Goal: Transaction & Acquisition: Purchase product/service

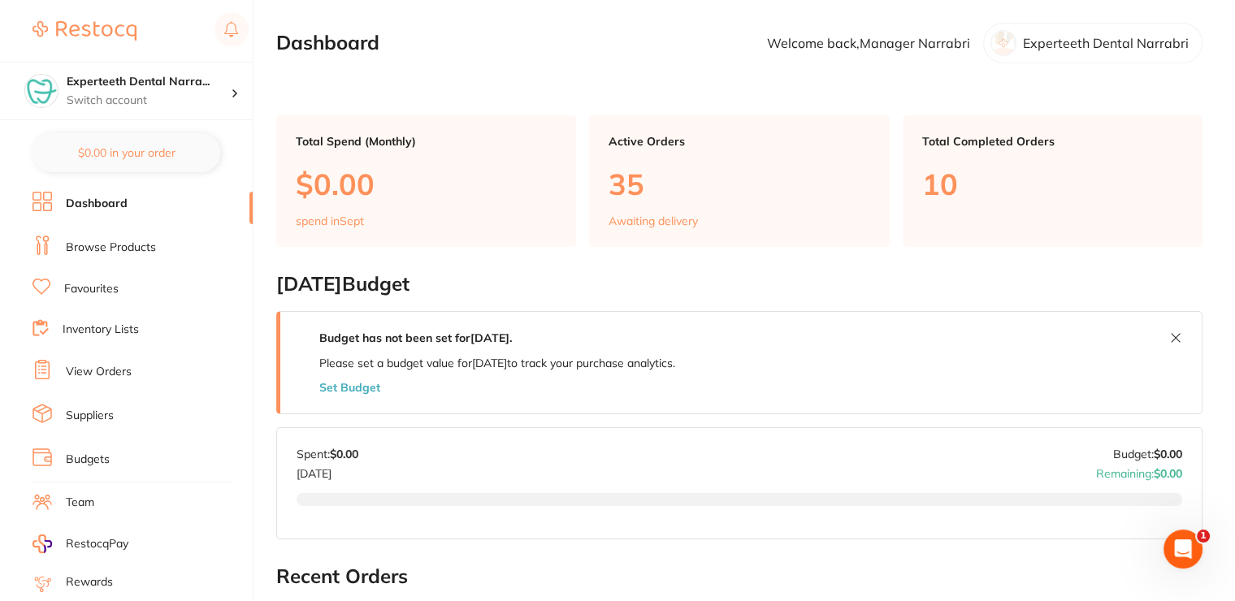
drag, startPoint x: 106, startPoint y: 265, endPoint x: 89, endPoint y: 253, distance: 19.8
click at [100, 262] on ul "Dashboard Browse Products Favourites Inventory Lists View Orders Suppliers Budg…" at bounding box center [142, 472] width 220 height 561
click at [88, 251] on link "Browse Products" at bounding box center [111, 248] width 90 height 16
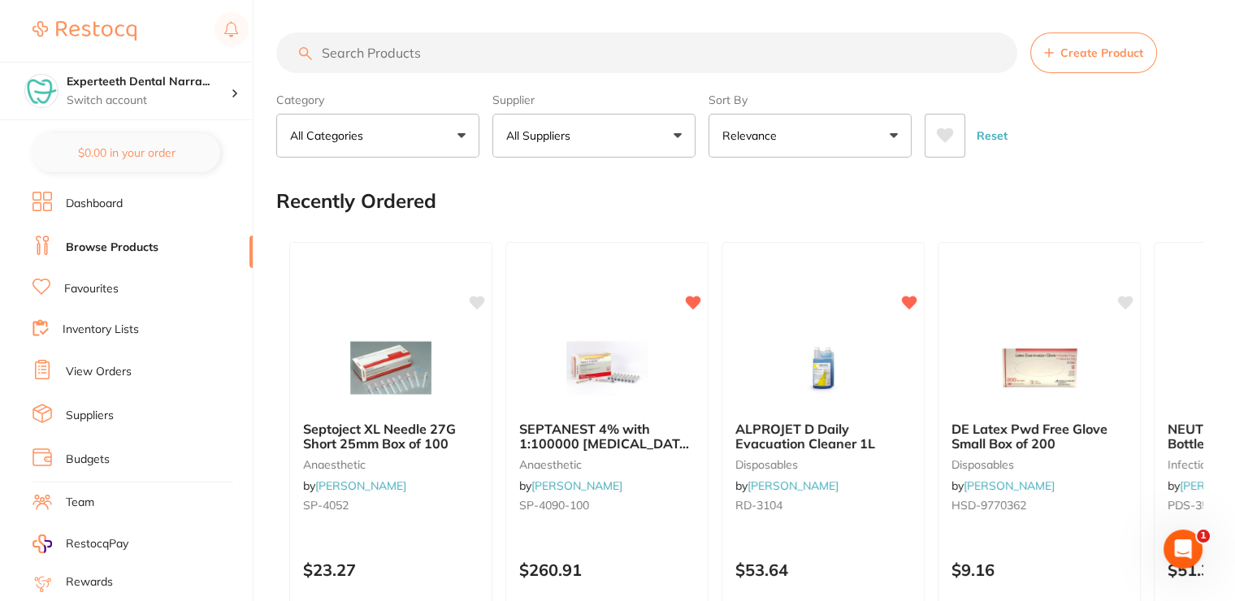
click at [437, 48] on input "search" at bounding box center [646, 52] width 741 height 41
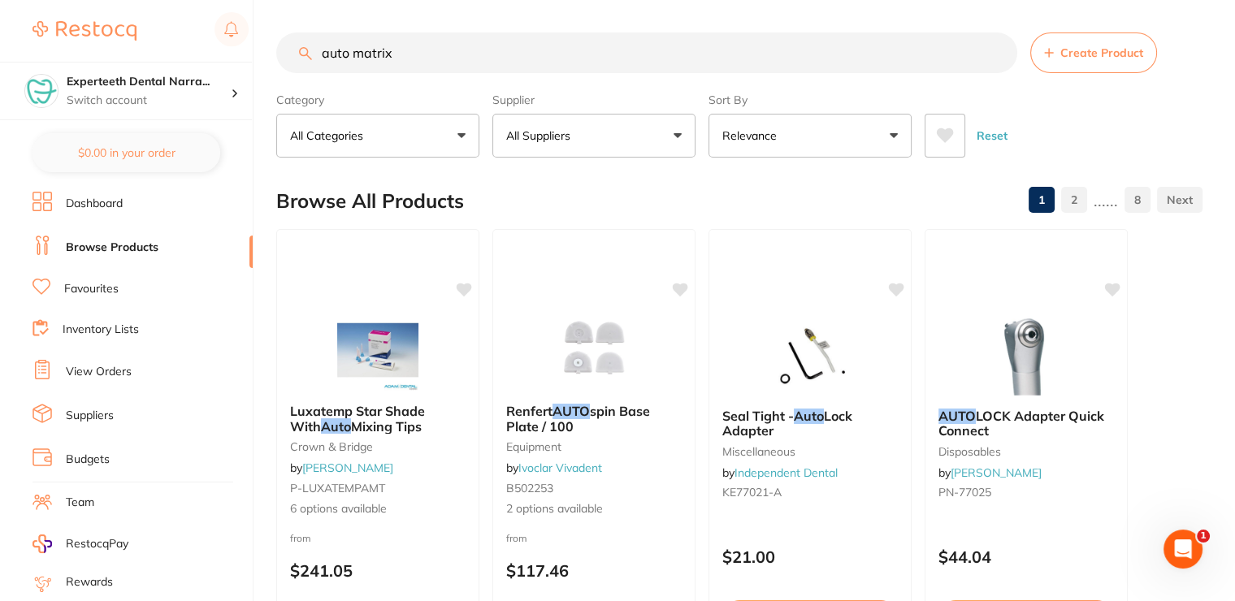
type input "auto matrix"
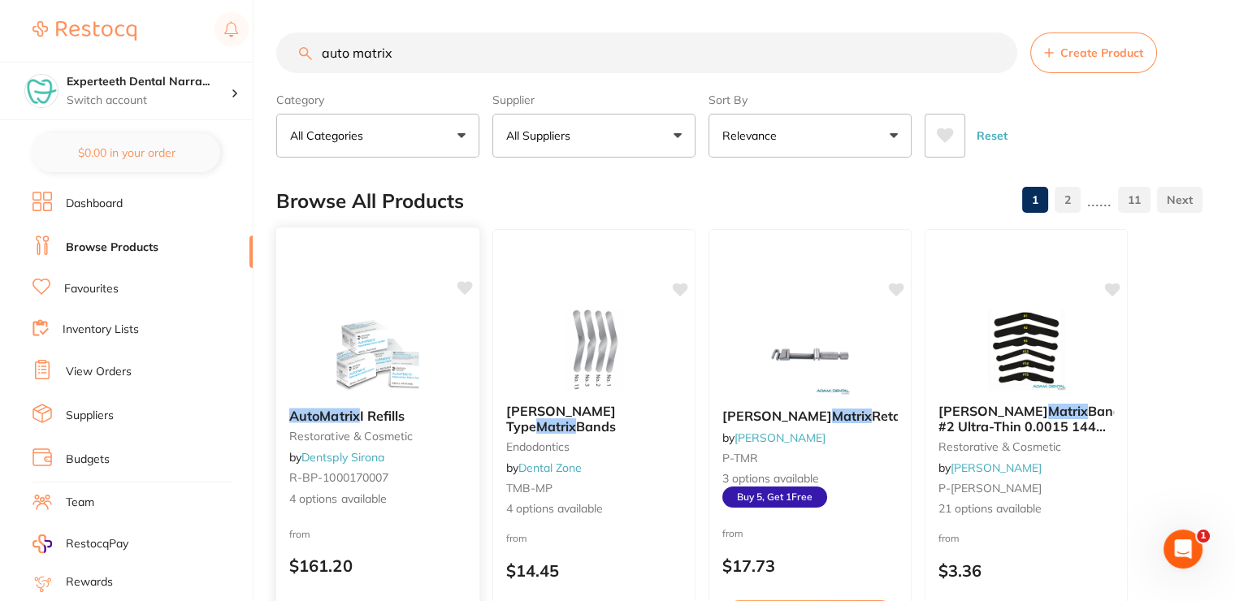
click at [368, 405] on div "AutoMatrix I Refills restorative & cosmetic by Dentsply Sirona R-BP-1000170007 …" at bounding box center [377, 457] width 203 height 125
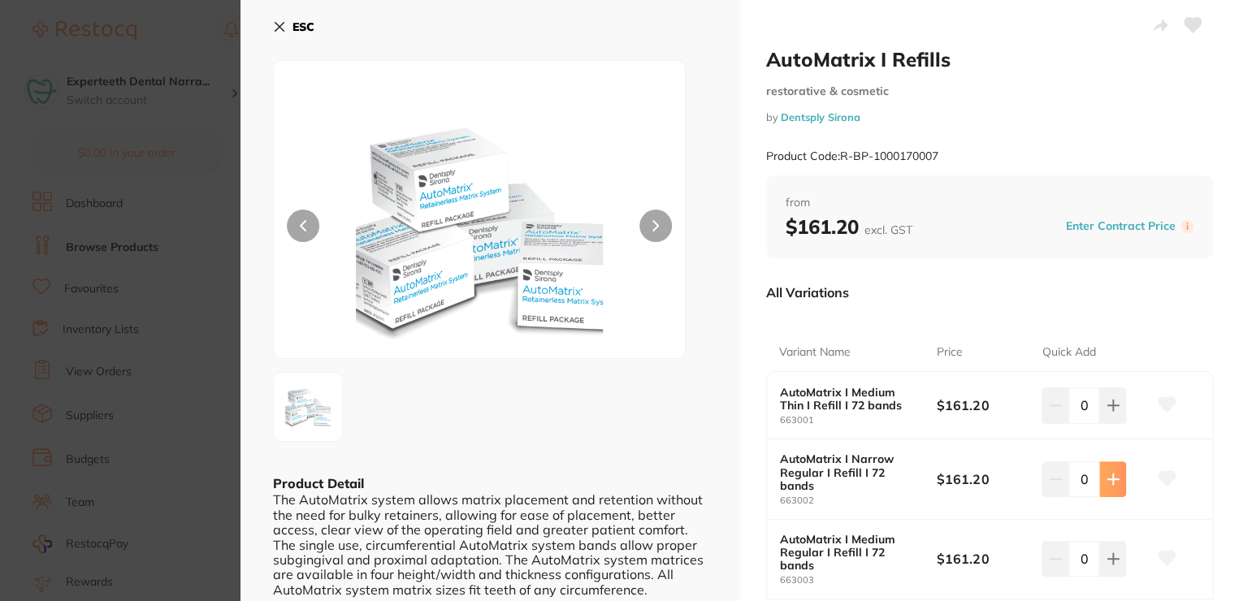
click at [1111, 473] on icon at bounding box center [1112, 479] width 13 height 13
type input "1"
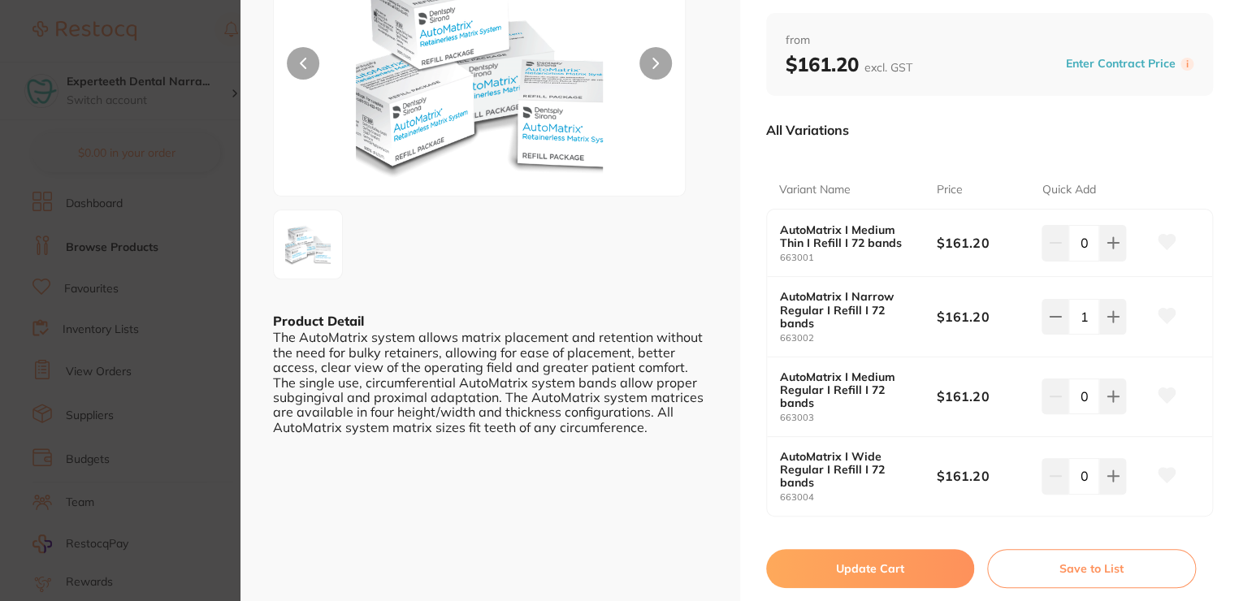
click at [815, 549] on button "Update Cart" at bounding box center [870, 568] width 209 height 39
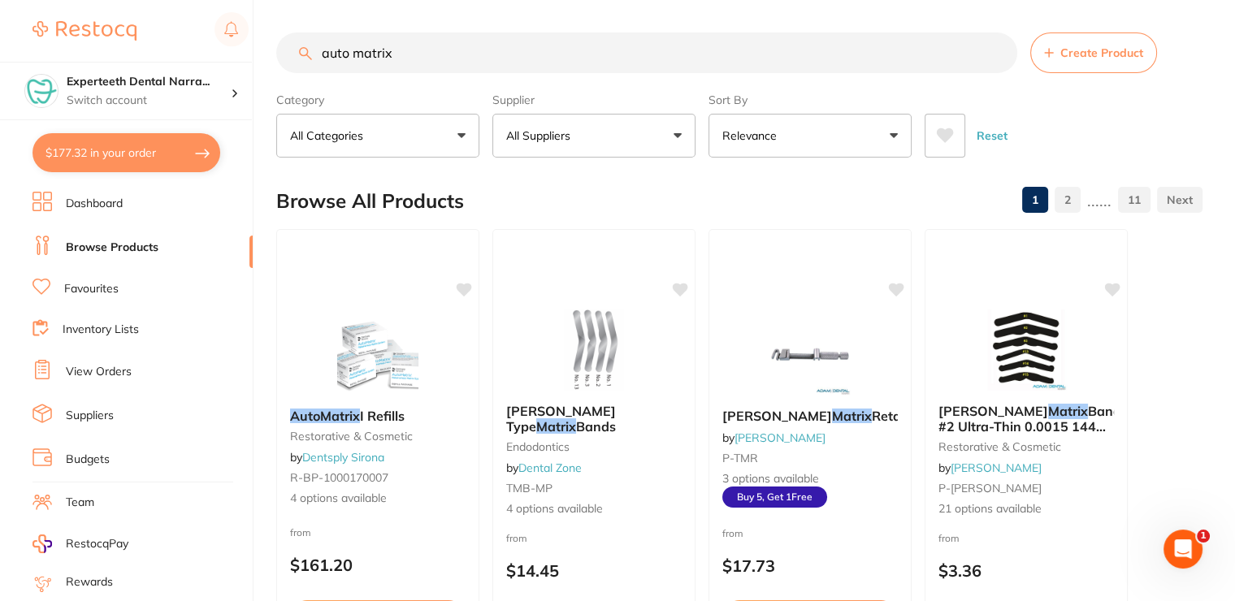
click at [167, 149] on button "$177.32 in your order" at bounding box center [126, 152] width 188 height 39
checkbox input "true"
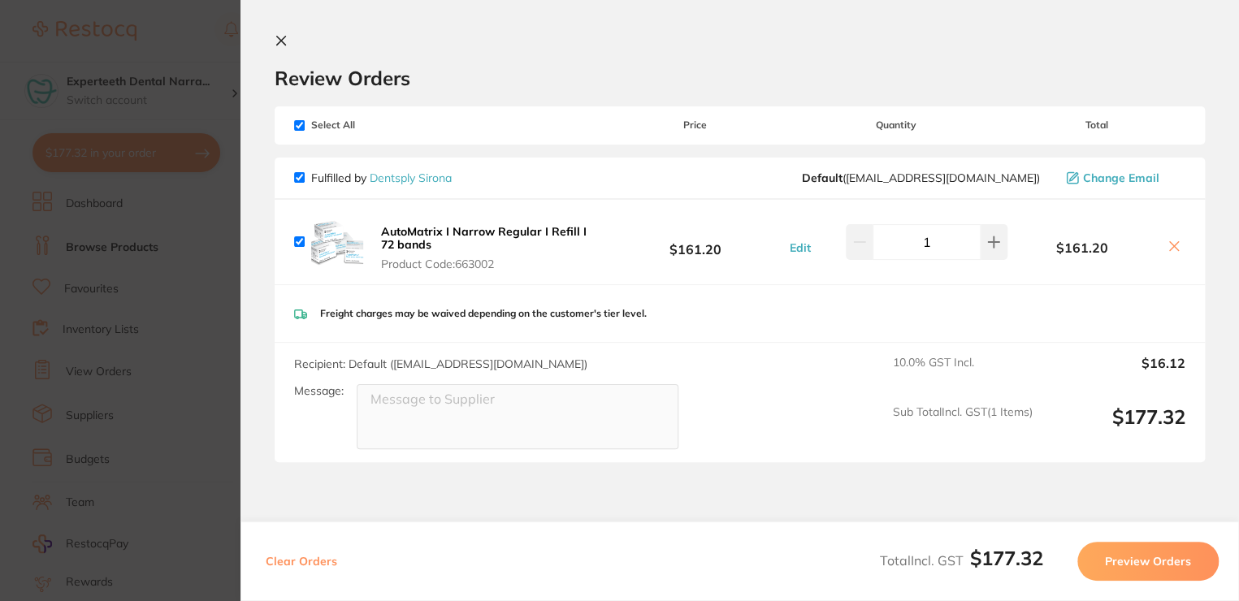
click at [276, 41] on icon at bounding box center [281, 40] width 13 height 13
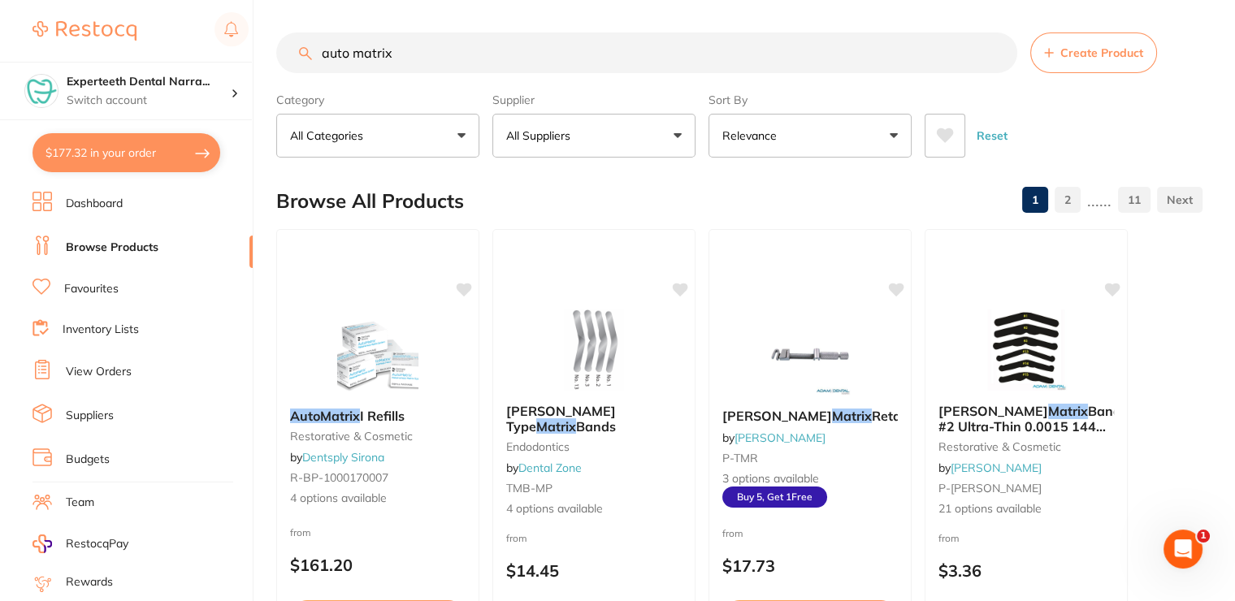
click at [128, 291] on li "Favourites" at bounding box center [142, 289] width 220 height 21
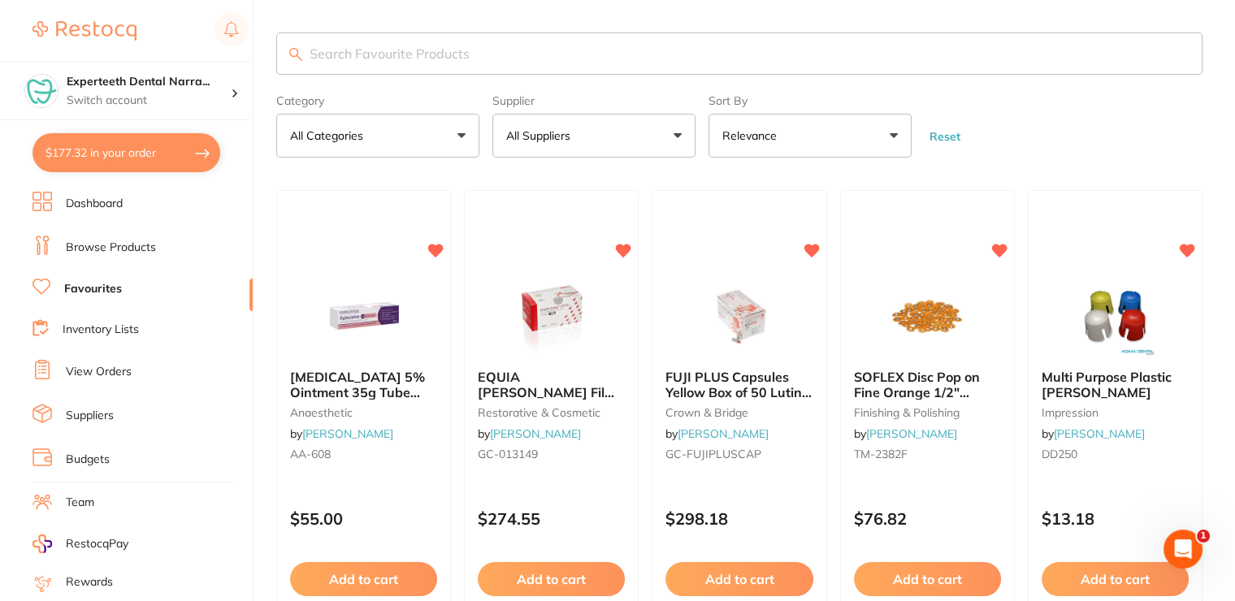
click at [392, 133] on button "All Categories" at bounding box center [377, 136] width 203 height 44
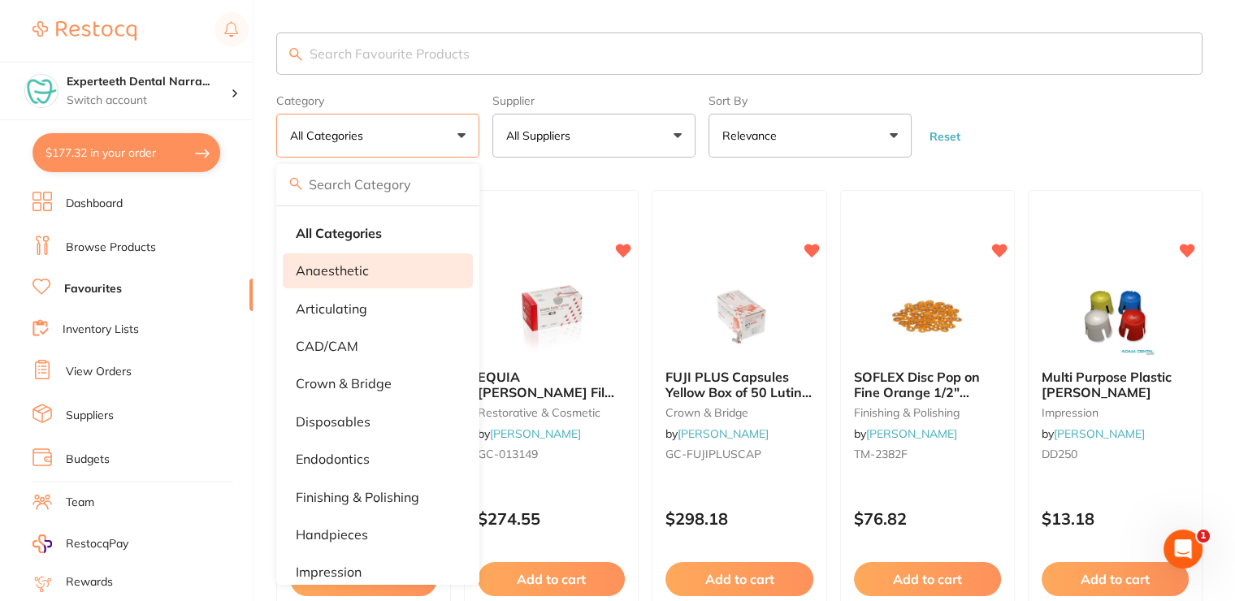
click at [356, 273] on p "anaesthetic" at bounding box center [332, 270] width 73 height 15
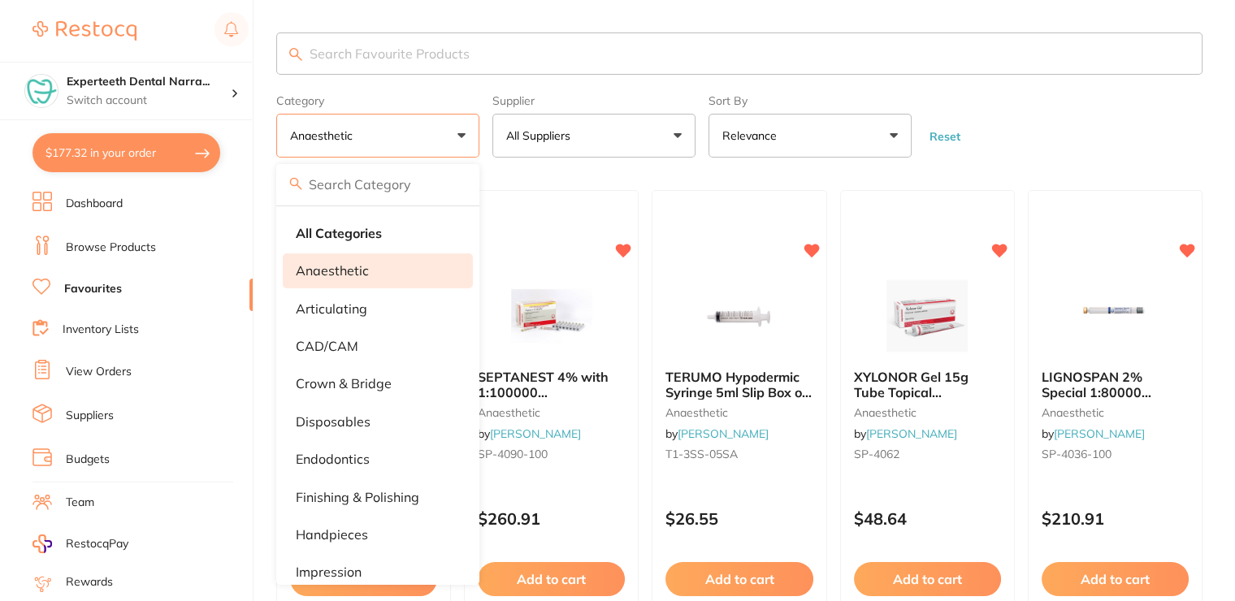
click at [1054, 70] on input "search" at bounding box center [739, 53] width 926 height 42
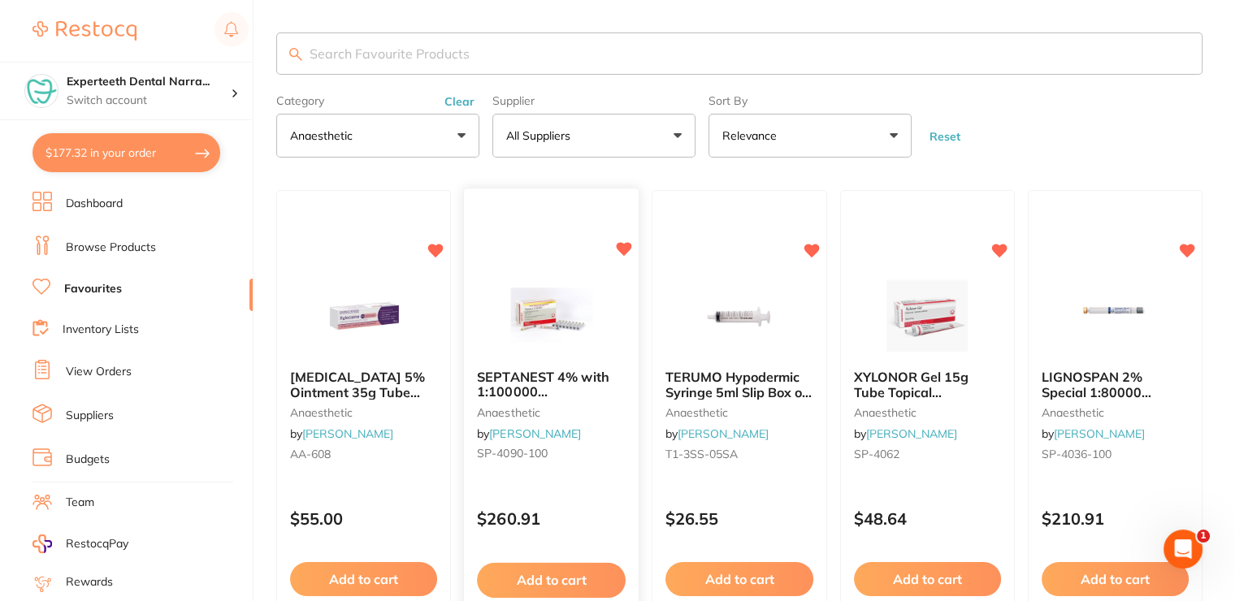
click at [581, 573] on button "Add to cart" at bounding box center [551, 580] width 149 height 35
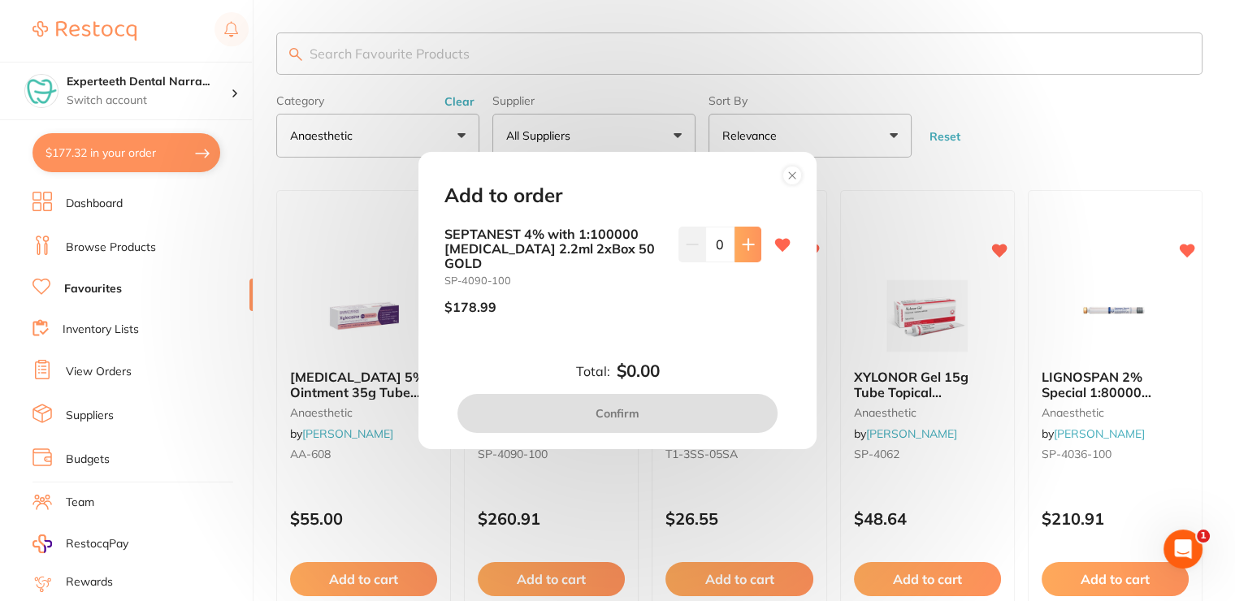
click at [739, 242] on button at bounding box center [747, 245] width 27 height 36
type input "1"
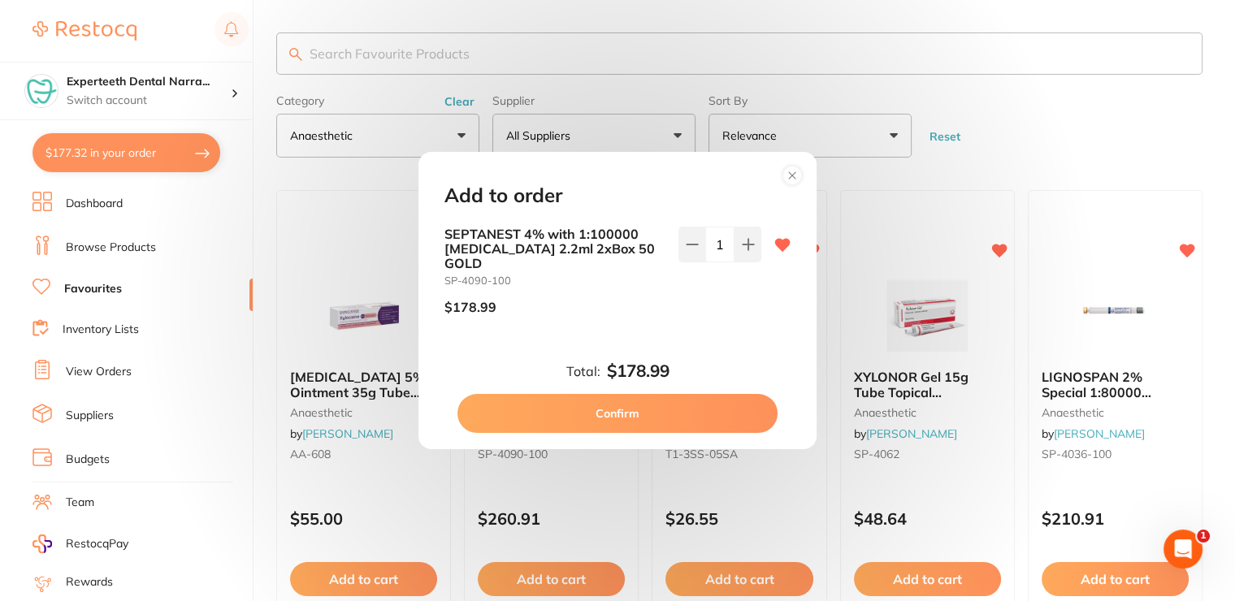
click at [634, 408] on button "Confirm" at bounding box center [617, 413] width 320 height 39
checkbox input "false"
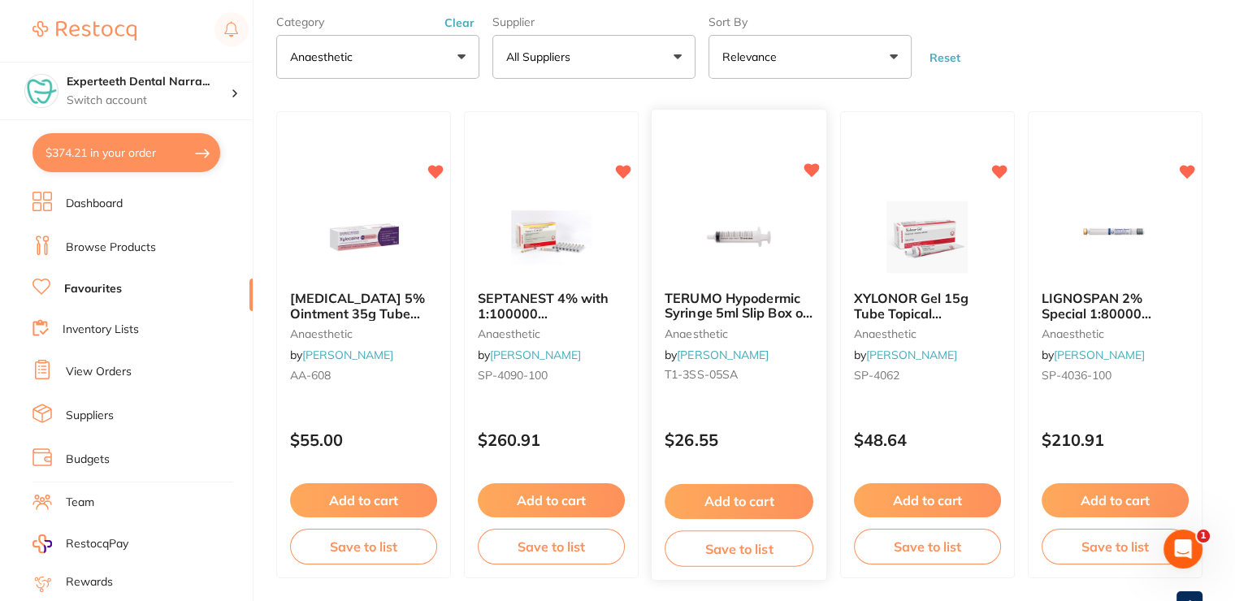
scroll to position [141, 0]
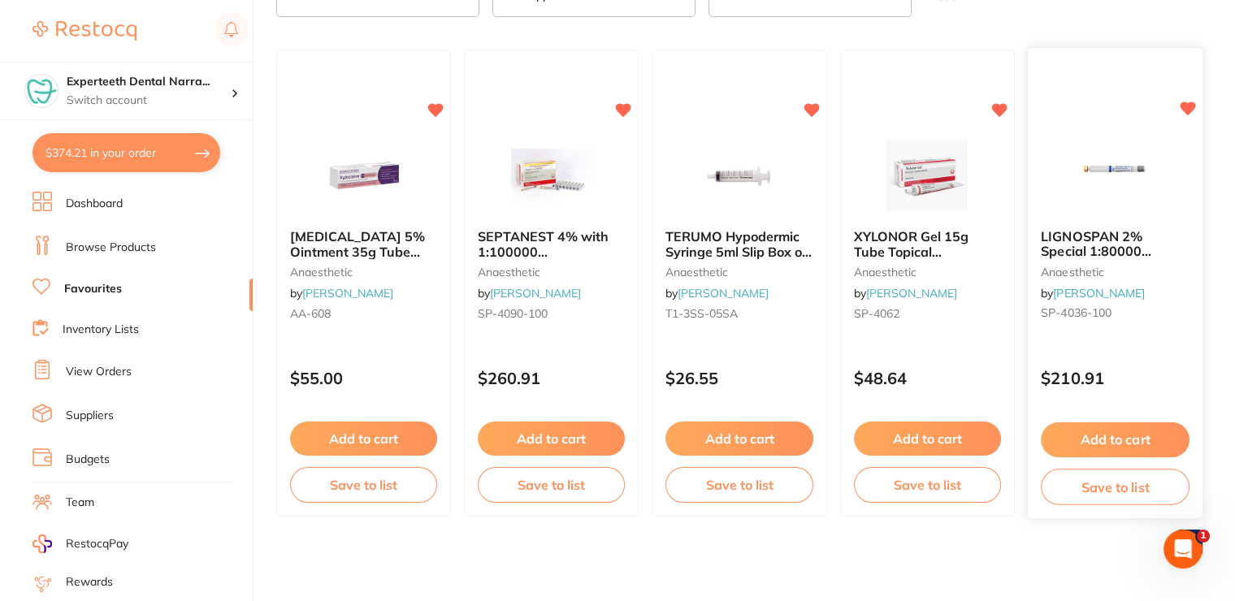
click at [1096, 266] on small "anaesthetic" at bounding box center [1115, 272] width 149 height 13
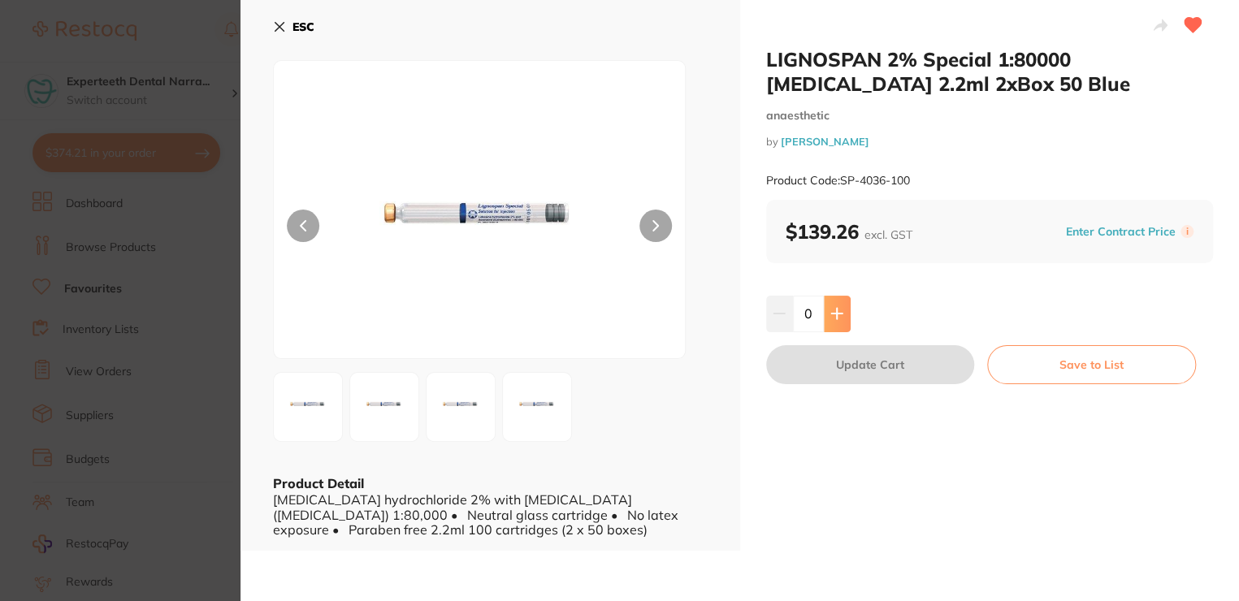
click at [843, 318] on button at bounding box center [837, 314] width 27 height 36
type input "1"
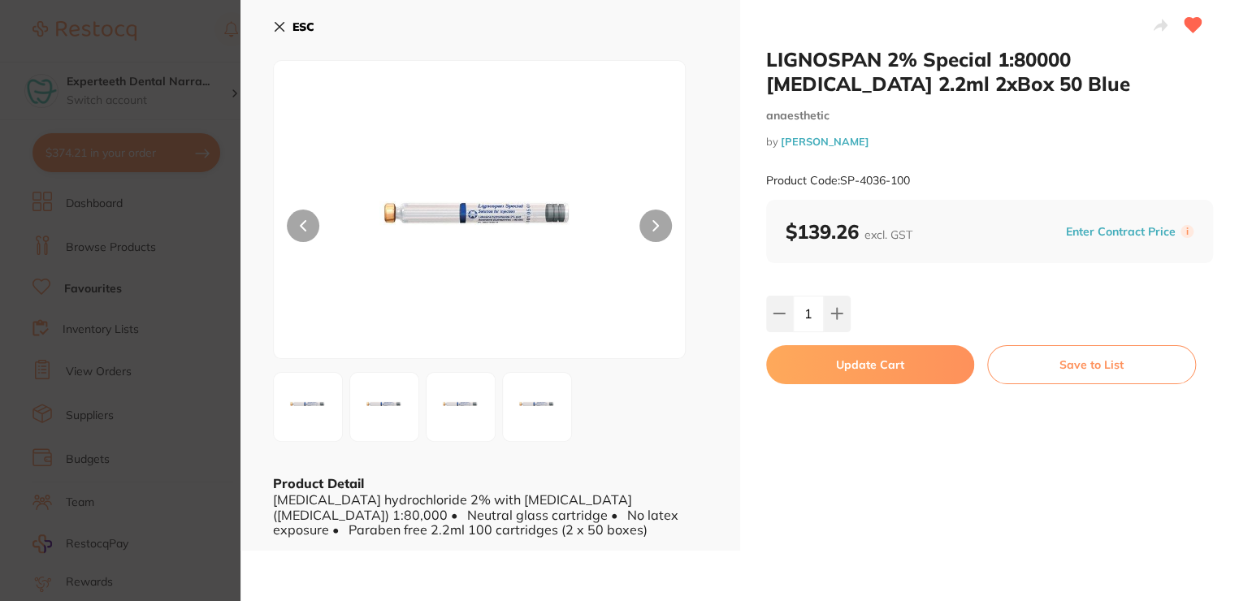
click at [870, 362] on button "Update Cart" at bounding box center [870, 364] width 209 height 39
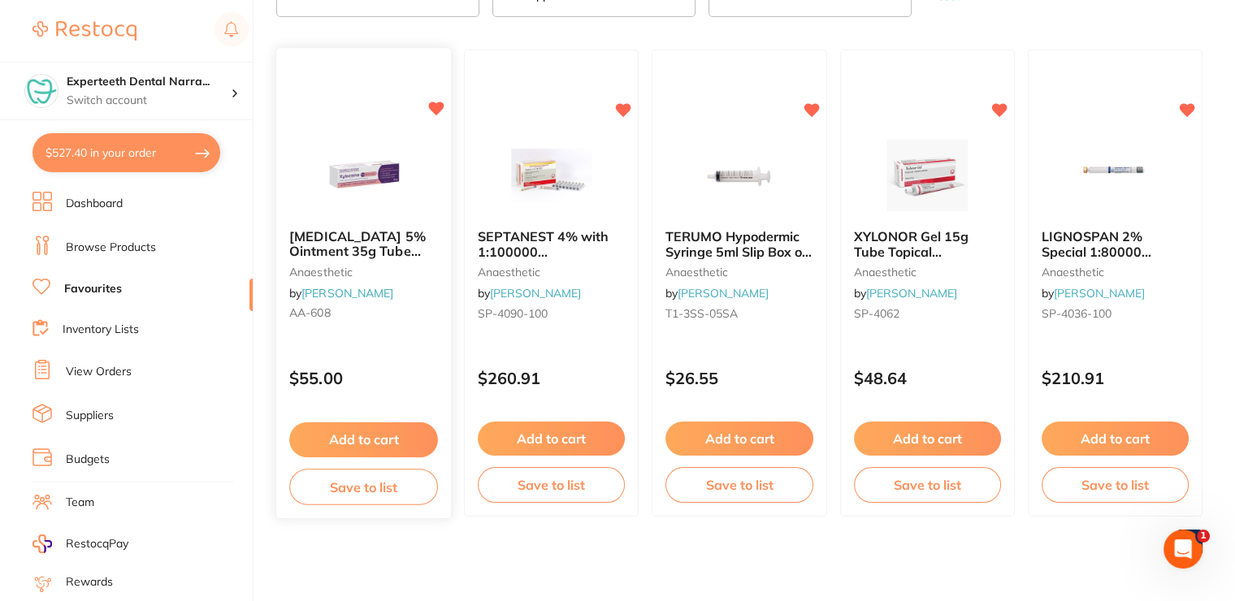
click at [370, 444] on button "Add to cart" at bounding box center [363, 439] width 149 height 35
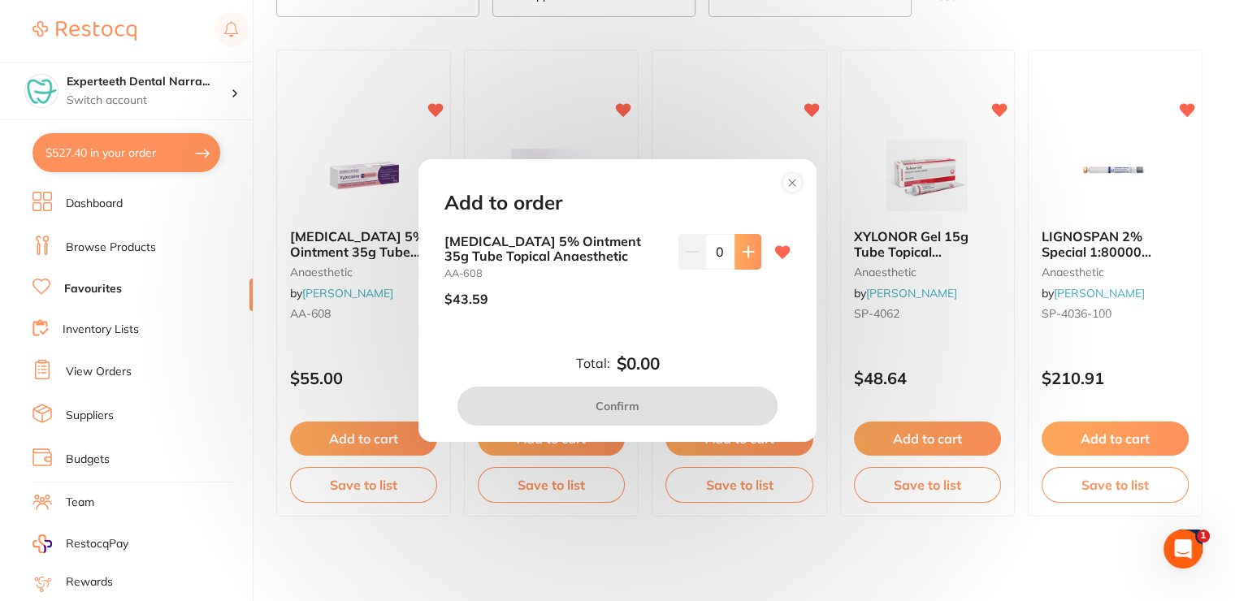
click at [755, 253] on button at bounding box center [747, 252] width 27 height 36
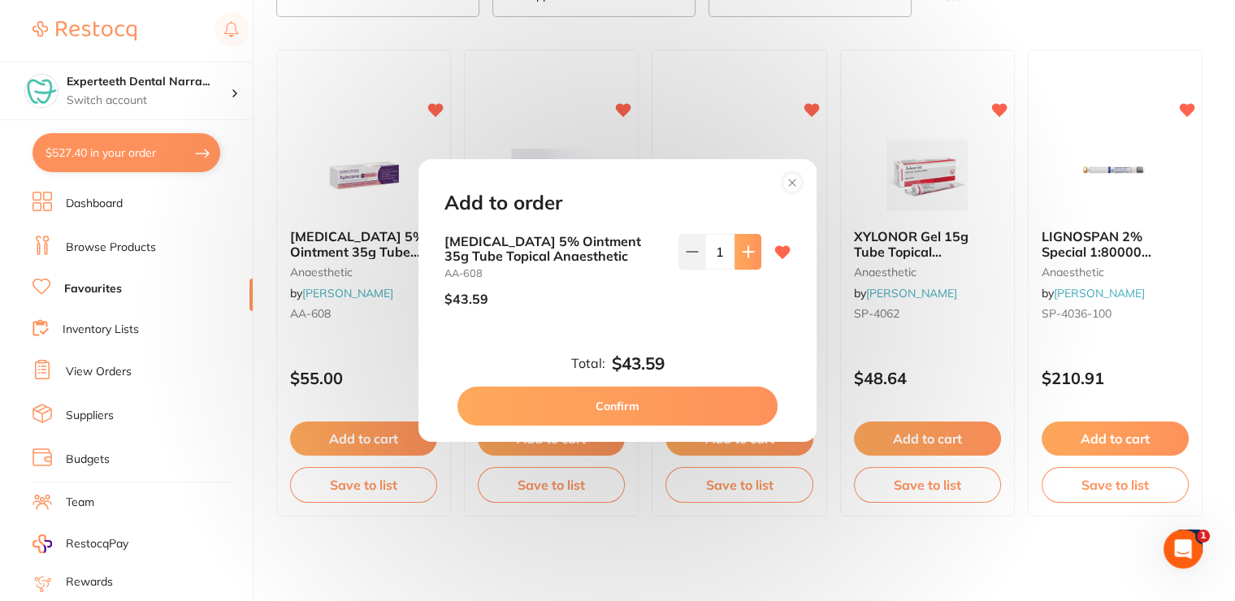
click at [755, 253] on button at bounding box center [747, 252] width 27 height 36
type input "3"
click at [686, 404] on button "Confirm" at bounding box center [617, 406] width 320 height 39
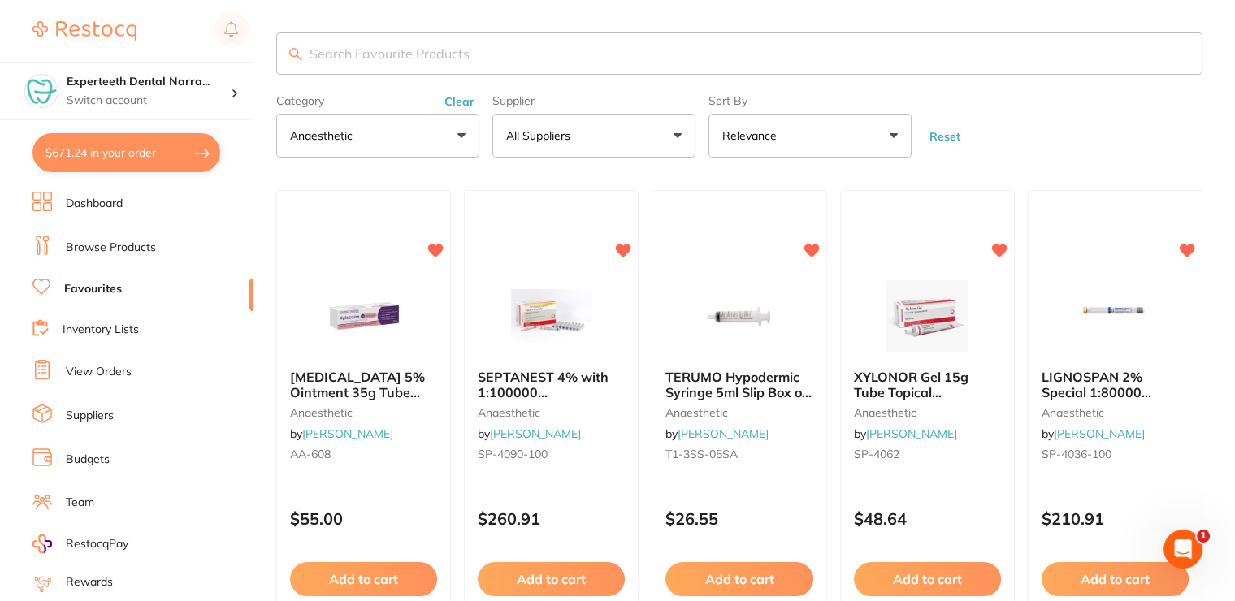
click at [357, 135] on p "anaesthetic" at bounding box center [324, 136] width 69 height 16
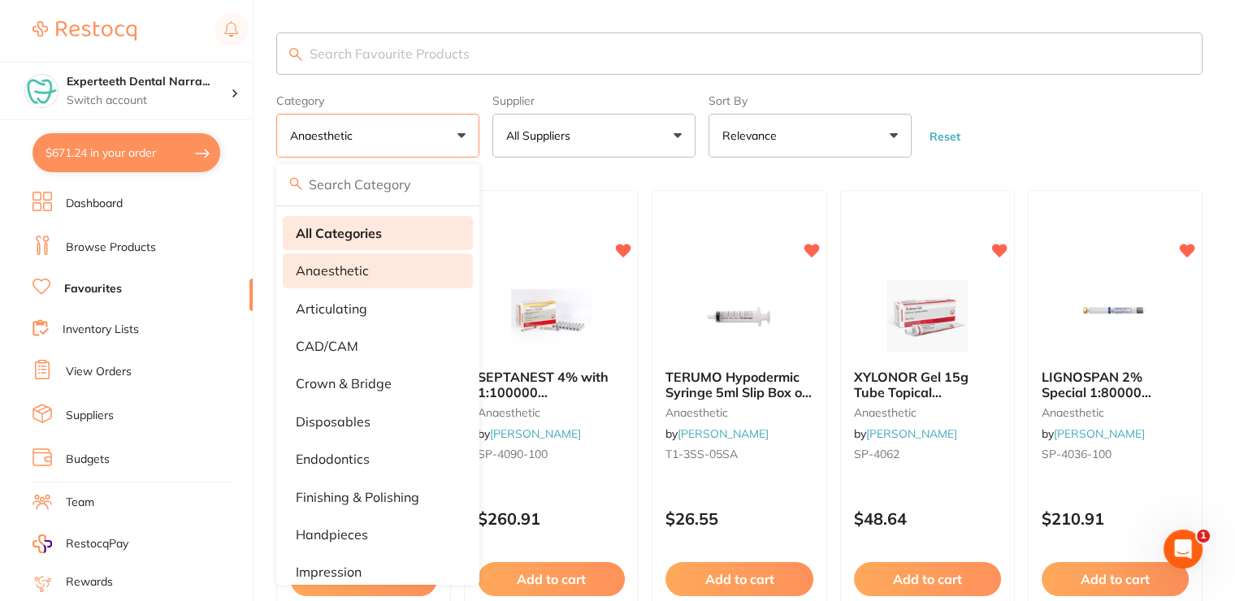
click at [353, 227] on strong "All Categories" at bounding box center [339, 233] width 86 height 15
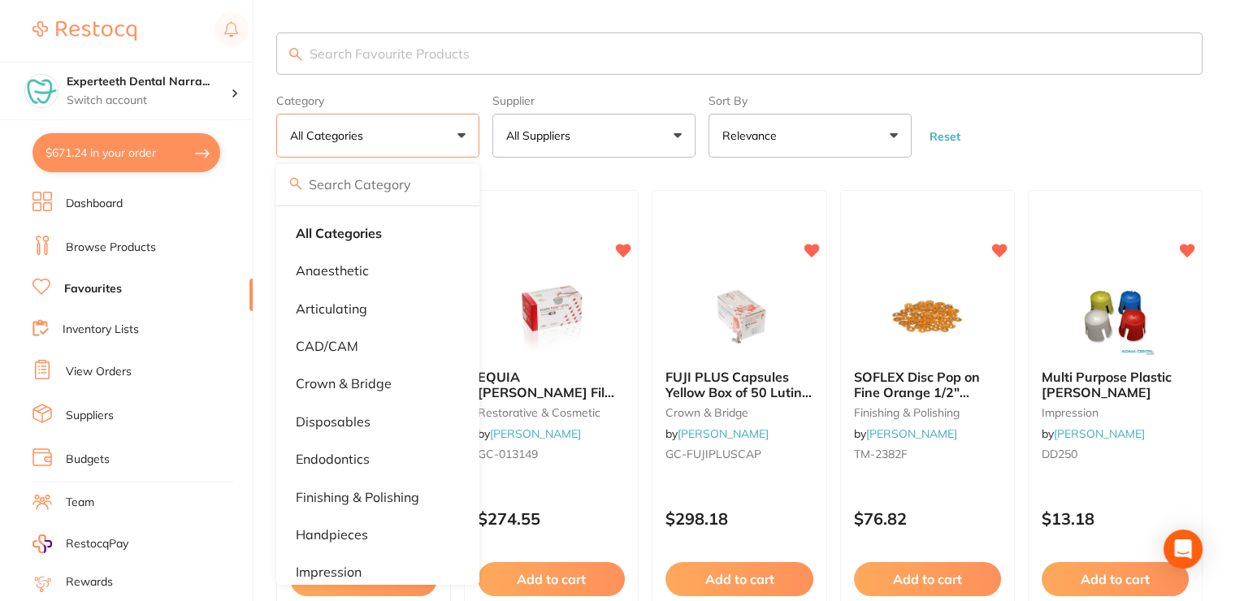
click at [1033, 96] on form "Category All Categories All Categories anaesthetic articulating CAD/CAM crown &…" at bounding box center [739, 123] width 926 height 70
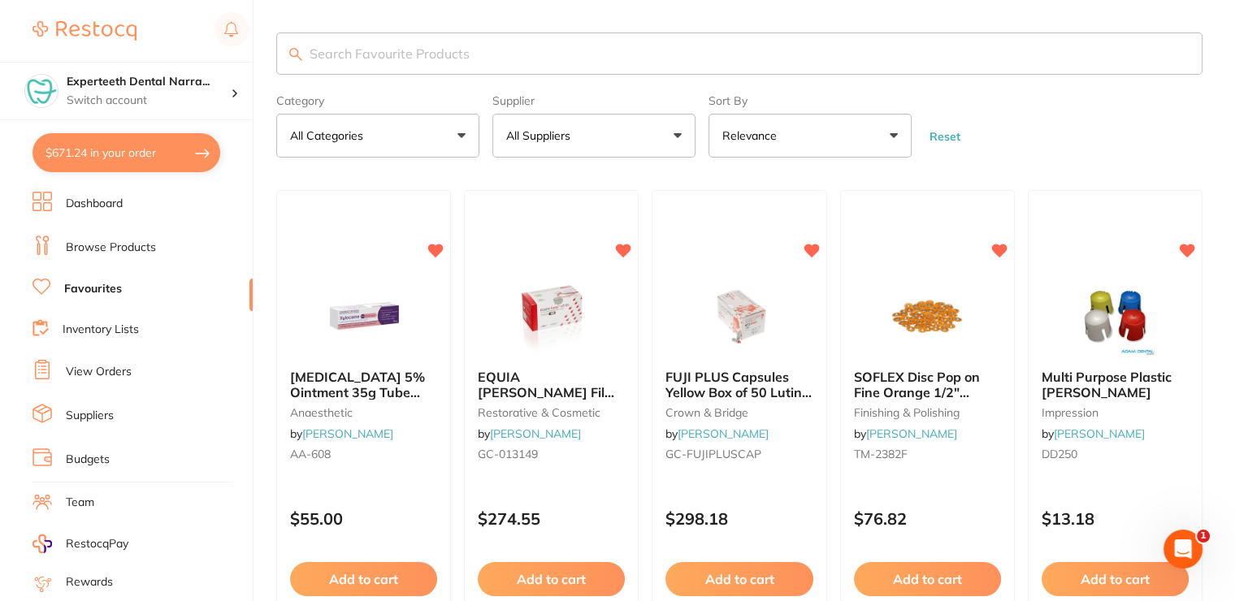
click at [331, 45] on input "search" at bounding box center [739, 53] width 926 height 42
type input "dentex"
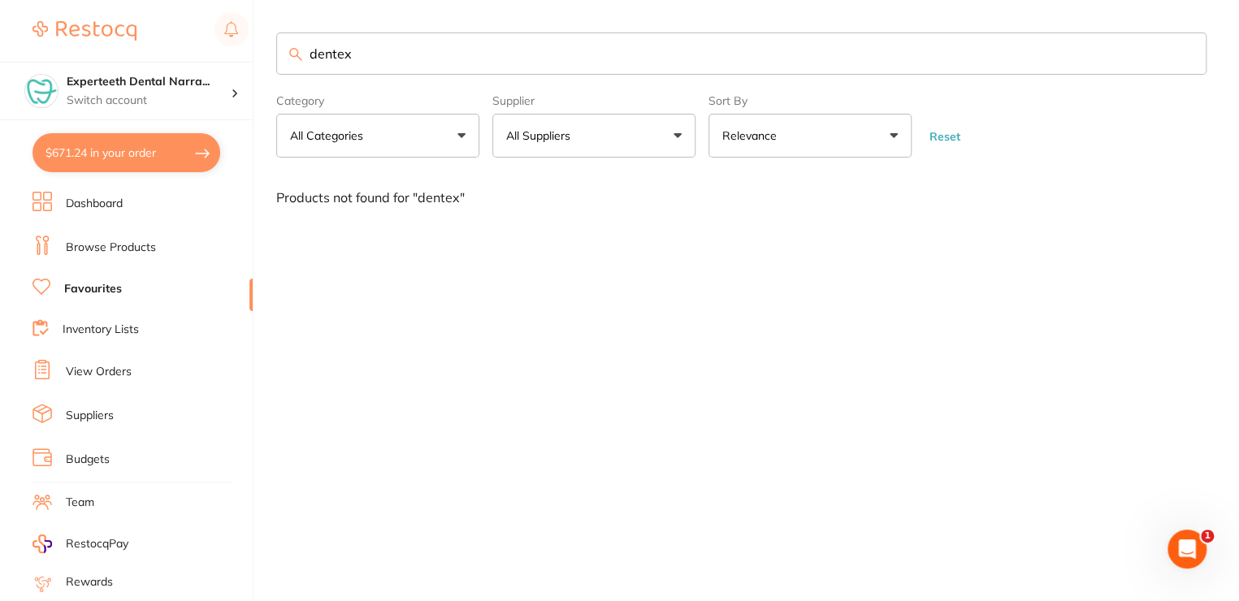
click at [136, 248] on link "Browse Products" at bounding box center [111, 248] width 90 height 16
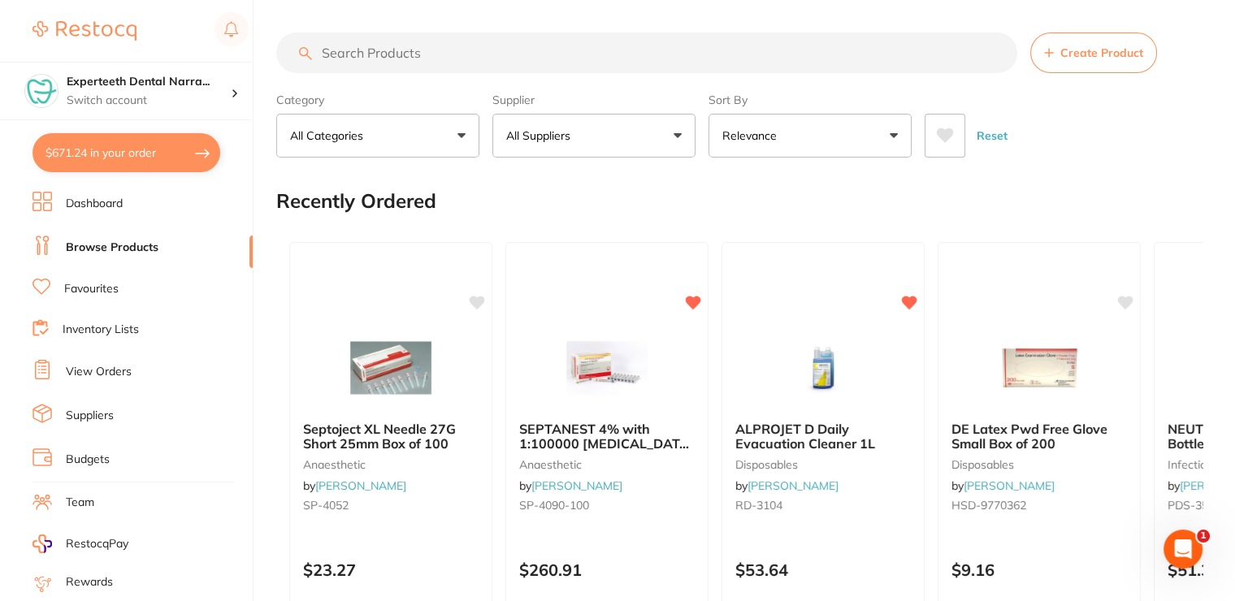
click at [387, 51] on input "search" at bounding box center [646, 52] width 741 height 41
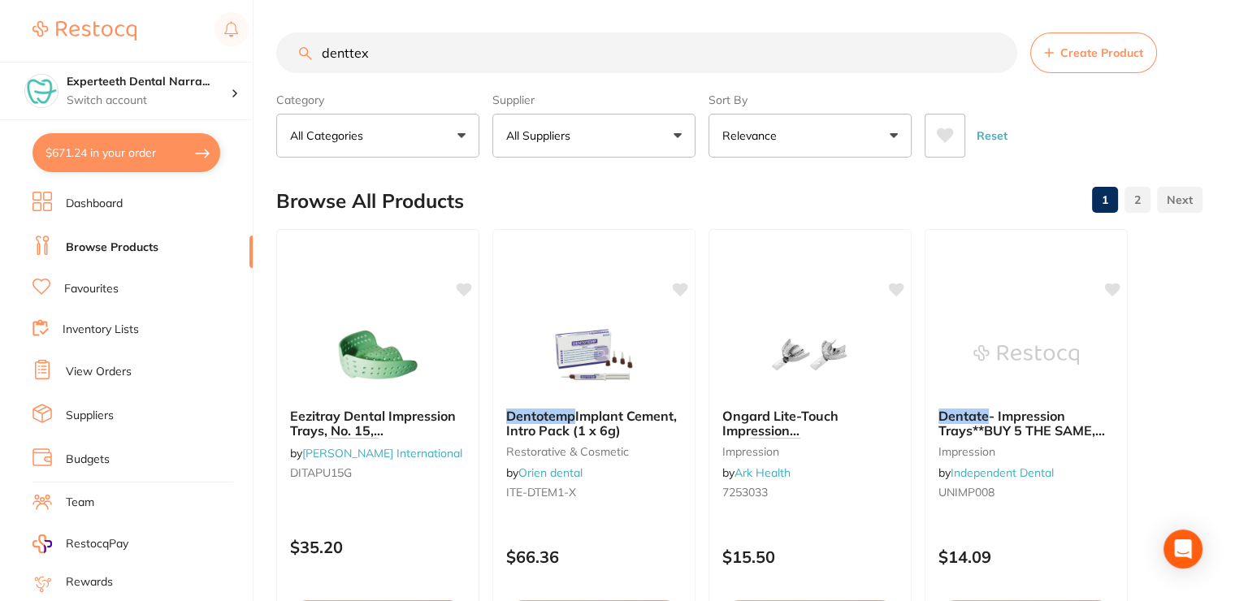
click at [354, 50] on input "denttex" at bounding box center [646, 52] width 741 height 41
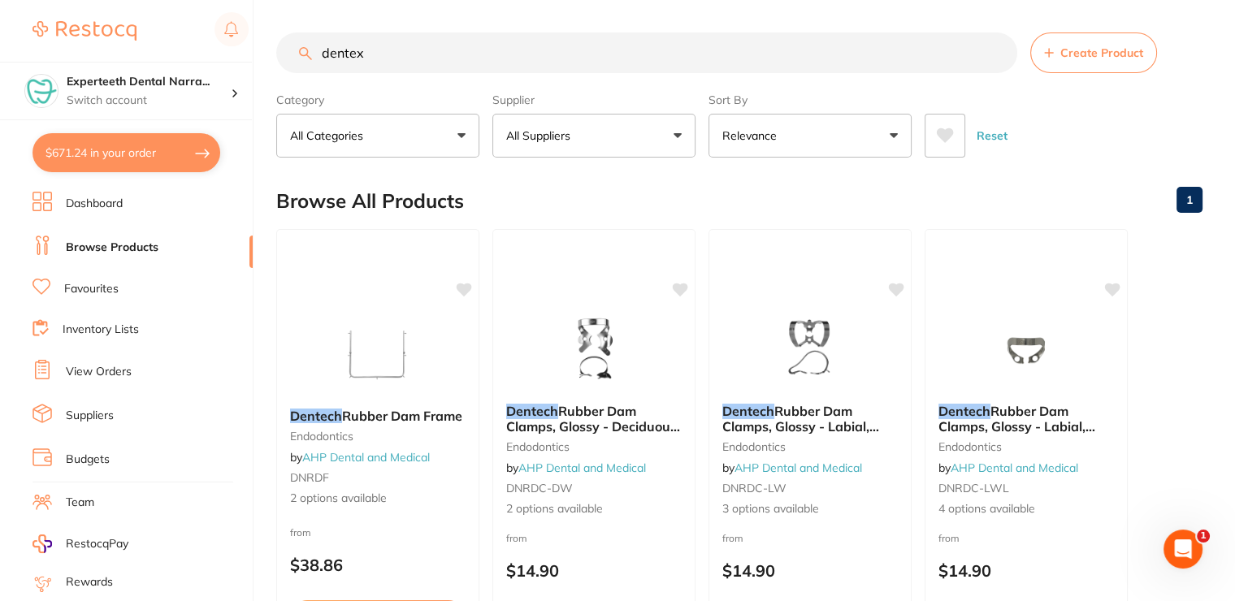
click at [392, 58] on input "dentex" at bounding box center [646, 52] width 741 height 41
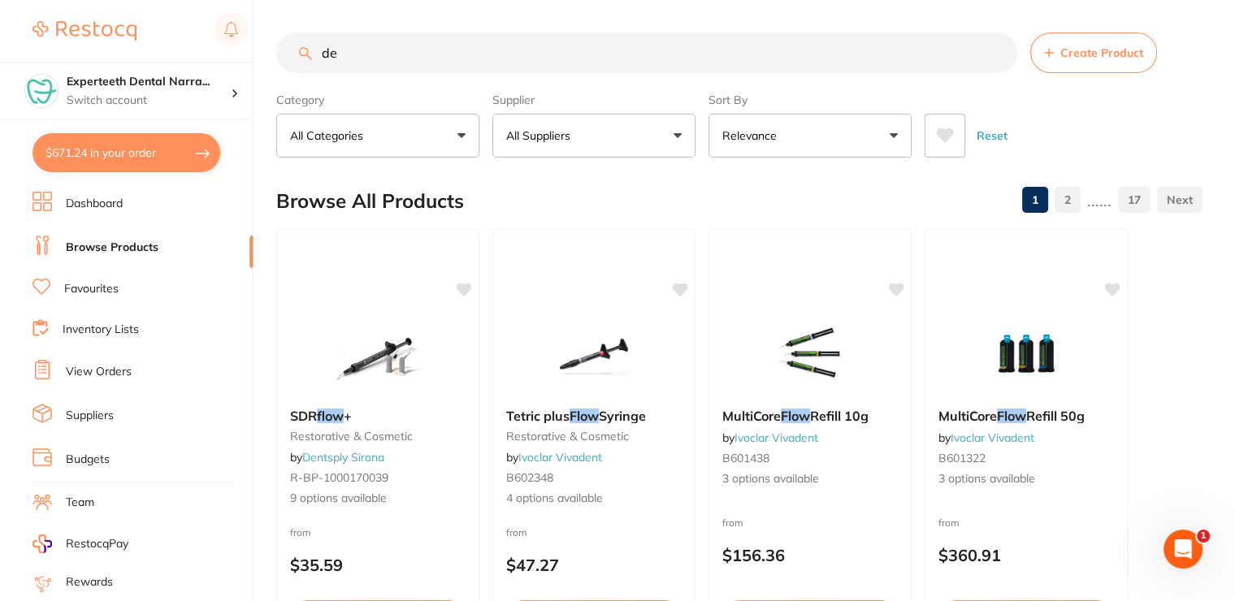
type input "d"
click at [561, 126] on button "All Suppliers" at bounding box center [593, 136] width 203 height 44
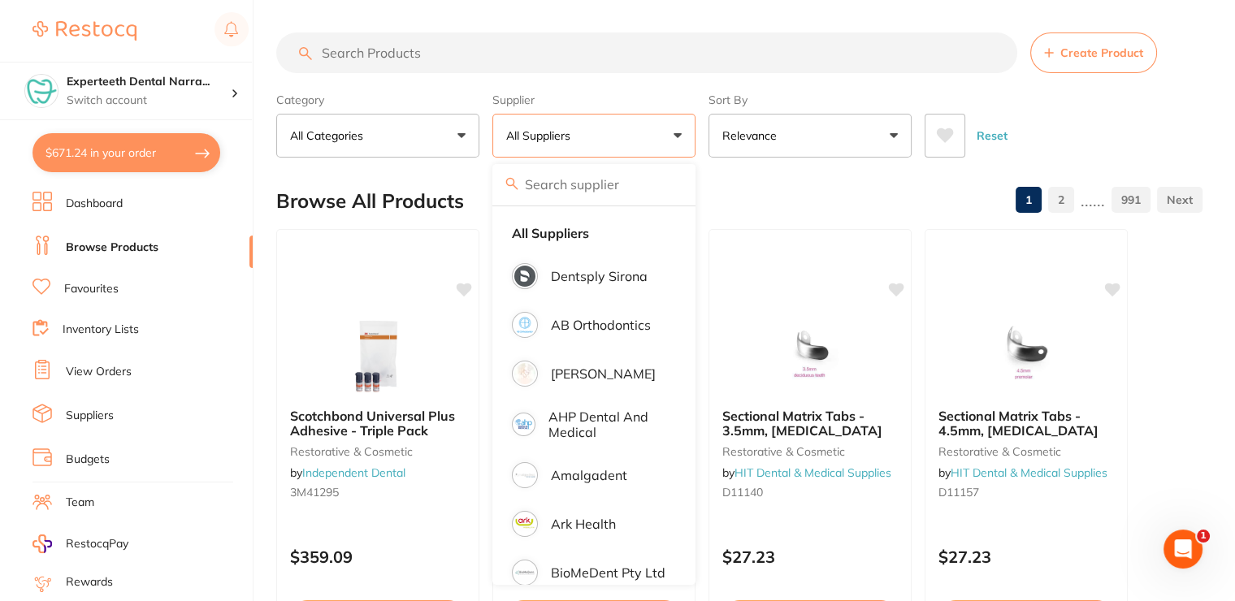
click at [278, 157] on div "Category All Categories All Categories 3D Printing anaesthetic articulating bur…" at bounding box center [377, 121] width 203 height 71
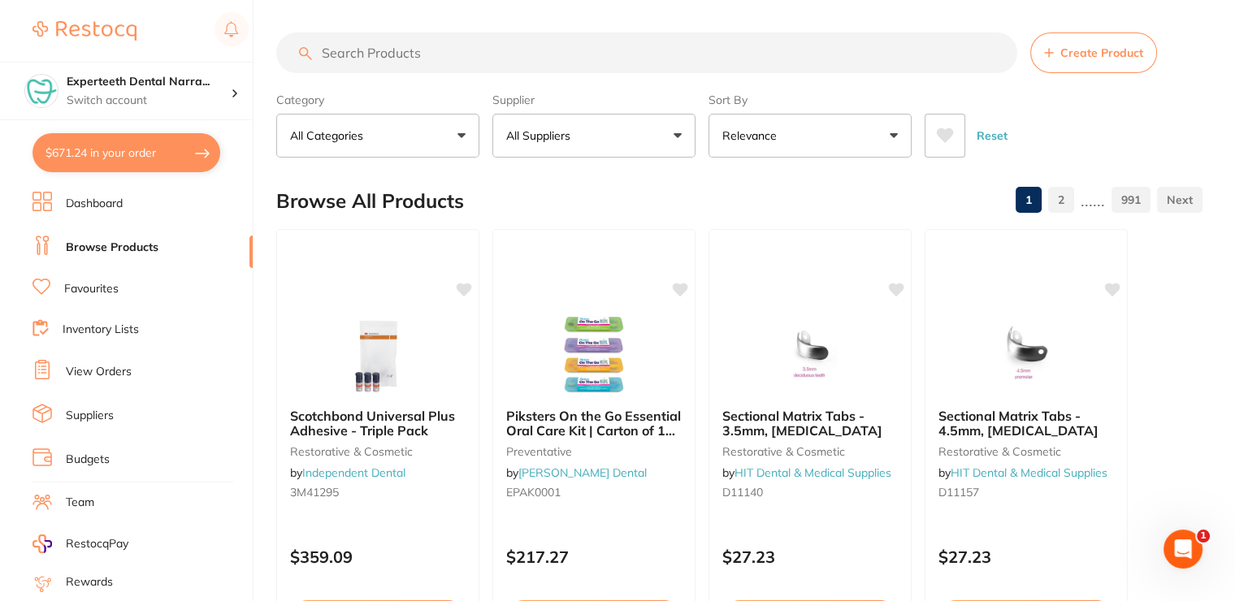
click at [398, 56] on input "search" at bounding box center [646, 52] width 741 height 41
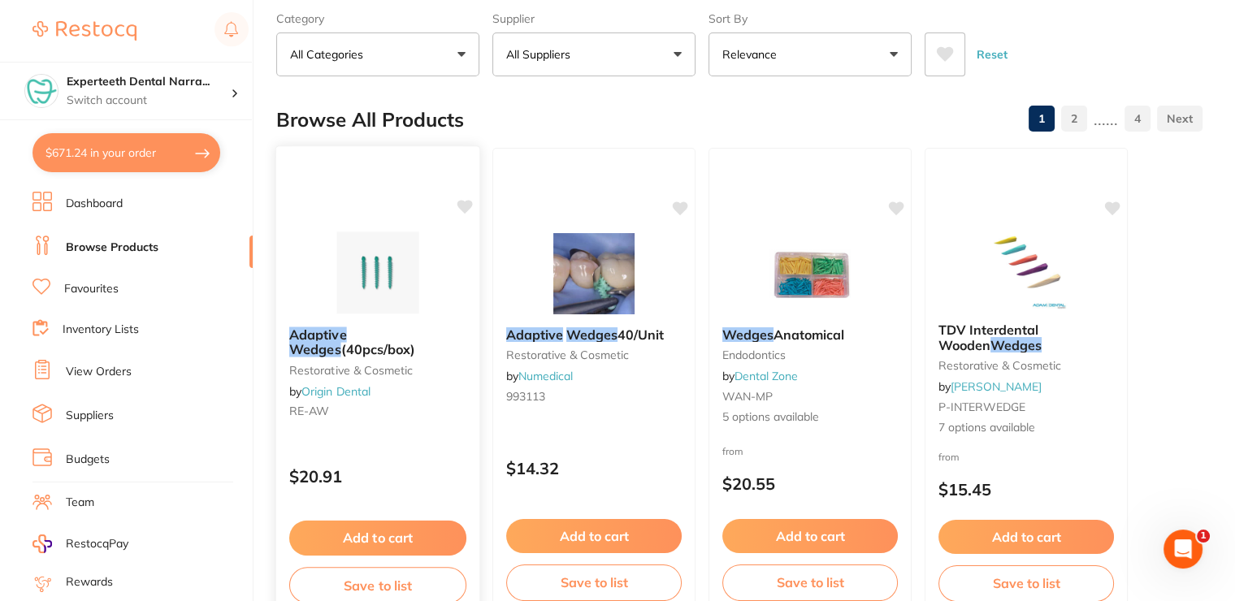
type input "adaptive wedges"
click at [399, 524] on button "Add to cart" at bounding box center [377, 538] width 177 height 35
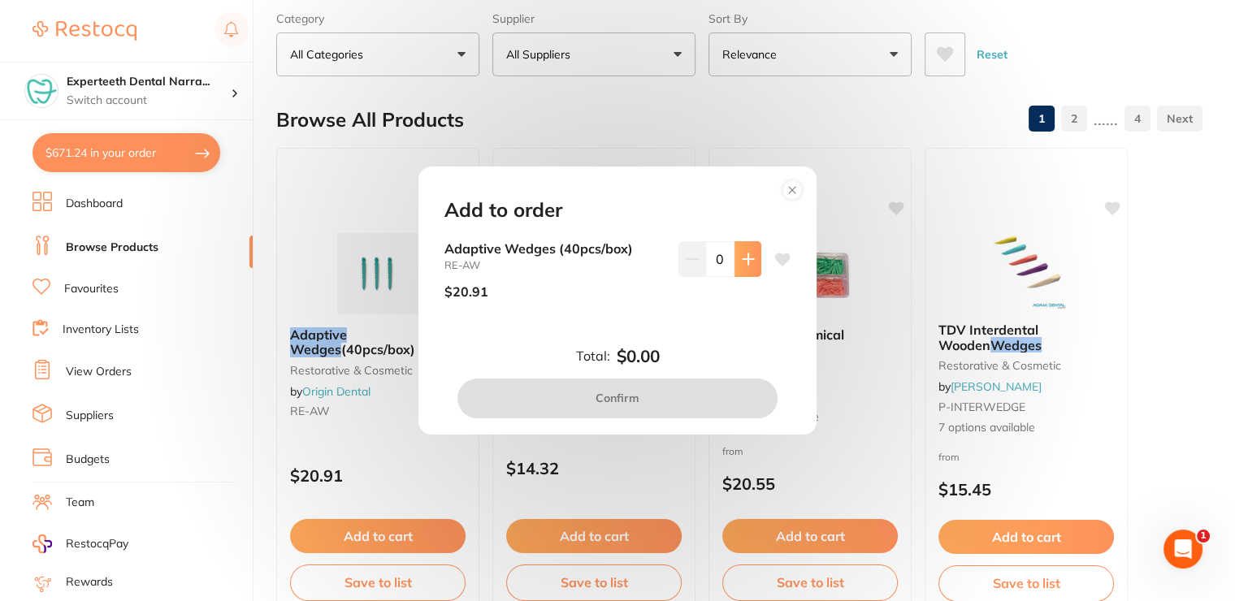
click at [750, 258] on icon at bounding box center [748, 259] width 13 height 13
type input "1"
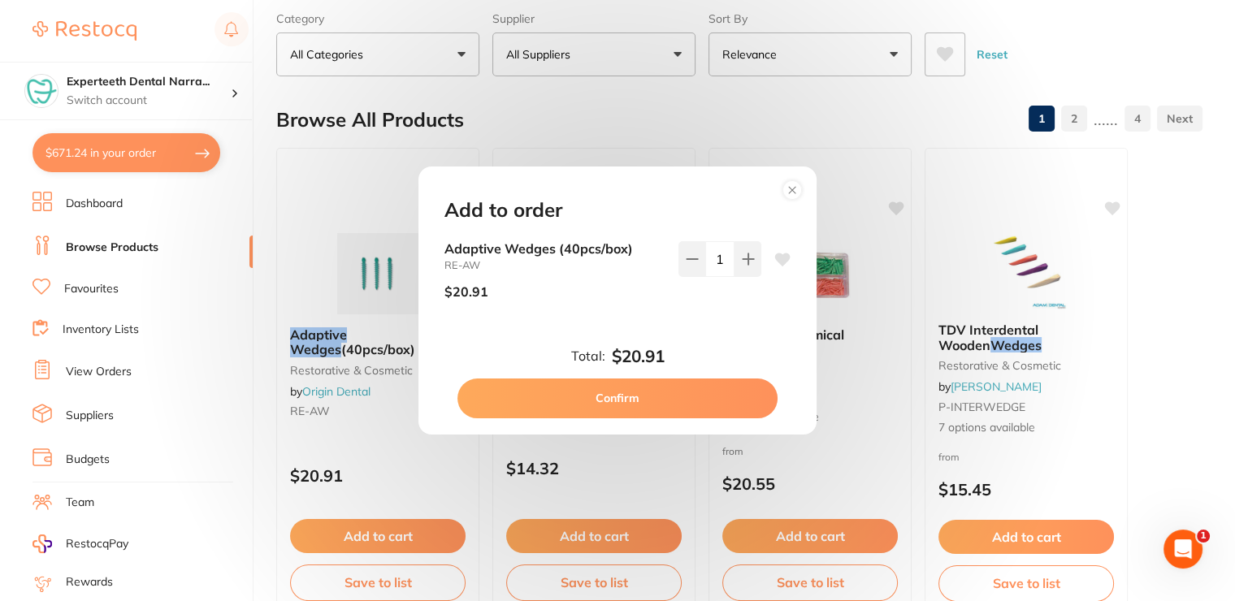
click at [698, 397] on button "Confirm" at bounding box center [617, 398] width 320 height 39
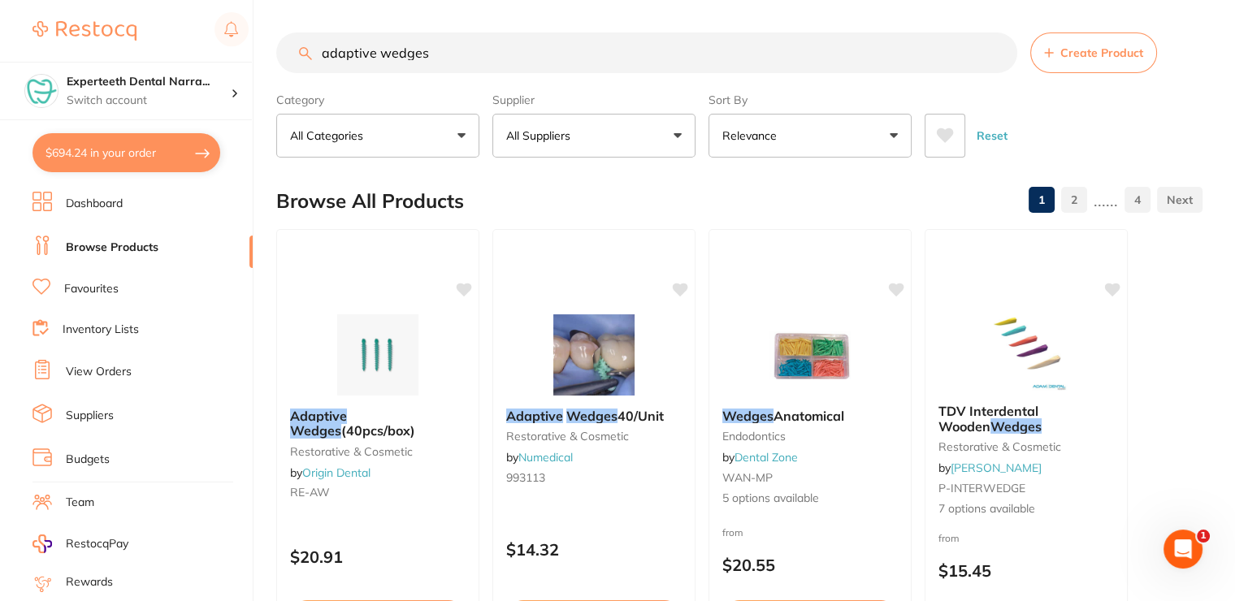
drag, startPoint x: 458, startPoint y: 51, endPoint x: 255, endPoint y: 48, distance: 203.1
click at [255, 48] on div "$694.24 Experteeth Dental Narra... Switch account Narrabri Dental Care Expertee…" at bounding box center [617, 300] width 1235 height 601
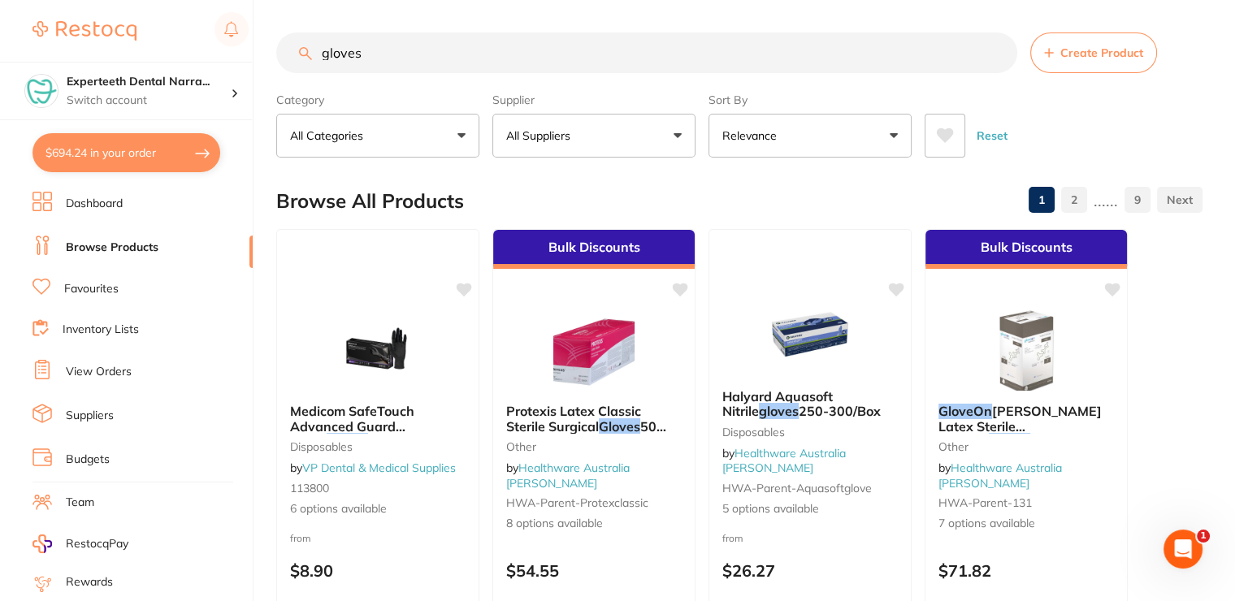
click at [315, 57] on input "gloves" at bounding box center [646, 52] width 741 height 41
type input "small gloves"
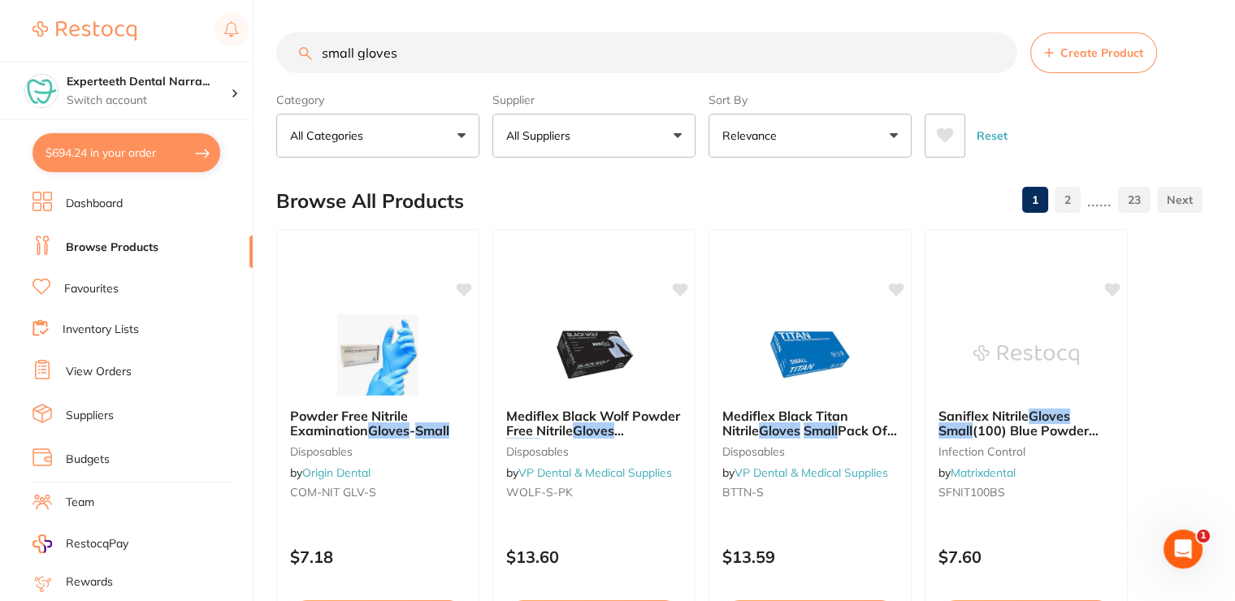
drag, startPoint x: 435, startPoint y: 59, endPoint x: 305, endPoint y: 45, distance: 130.7
click at [305, 45] on input "small gloves" at bounding box center [646, 52] width 741 height 41
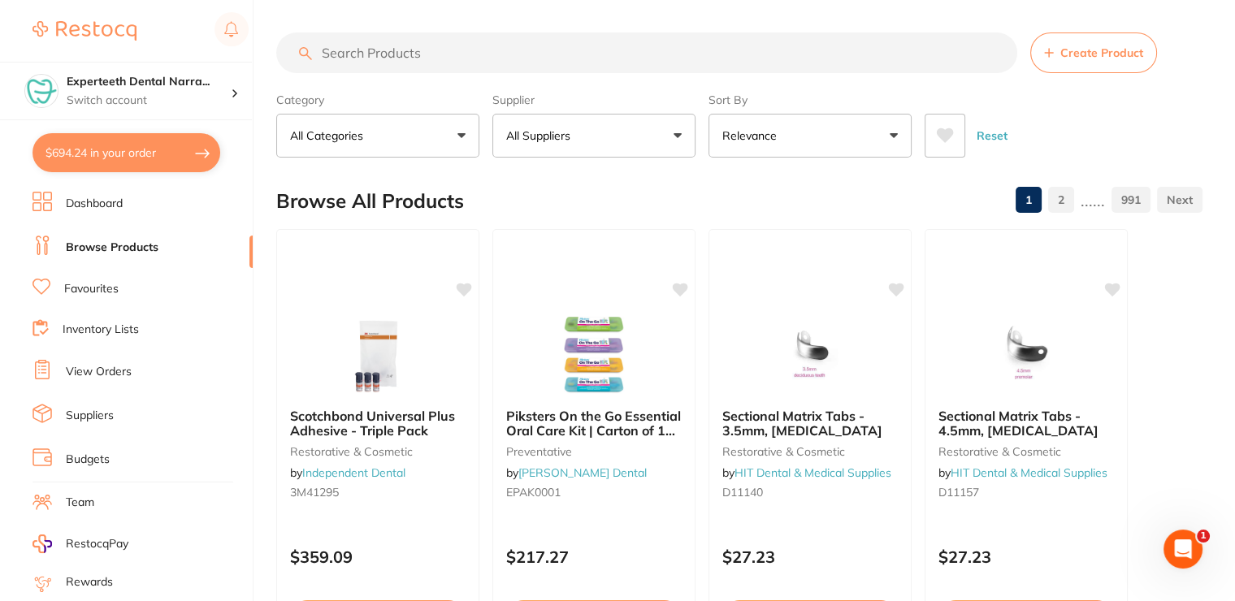
click at [529, 55] on input "search" at bounding box center [646, 52] width 741 height 41
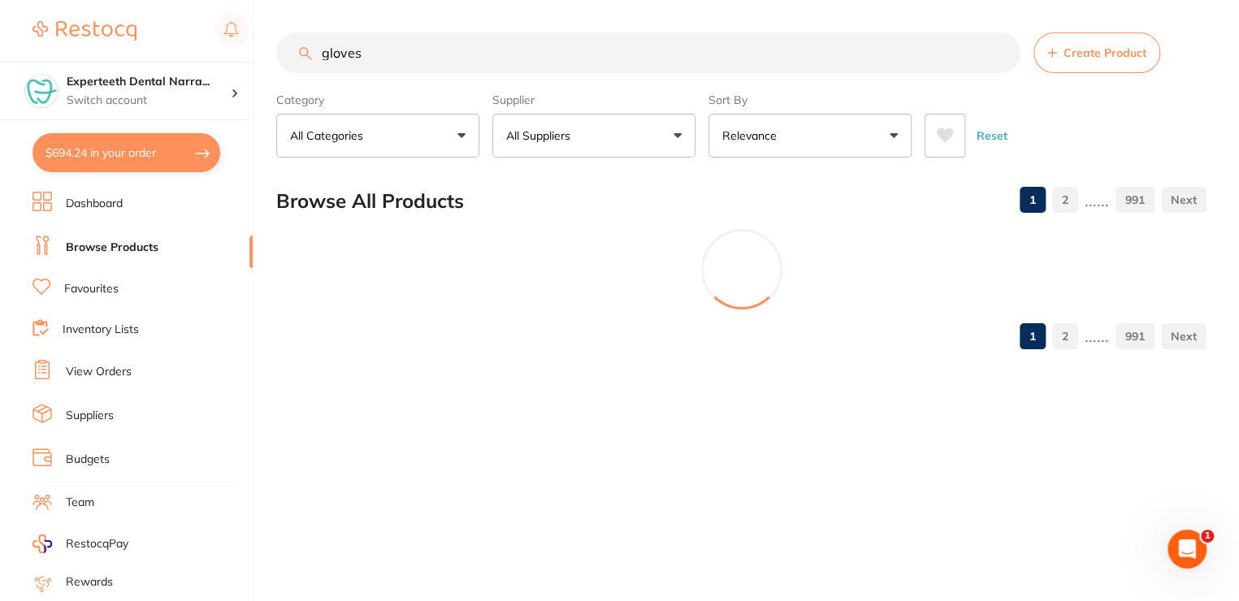
type input "gloves"
click at [561, 123] on button "All Suppliers" at bounding box center [593, 136] width 203 height 44
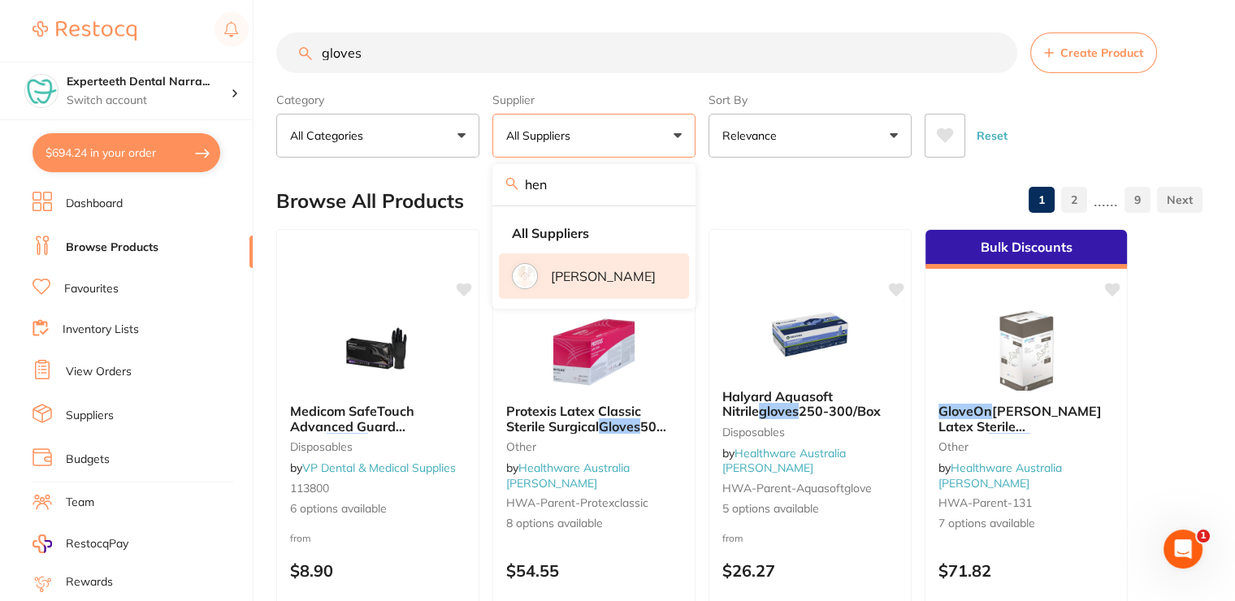
type input "hen"
click at [574, 269] on p "[PERSON_NAME]" at bounding box center [603, 276] width 105 height 15
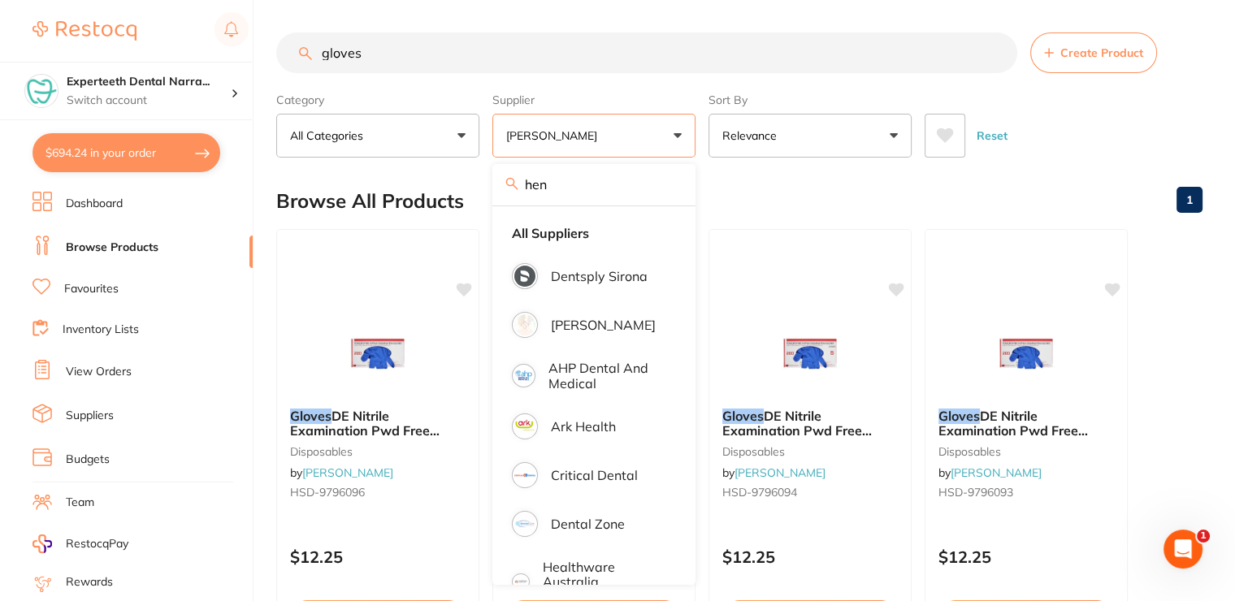
click at [852, 188] on div "Browse All Products 1" at bounding box center [739, 201] width 926 height 54
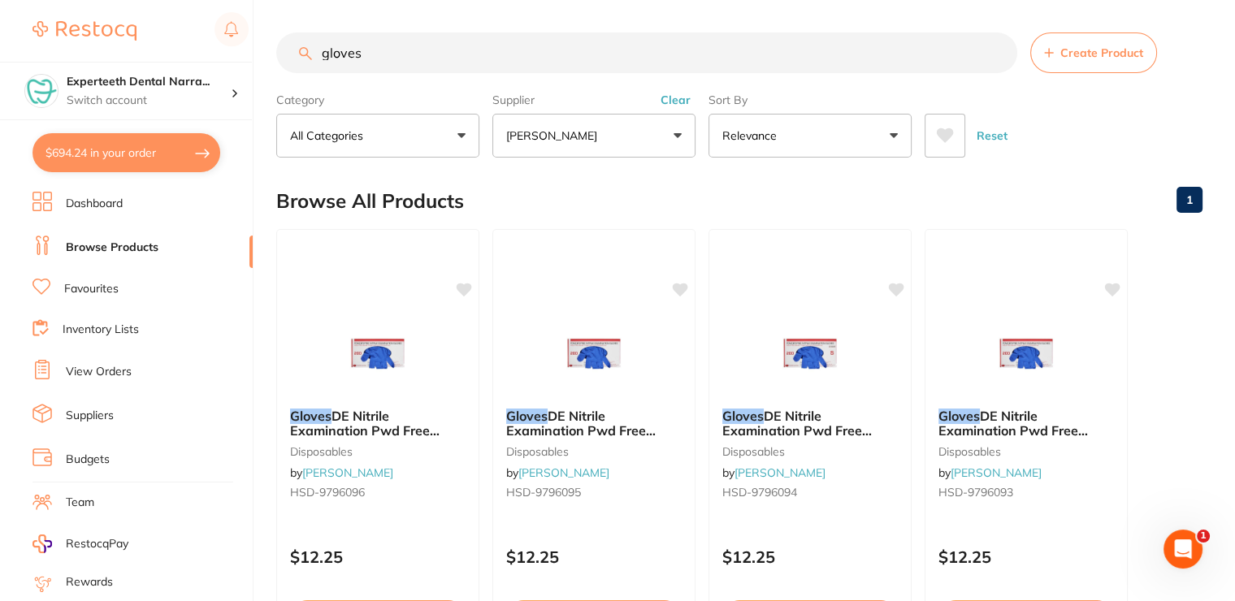
click at [317, 53] on input "gloves" at bounding box center [646, 52] width 741 height 41
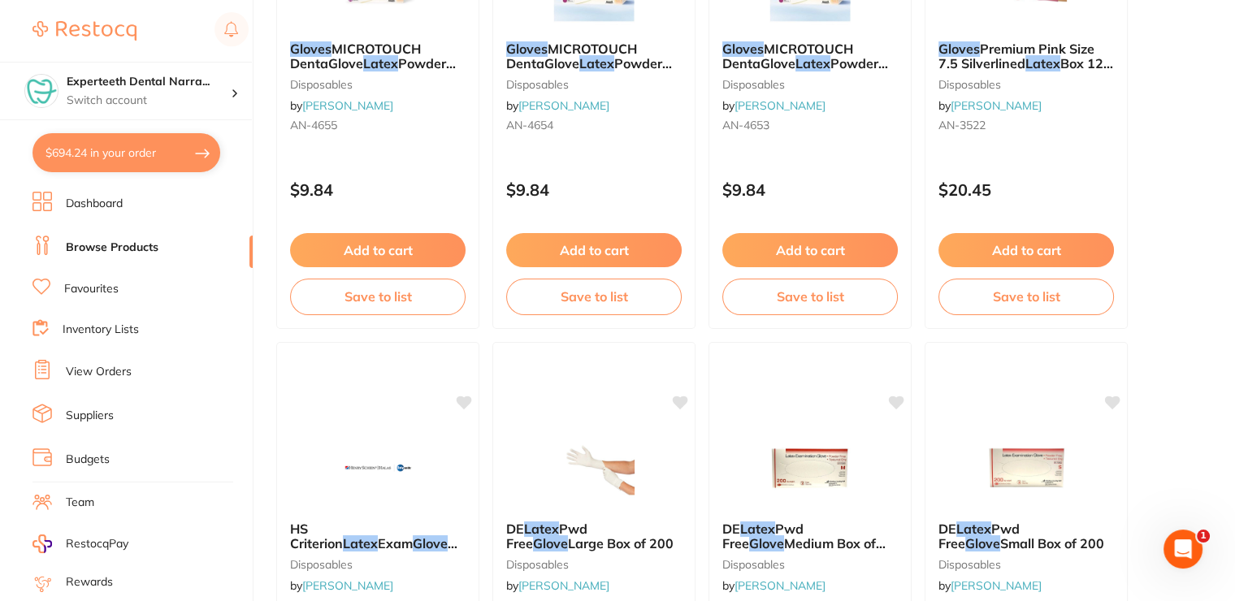
scroll to position [1462, 0]
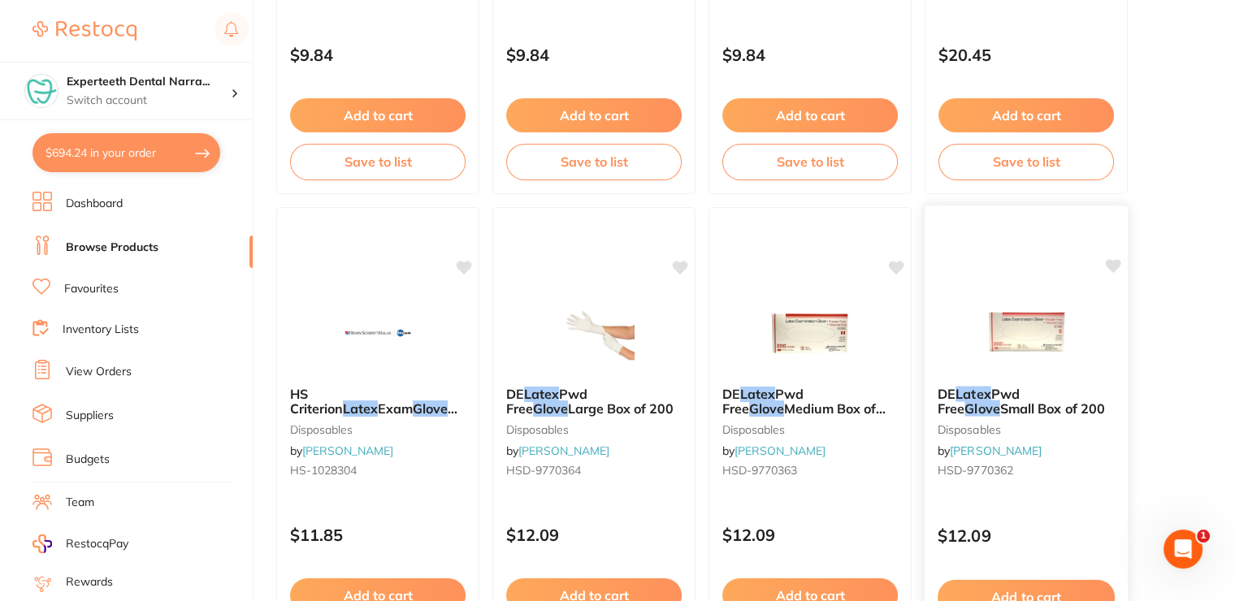
type input "latex gloves"
click at [965, 374] on div "DE Latex Pwd Free Glove Small Box of 200 disposables by Henry Schein Halas HSD-…" at bounding box center [1025, 435] width 203 height 124
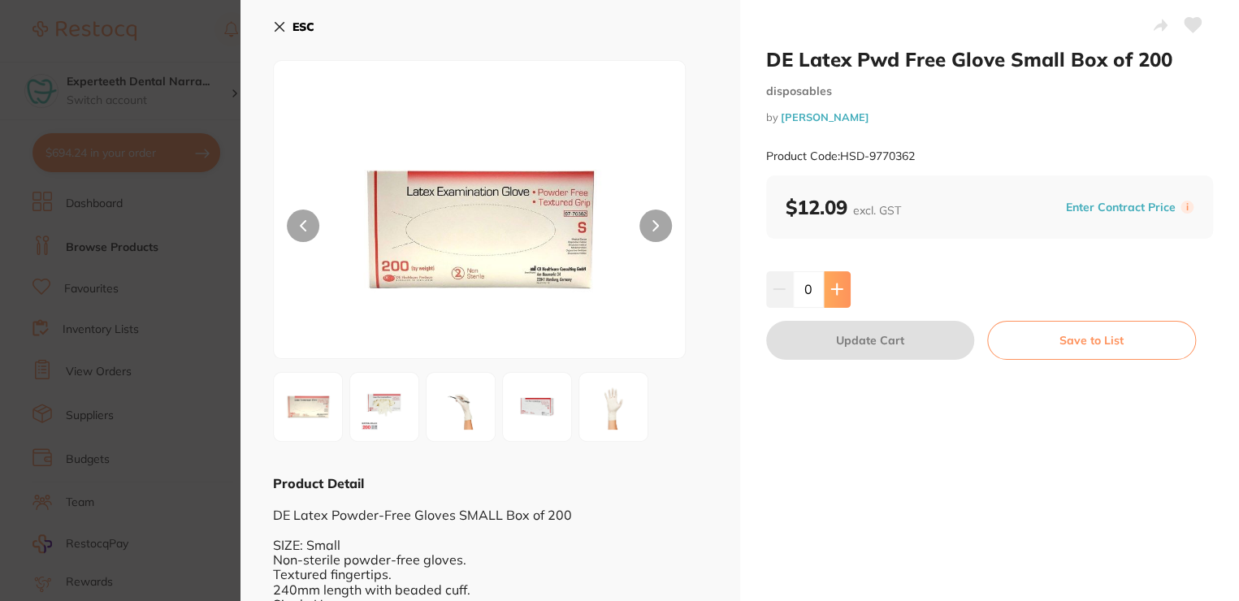
click at [835, 291] on icon at bounding box center [836, 289] width 13 height 13
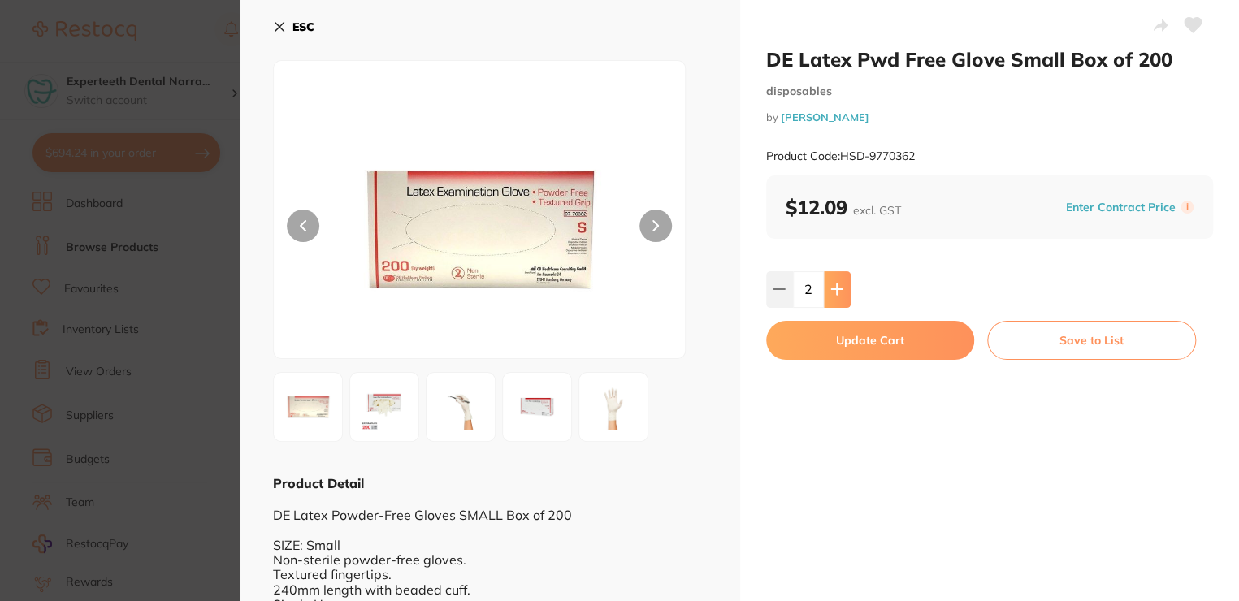
click at [835, 291] on icon at bounding box center [836, 289] width 13 height 13
click at [835, 292] on icon at bounding box center [836, 289] width 13 height 13
click at [846, 288] on button at bounding box center [837, 289] width 27 height 36
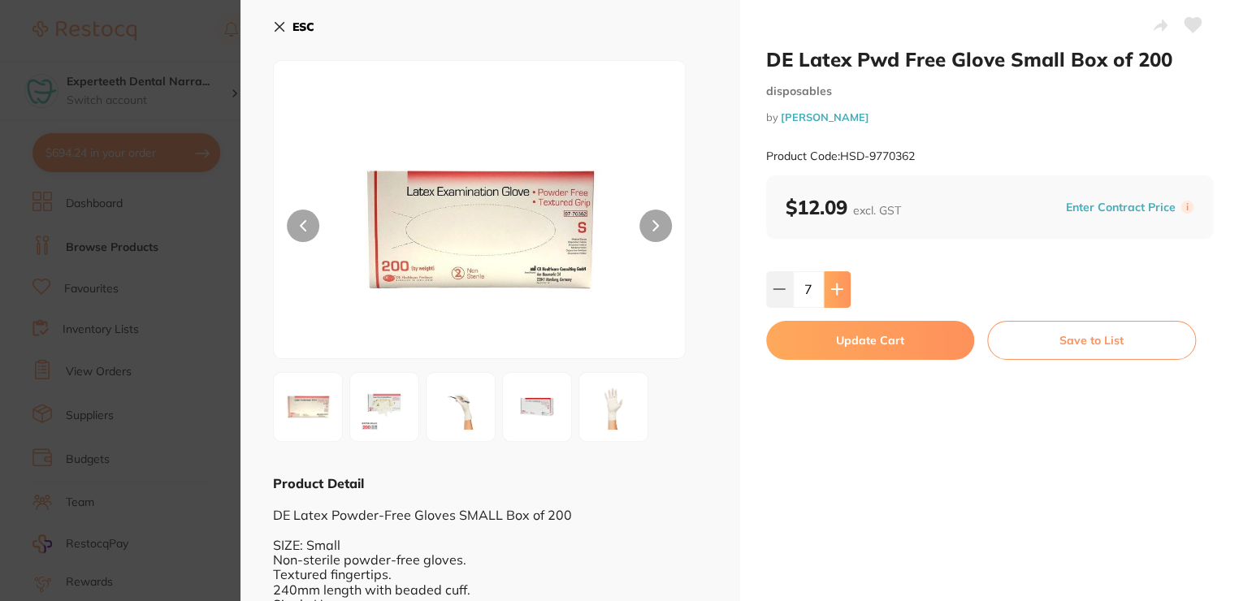
click at [846, 288] on button at bounding box center [837, 289] width 27 height 36
type input "8"
click at [833, 337] on button "Update Cart" at bounding box center [870, 340] width 209 height 39
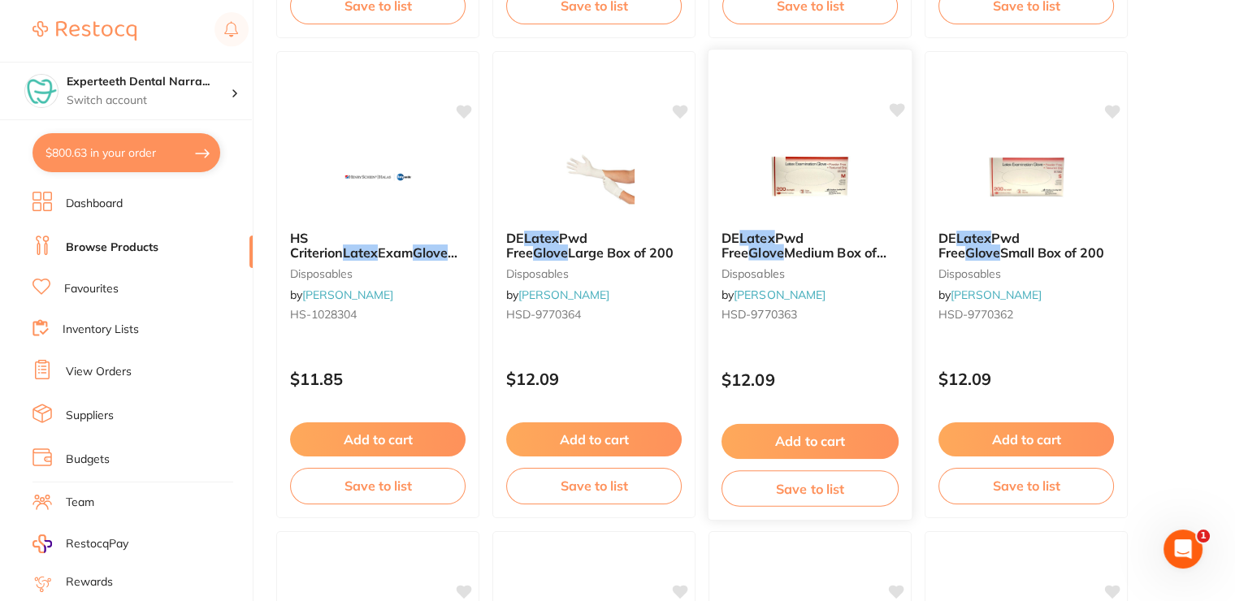
scroll to position [1625, 0]
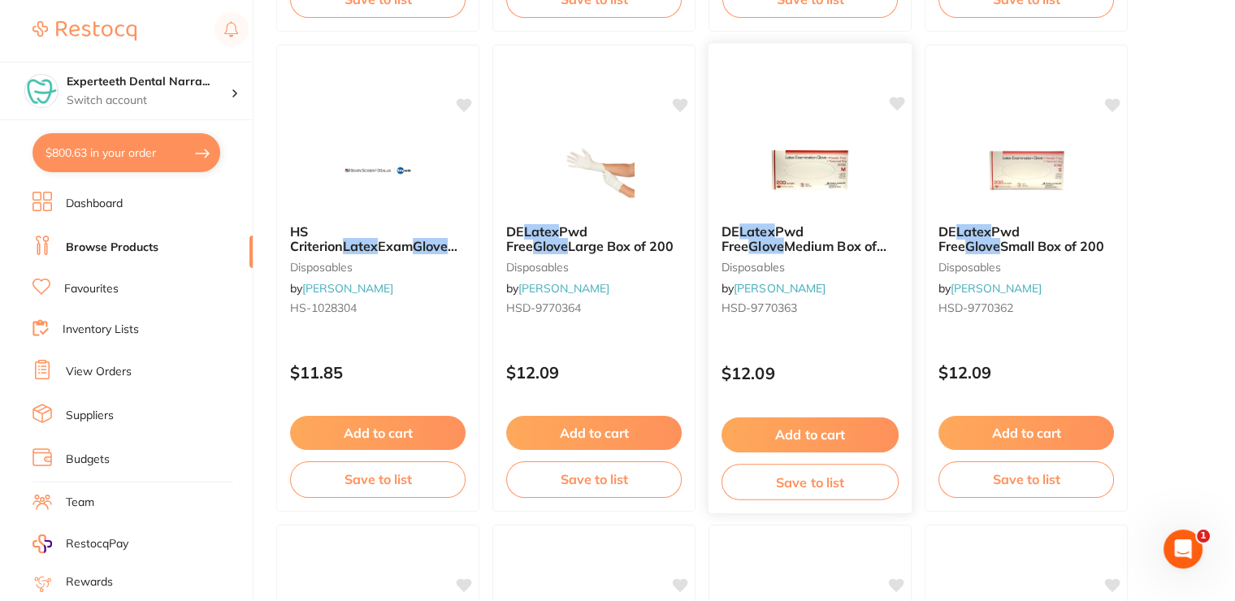
click at [825, 431] on button "Add to cart" at bounding box center [809, 435] width 177 height 35
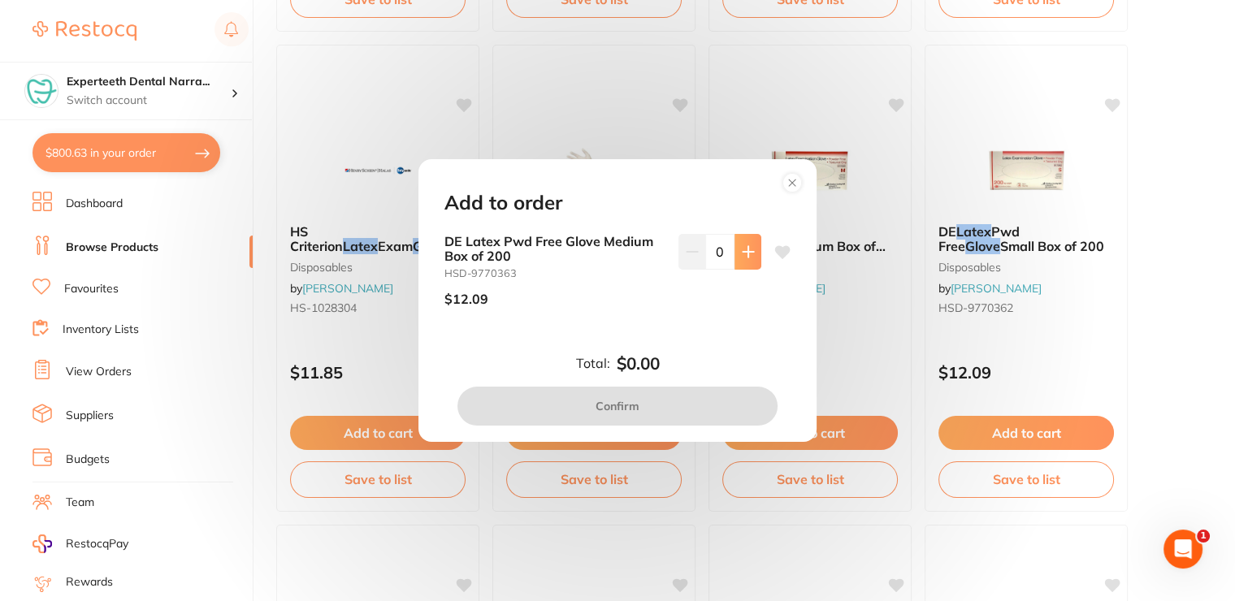
scroll to position [0, 0]
click at [750, 253] on button at bounding box center [747, 252] width 27 height 36
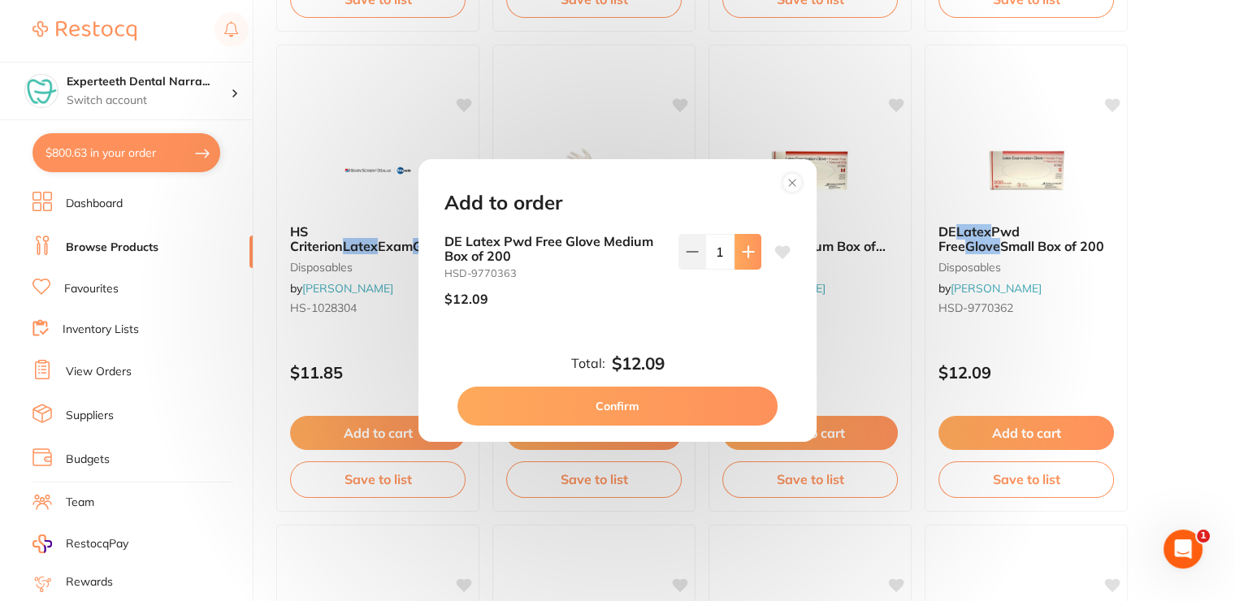
click at [750, 253] on button at bounding box center [747, 252] width 27 height 36
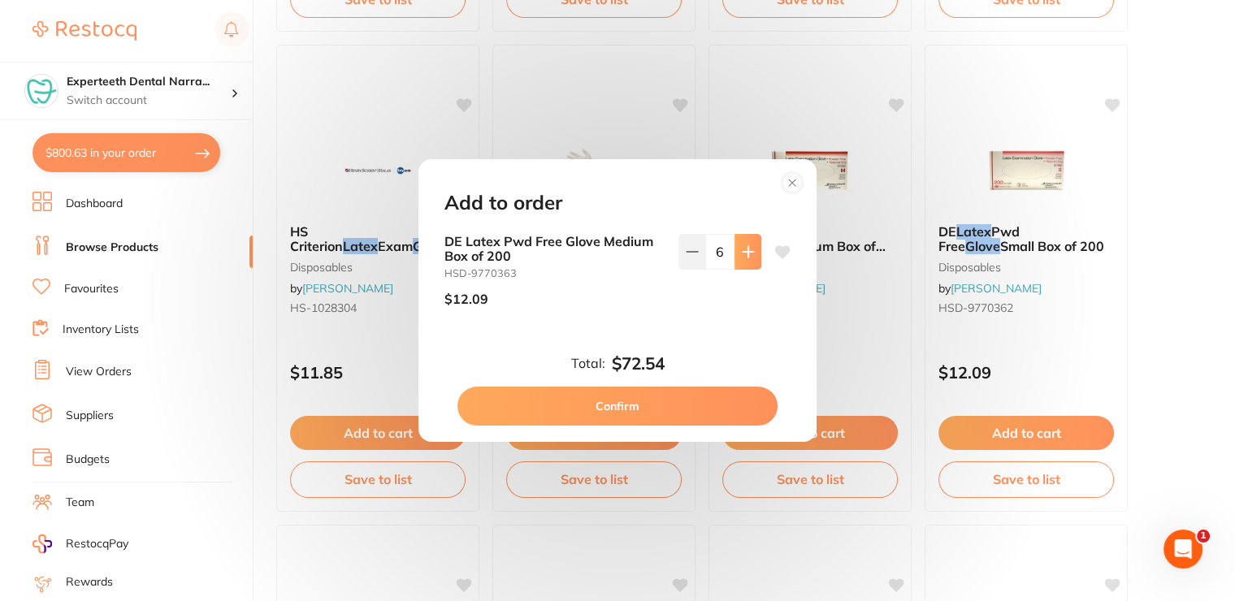
click at [750, 253] on button at bounding box center [747, 252] width 27 height 36
type input "8"
click at [650, 401] on button "Confirm" at bounding box center [617, 406] width 320 height 39
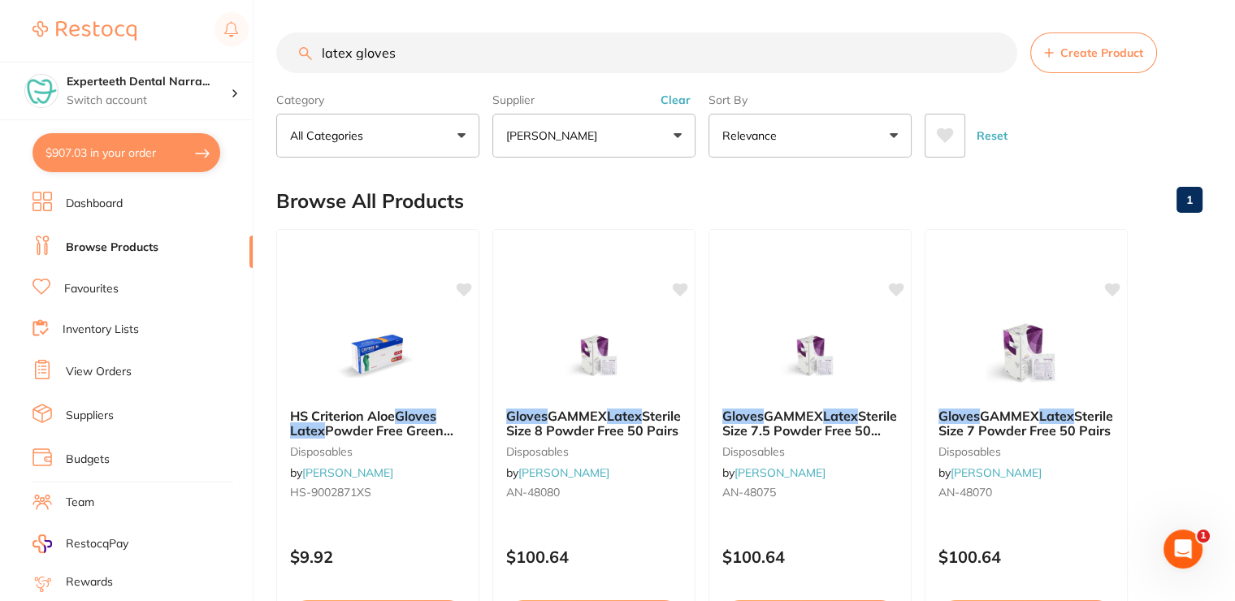
click at [603, 129] on p "[PERSON_NAME]" at bounding box center [554, 136] width 97 height 16
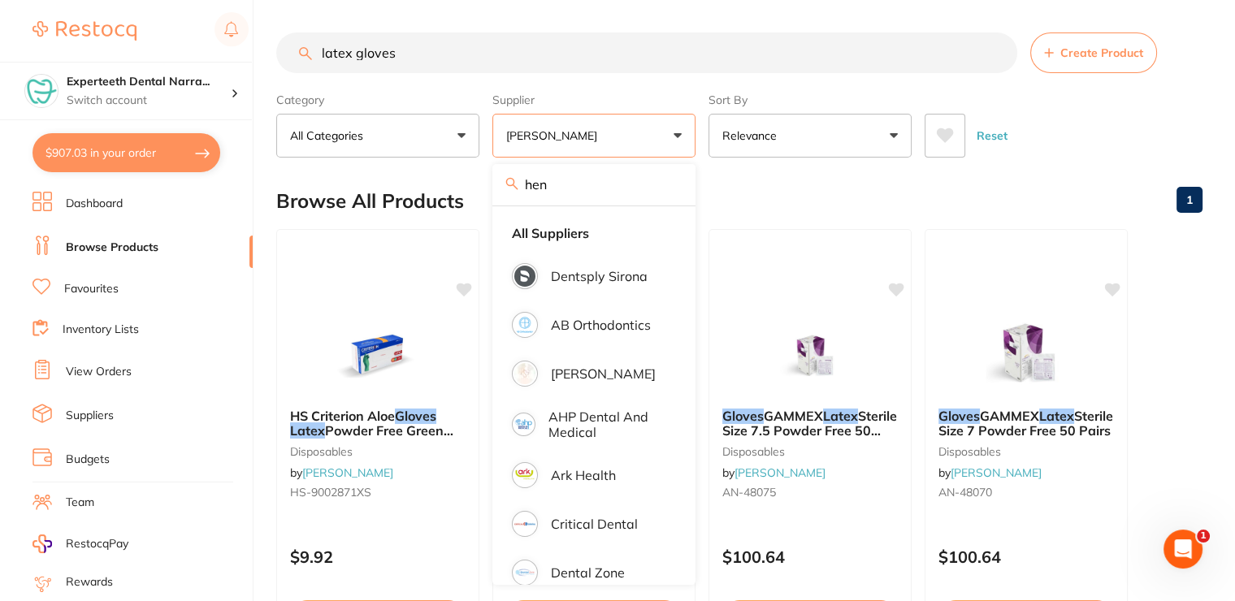
click at [673, 97] on label "Supplier" at bounding box center [593, 100] width 203 height 15
click at [707, 180] on div "Browse All Products 1" at bounding box center [739, 201] width 926 height 54
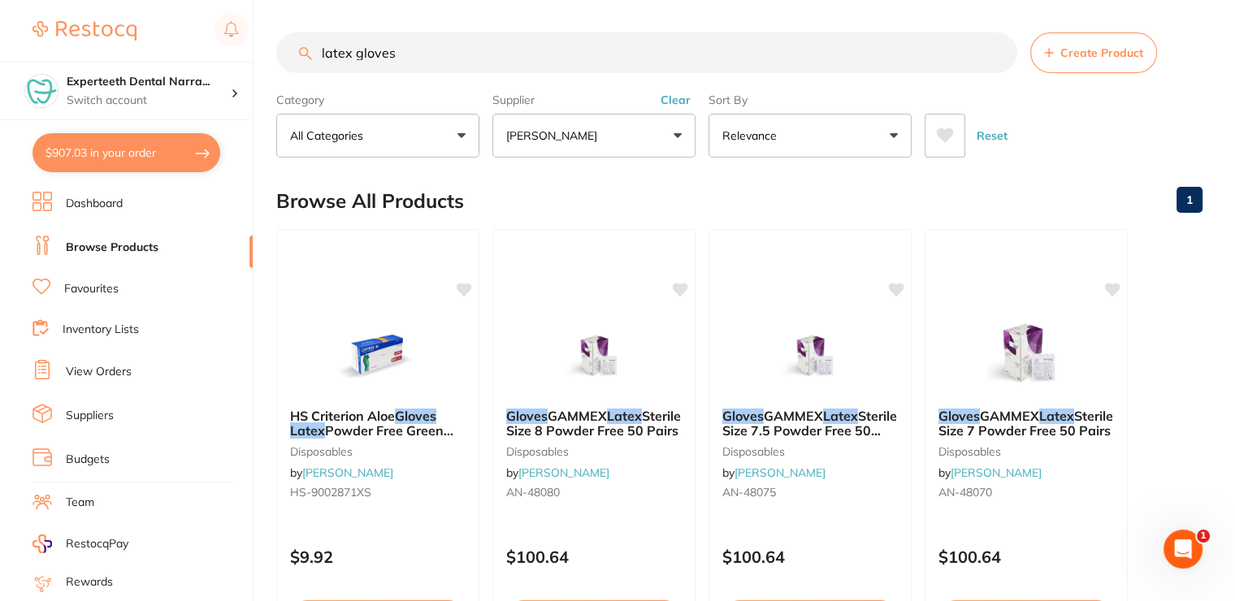
click at [665, 96] on button "Clear" at bounding box center [676, 100] width 40 height 15
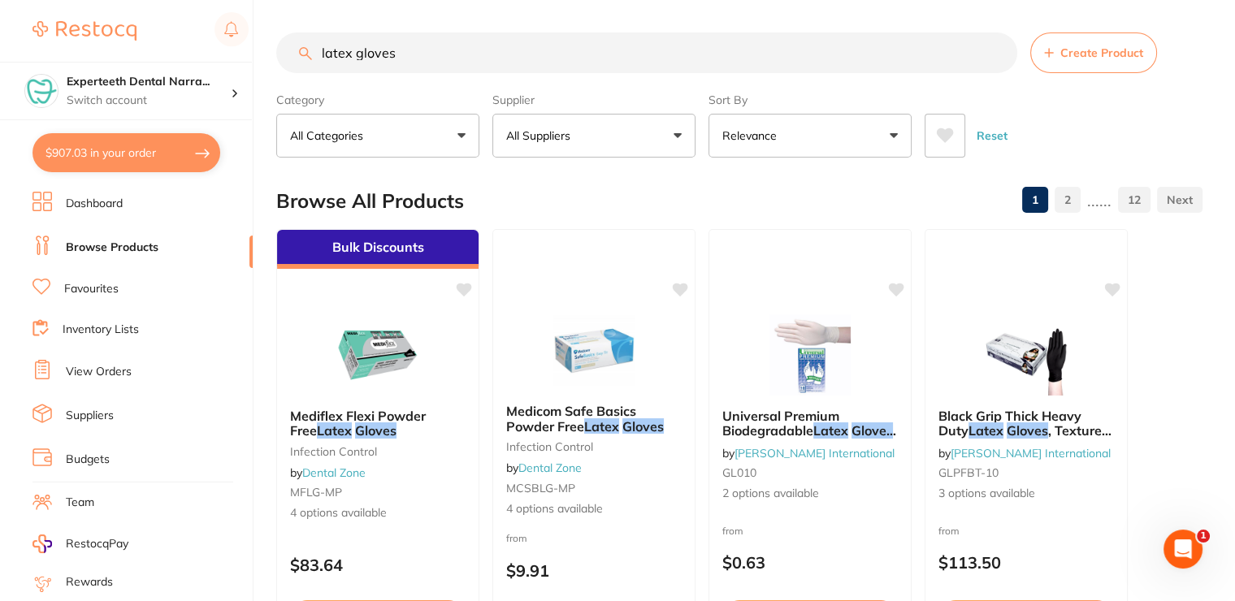
click at [496, 54] on input "latex gloves" at bounding box center [646, 52] width 741 height 41
drag, startPoint x: 487, startPoint y: 55, endPoint x: 325, endPoint y: 54, distance: 162.5
click at [325, 54] on input "latex gloves" at bounding box center [646, 52] width 741 height 41
type input "l"
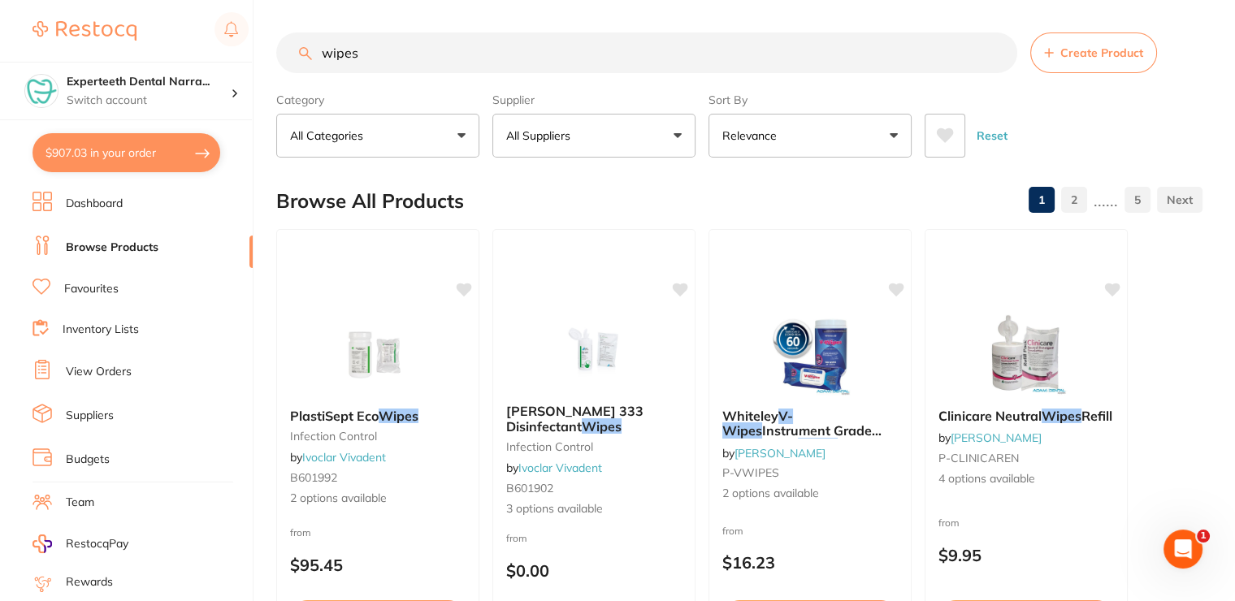
type input "wipes"
click at [584, 132] on button "All Suppliers" at bounding box center [593, 136] width 203 height 44
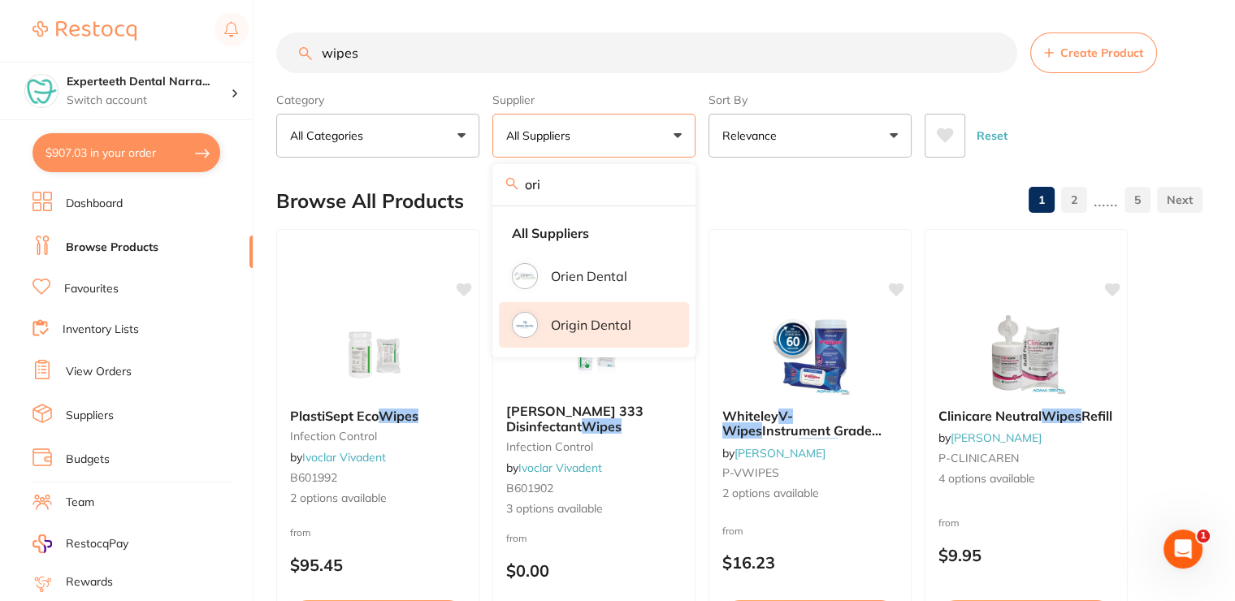
type input "ori"
click at [584, 325] on p "Origin Dental" at bounding box center [591, 325] width 80 height 15
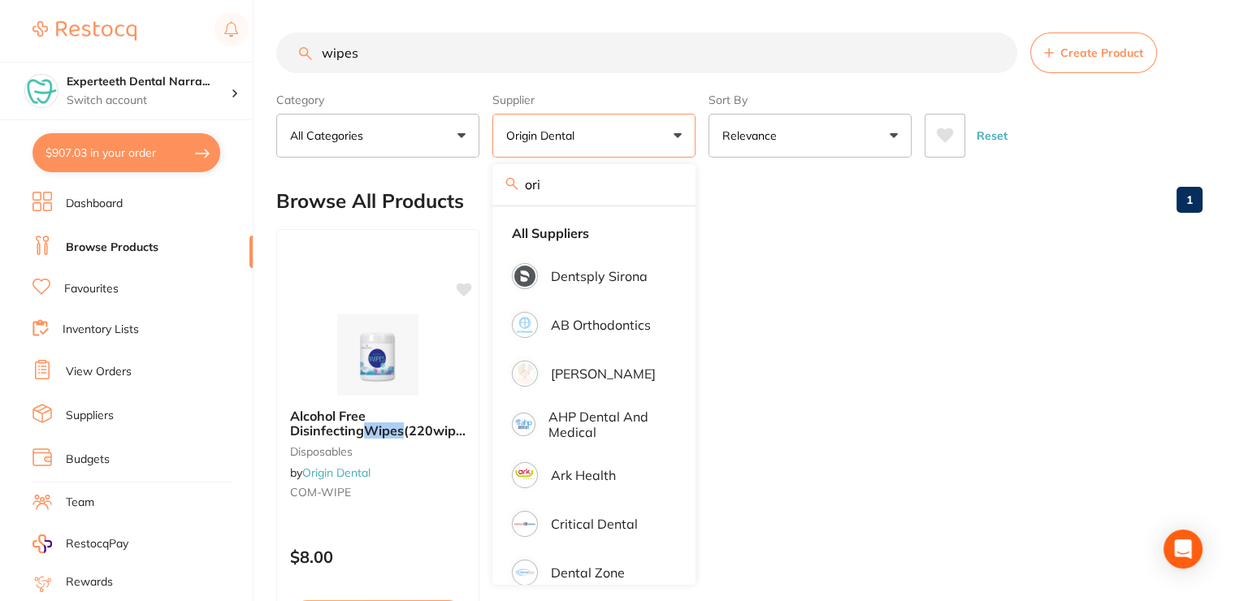
click at [816, 288] on ul "Alcohol Free Disinfecting Wipes (220wipes /bottle? disposables by Origin Dental…" at bounding box center [739, 462] width 926 height 467
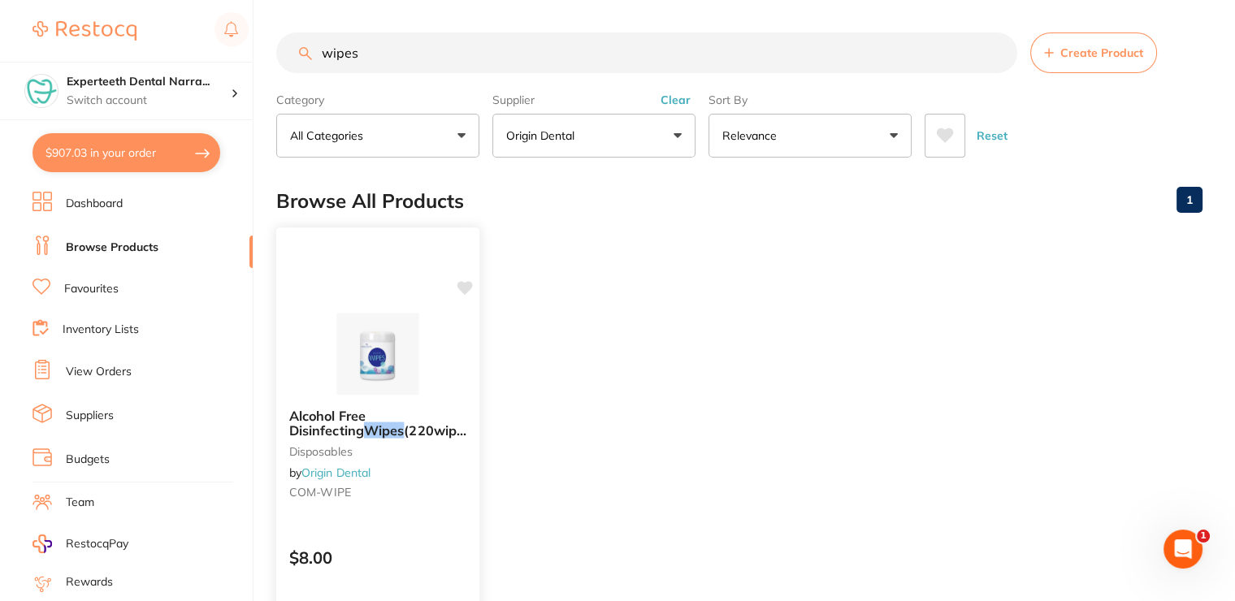
click at [343, 472] on link "Origin Dental" at bounding box center [335, 472] width 69 height 15
click at [381, 489] on small "COM-WIPE" at bounding box center [377, 492] width 177 height 13
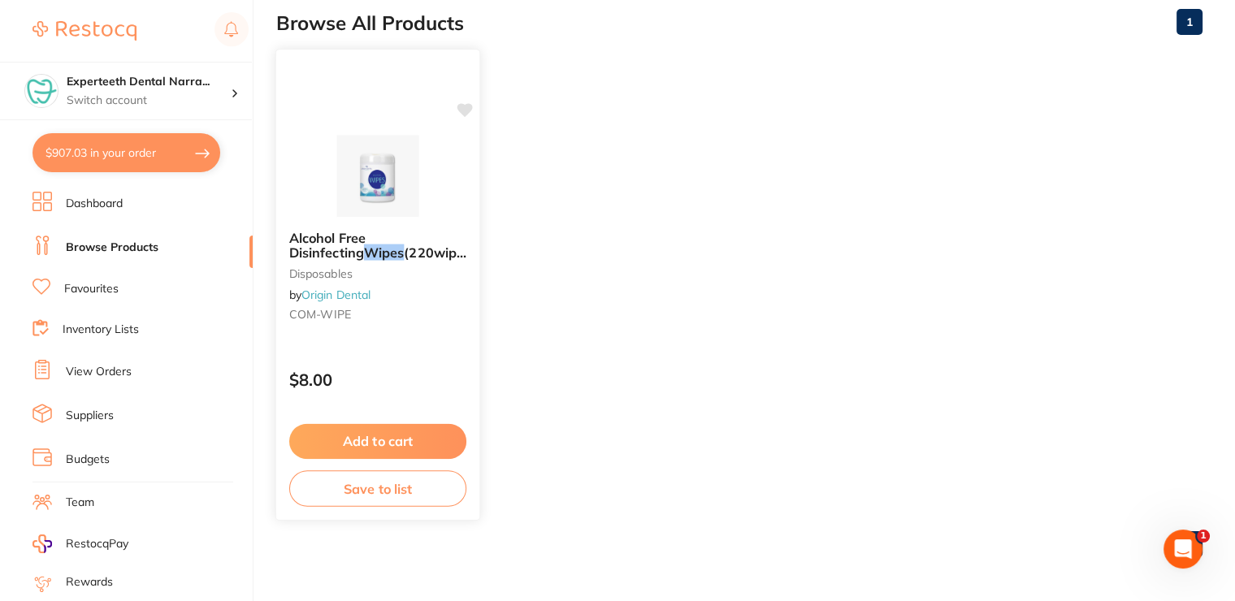
scroll to position [179, 0]
click at [391, 429] on button "Add to cart" at bounding box center [377, 439] width 175 height 34
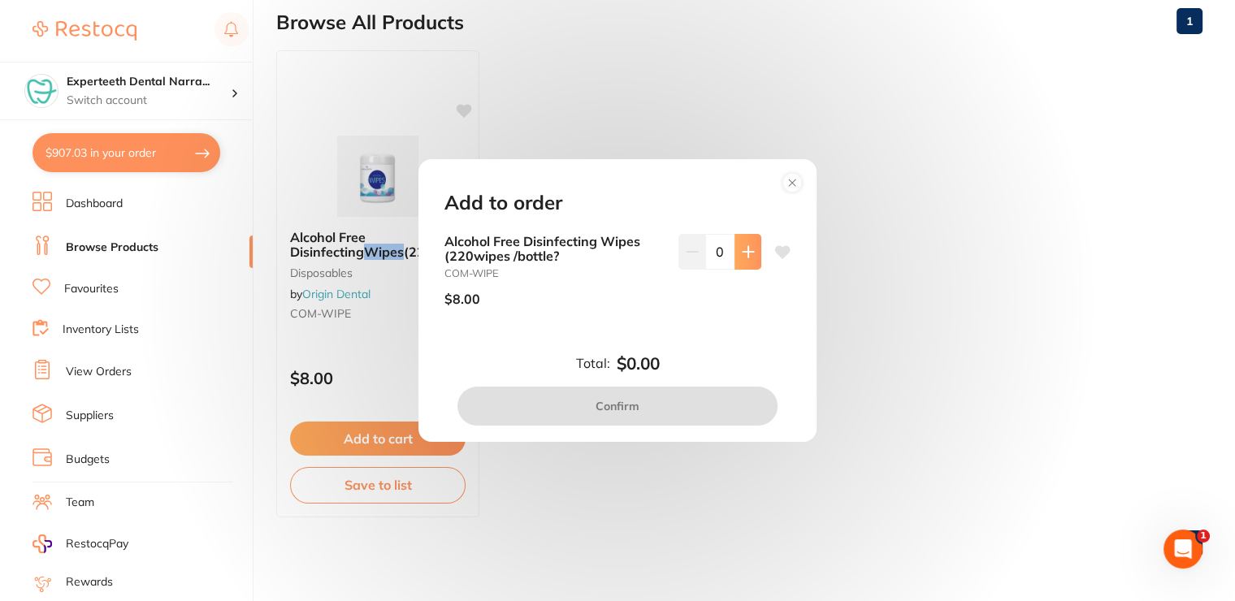
scroll to position [0, 0]
click at [747, 257] on icon at bounding box center [748, 251] width 13 height 13
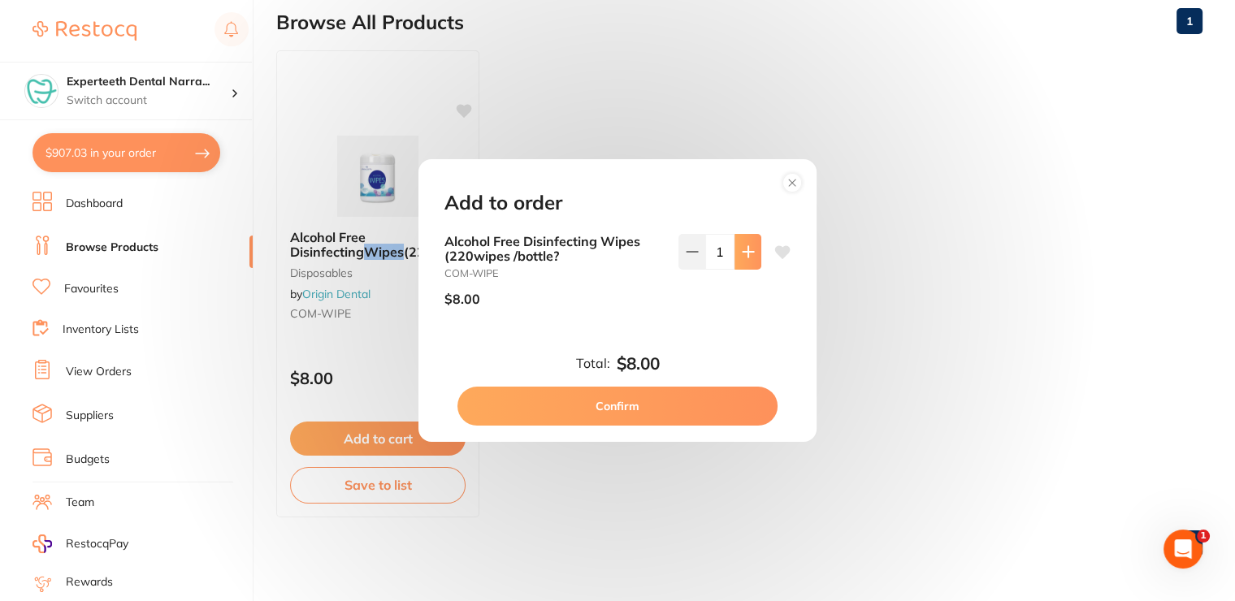
click at [747, 257] on icon at bounding box center [748, 251] width 13 height 13
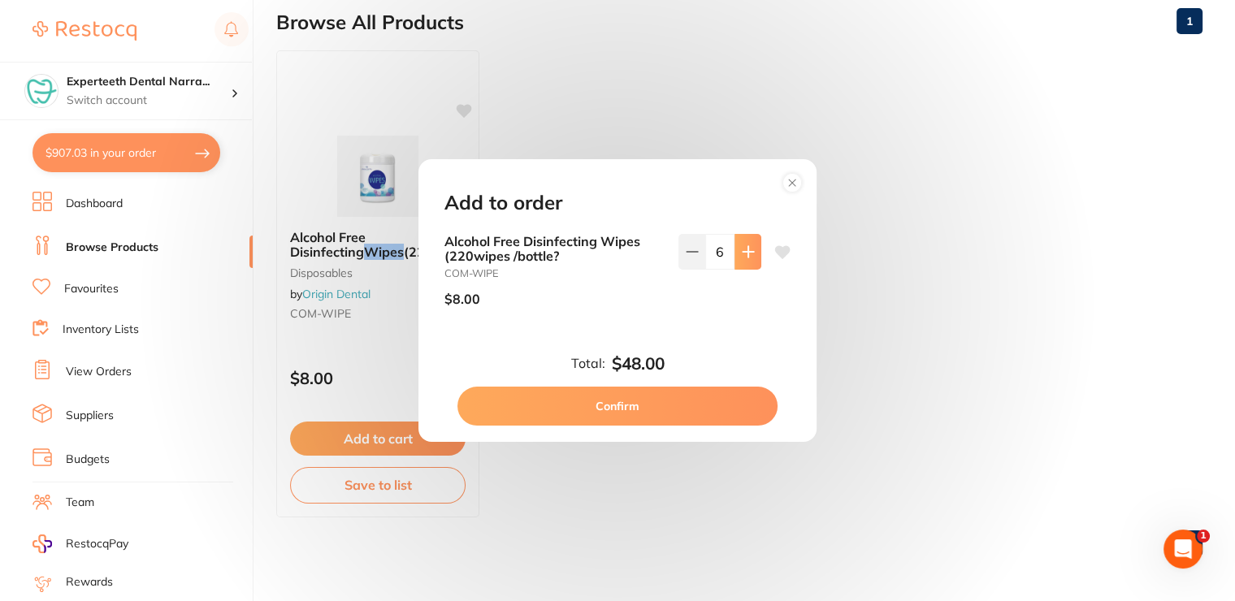
click at [747, 257] on icon at bounding box center [748, 251] width 13 height 13
type input "10"
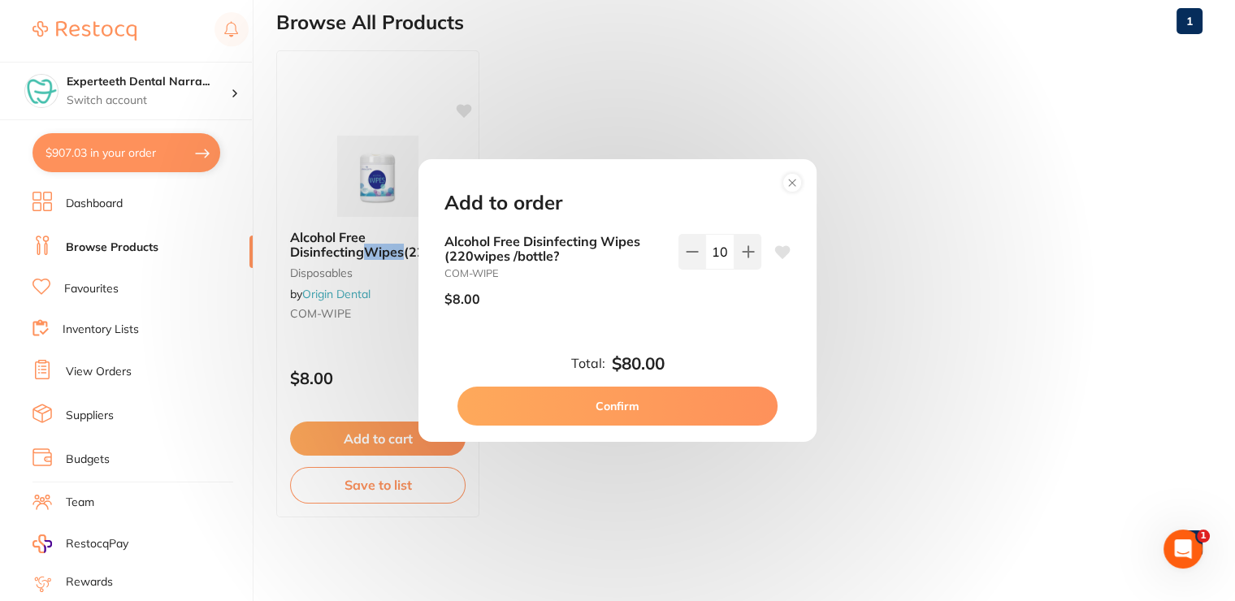
click at [609, 408] on button "Confirm" at bounding box center [617, 406] width 320 height 39
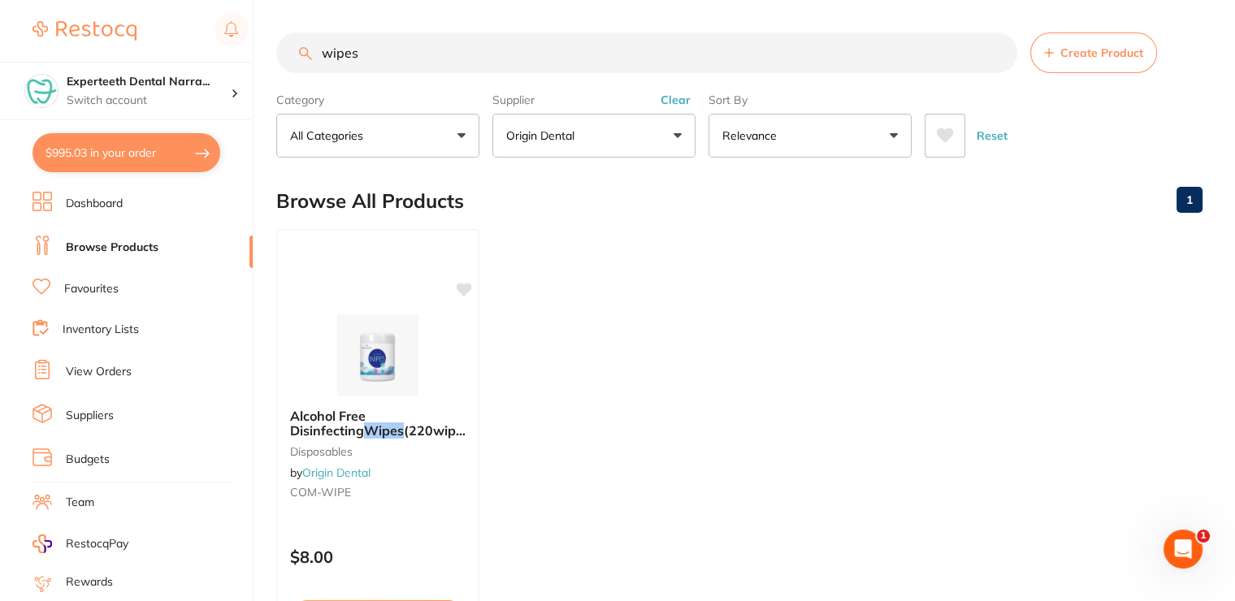
drag, startPoint x: 379, startPoint y: 48, endPoint x: 316, endPoint y: 48, distance: 62.5
click at [316, 48] on input "wipes" at bounding box center [646, 52] width 741 height 41
click at [682, 100] on button "Clear" at bounding box center [676, 100] width 40 height 15
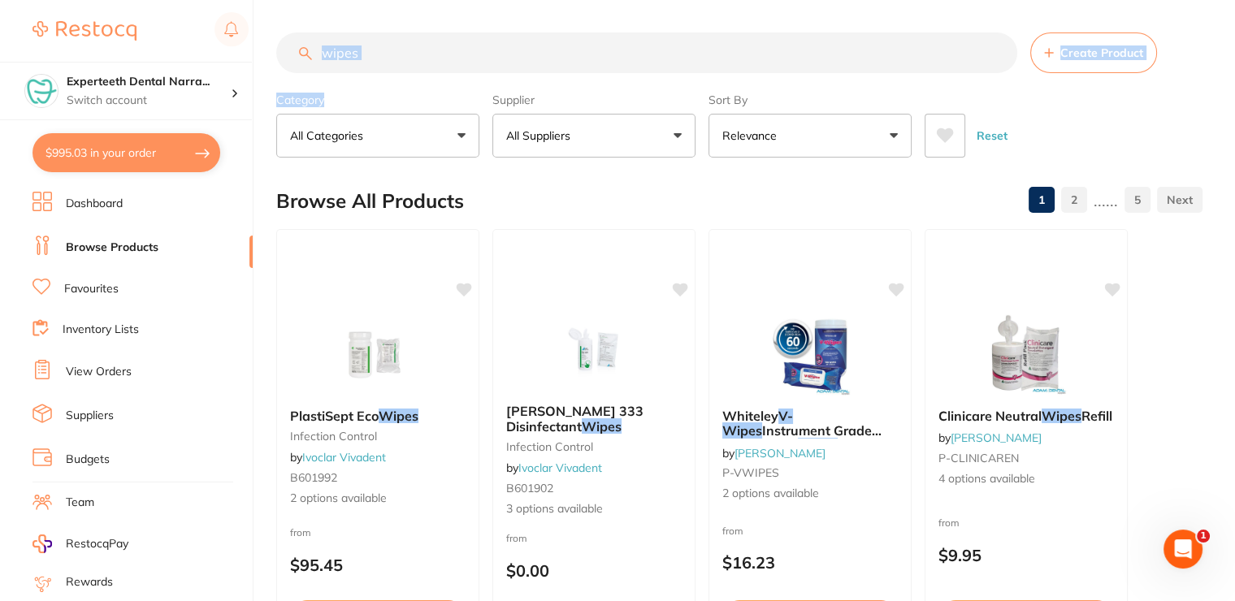
drag, startPoint x: 453, startPoint y: 75, endPoint x: 367, endPoint y: 52, distance: 89.1
click at [362, 54] on section "wipes Create Product Category All Categories All Categories disposables endodon…" at bounding box center [739, 94] width 926 height 125
drag, startPoint x: 374, startPoint y: 53, endPoint x: 291, endPoint y: 60, distance: 83.2
click at [291, 60] on input "wipes" at bounding box center [646, 52] width 741 height 41
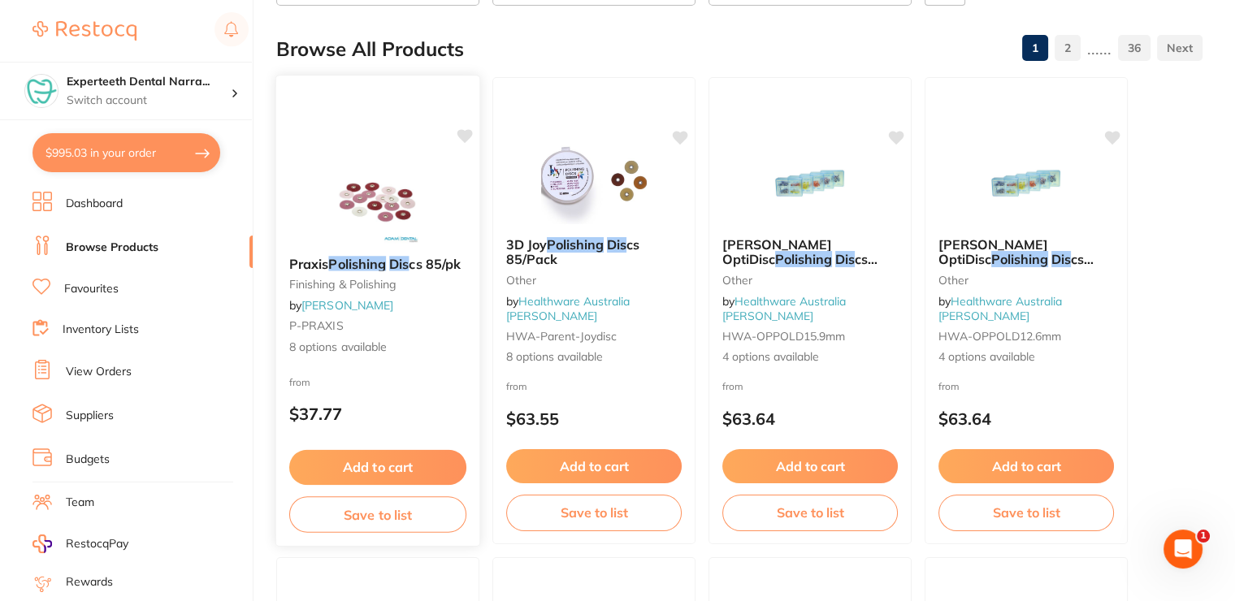
scroll to position [162, 0]
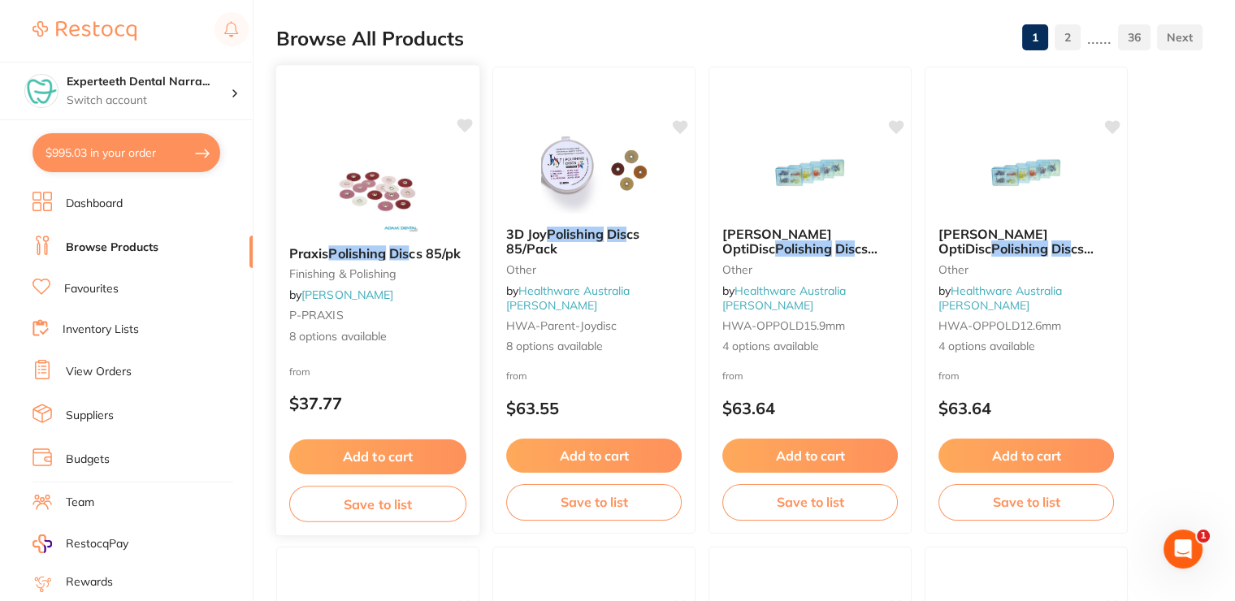
type input "polishing dis"
click at [364, 455] on button "Add to cart" at bounding box center [377, 456] width 177 height 35
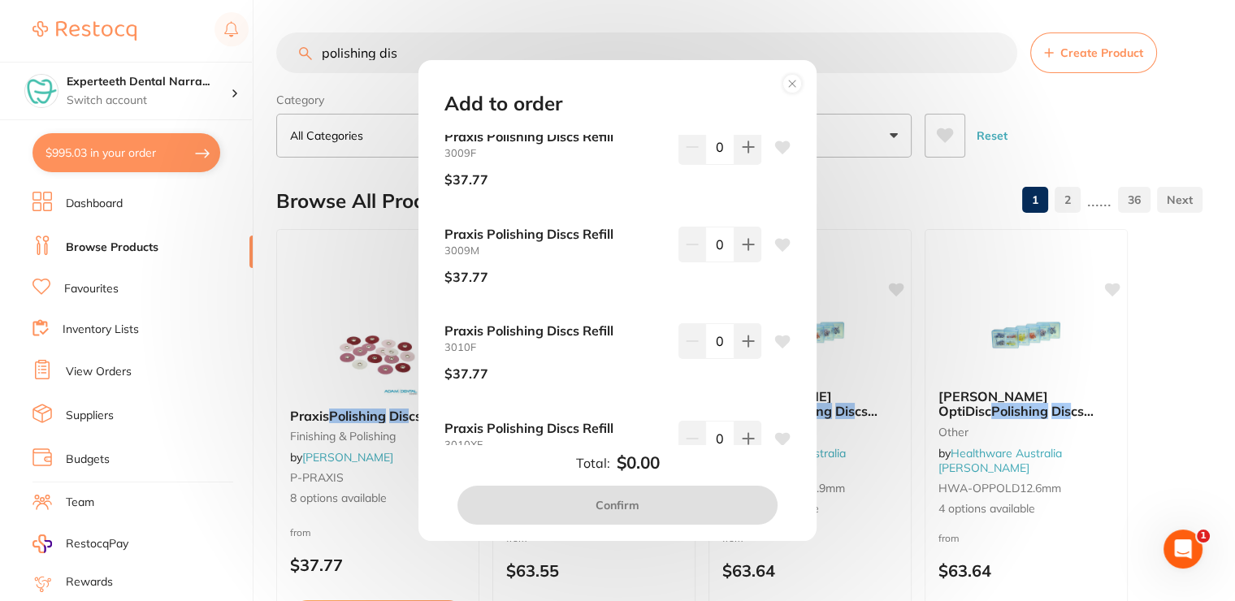
scroll to position [0, 0]
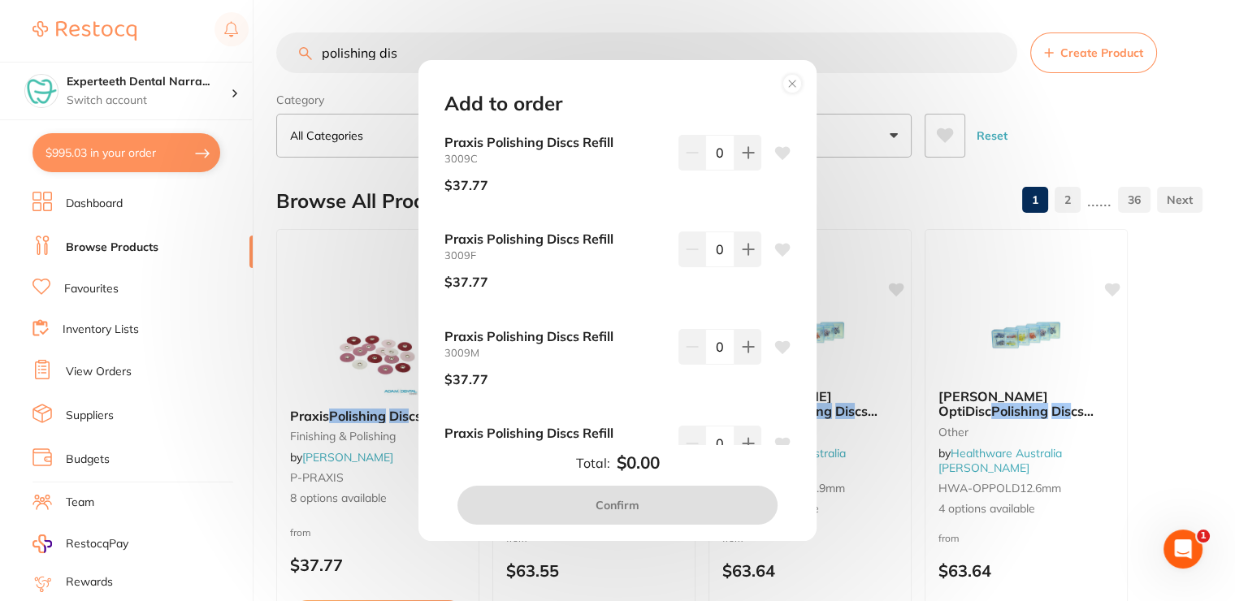
click at [787, 89] on circle at bounding box center [792, 84] width 19 height 19
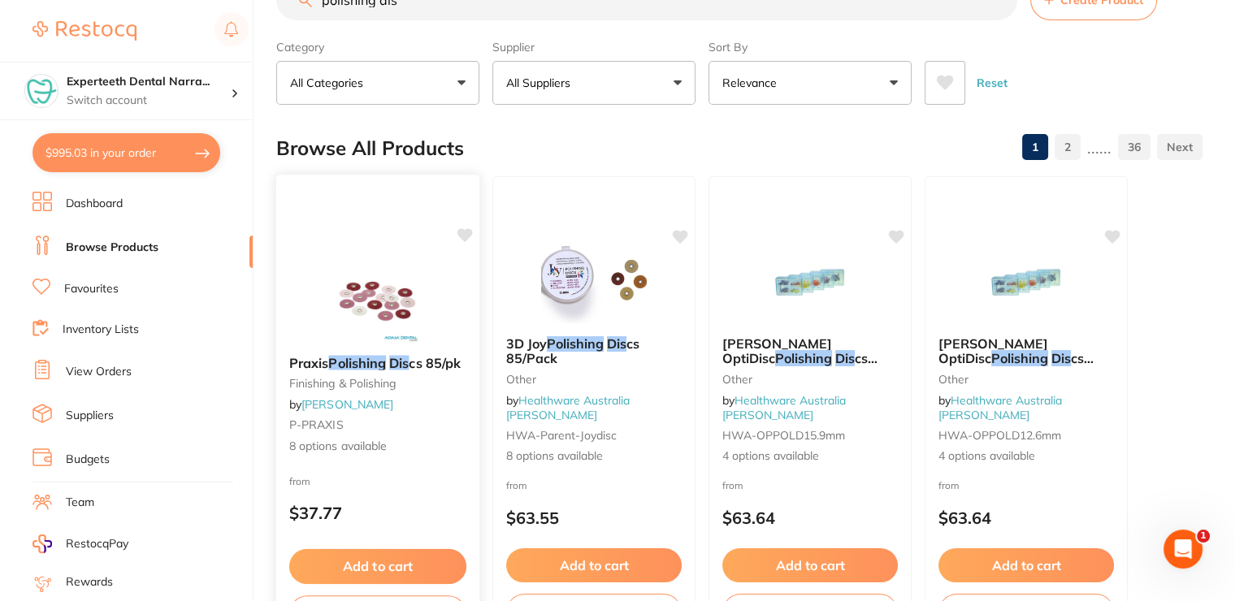
scroll to position [81, 0]
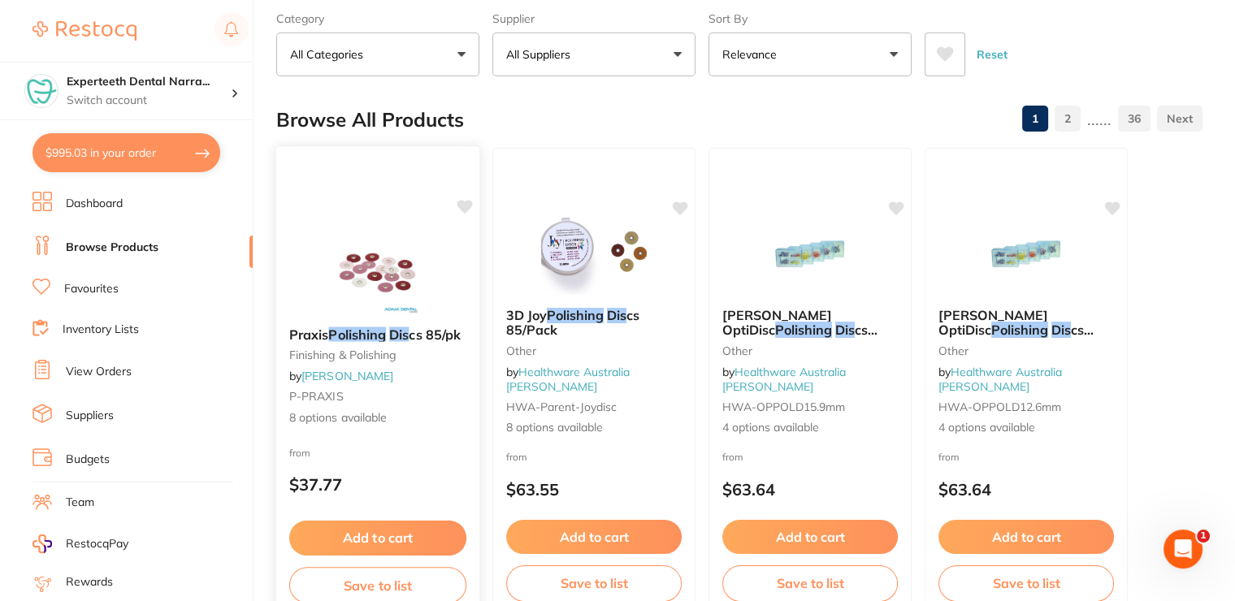
click at [384, 435] on div "Praxis Polishing Dis cs 85/pk finishing & polishing by Adam Dental P-PRAXIS 8 o…" at bounding box center [377, 376] width 203 height 125
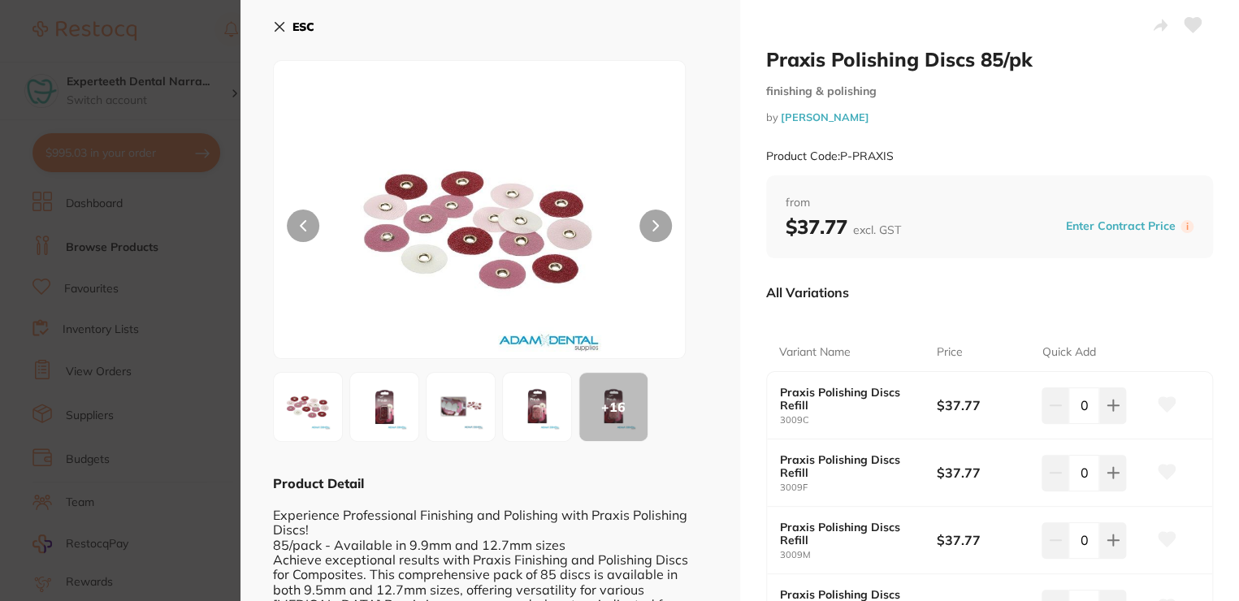
click at [363, 419] on img at bounding box center [384, 407] width 58 height 58
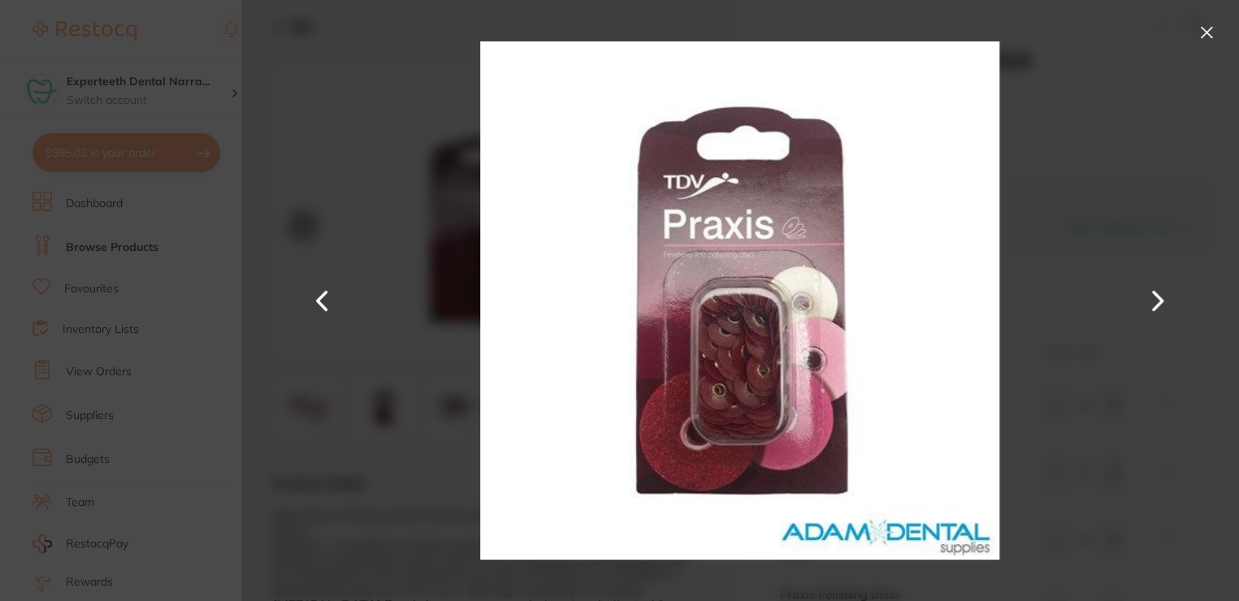
click at [1212, 20] on button at bounding box center [1206, 32] width 26 height 26
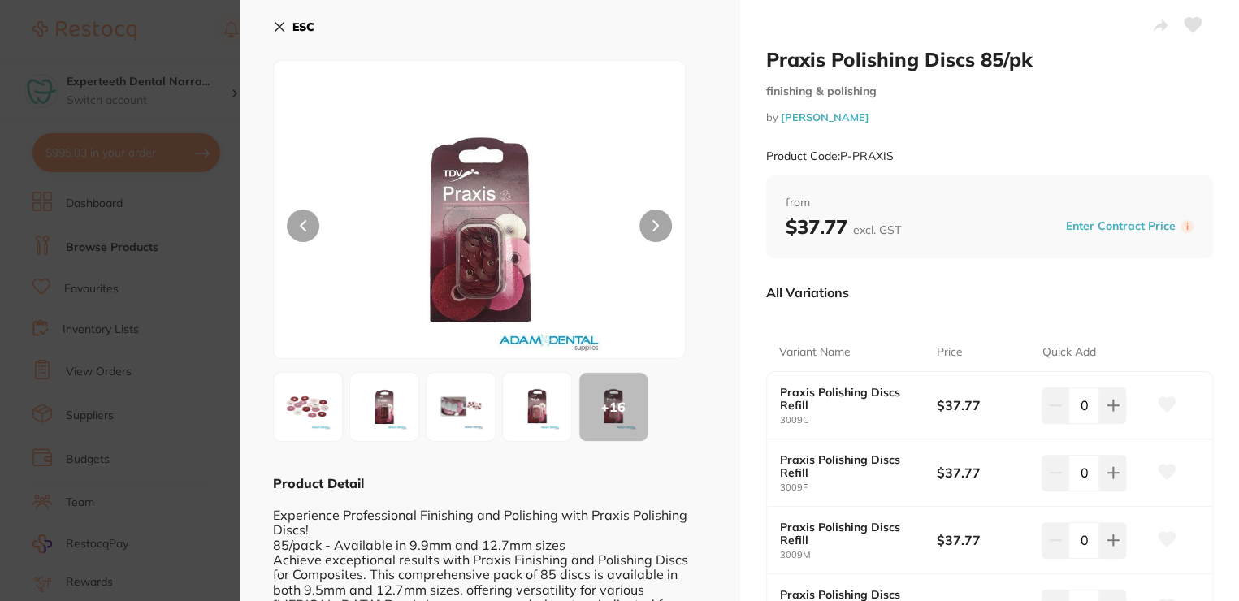
click at [283, 26] on icon at bounding box center [279, 26] width 13 height 13
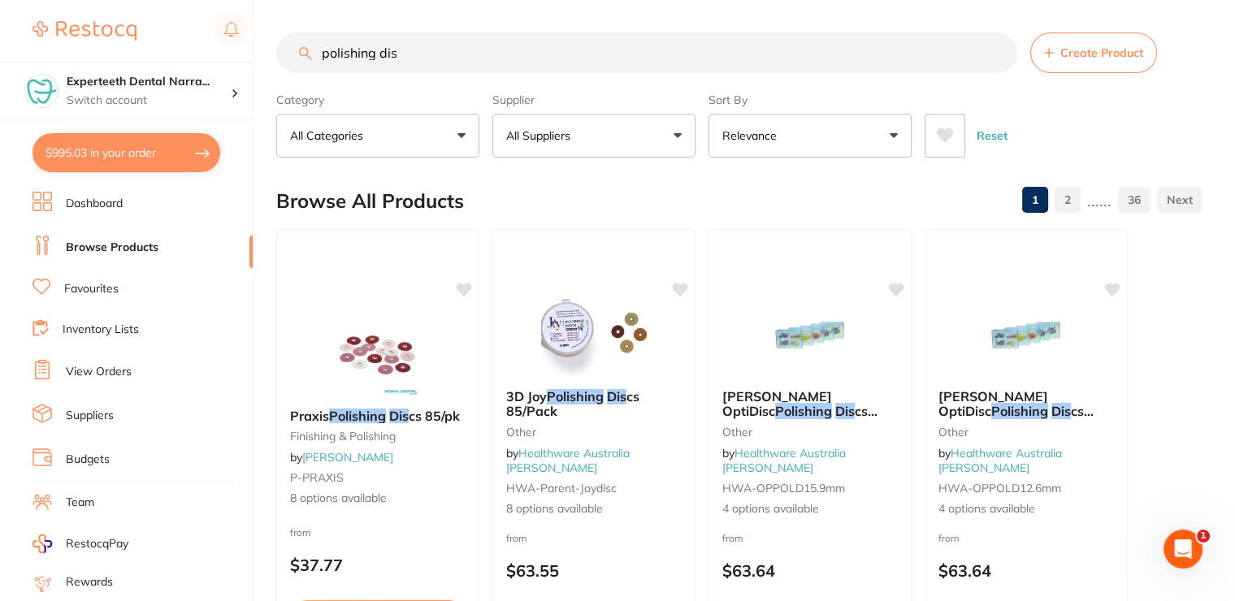
drag, startPoint x: 440, startPoint y: 54, endPoint x: 293, endPoint y: 44, distance: 147.4
click at [293, 44] on input "polishing dis" at bounding box center [646, 52] width 741 height 41
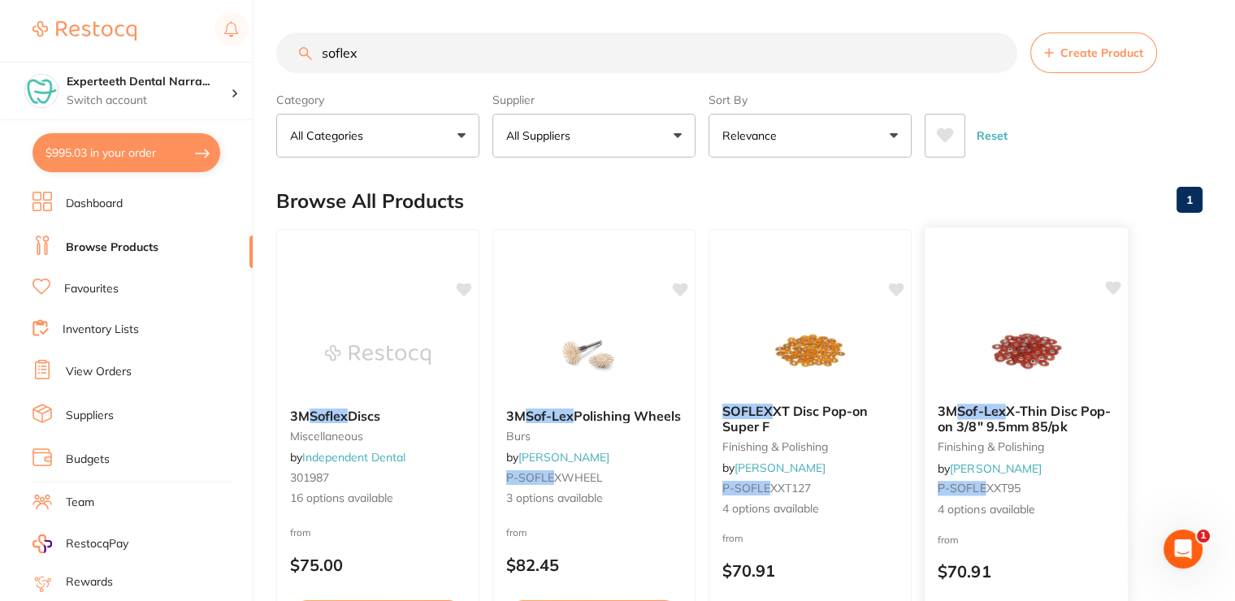
scroll to position [81, 0]
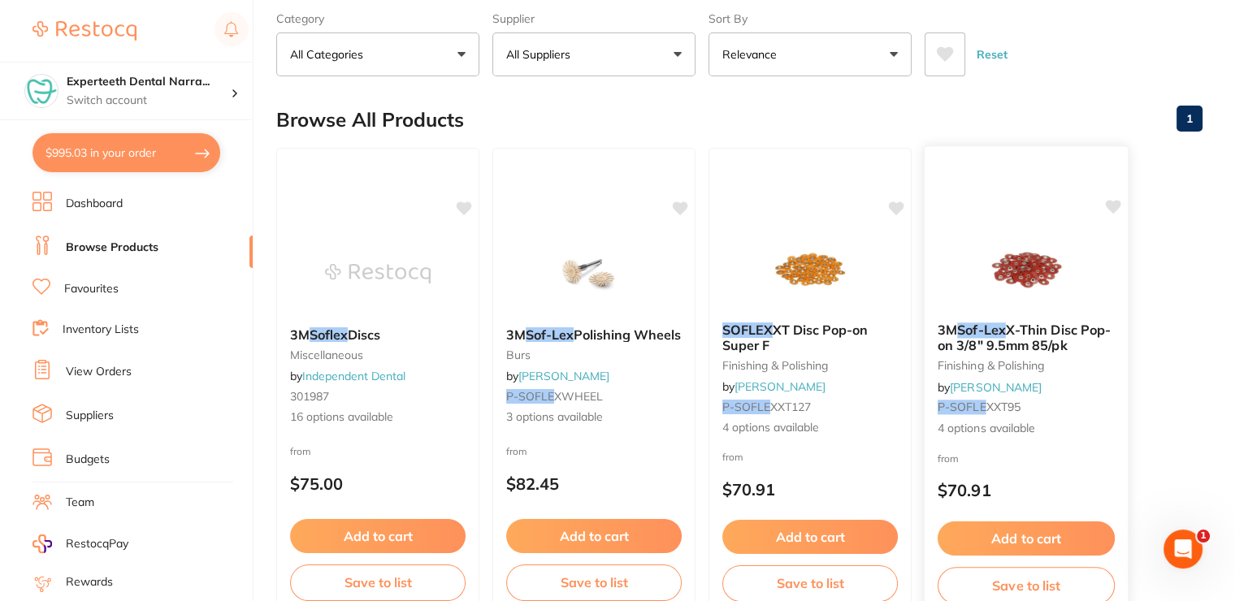
type input "soflex"
click at [1017, 276] on img at bounding box center [1025, 268] width 106 height 82
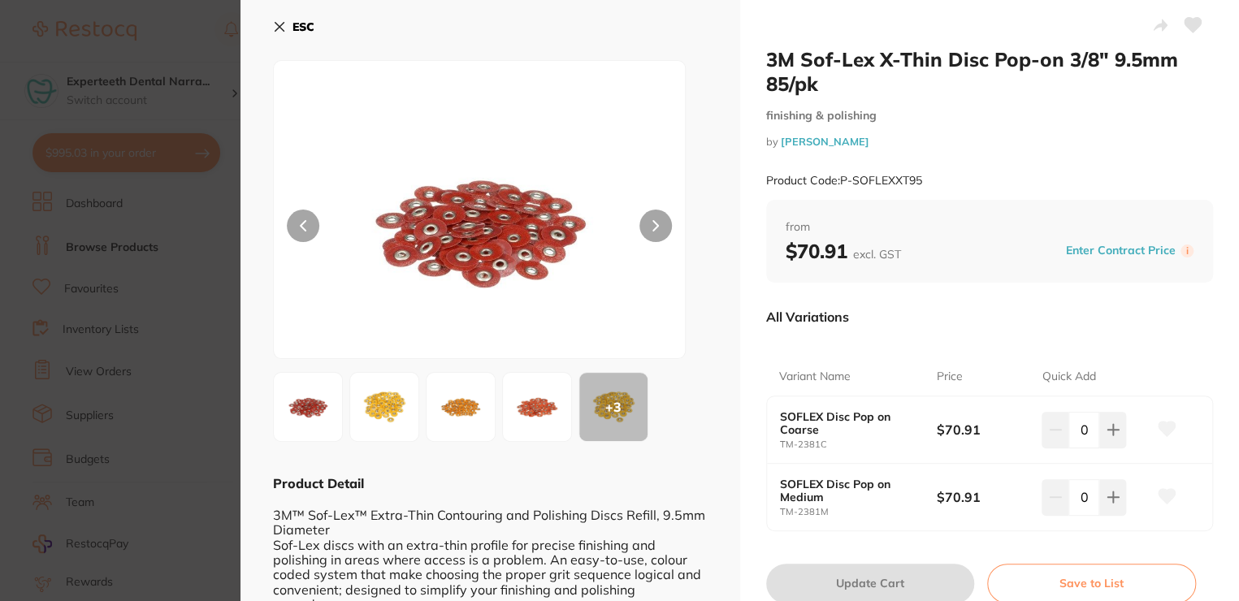
click at [409, 400] on img at bounding box center [384, 407] width 58 height 58
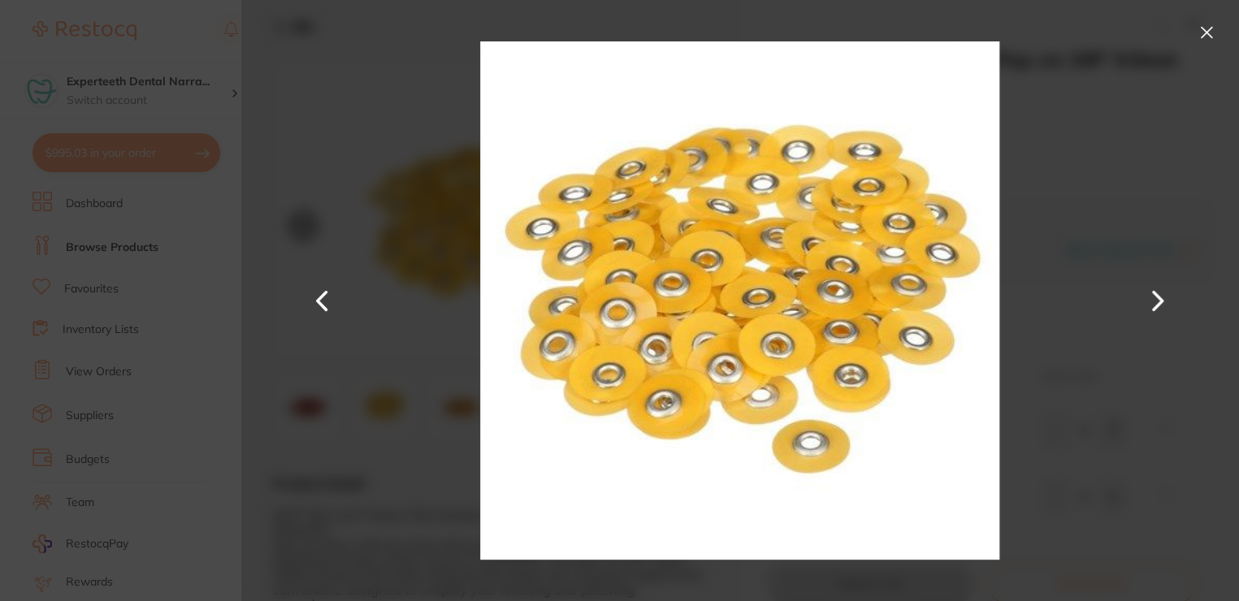
click at [1213, 27] on button at bounding box center [1206, 32] width 26 height 26
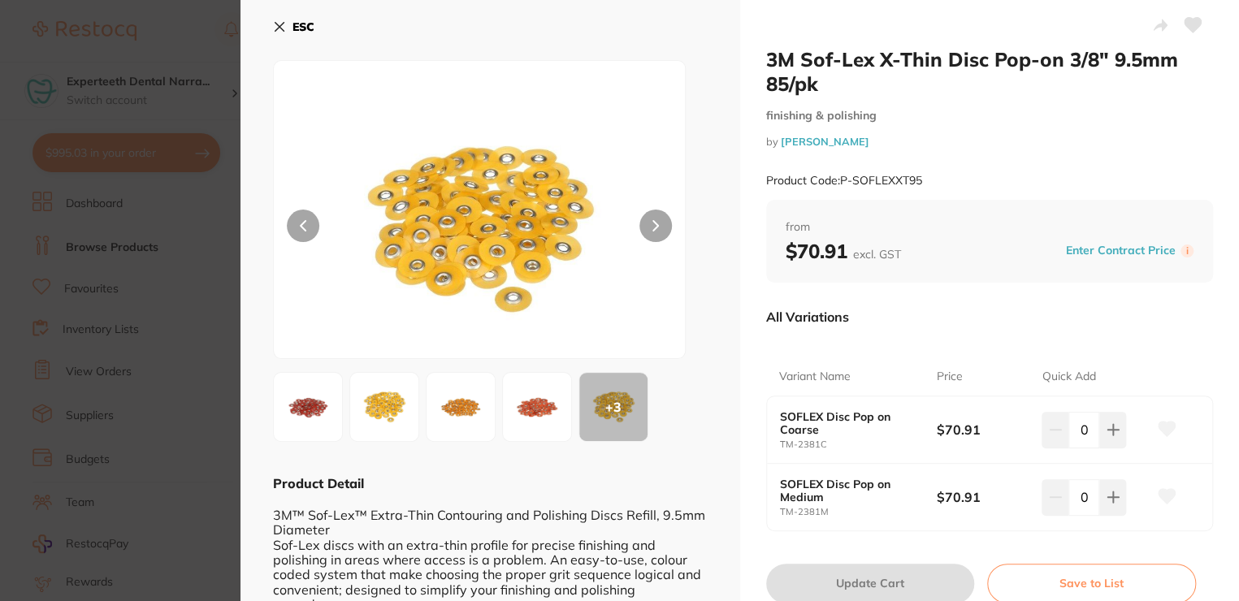
click at [543, 400] on img at bounding box center [537, 407] width 58 height 58
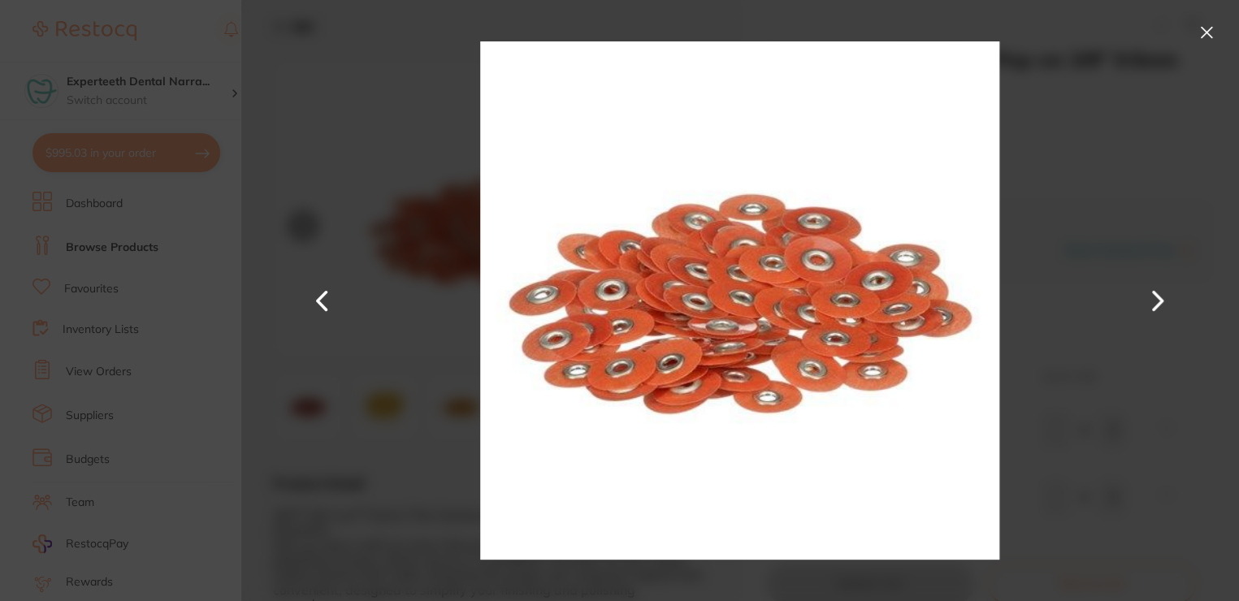
click at [357, 124] on div at bounding box center [739, 300] width 998 height 601
click at [324, 295] on button at bounding box center [321, 300] width 39 height 301
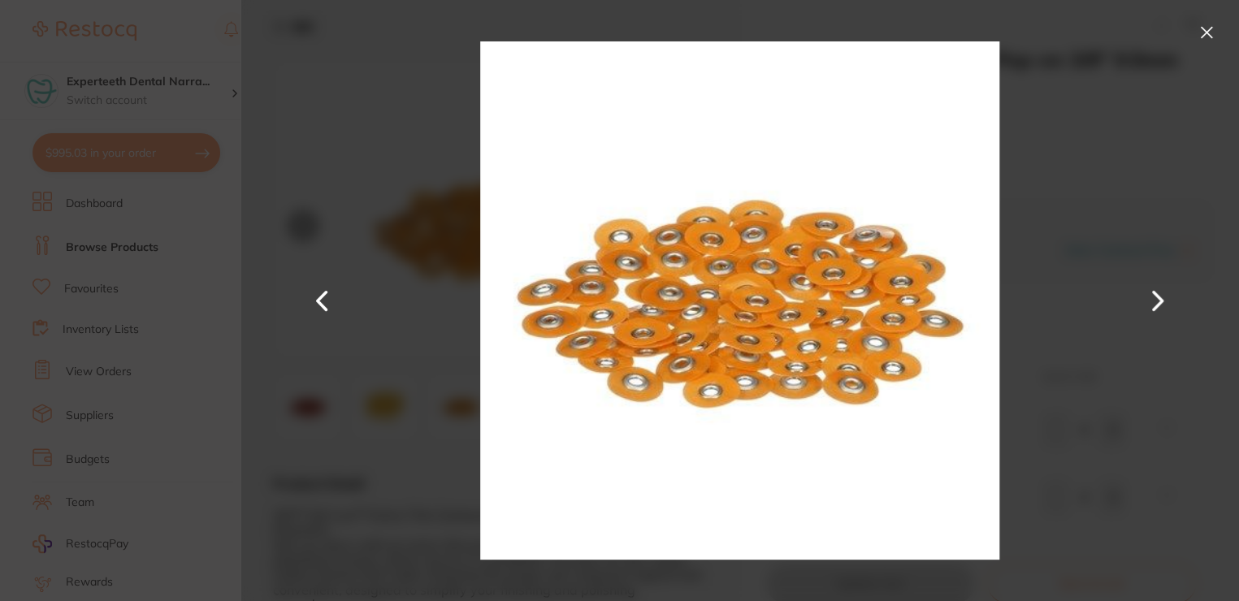
click at [324, 295] on button at bounding box center [321, 300] width 39 height 301
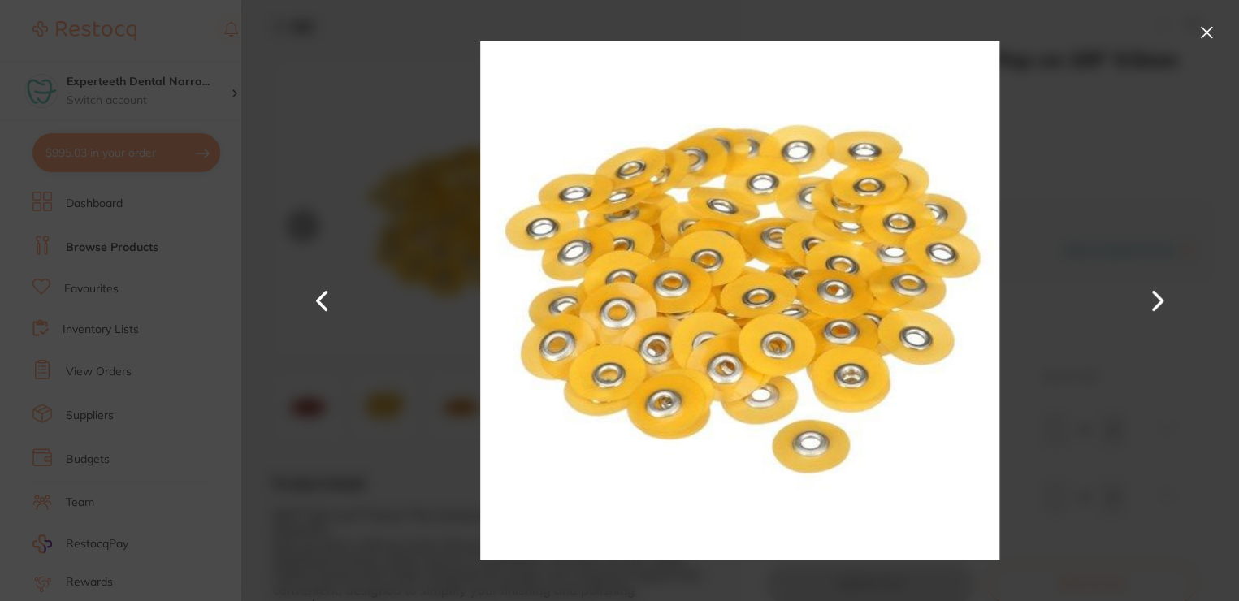
click at [1195, 30] on button at bounding box center [1206, 32] width 26 height 26
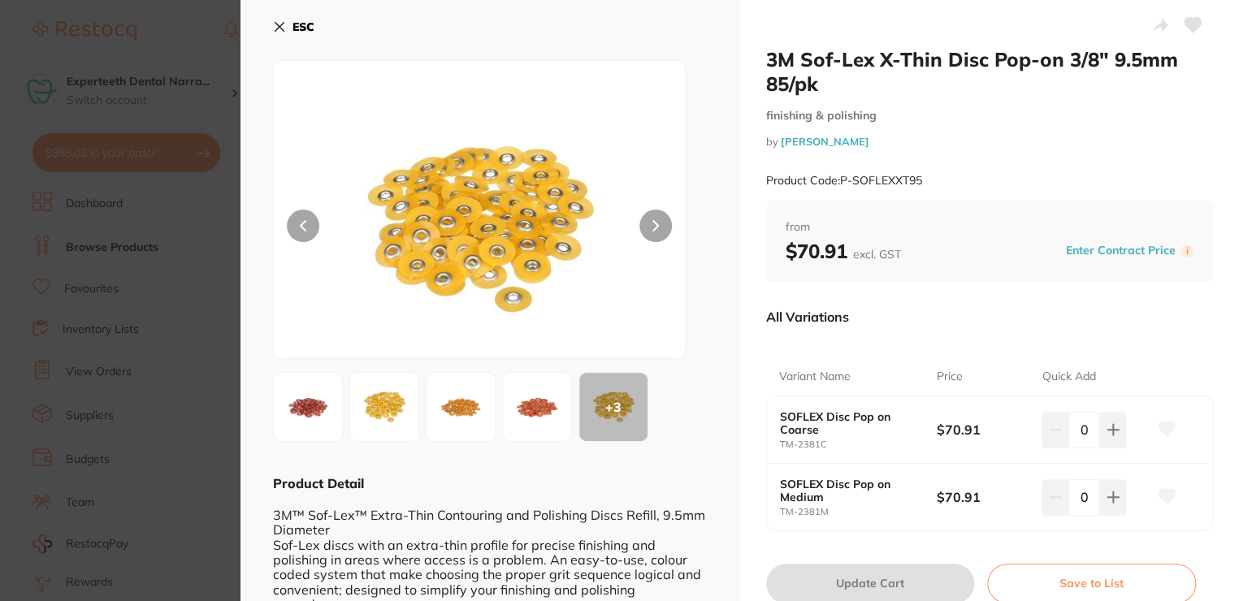
click at [278, 26] on icon at bounding box center [279, 27] width 9 height 9
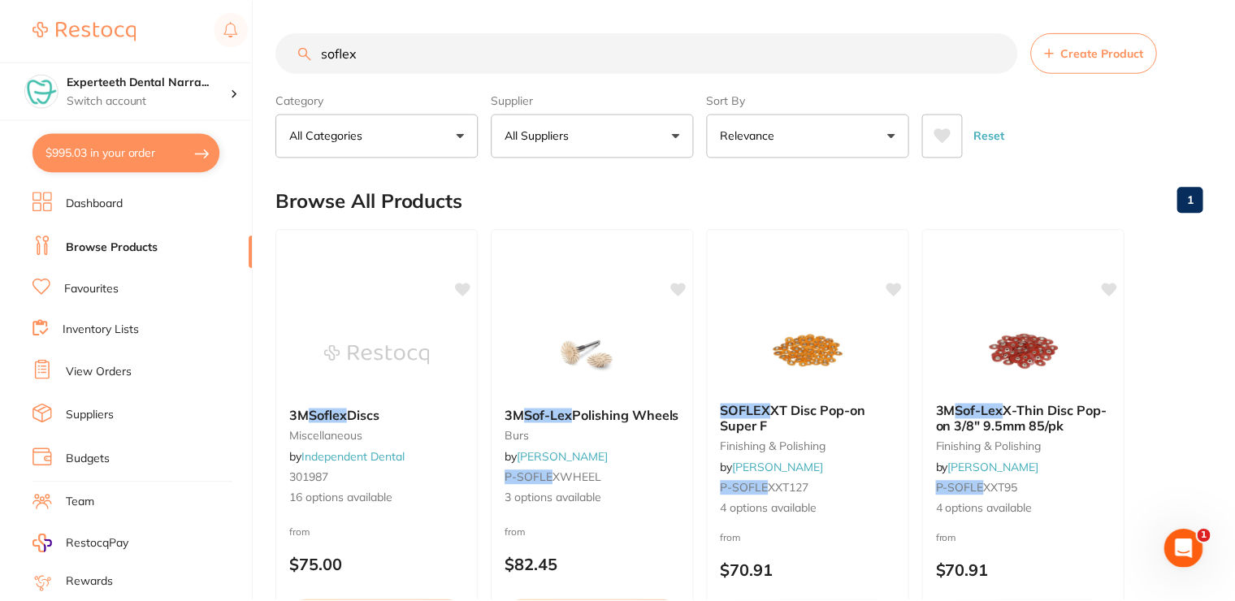
scroll to position [81, 0]
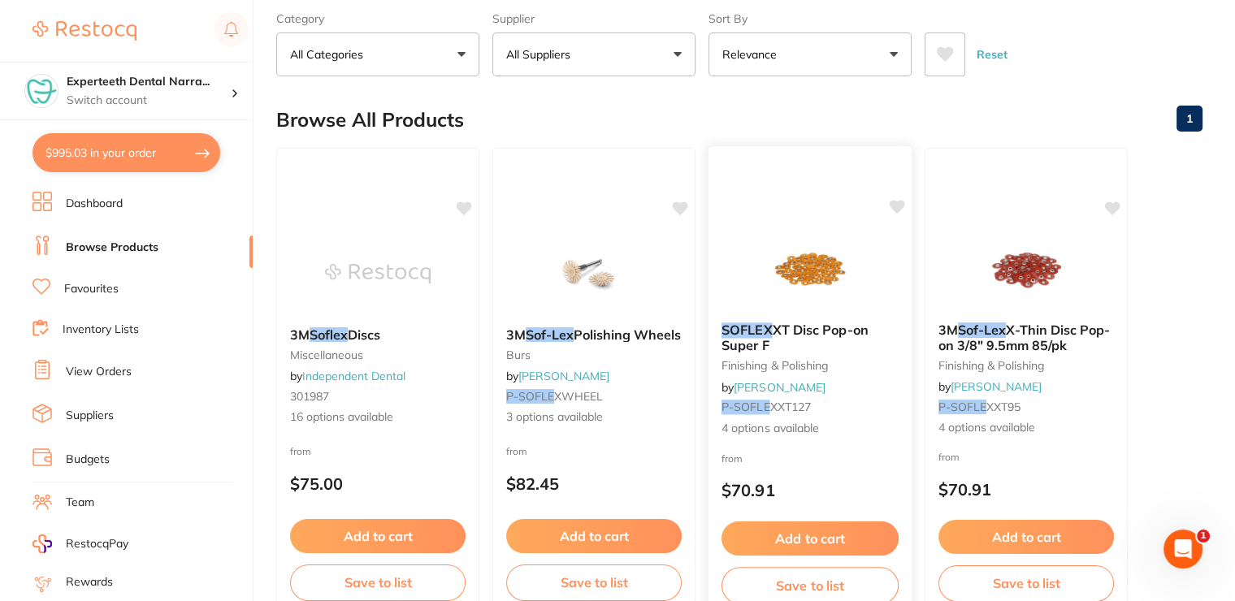
click at [828, 315] on div "SOFLEX XT Disc Pop-on Super F finishing & polishing by Adam Dental P-SOFLE XXT1…" at bounding box center [809, 379] width 203 height 141
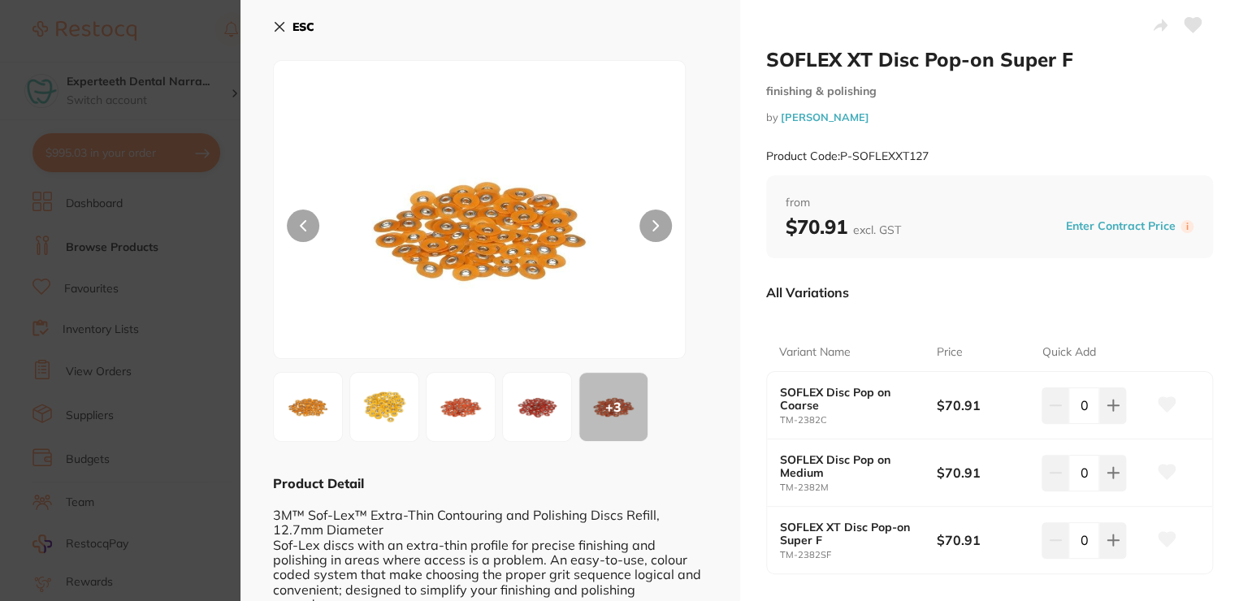
click at [287, 24] on button "ESC" at bounding box center [293, 27] width 41 height 28
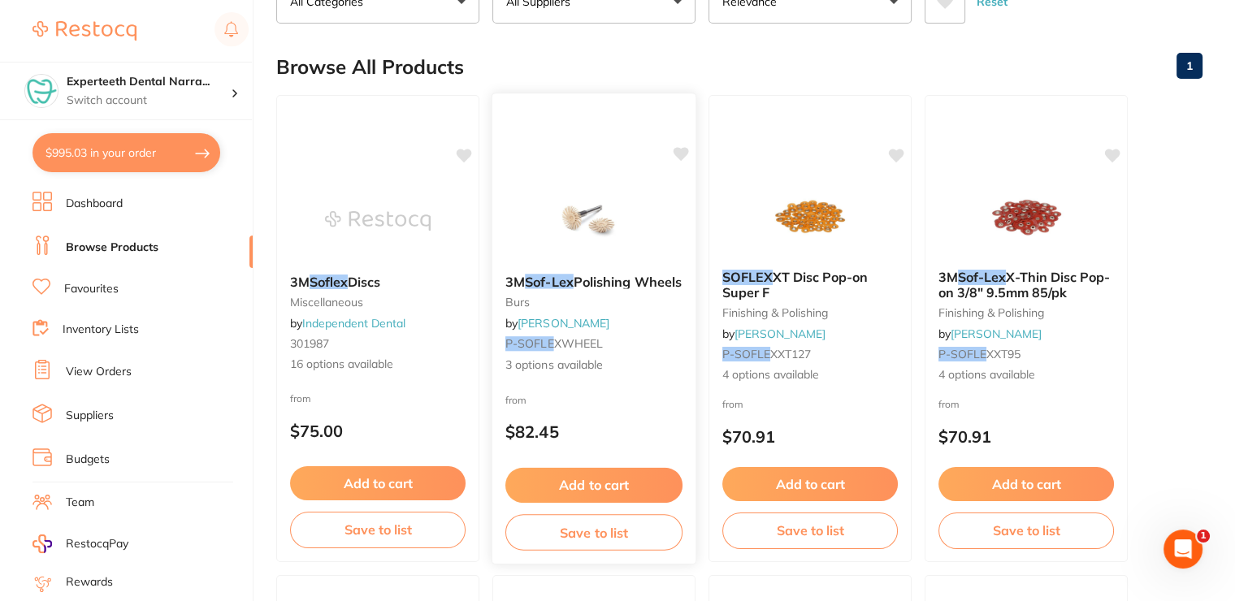
scroll to position [162, 0]
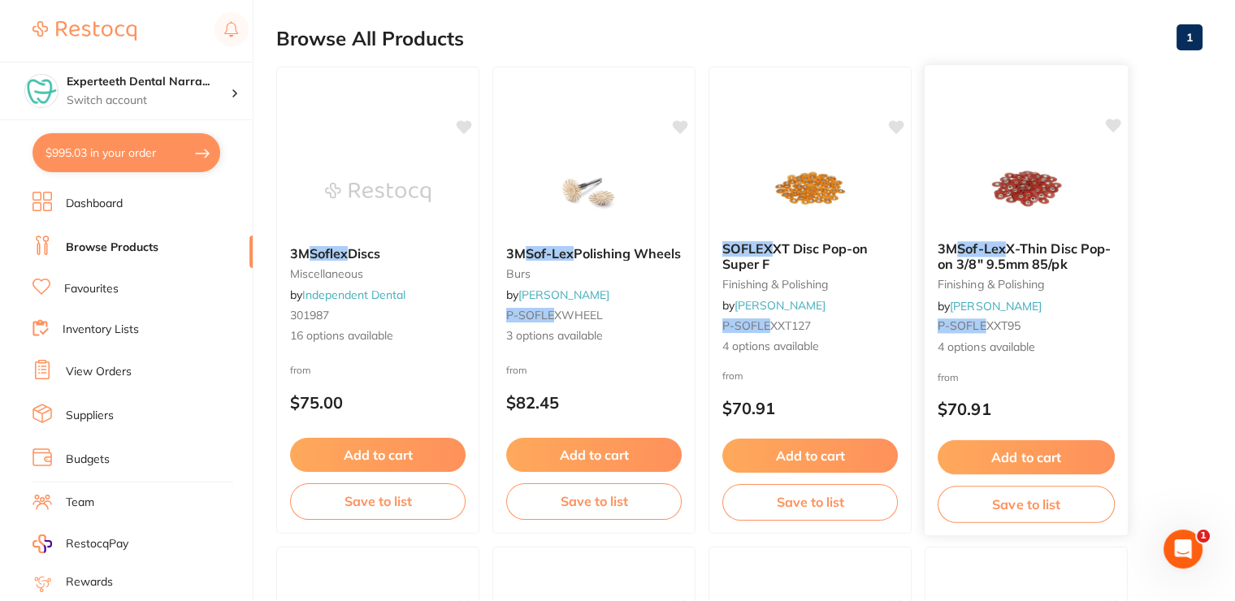
click at [1039, 291] on small "finishing & polishing" at bounding box center [1025, 284] width 177 height 13
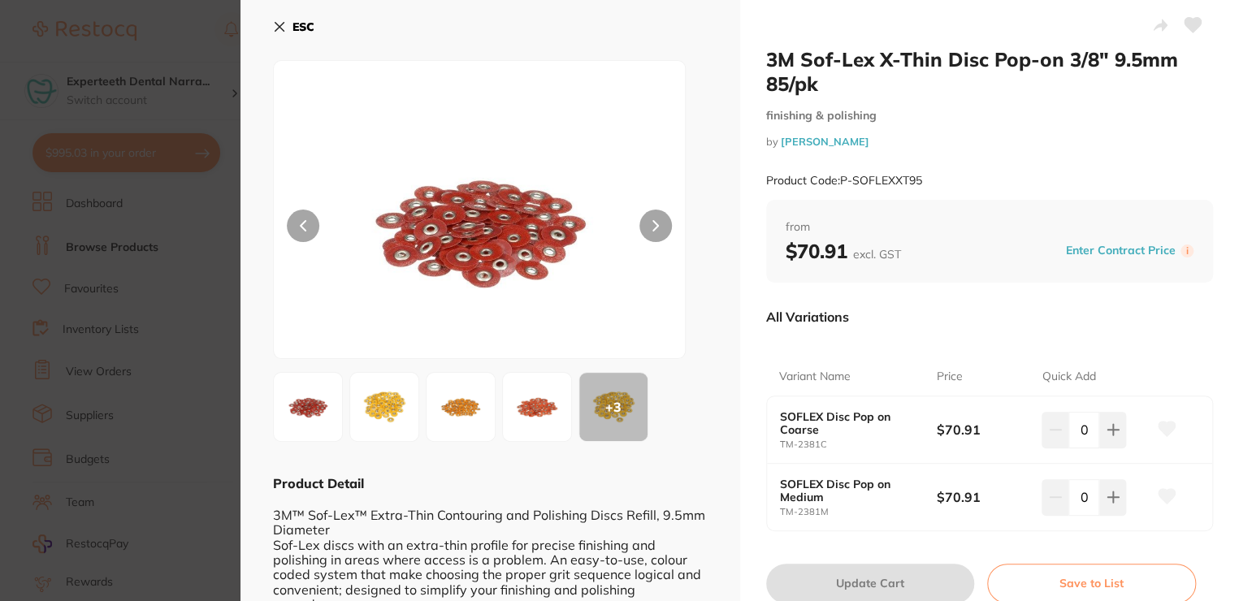
click at [286, 24] on button "ESC" at bounding box center [293, 27] width 41 height 28
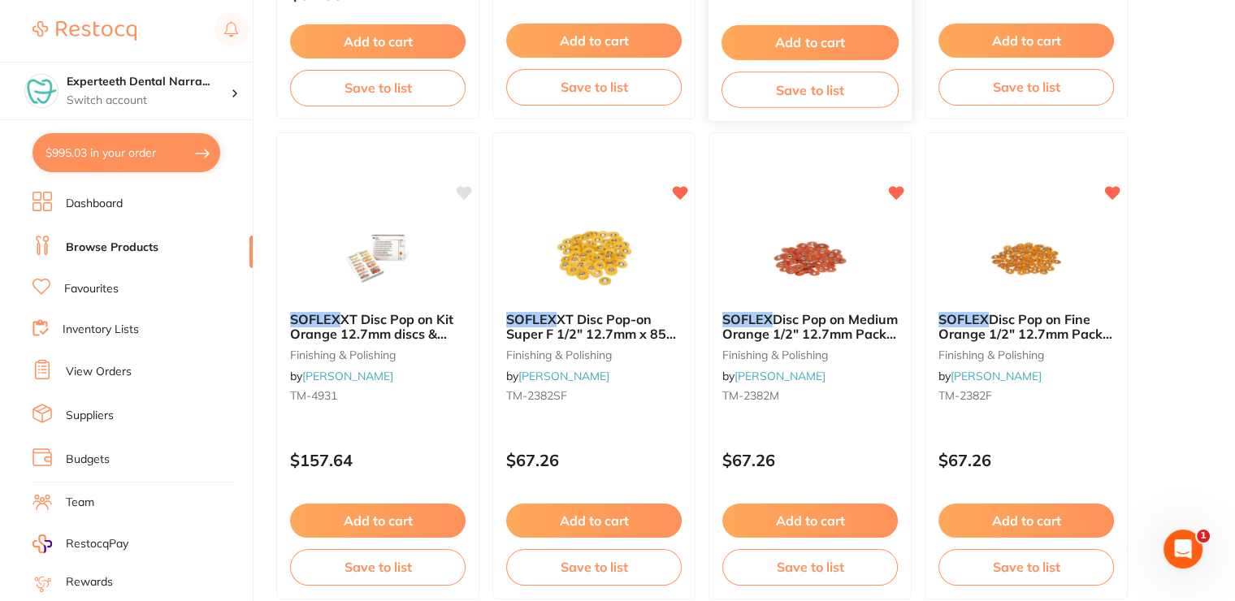
scroll to position [1137, 0]
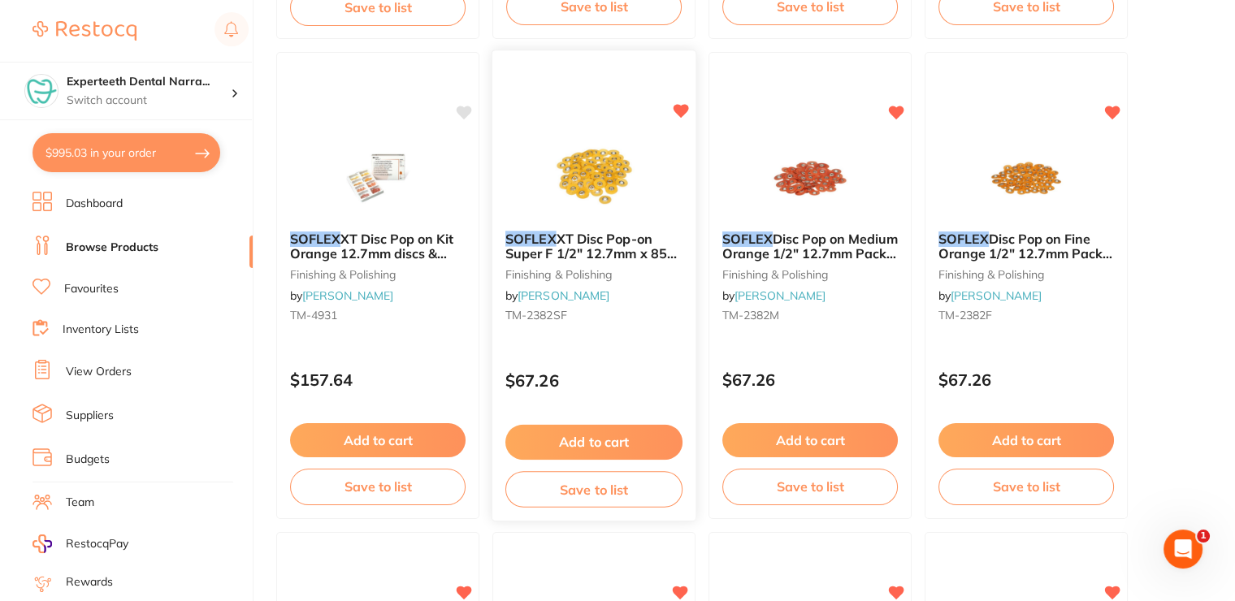
click at [616, 234] on span "XT Disc Pop-on Super F 1/2" 12.7mm x 85 Orange" at bounding box center [590, 253] width 171 height 46
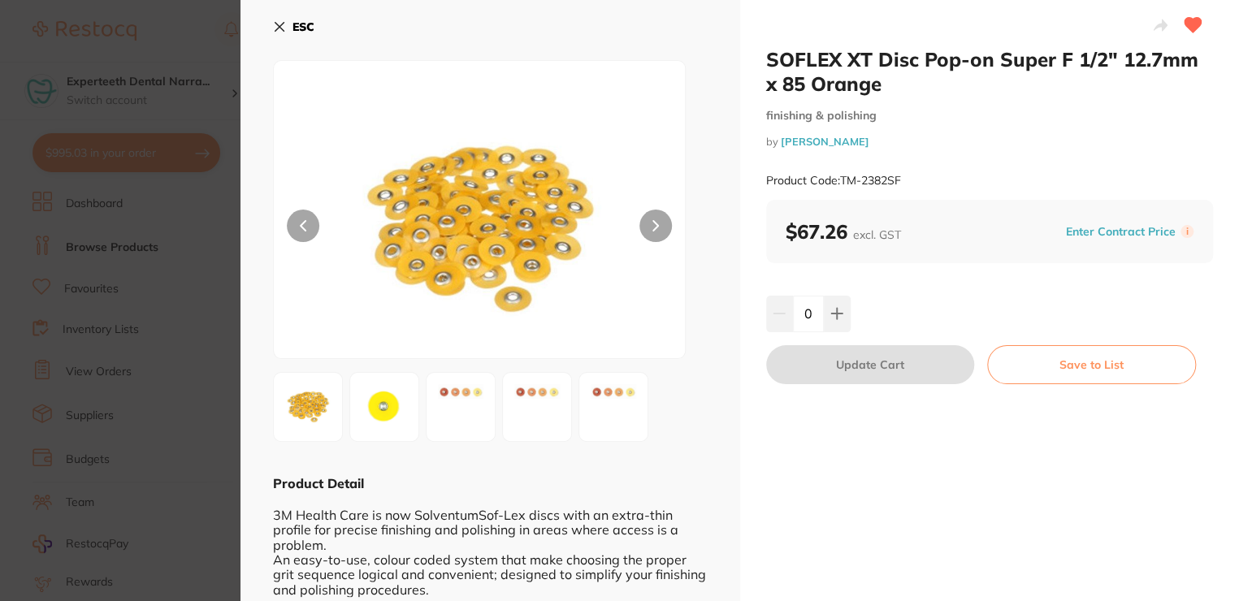
click at [281, 28] on icon at bounding box center [279, 27] width 9 height 9
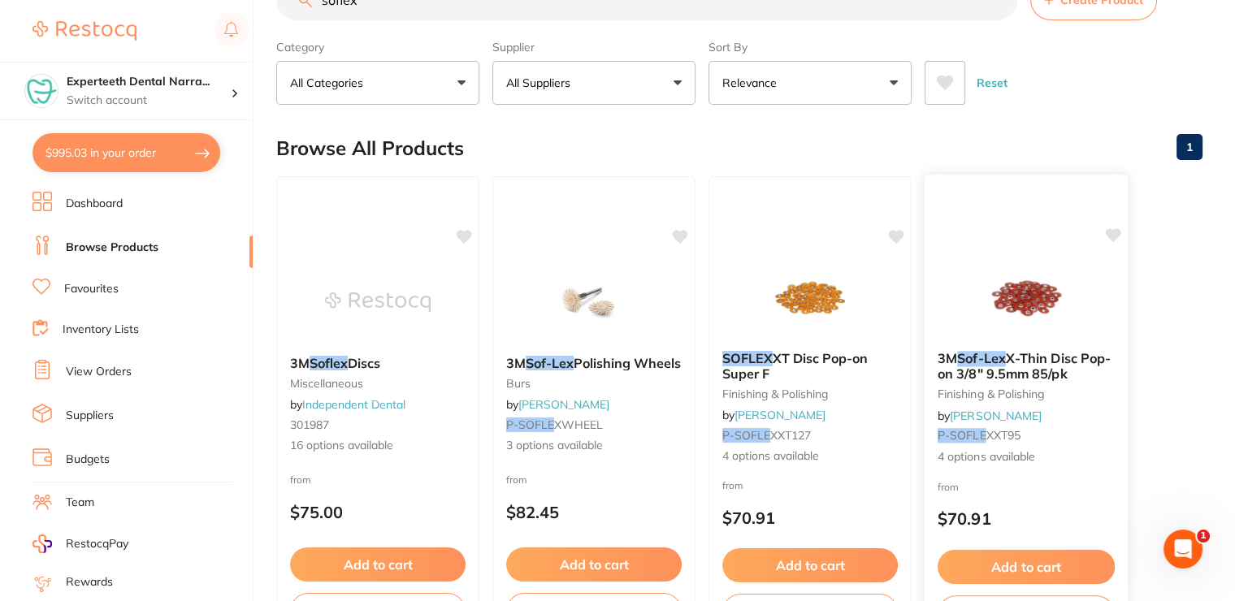
scroll to position [81, 0]
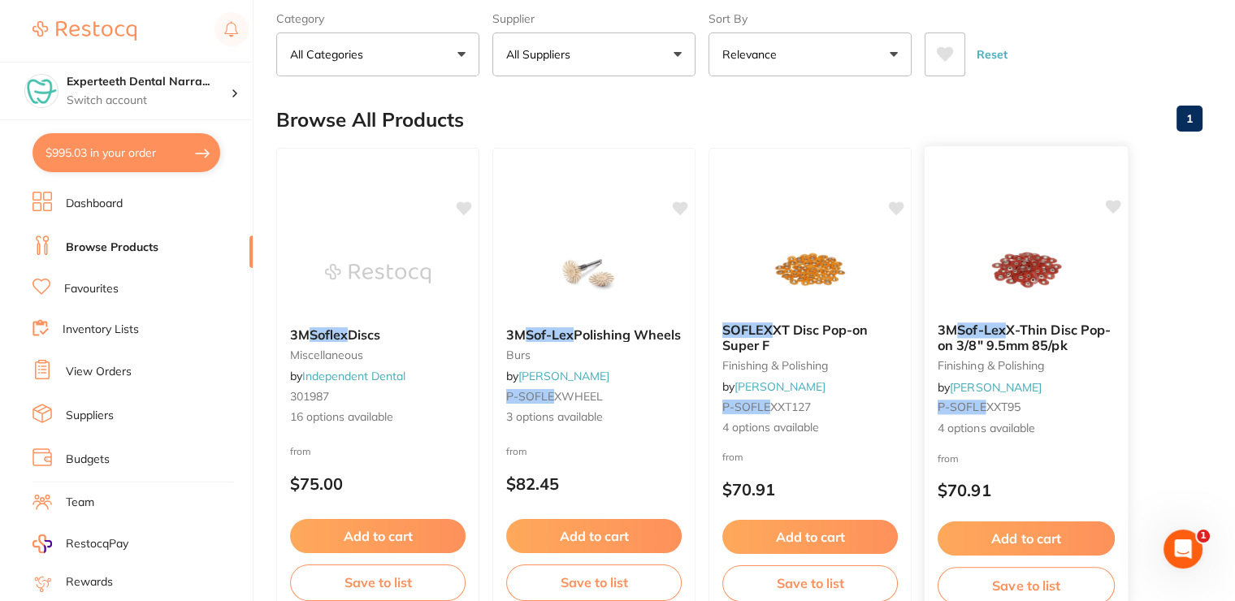
click at [1026, 344] on span "X-Thin Disc Pop-on 3/8" 9.5mm 85/pk" at bounding box center [1023, 338] width 173 height 32
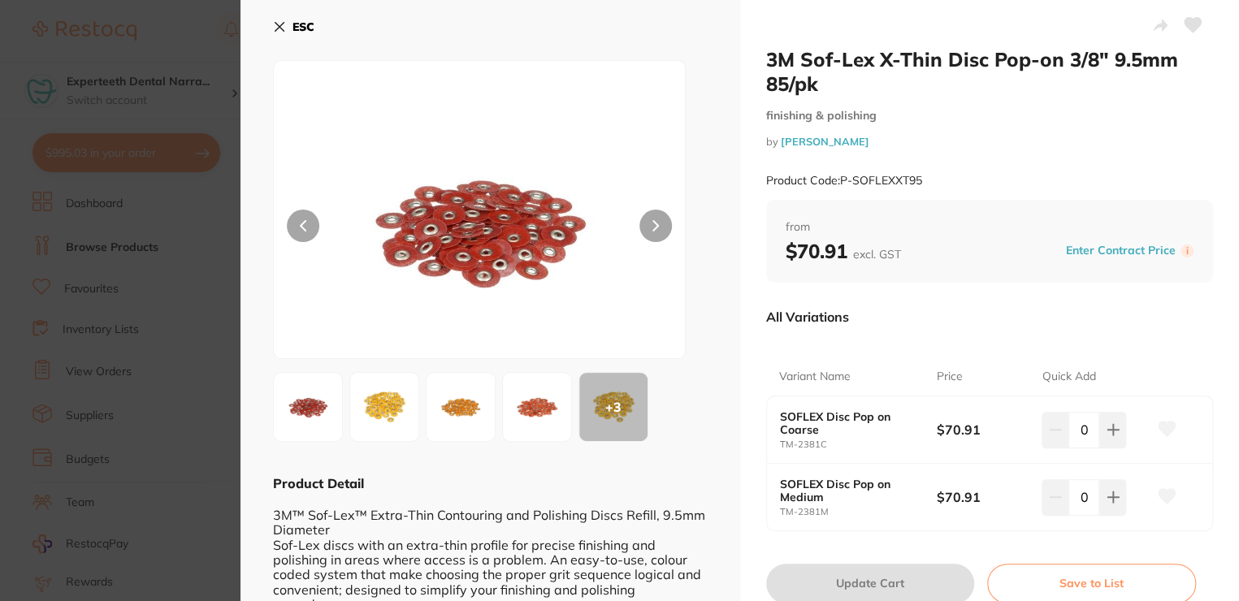
click at [464, 417] on img at bounding box center [460, 407] width 58 height 58
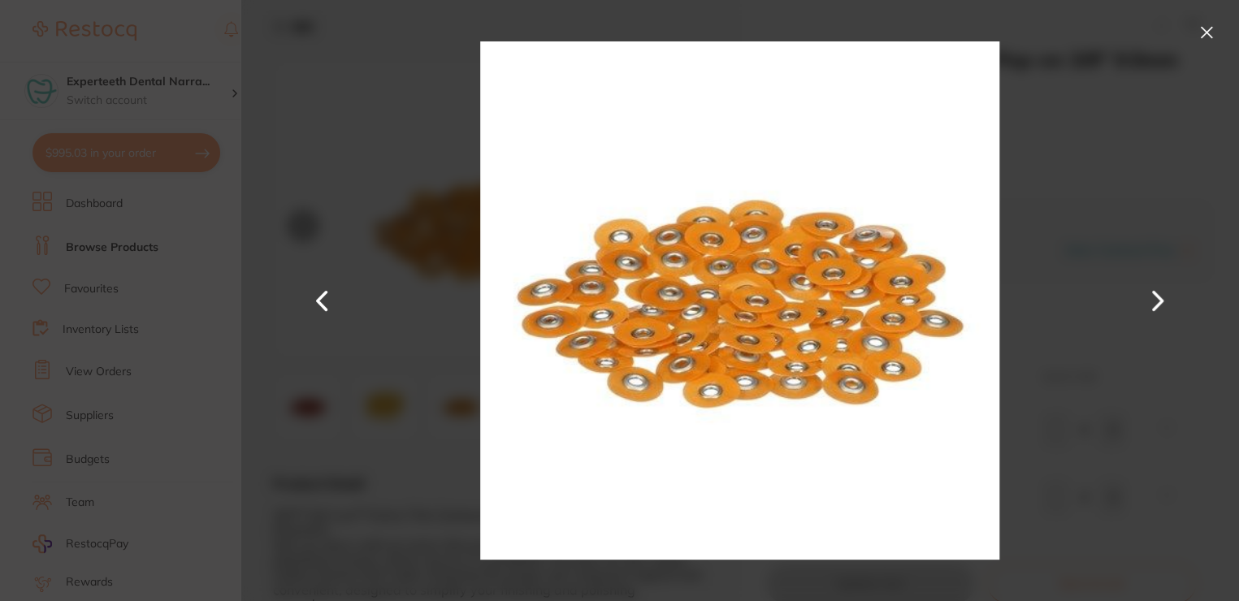
click at [348, 170] on div at bounding box center [739, 300] width 998 height 601
click at [1209, 32] on button at bounding box center [1206, 32] width 26 height 26
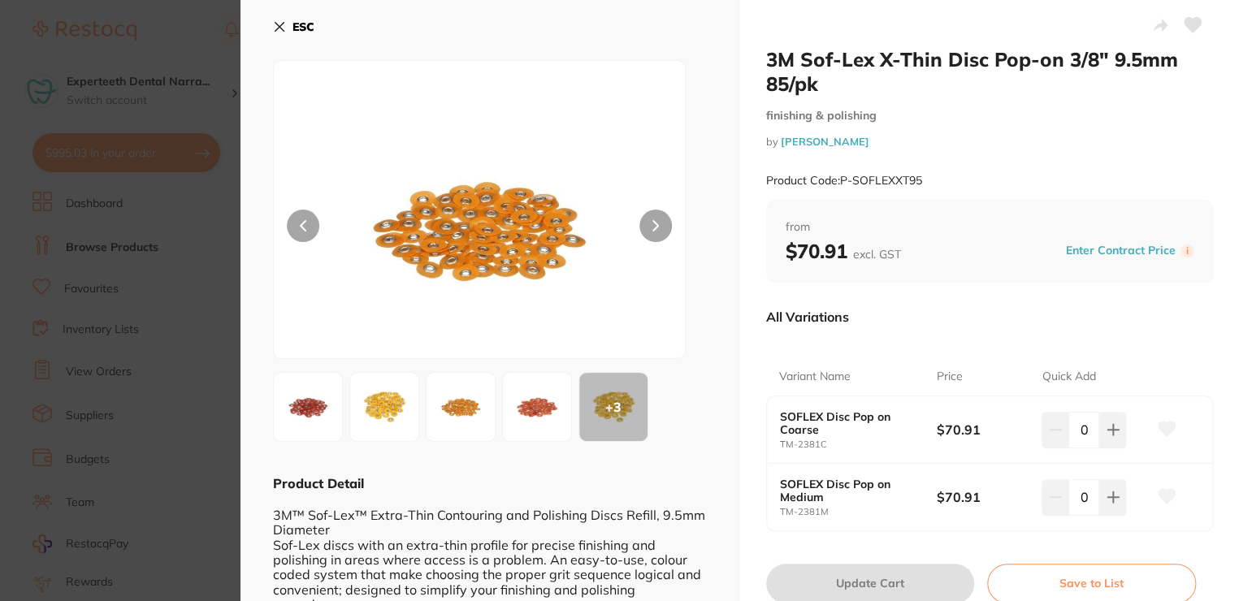
click at [280, 28] on icon at bounding box center [279, 27] width 9 height 9
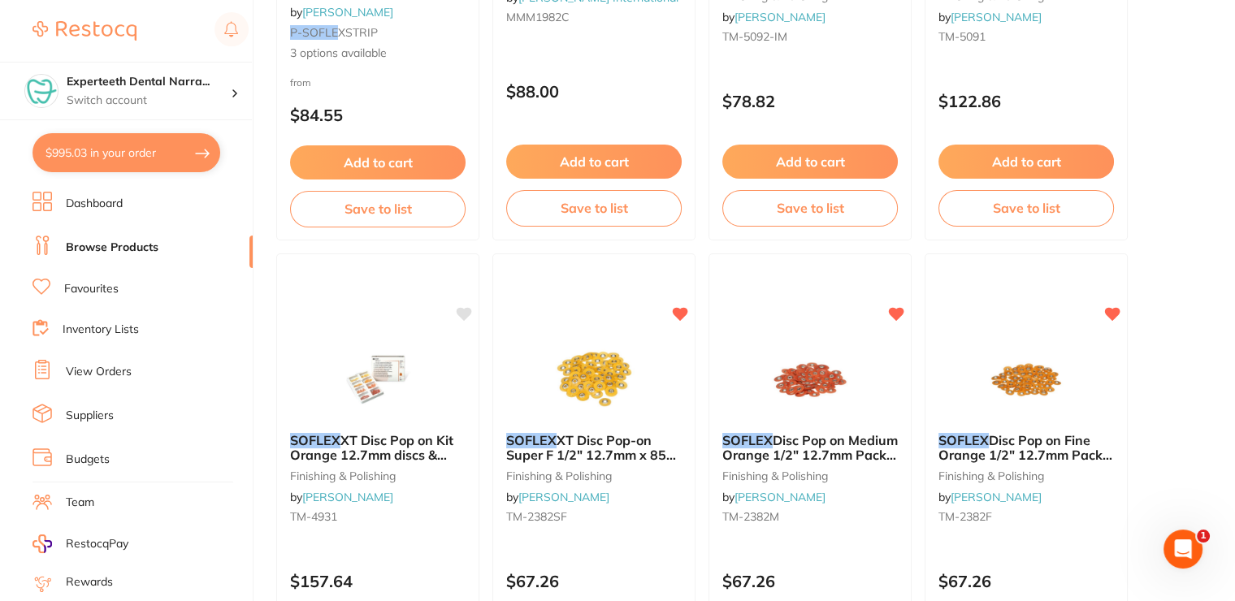
scroll to position [975, 0]
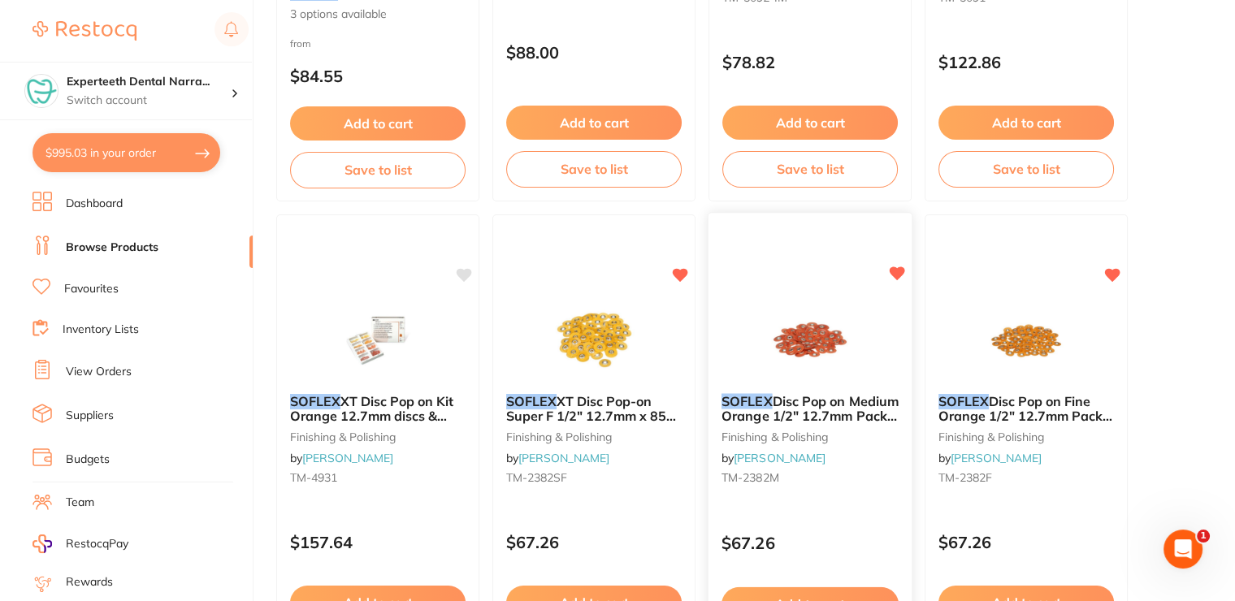
click at [840, 349] on img at bounding box center [809, 339] width 106 height 82
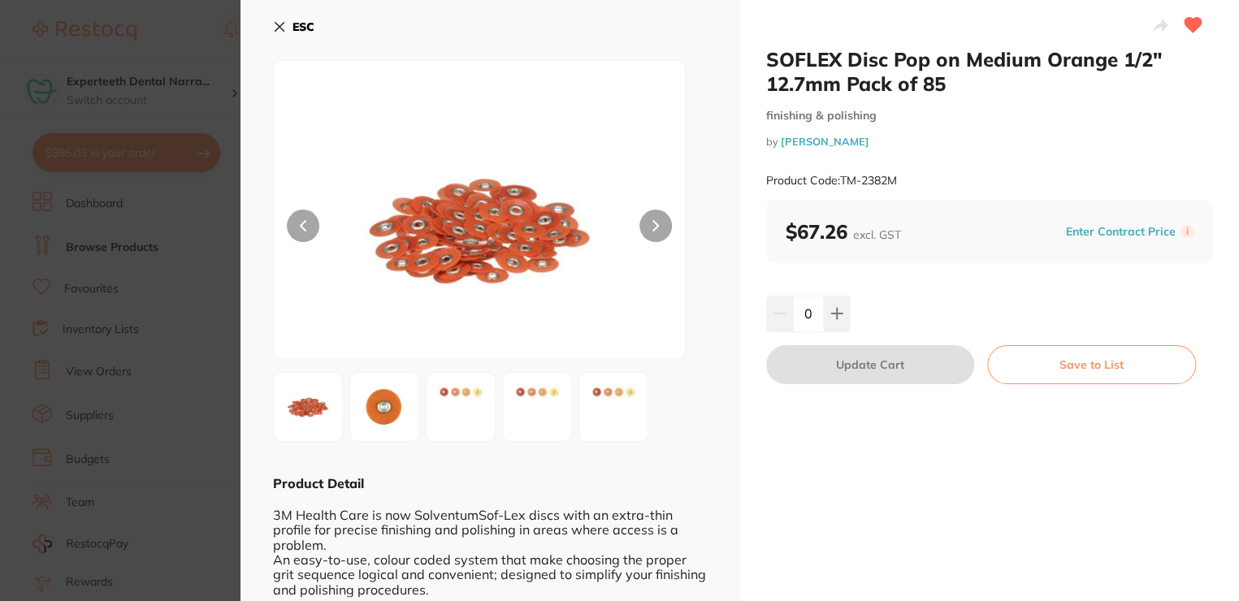
click at [290, 19] on button "ESC" at bounding box center [293, 27] width 41 height 28
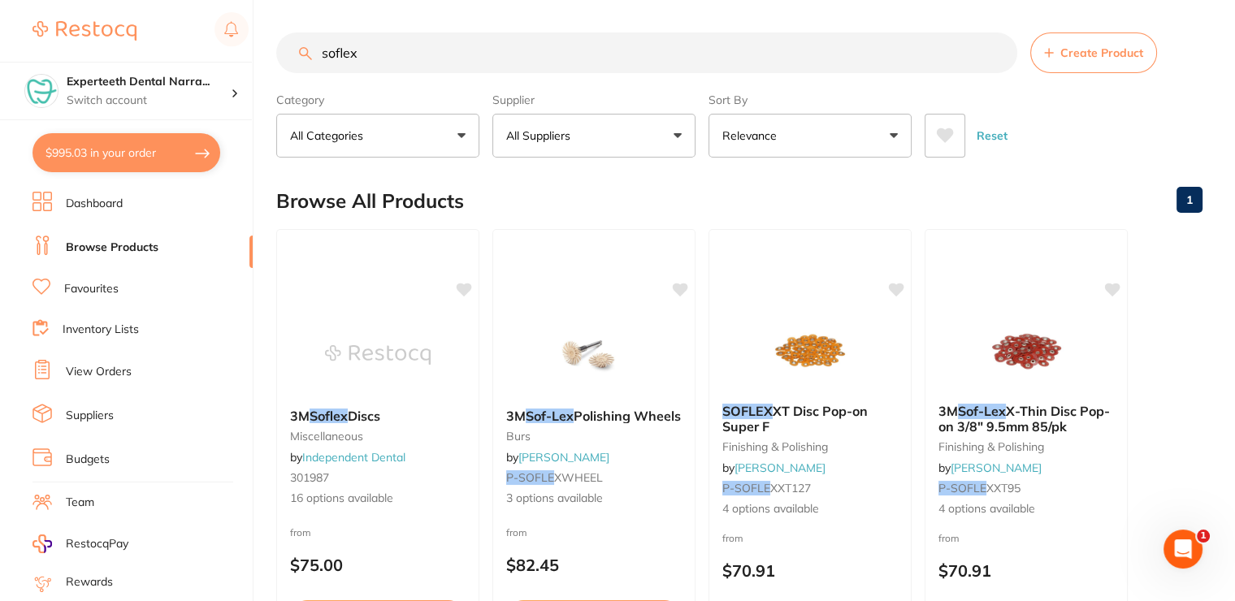
scroll to position [244, 0]
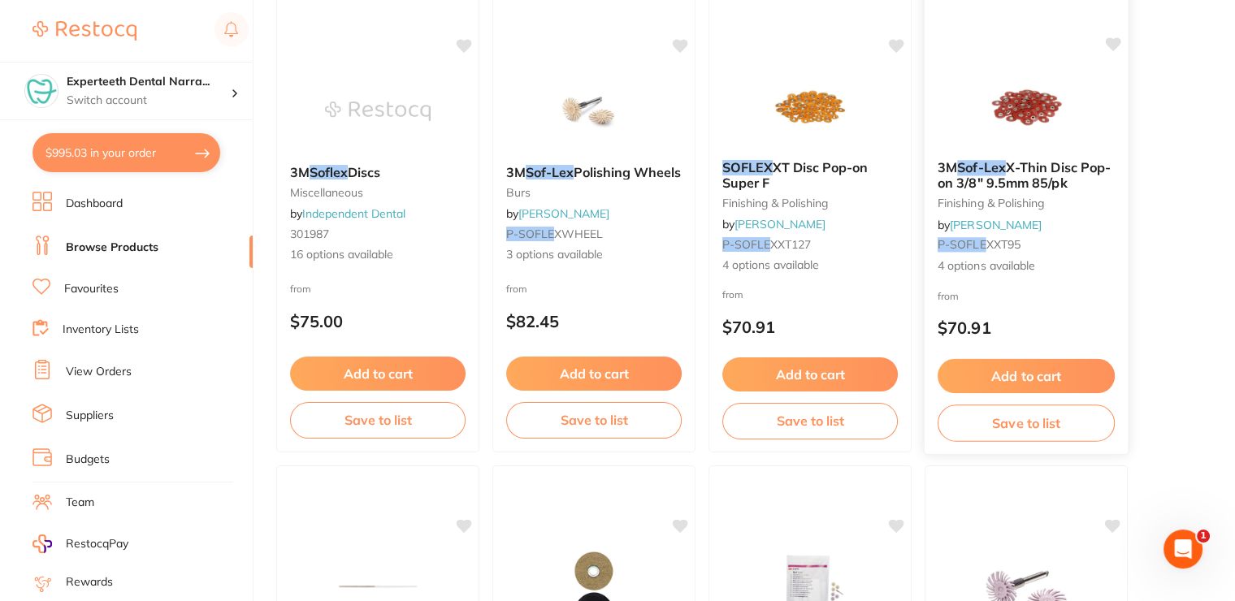
click at [1001, 211] on div "3M Sof-Lex X-Thin Disc Pop-on 3/8" 9.5mm 85/pk finishing & polishing by [PERSON…" at bounding box center [1025, 217] width 203 height 141
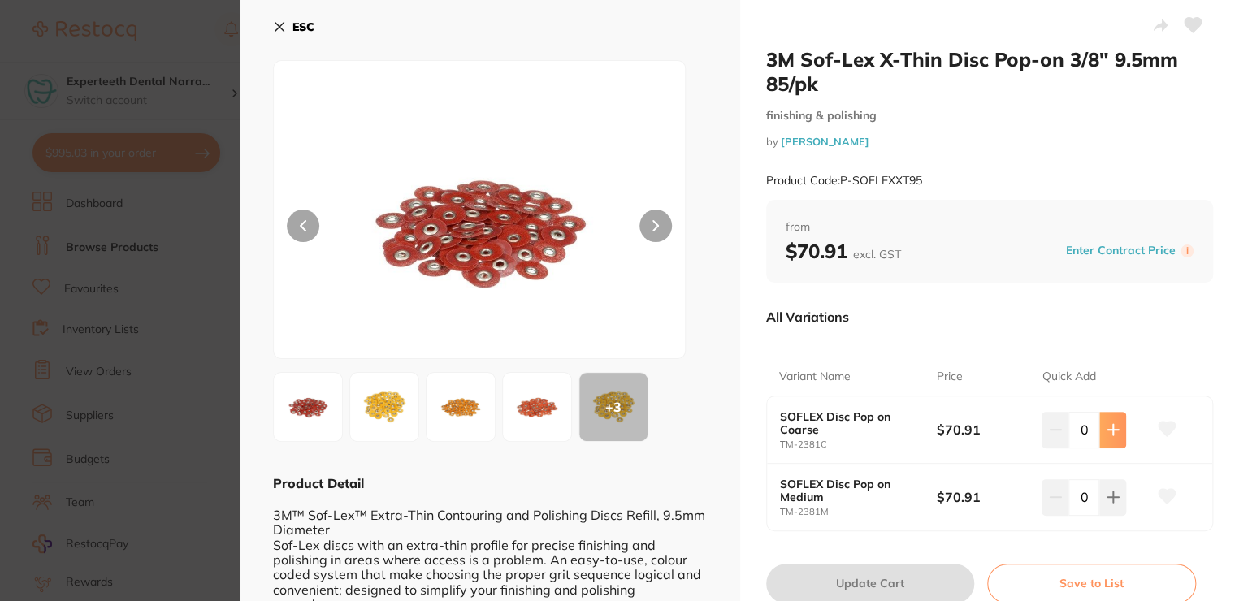
click at [1099, 431] on button at bounding box center [1112, 430] width 27 height 36
type input "1"
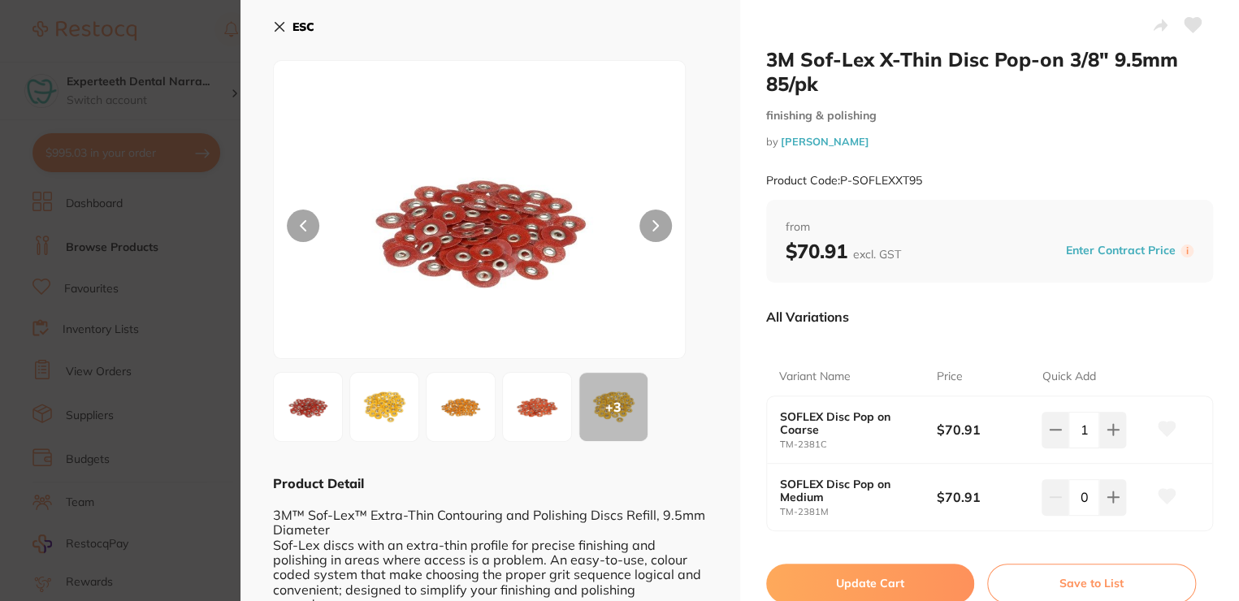
click at [857, 569] on button "Update Cart" at bounding box center [870, 583] width 209 height 39
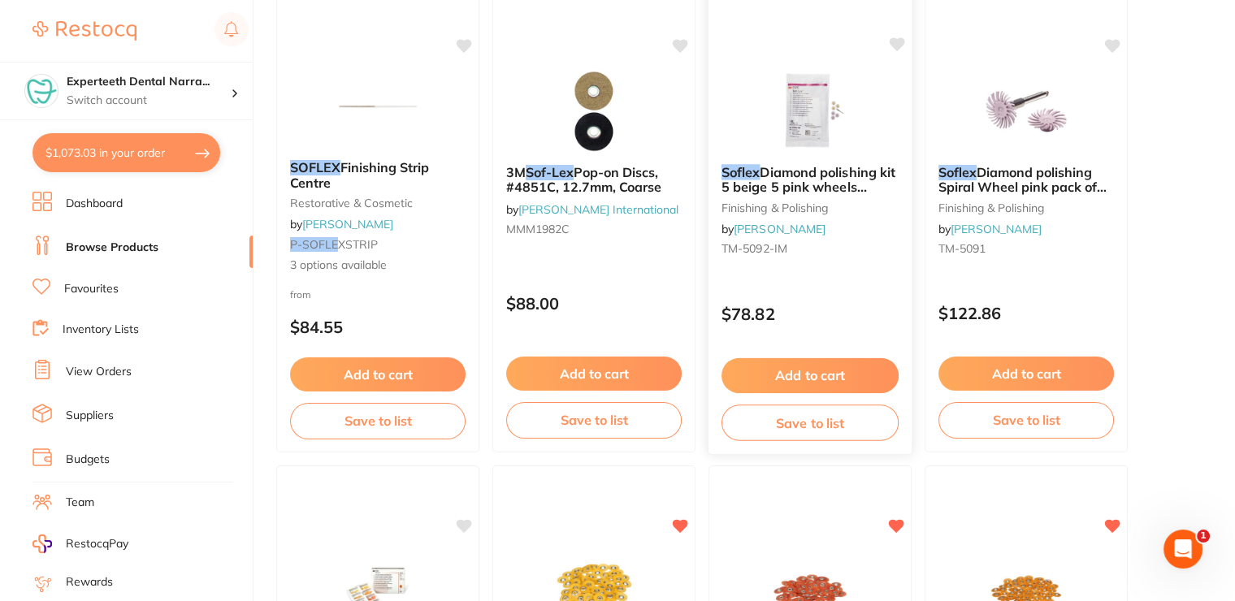
scroll to position [731, 0]
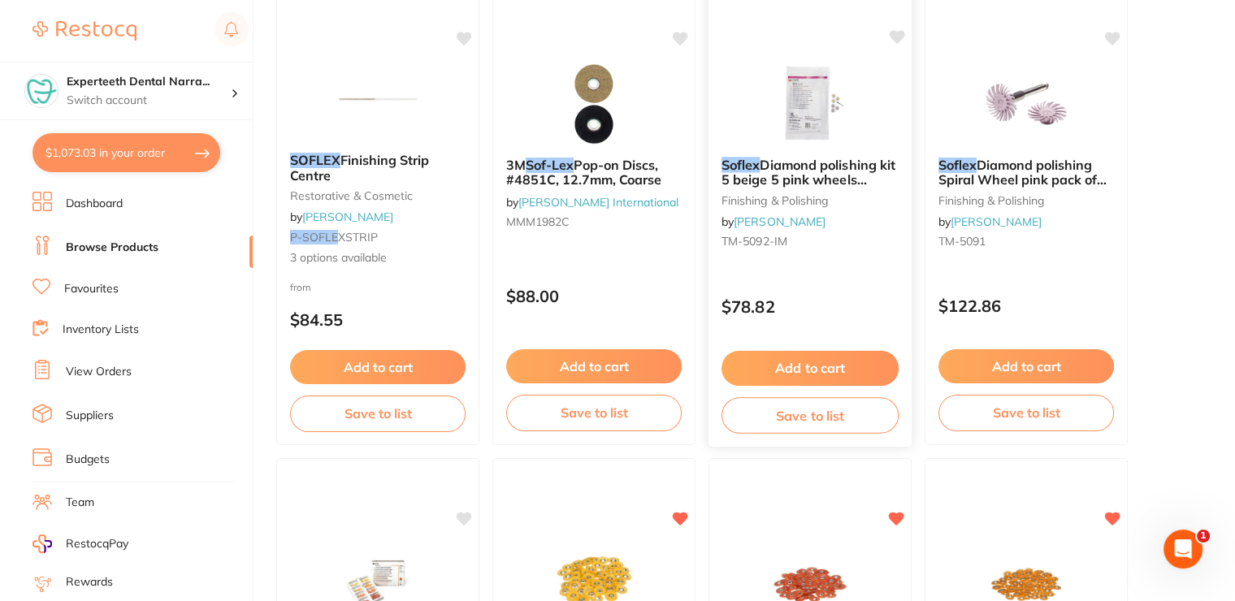
click at [829, 173] on span "Diamond polishing kit 5 beige 5 pink wheels 1mandrel" at bounding box center [808, 179] width 174 height 46
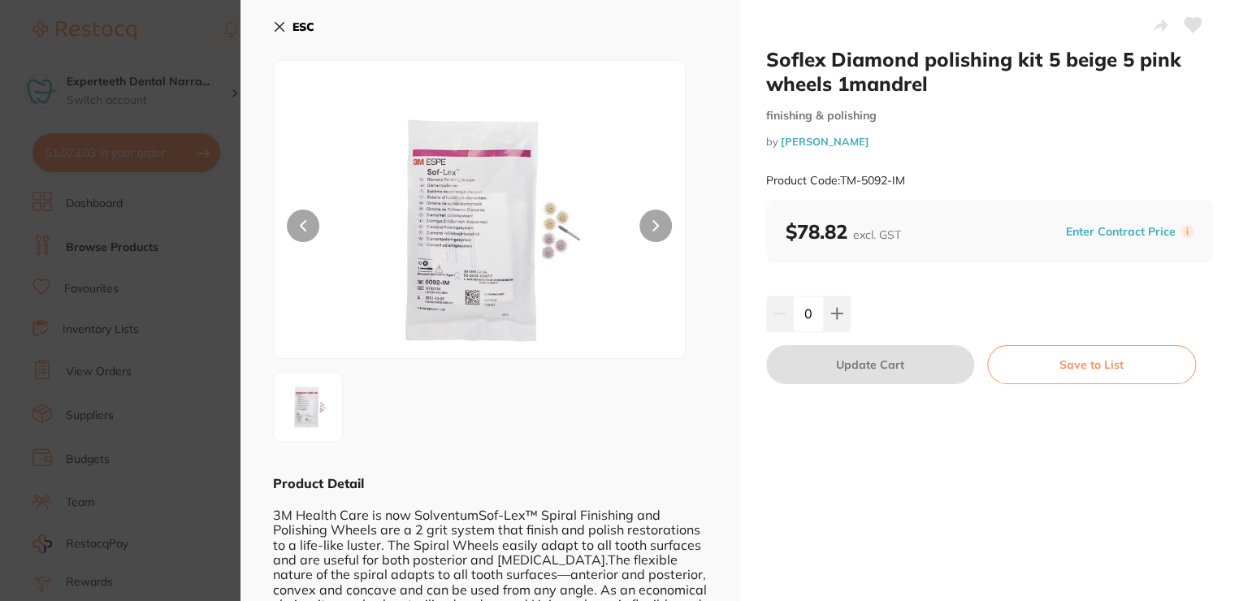
click at [275, 32] on icon at bounding box center [279, 26] width 13 height 13
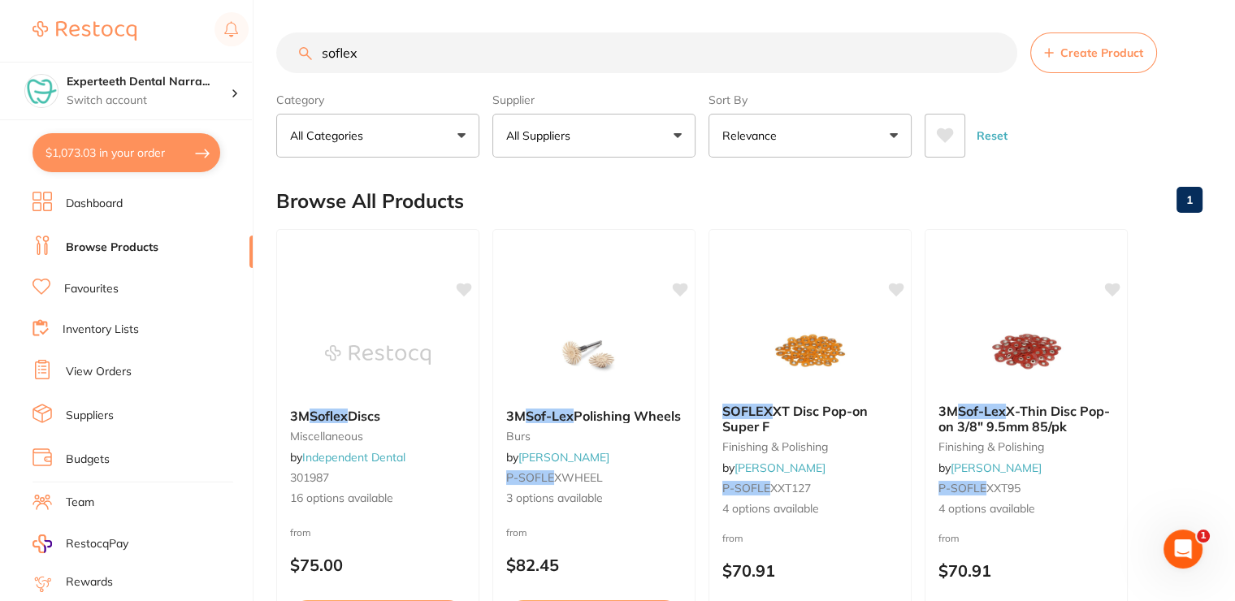
click at [113, 366] on link "View Orders" at bounding box center [99, 372] width 66 height 16
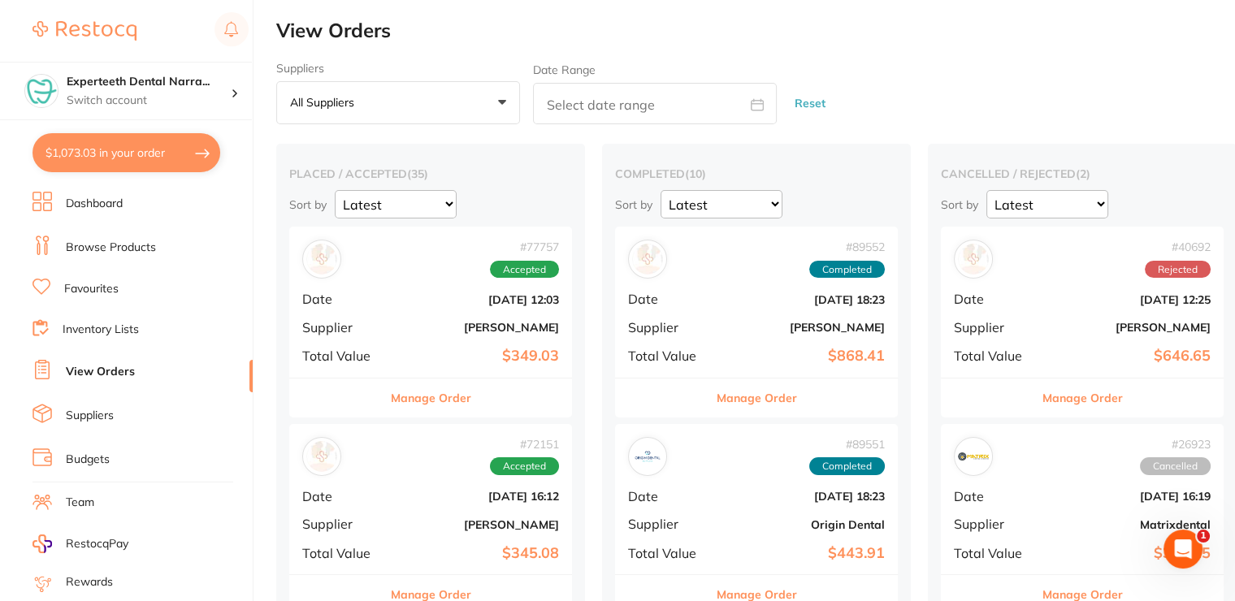
click at [434, 119] on button "All suppliers +0" at bounding box center [398, 103] width 244 height 44
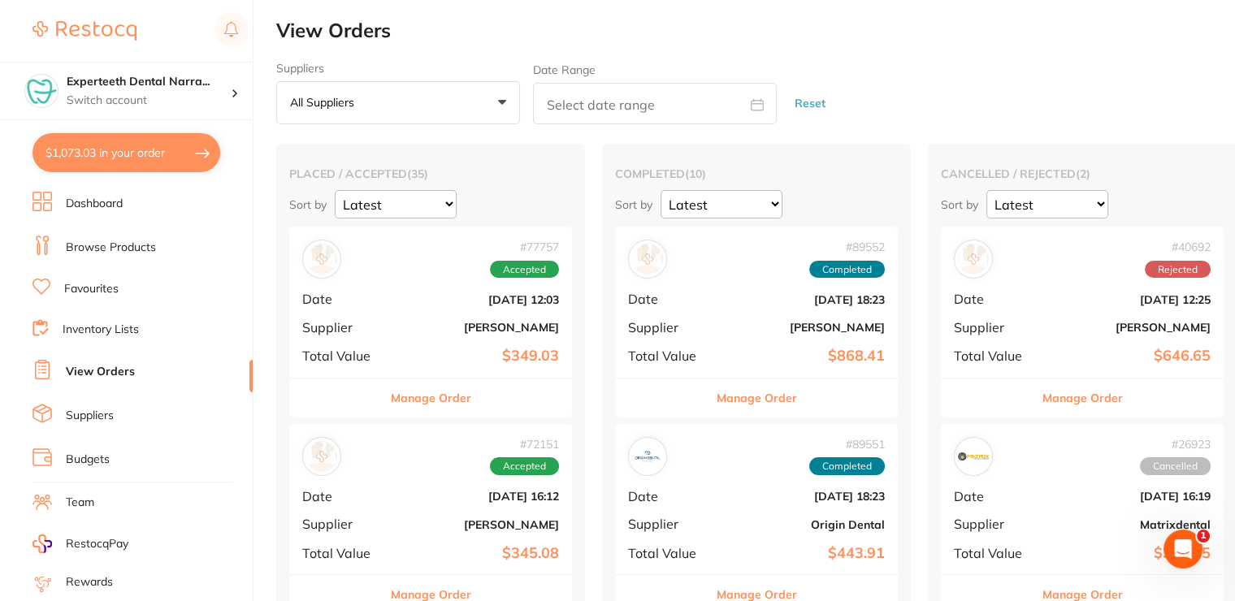
click at [75, 322] on link "Inventory Lists" at bounding box center [101, 330] width 76 height 16
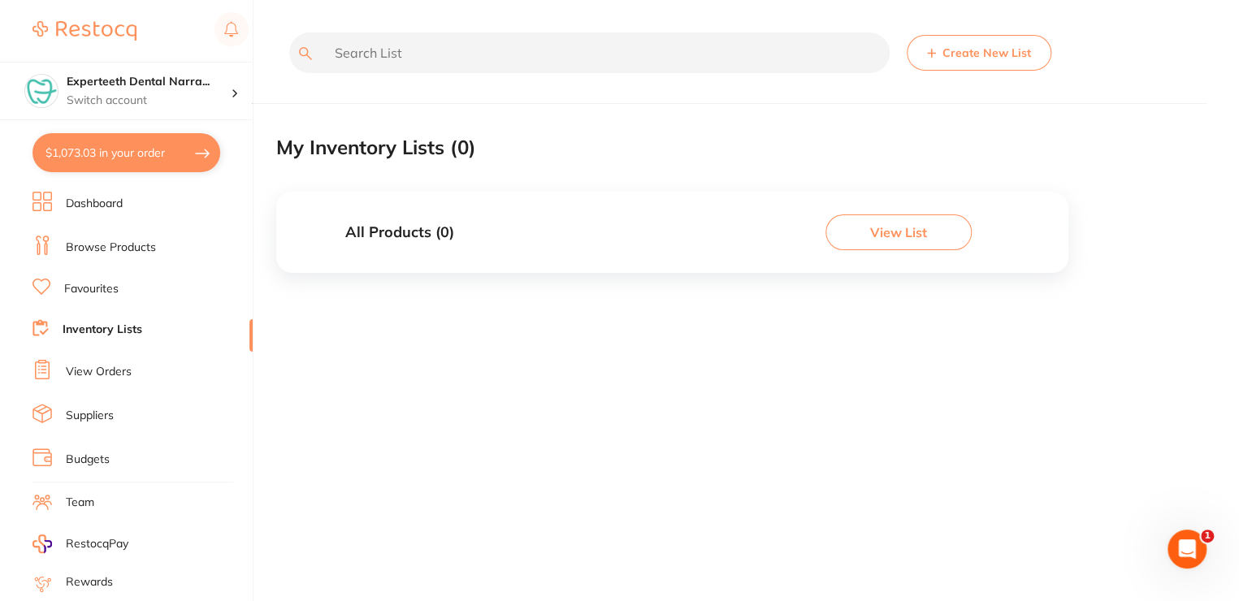
click at [94, 290] on link "Favourites" at bounding box center [91, 289] width 54 height 16
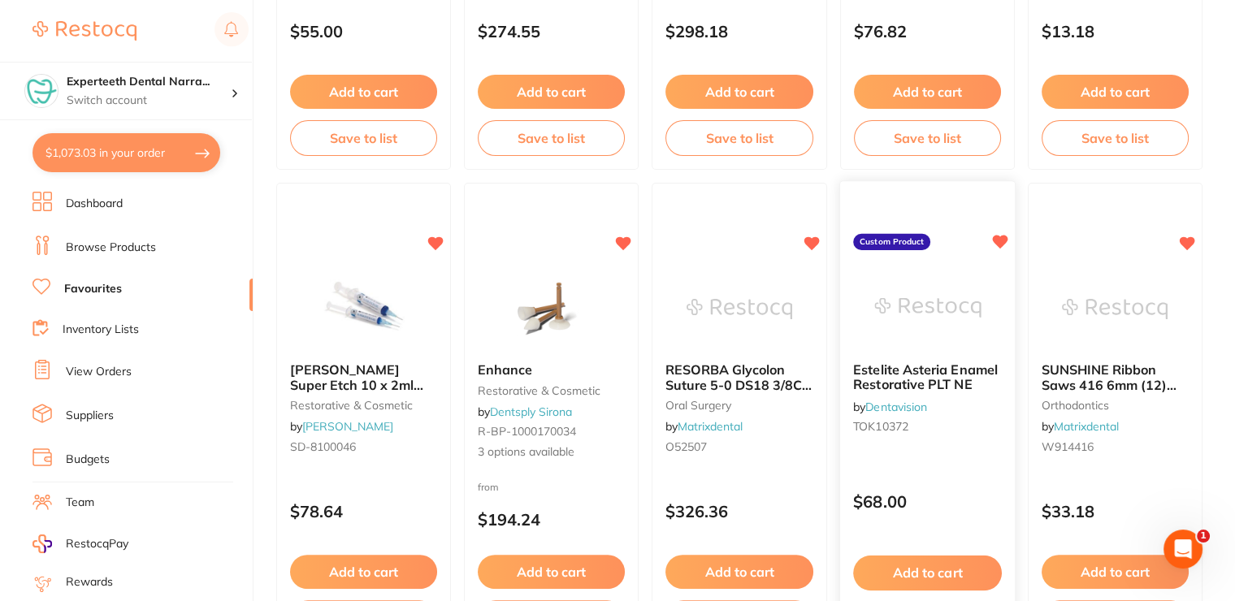
scroll to position [81, 0]
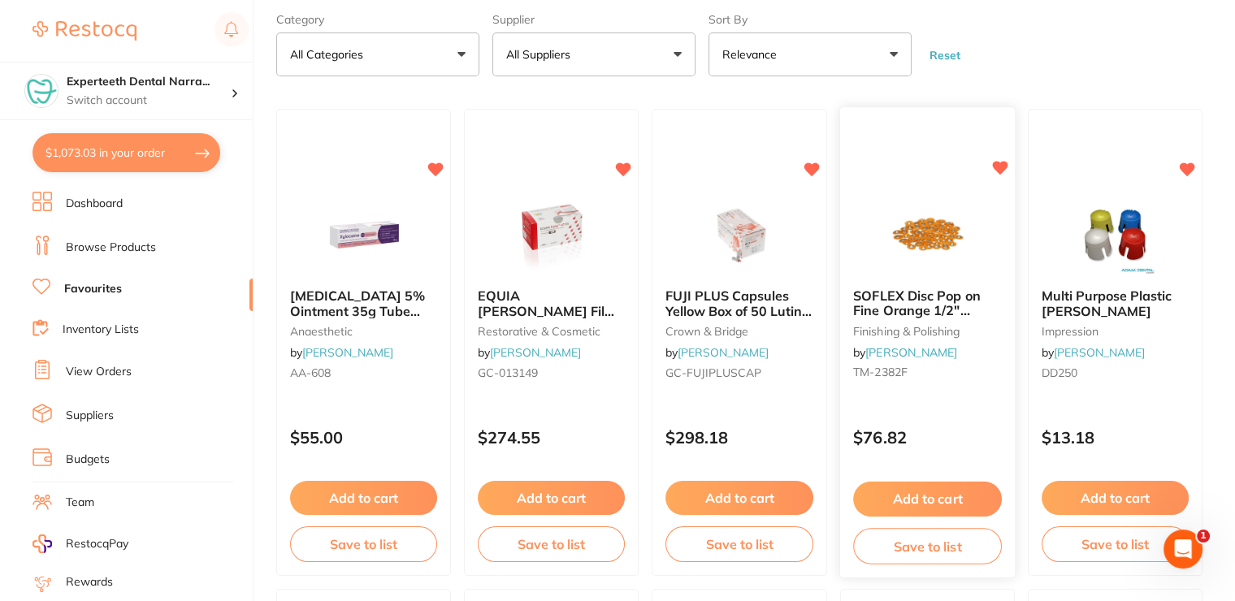
click at [889, 305] on span "SOFLEX Disc Pop on Fine Orange 1/2" 12.7mm Pack of 85" at bounding box center [917, 311] width 128 height 46
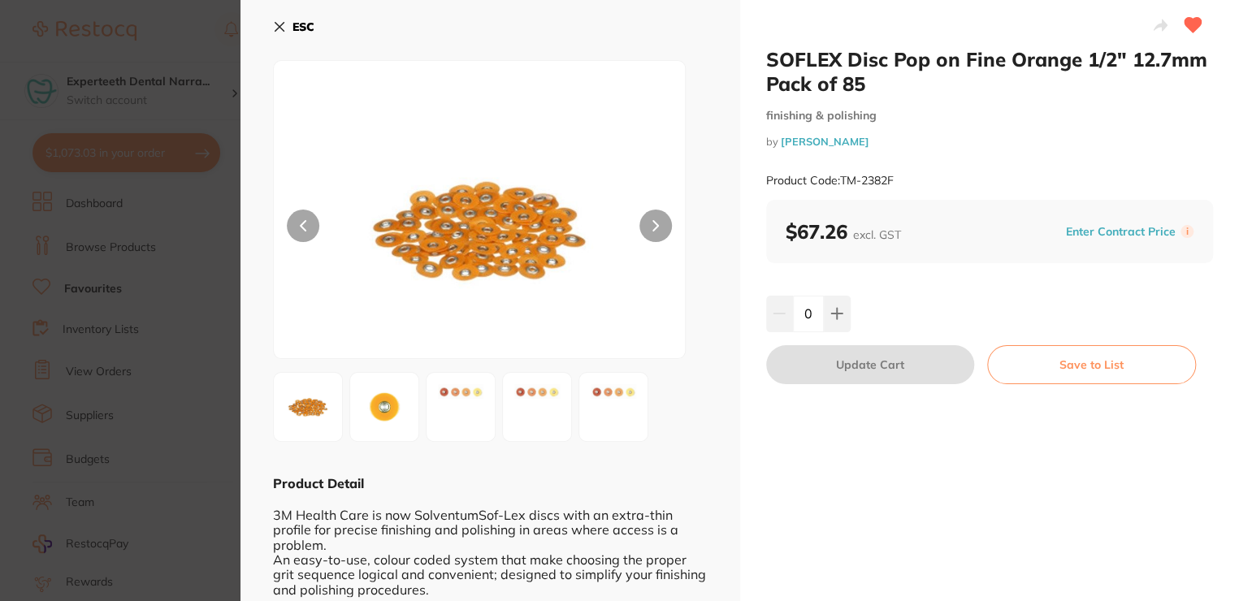
click at [281, 32] on icon at bounding box center [279, 26] width 13 height 13
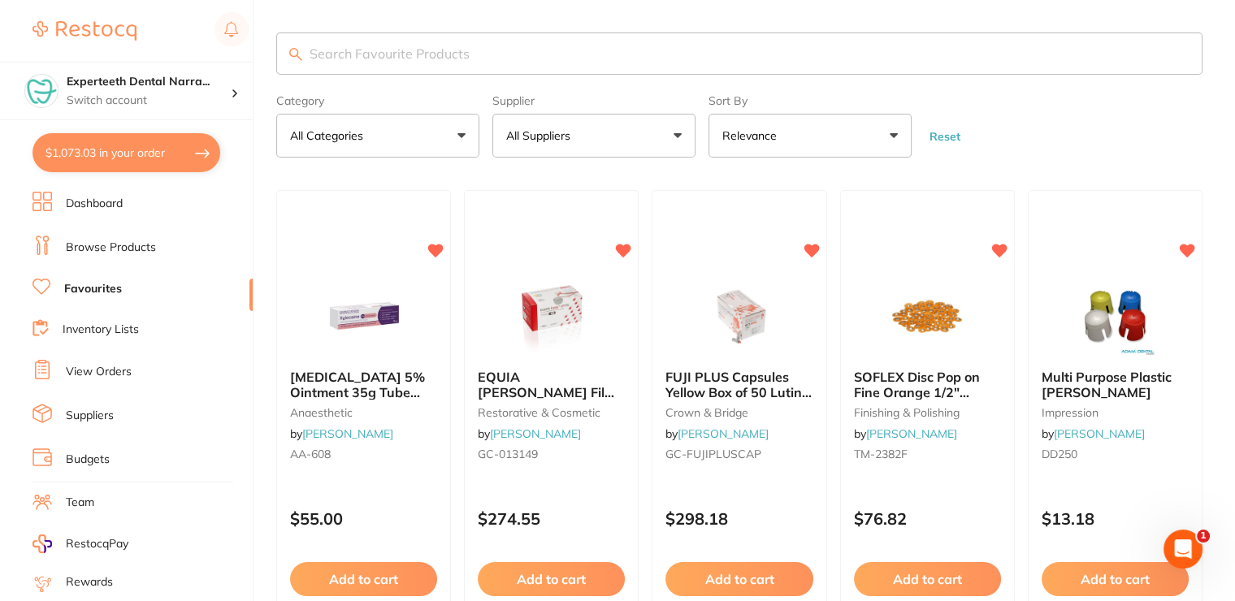
click at [79, 247] on link "Browse Products" at bounding box center [111, 248] width 90 height 16
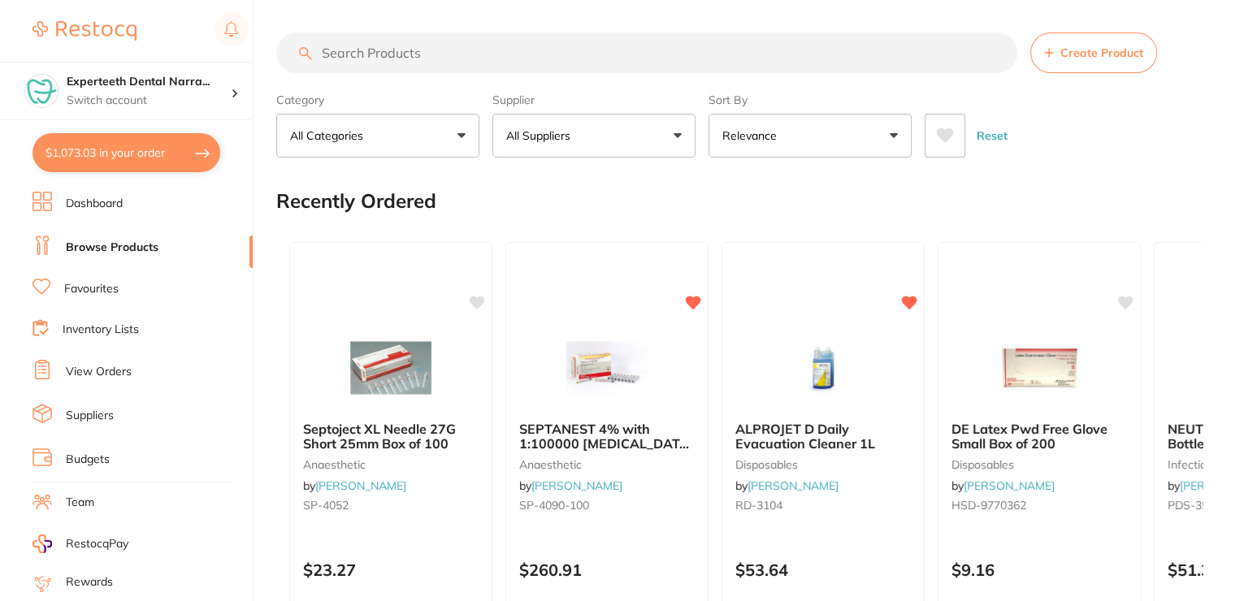
click at [379, 57] on input "search" at bounding box center [646, 52] width 741 height 41
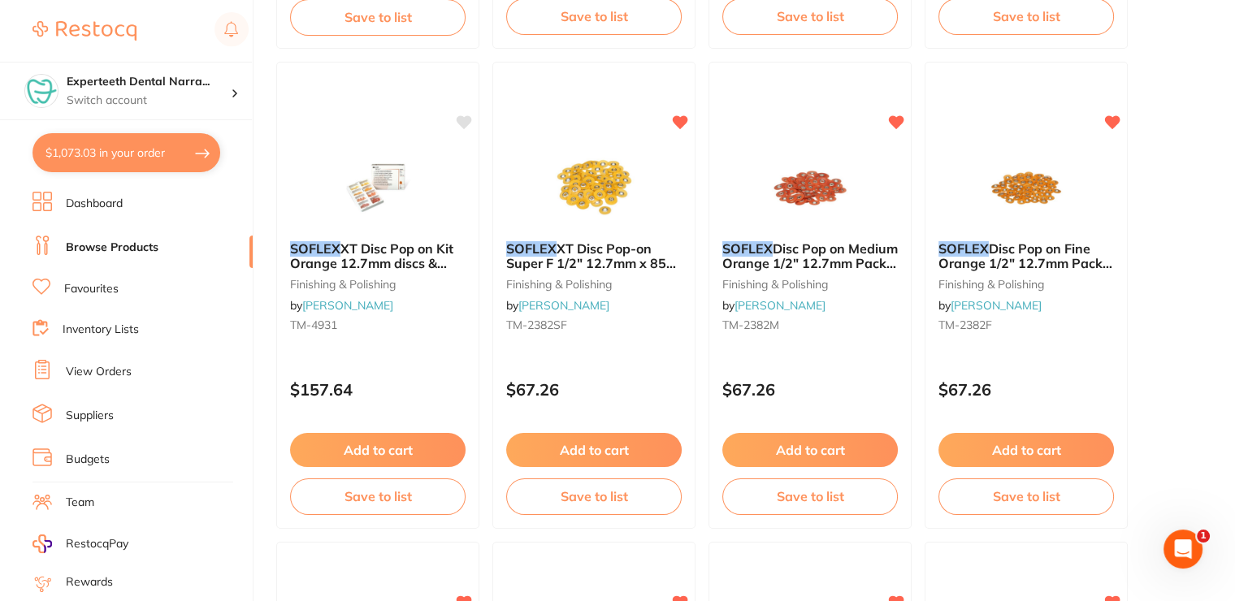
scroll to position [1137, 0]
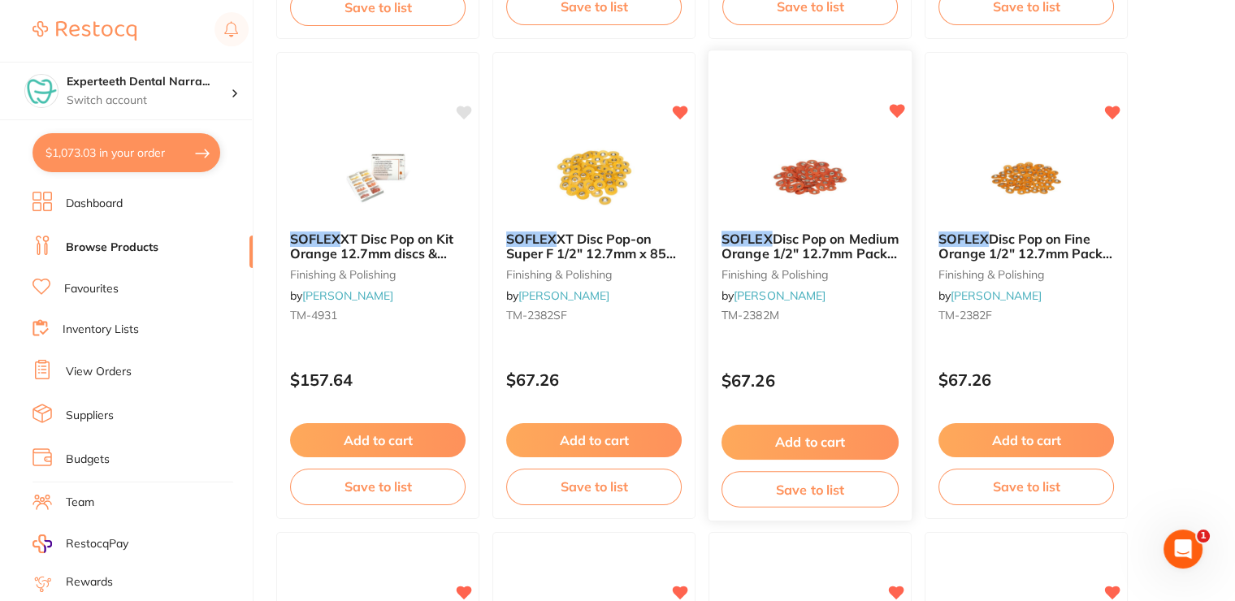
type input "soflex"
click at [766, 435] on button "Add to cart" at bounding box center [809, 442] width 177 height 35
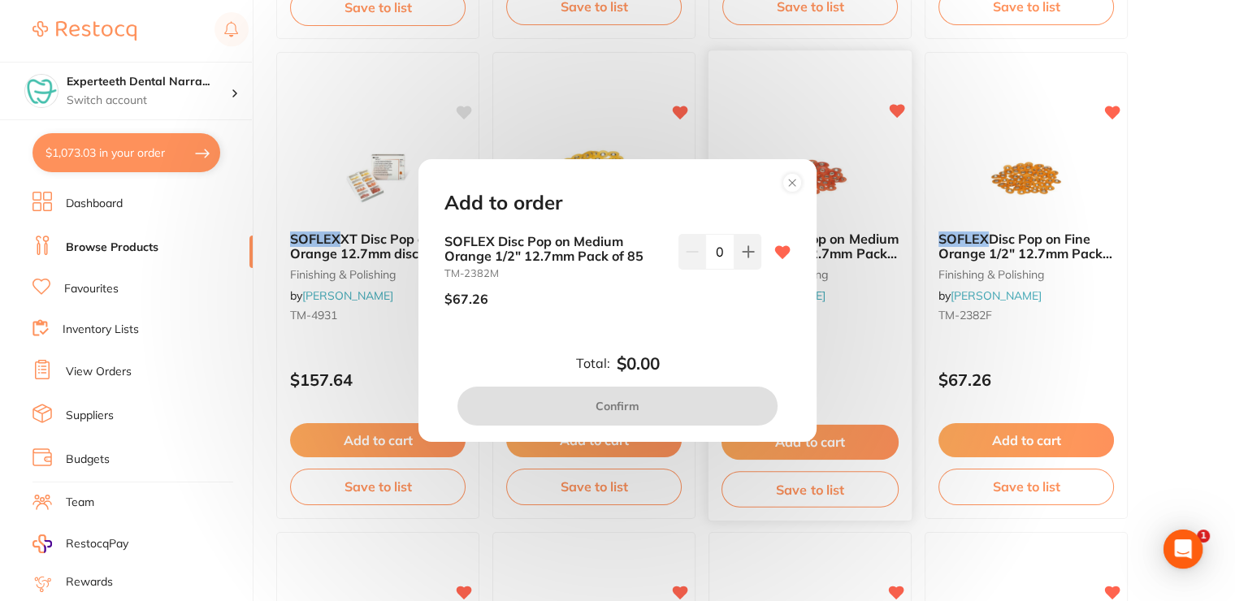
scroll to position [0, 0]
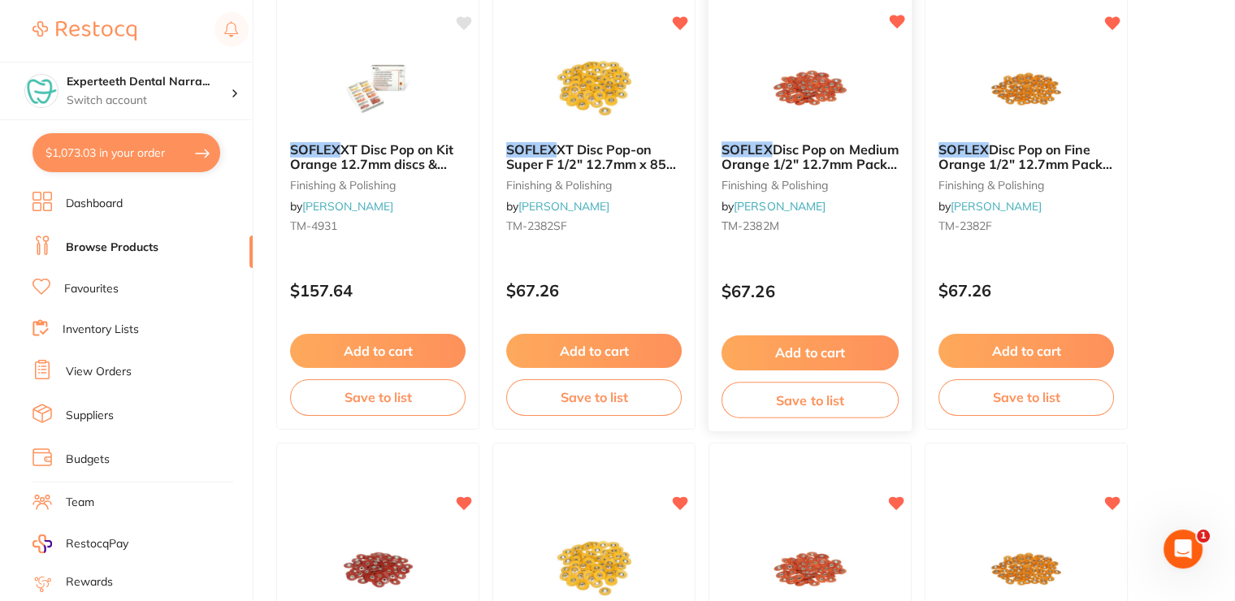
scroll to position [1218, 0]
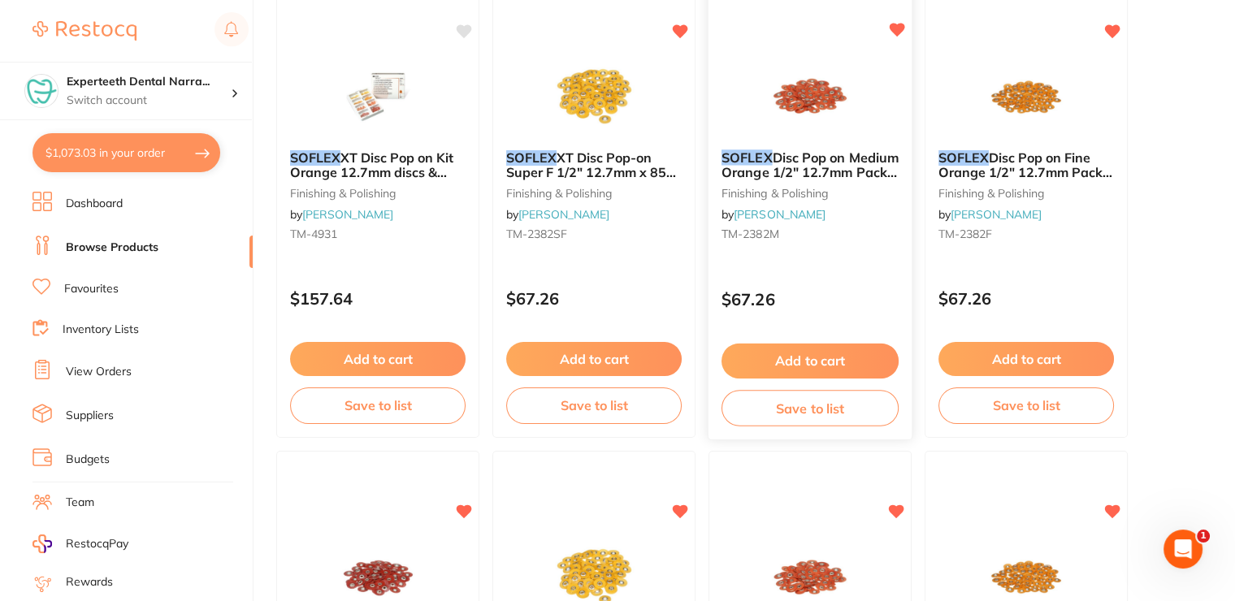
click at [822, 263] on div "SOFLEX Disc Pop on Medium Orange 1/2" 12.7mm Pack of 85 finishing & polishing b…" at bounding box center [811, 204] width 206 height 472
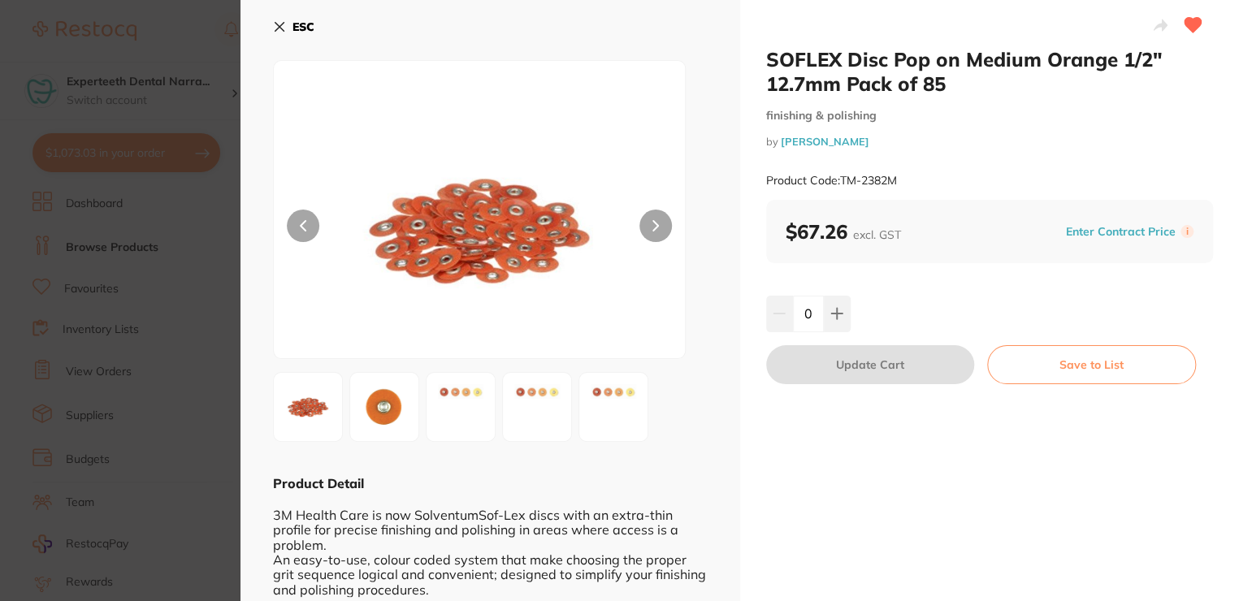
click at [285, 28] on button "ESC" at bounding box center [293, 27] width 41 height 28
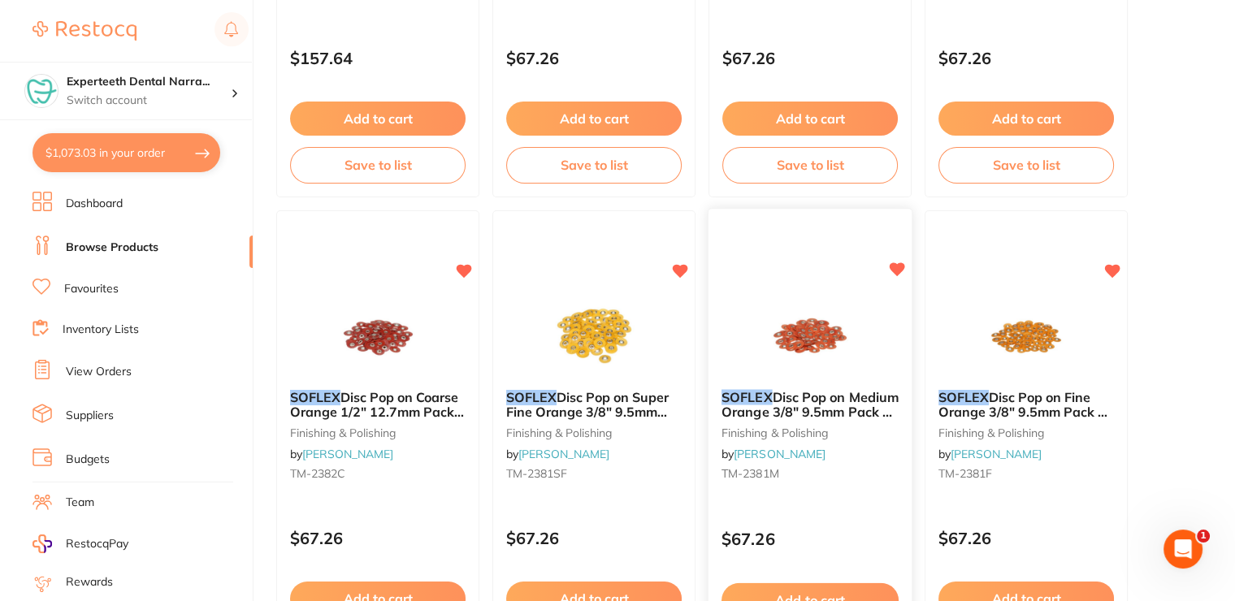
scroll to position [1462, 0]
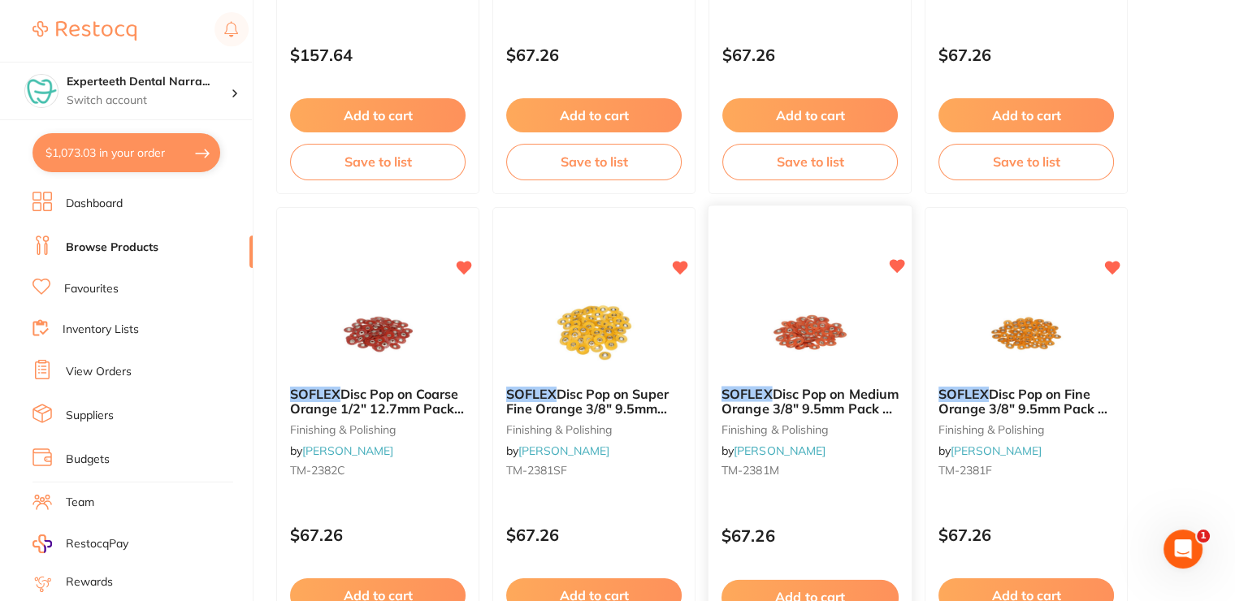
click at [753, 347] on div at bounding box center [809, 332] width 203 height 82
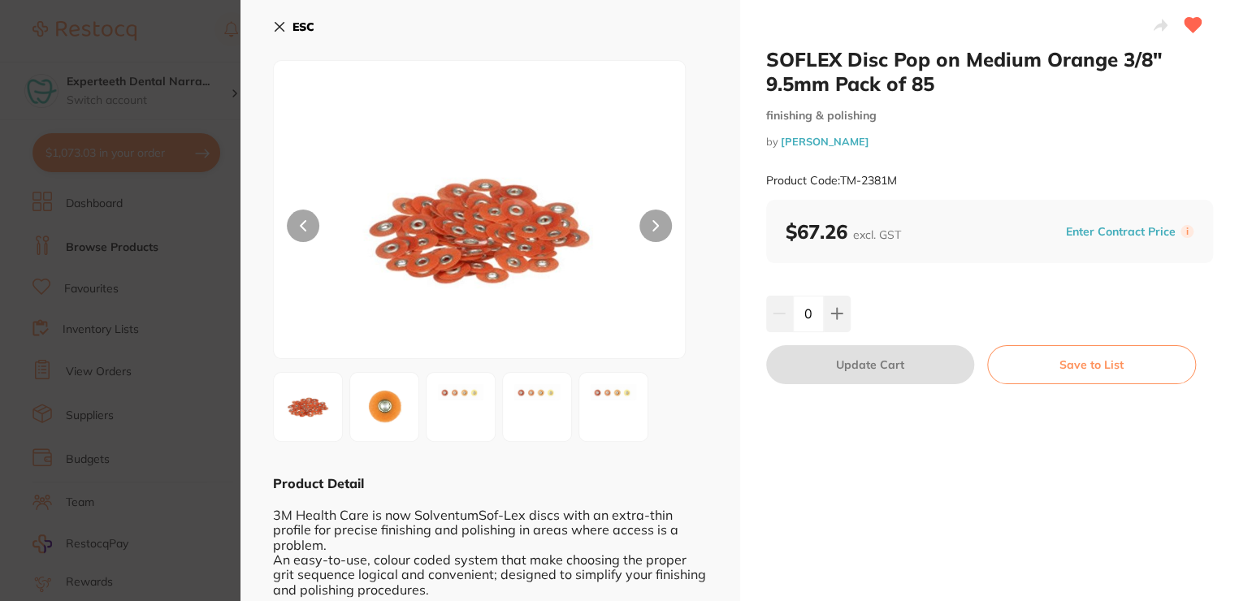
click at [278, 24] on icon at bounding box center [279, 26] width 13 height 13
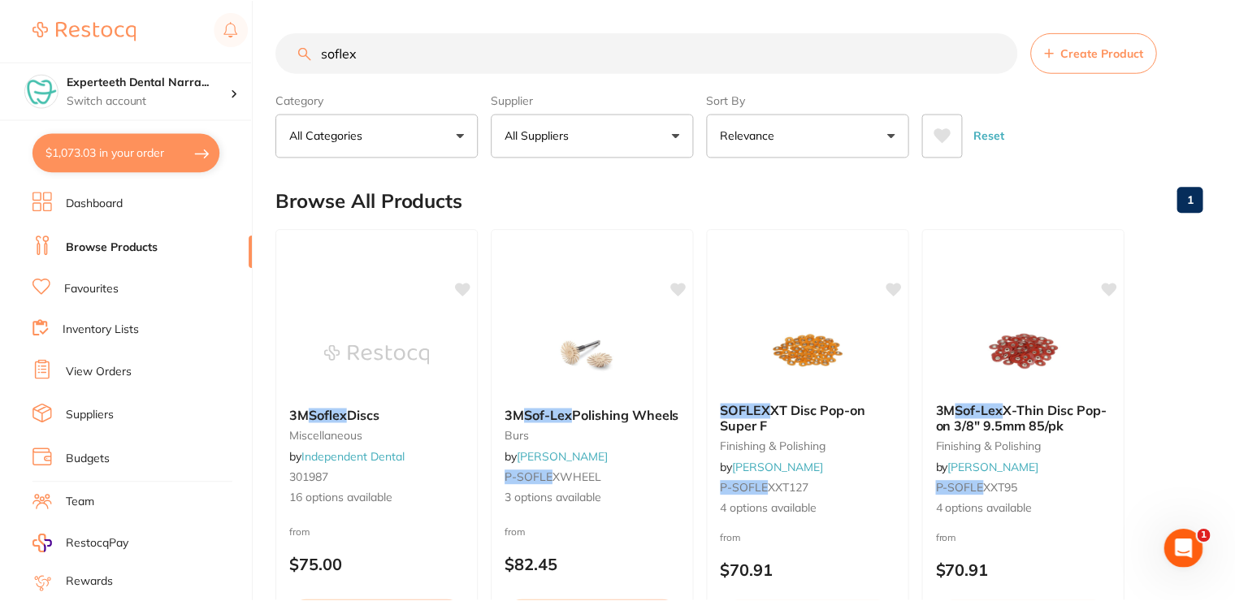
scroll to position [1462, 0]
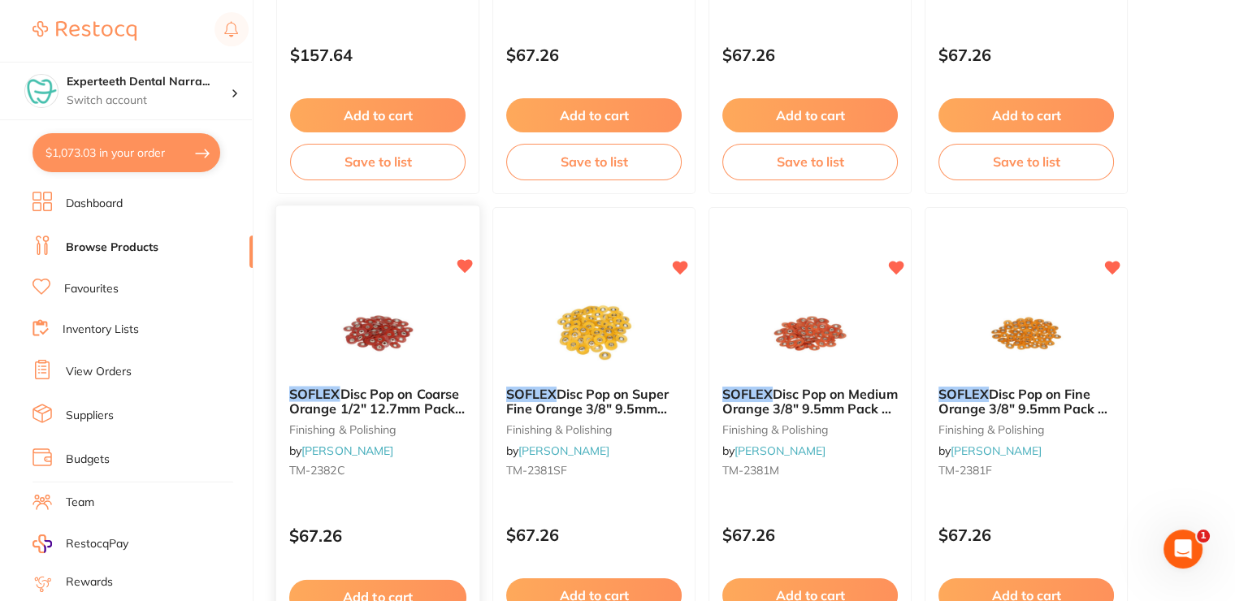
click at [400, 392] on span "Disc Pop on Coarse Orange 1/2" 12.7mm Pack of 85" at bounding box center [376, 408] width 175 height 46
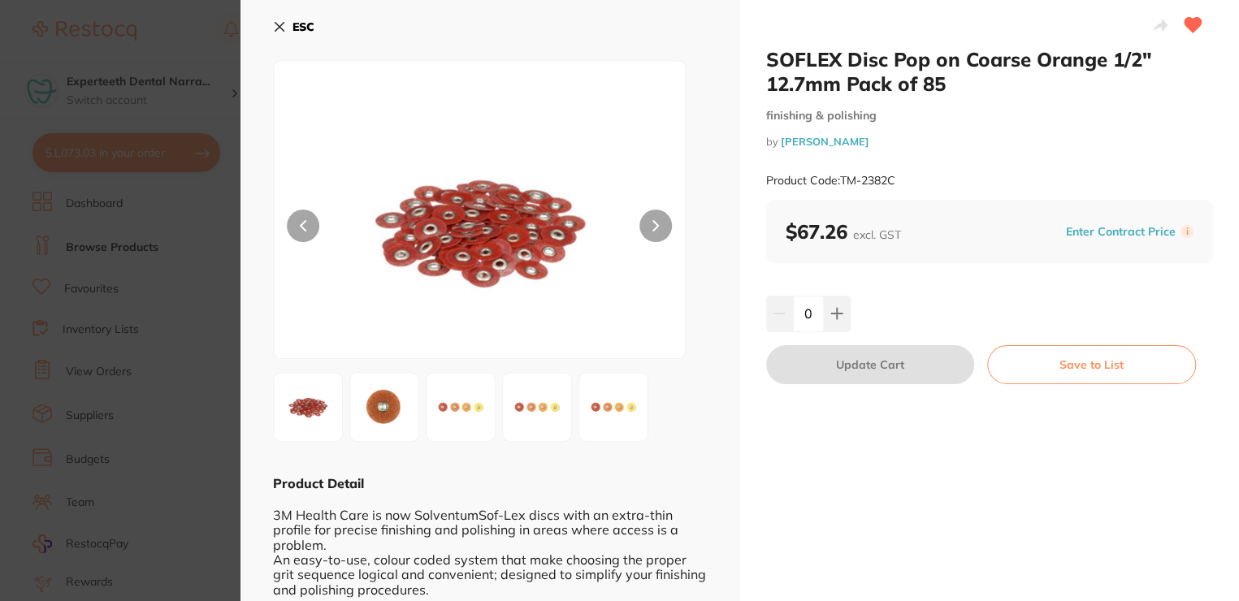
click at [389, 397] on img at bounding box center [384, 407] width 58 height 58
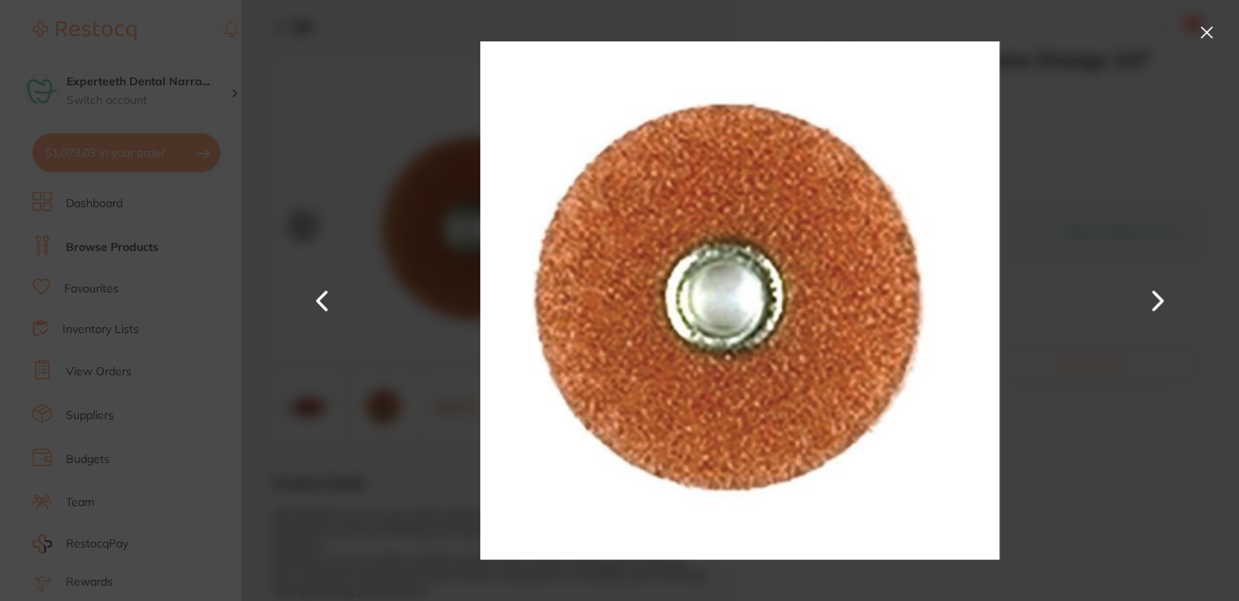
click at [433, 209] on div at bounding box center [739, 300] width 998 height 601
click at [1197, 36] on button at bounding box center [1206, 32] width 26 height 26
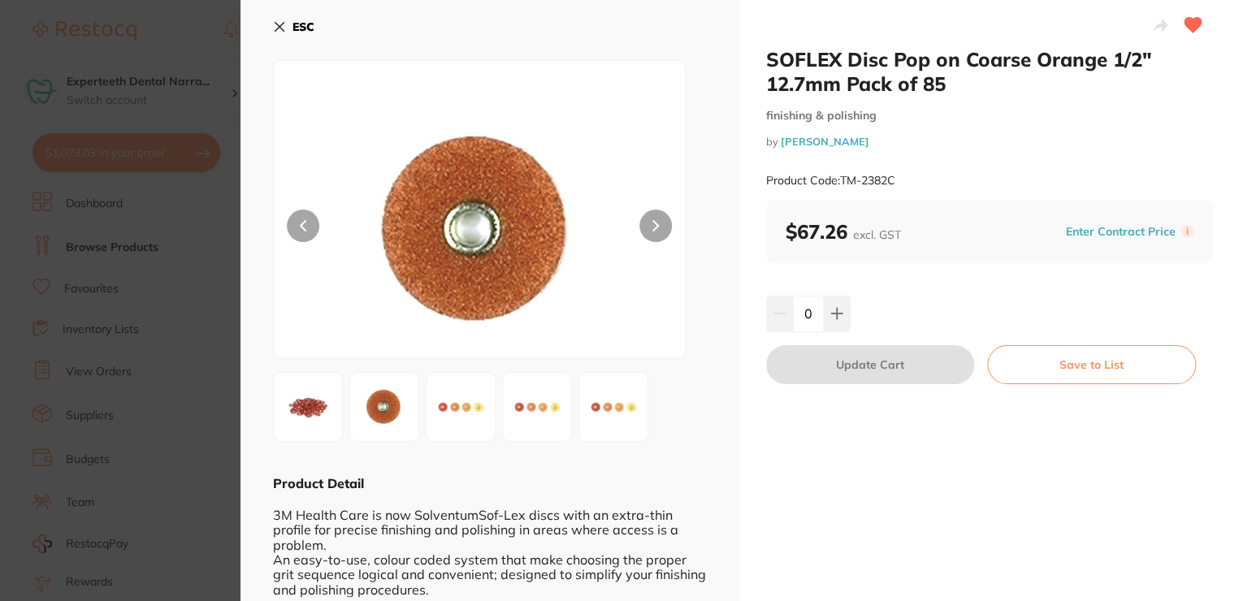
click at [657, 227] on button at bounding box center [655, 226] width 32 height 32
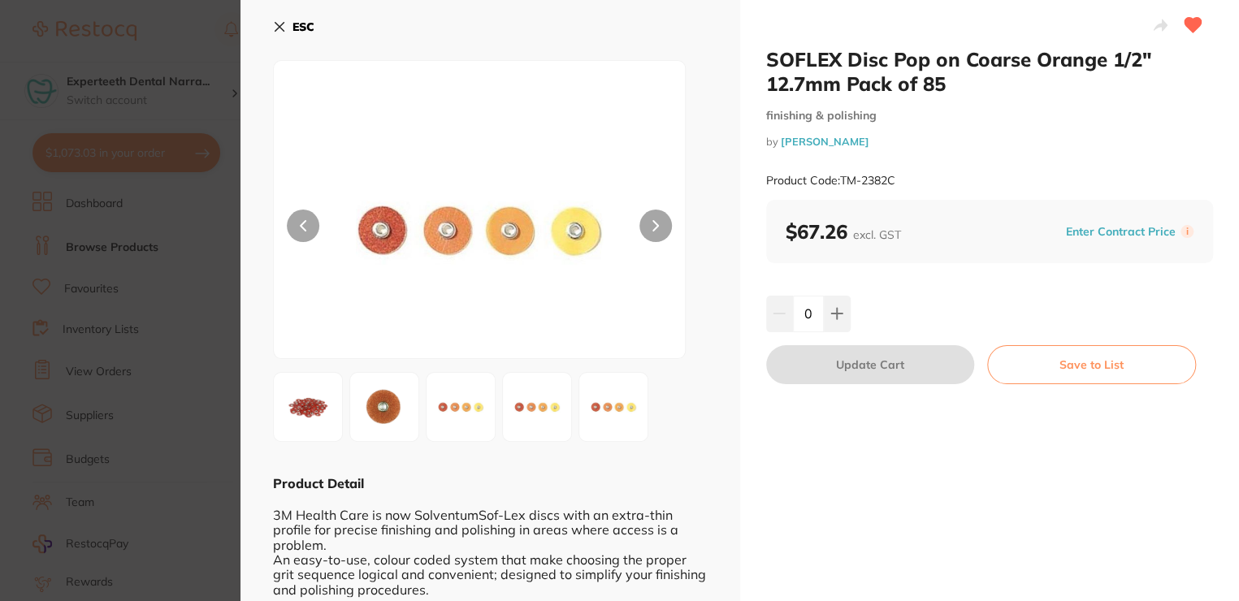
click at [281, 16] on button "ESC" at bounding box center [293, 27] width 41 height 28
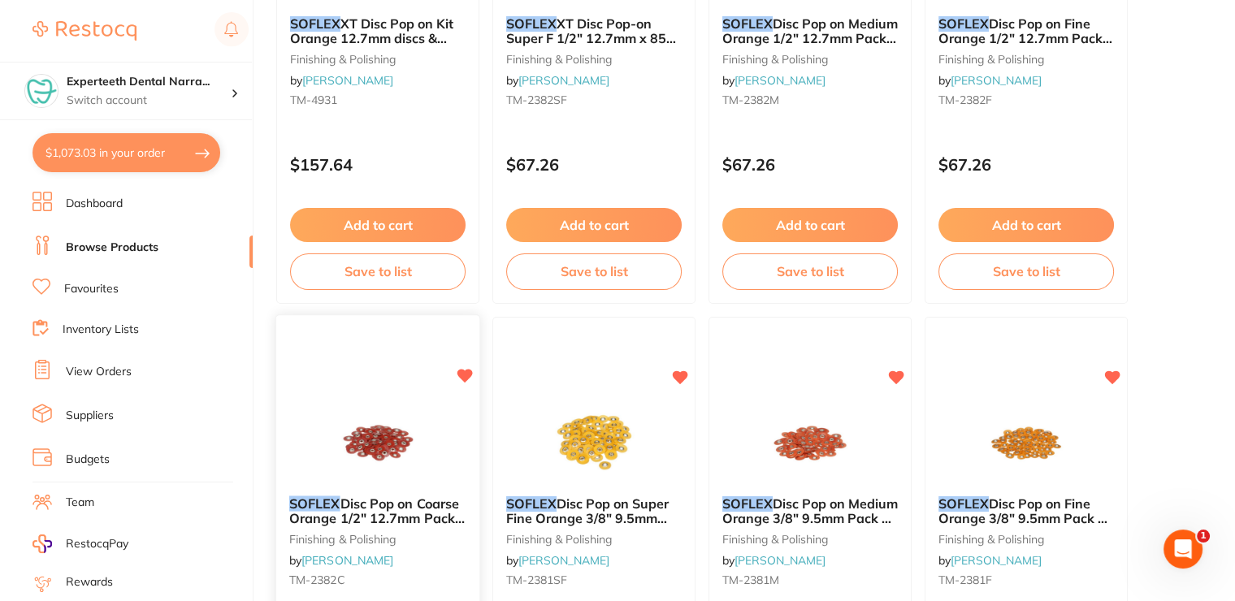
scroll to position [1381, 0]
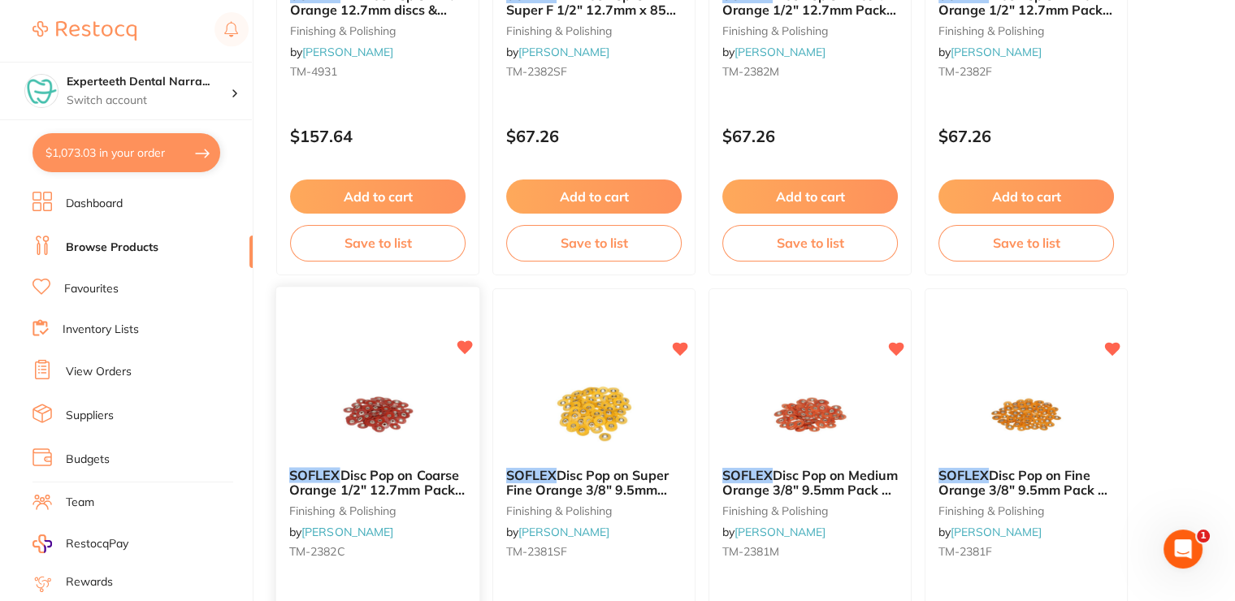
click at [404, 426] on img at bounding box center [377, 413] width 106 height 82
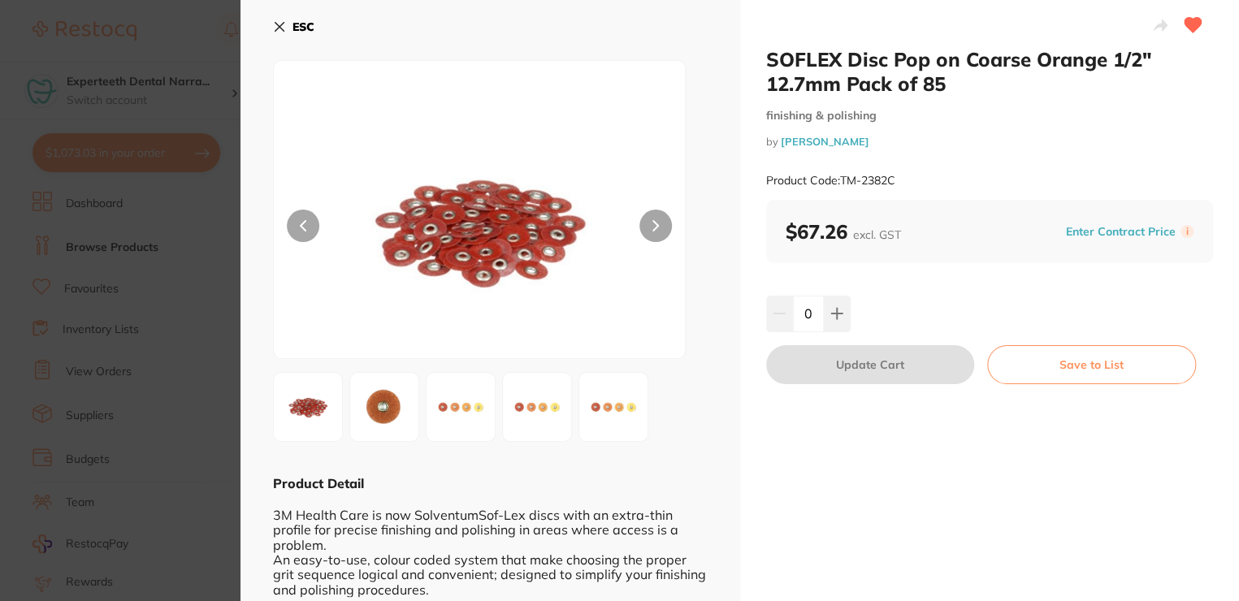
click at [285, 20] on icon at bounding box center [279, 26] width 13 height 13
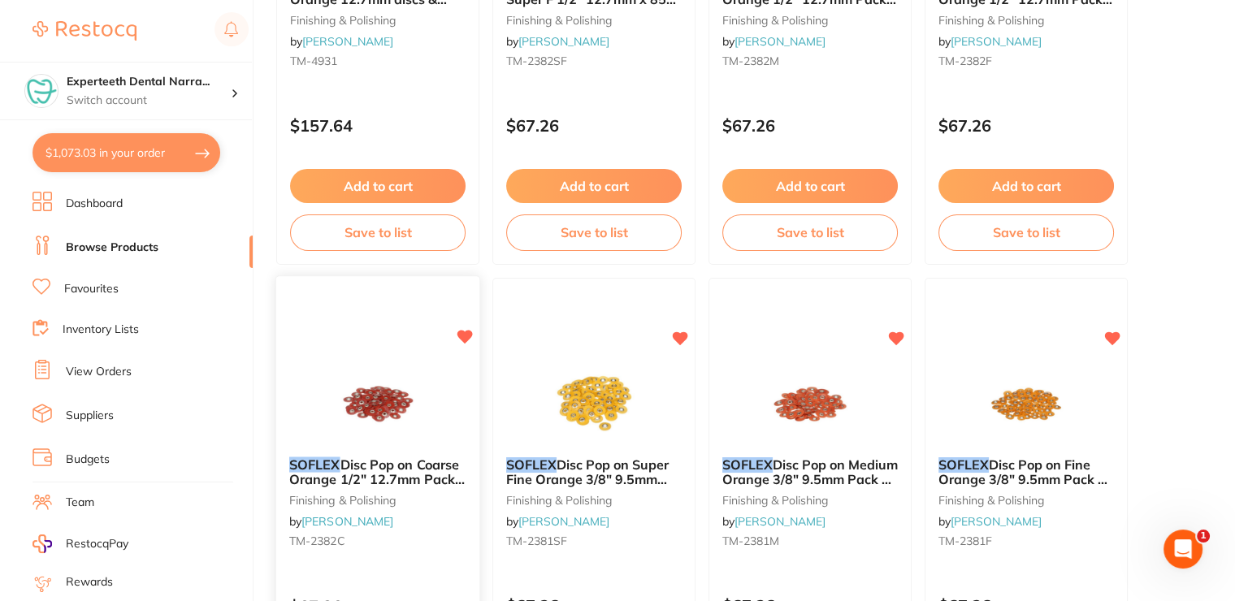
scroll to position [1543, 0]
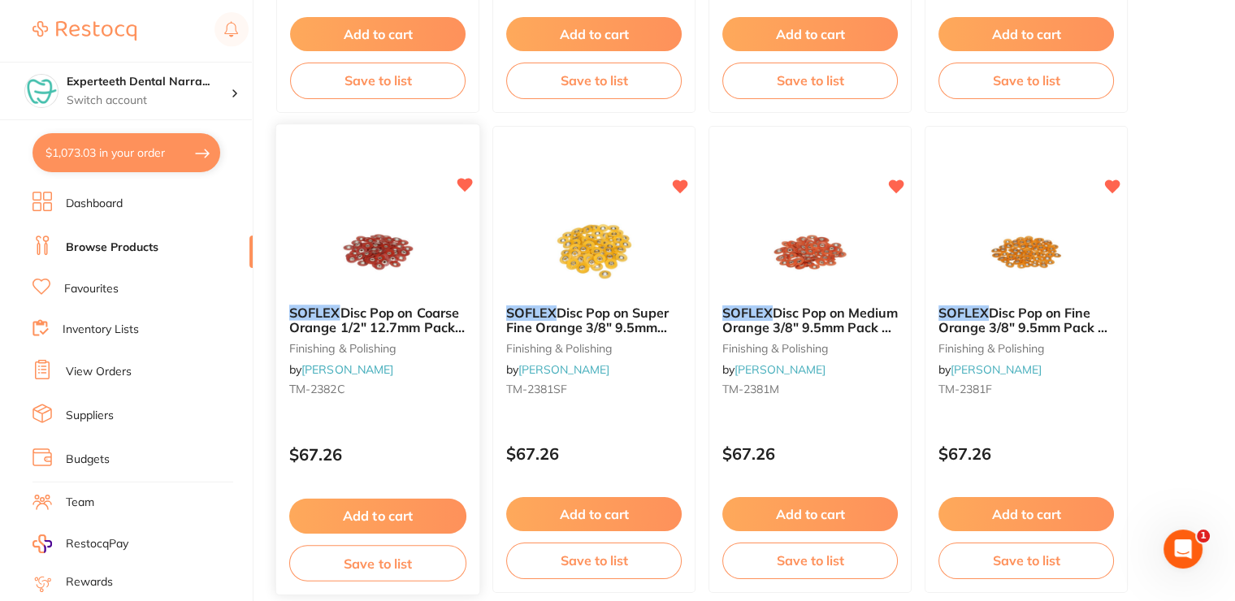
click at [346, 513] on button "Add to cart" at bounding box center [377, 516] width 177 height 35
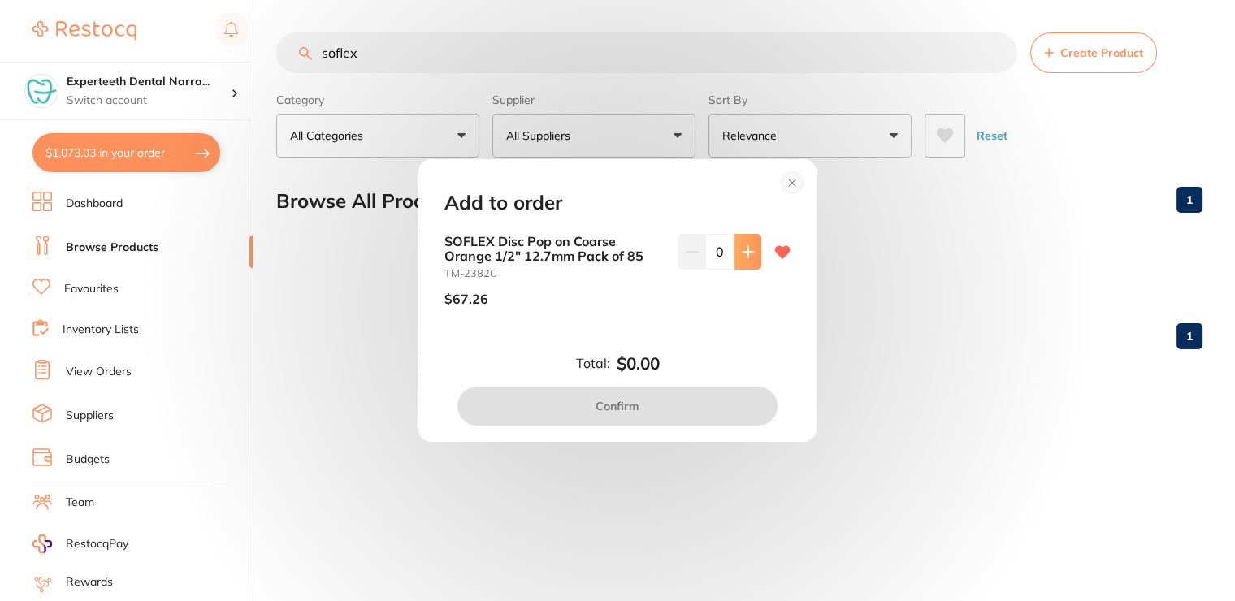
scroll to position [0, 0]
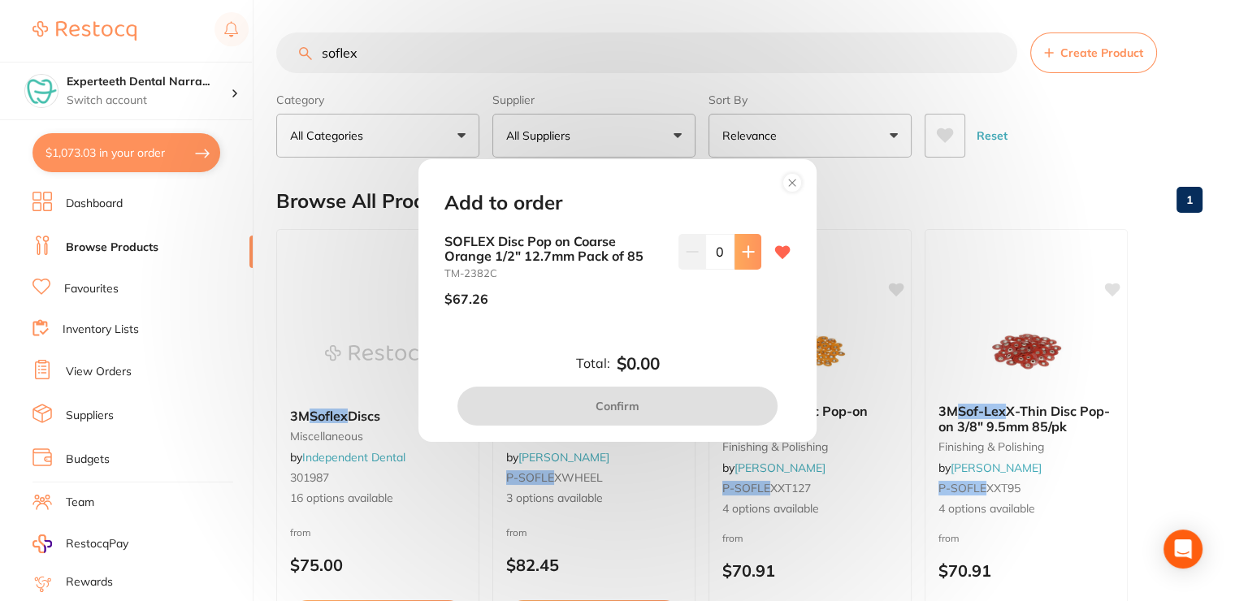
click at [743, 257] on icon at bounding box center [747, 251] width 11 height 11
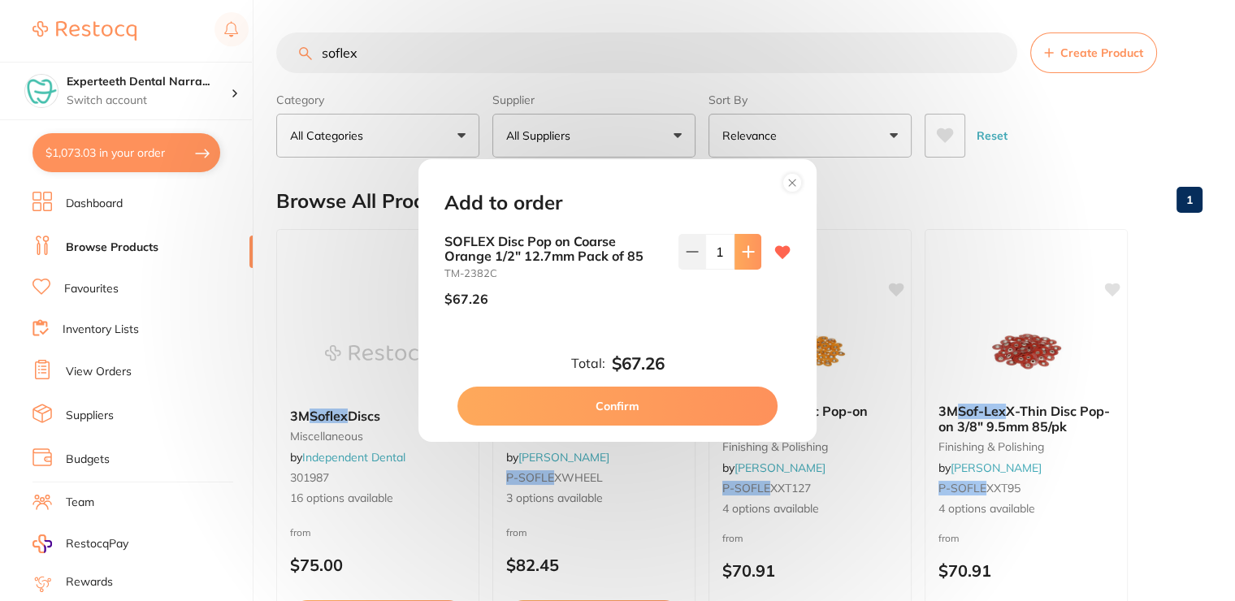
type input "1"
click at [651, 396] on button "Confirm" at bounding box center [617, 406] width 320 height 39
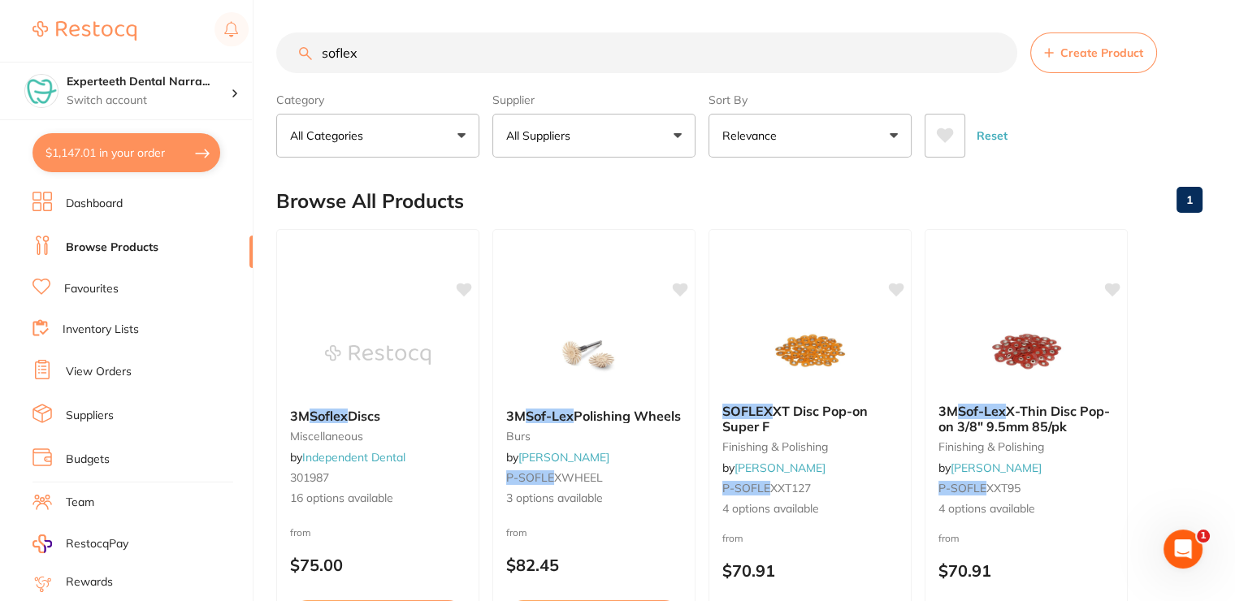
click at [108, 154] on button "$1,147.01 in your order" at bounding box center [126, 152] width 188 height 39
checkbox input "true"
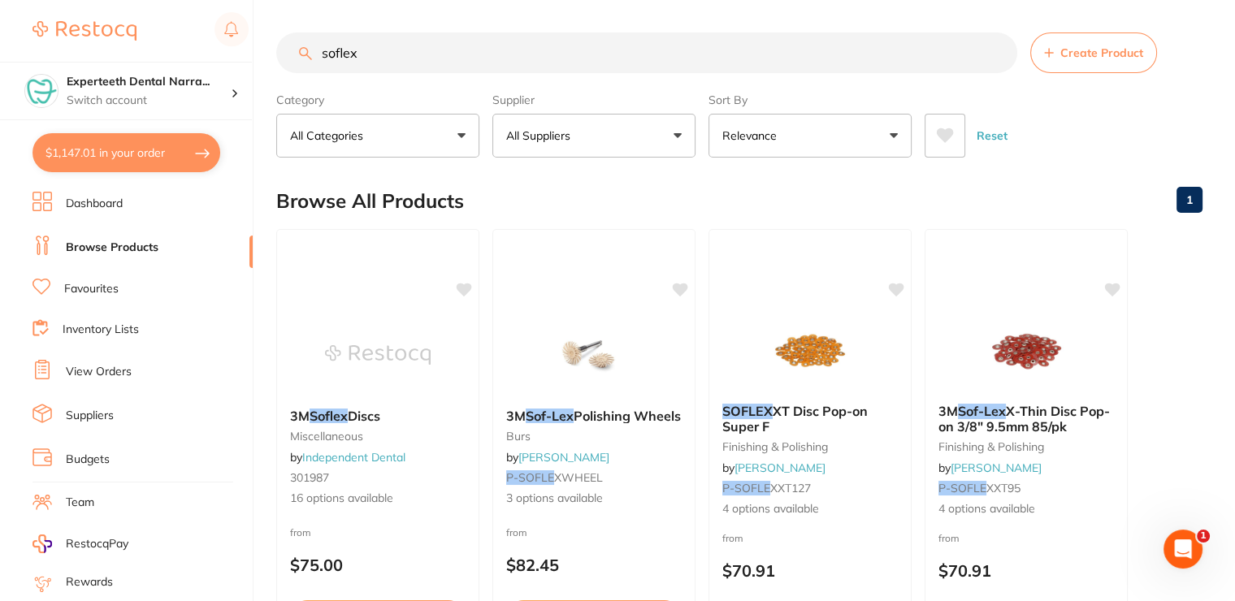
checkbox input "true"
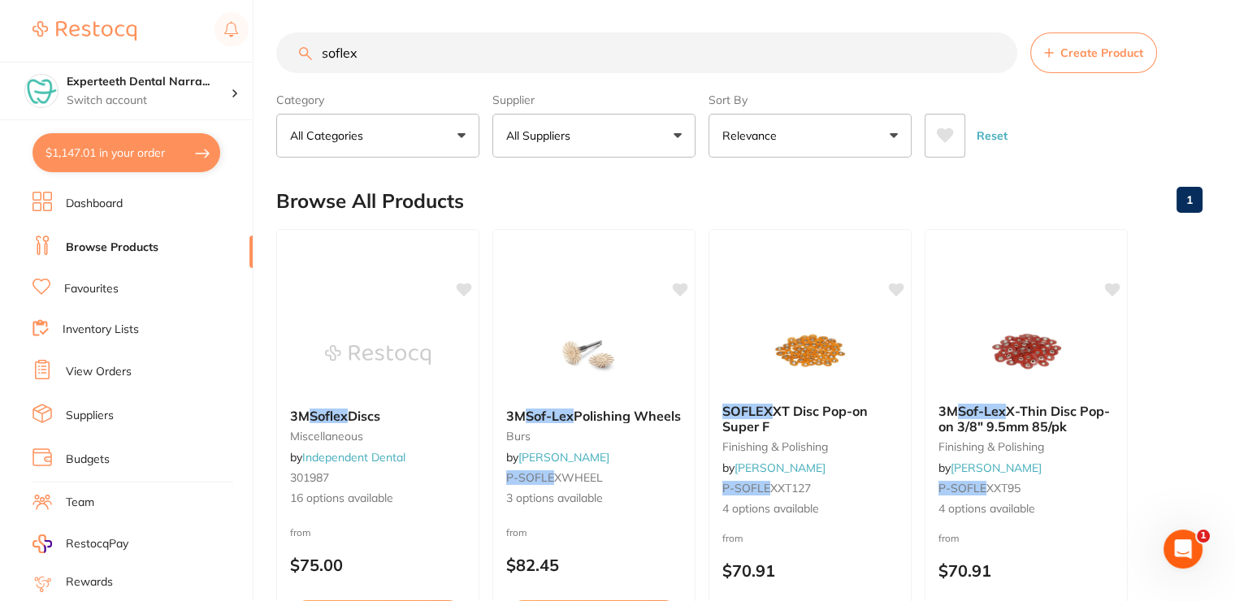
checkbox input "true"
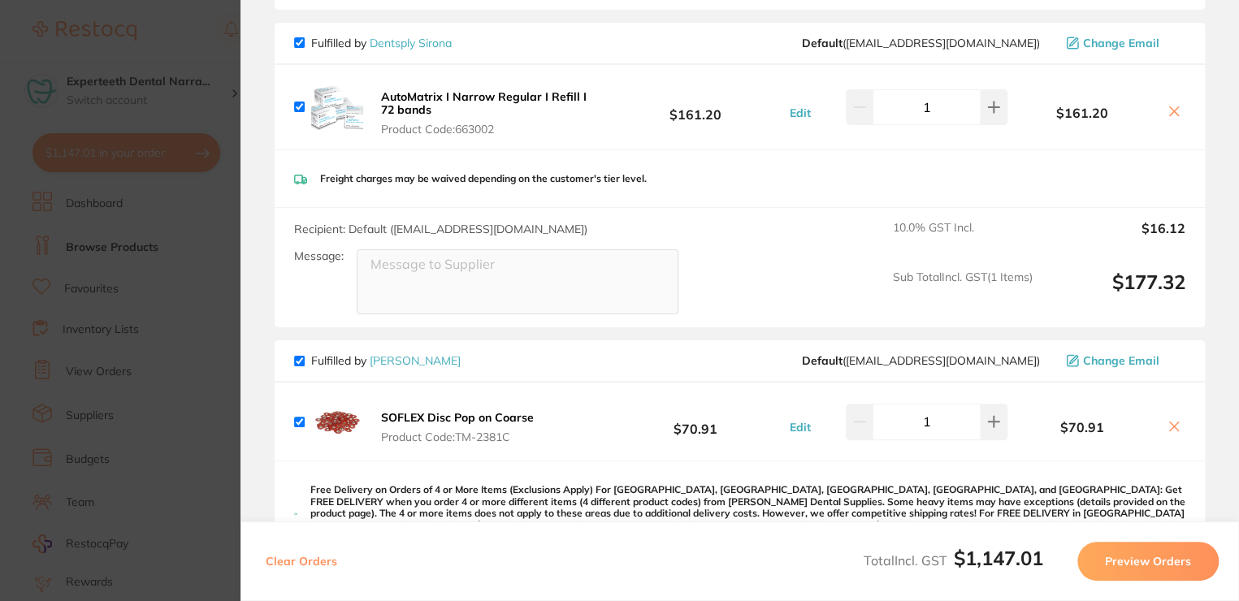
scroll to position [1056, 0]
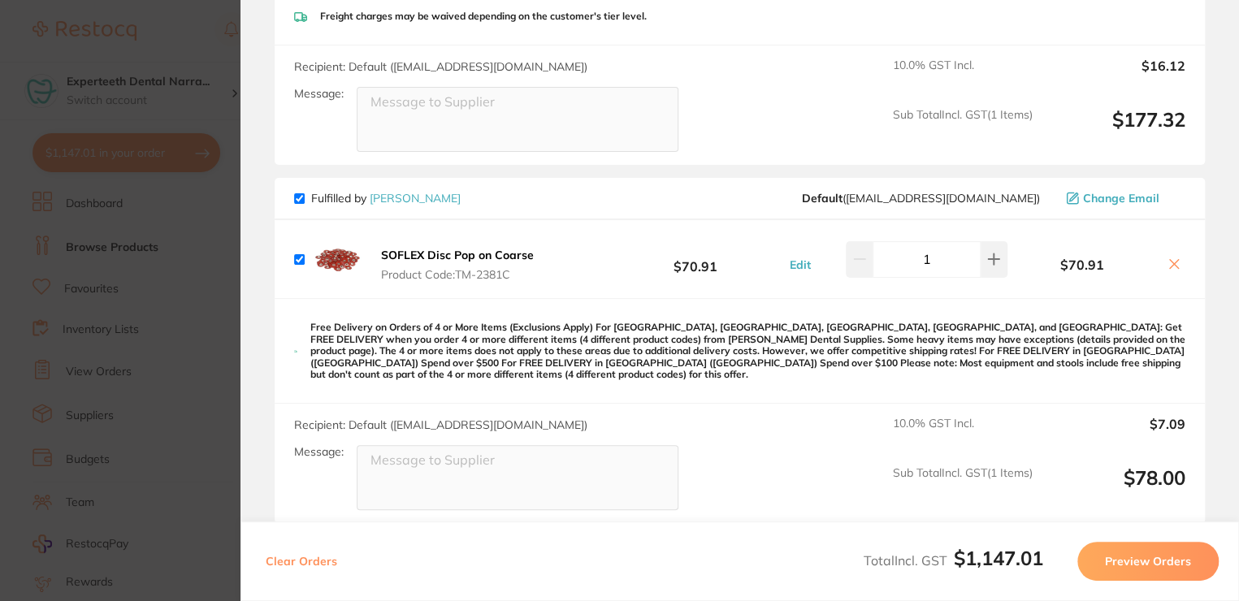
click at [460, 248] on b "SOFLEX Disc Pop on Coarse" at bounding box center [457, 255] width 153 height 15
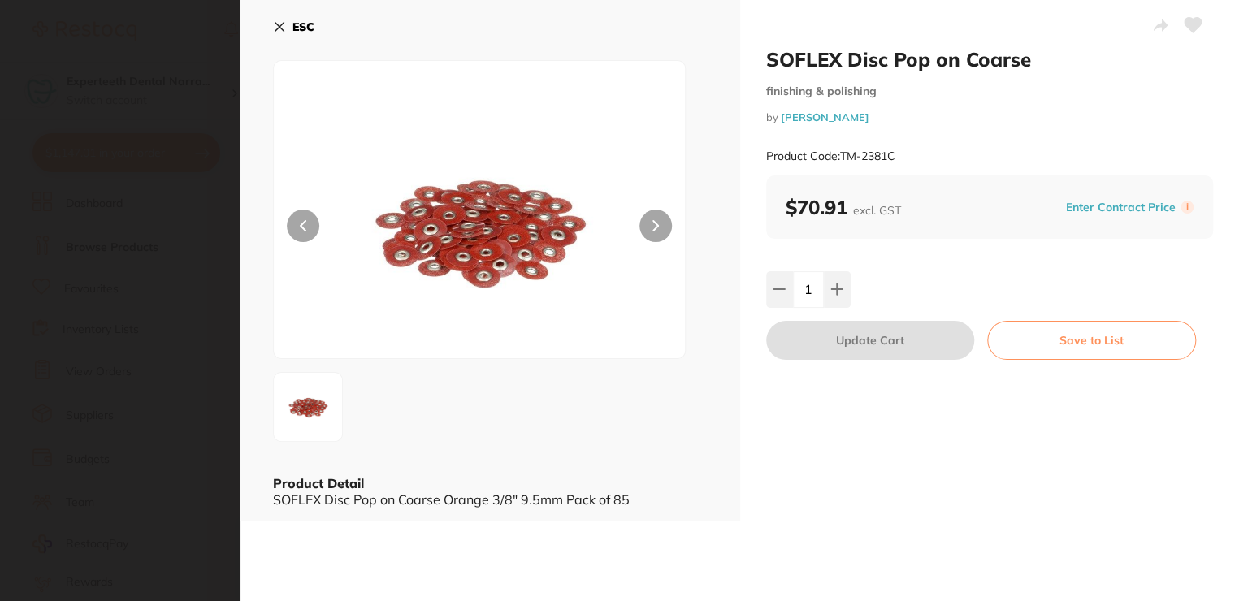
scroll to position [0, 0]
click at [784, 284] on button at bounding box center [779, 289] width 27 height 36
type input "0"
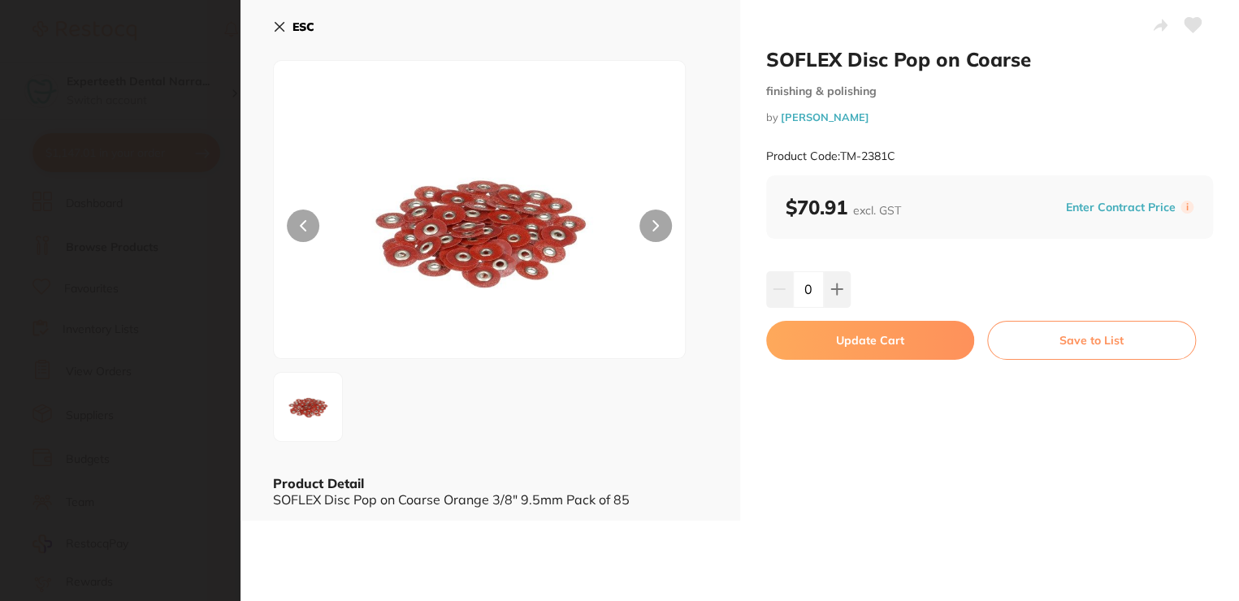
click at [851, 348] on button "Update Cart" at bounding box center [870, 340] width 209 height 39
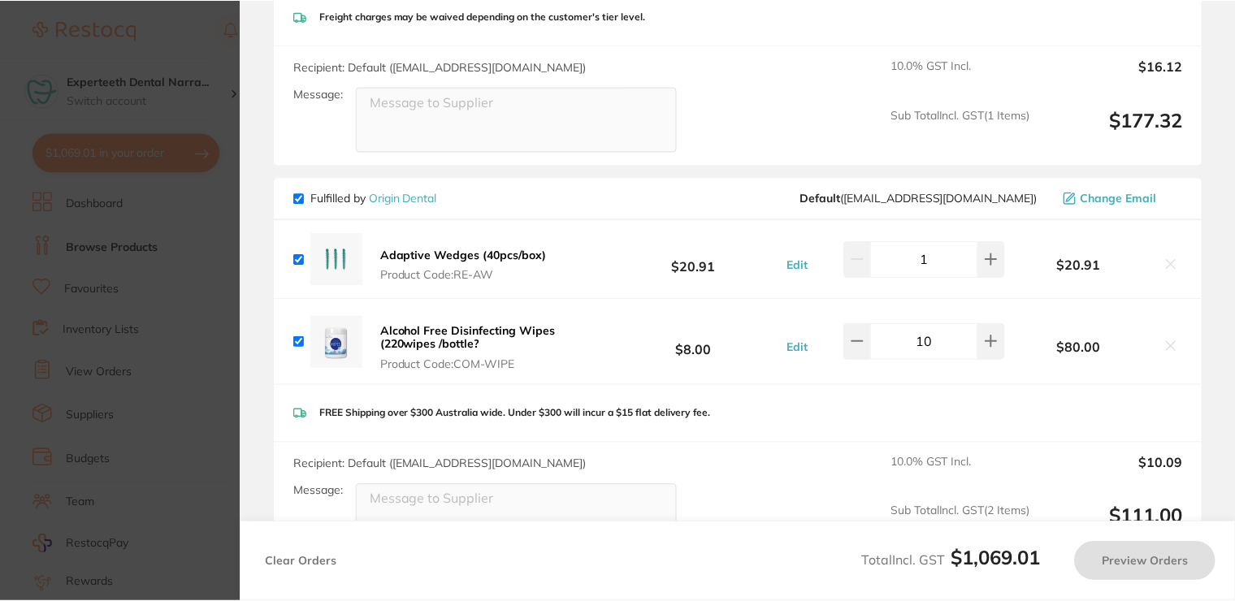
scroll to position [1543, 0]
checkbox input "true"
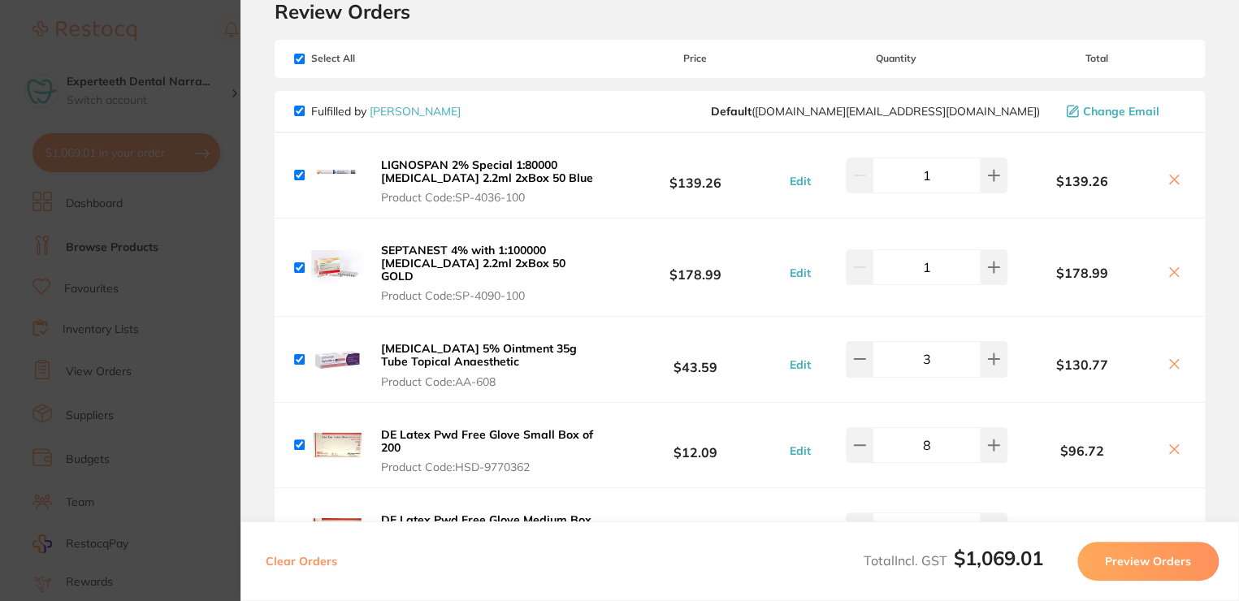
scroll to position [0, 0]
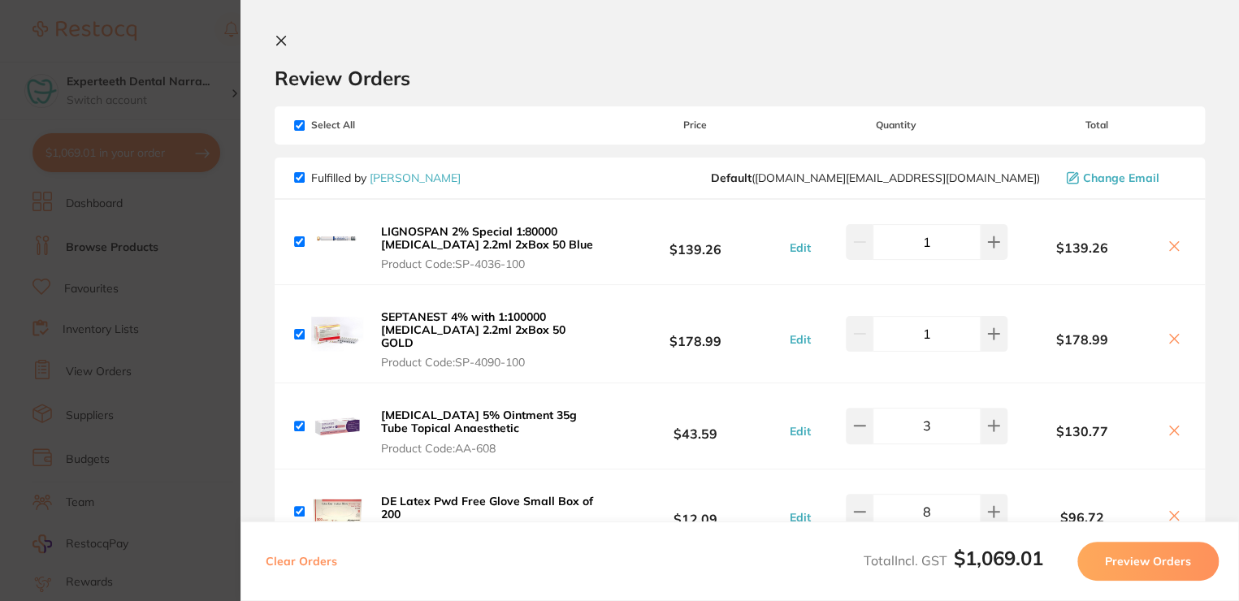
click at [278, 45] on icon at bounding box center [281, 40] width 13 height 13
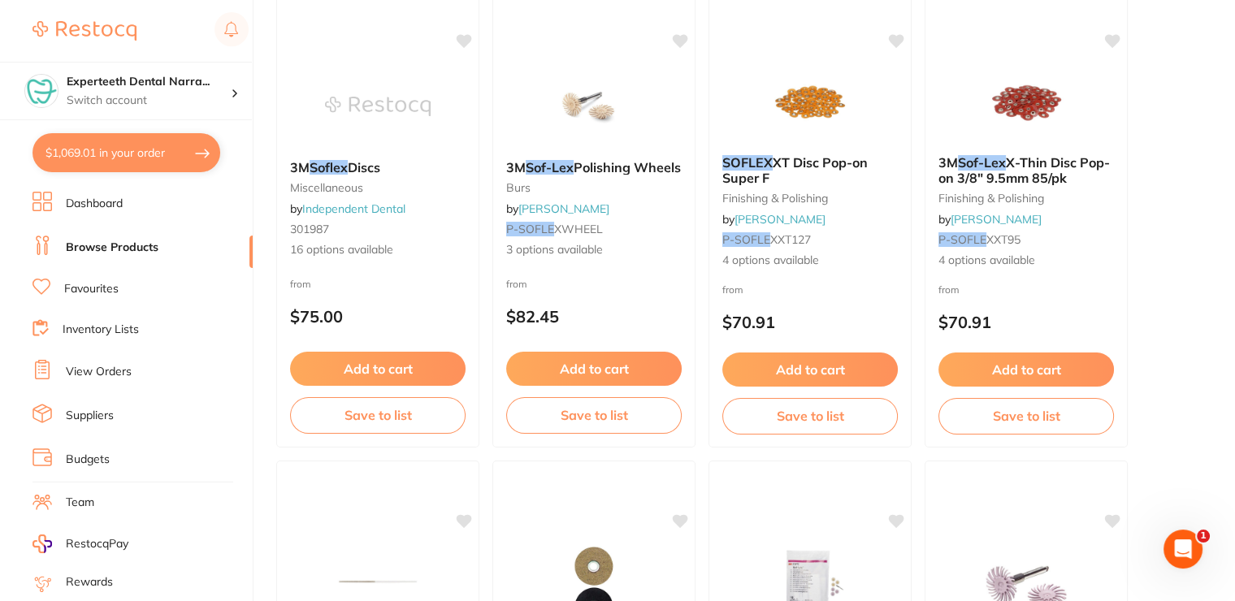
scroll to position [244, 0]
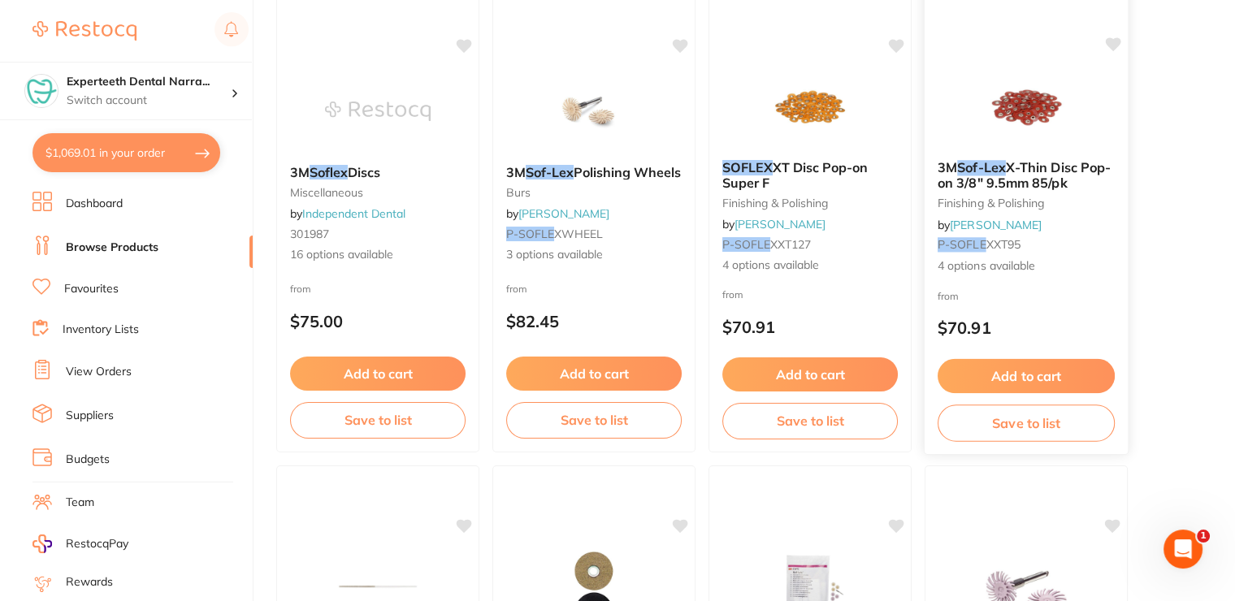
click at [1046, 156] on div "3M Sof-Lex X-Thin Disc Pop-on 3/8" 9.5mm 85/pk finishing & polishing by [PERSON…" at bounding box center [1025, 217] width 203 height 141
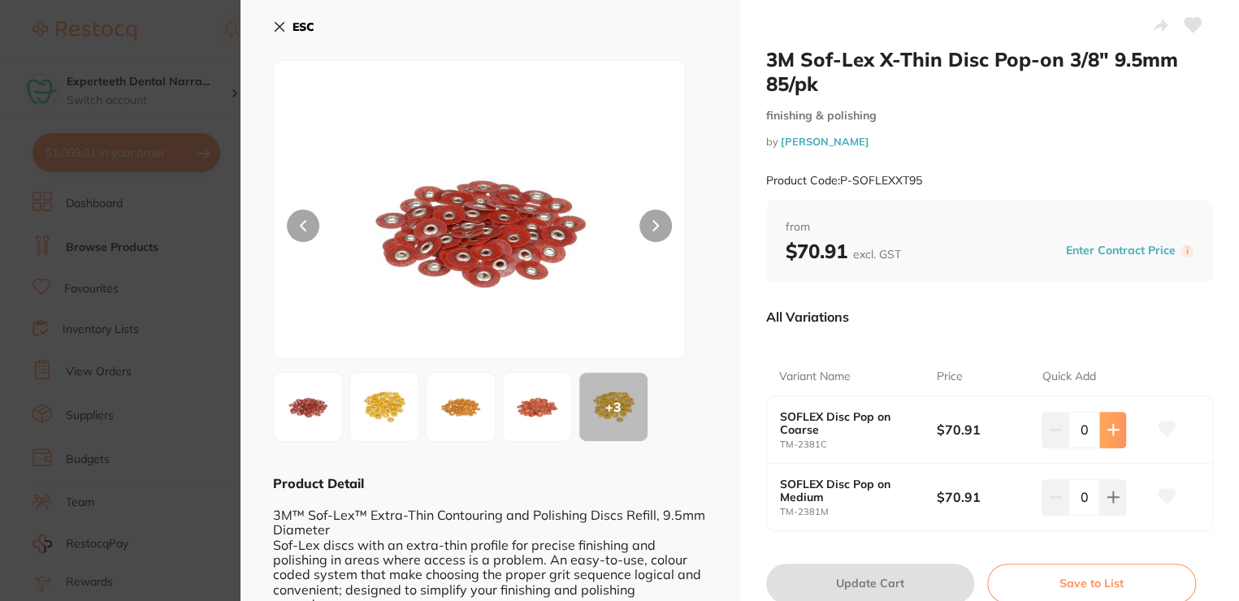
click at [1102, 428] on button at bounding box center [1112, 430] width 27 height 36
type input "1"
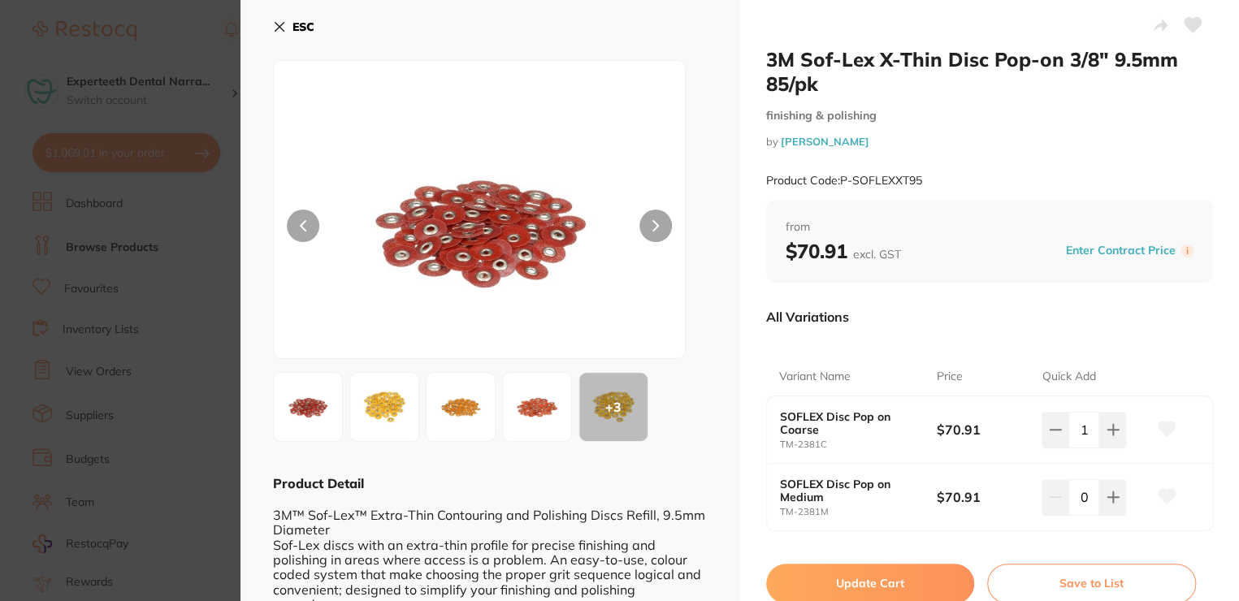
click at [889, 569] on button "Update Cart" at bounding box center [870, 583] width 209 height 39
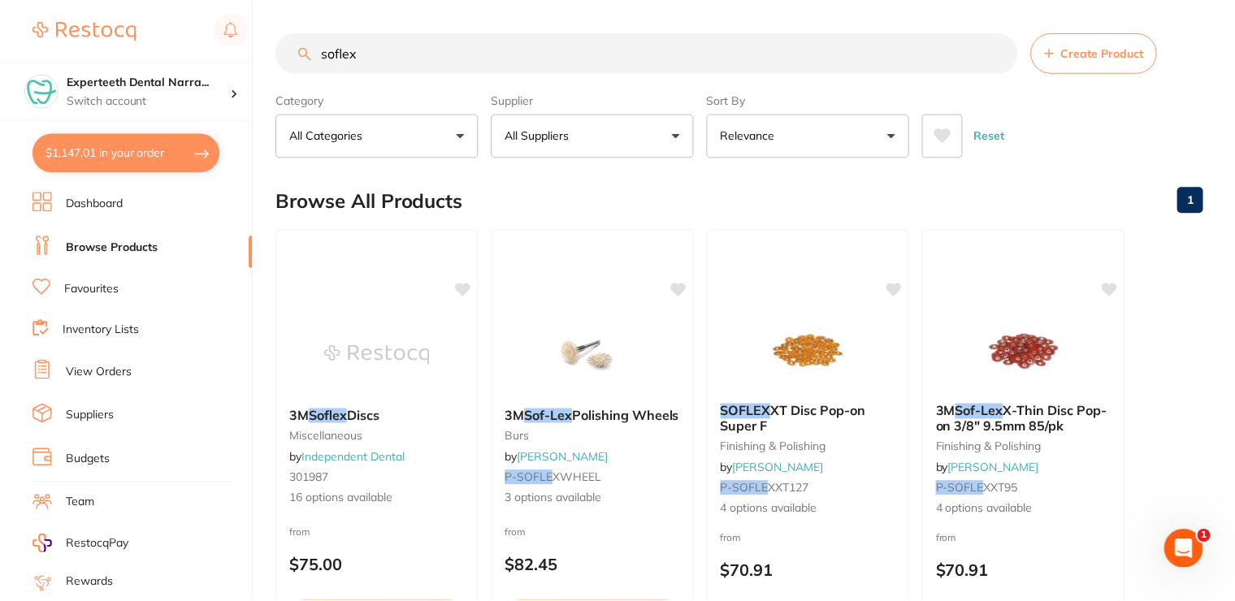
scroll to position [244, 0]
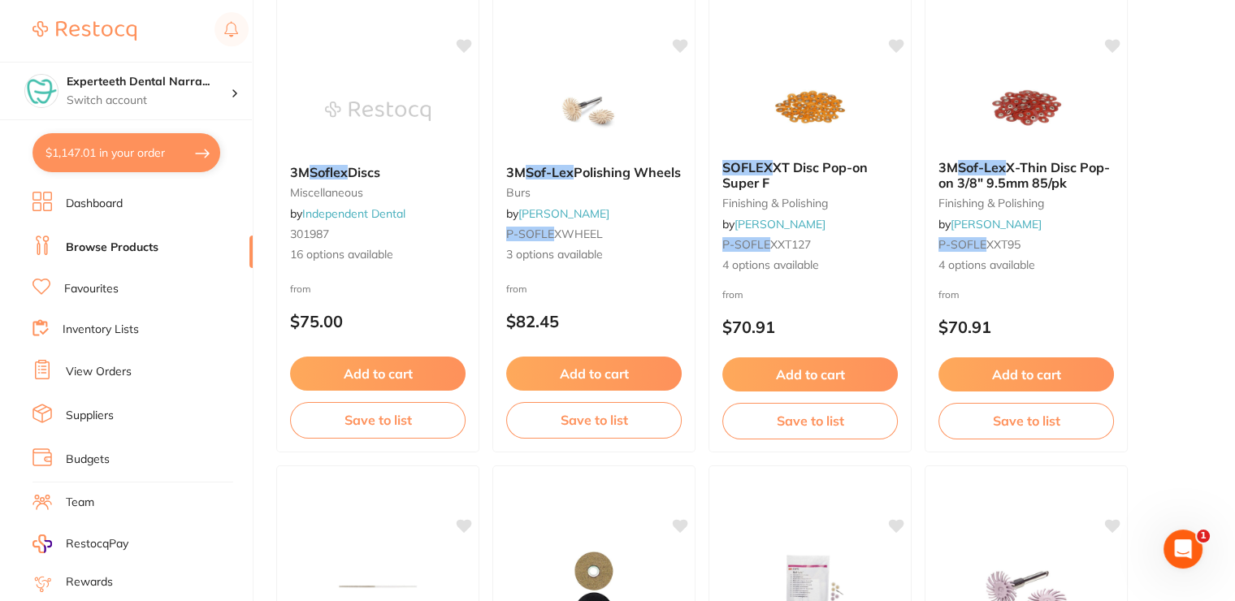
click at [149, 158] on button "$1,147.01 in your order" at bounding box center [126, 152] width 188 height 39
checkbox input "true"
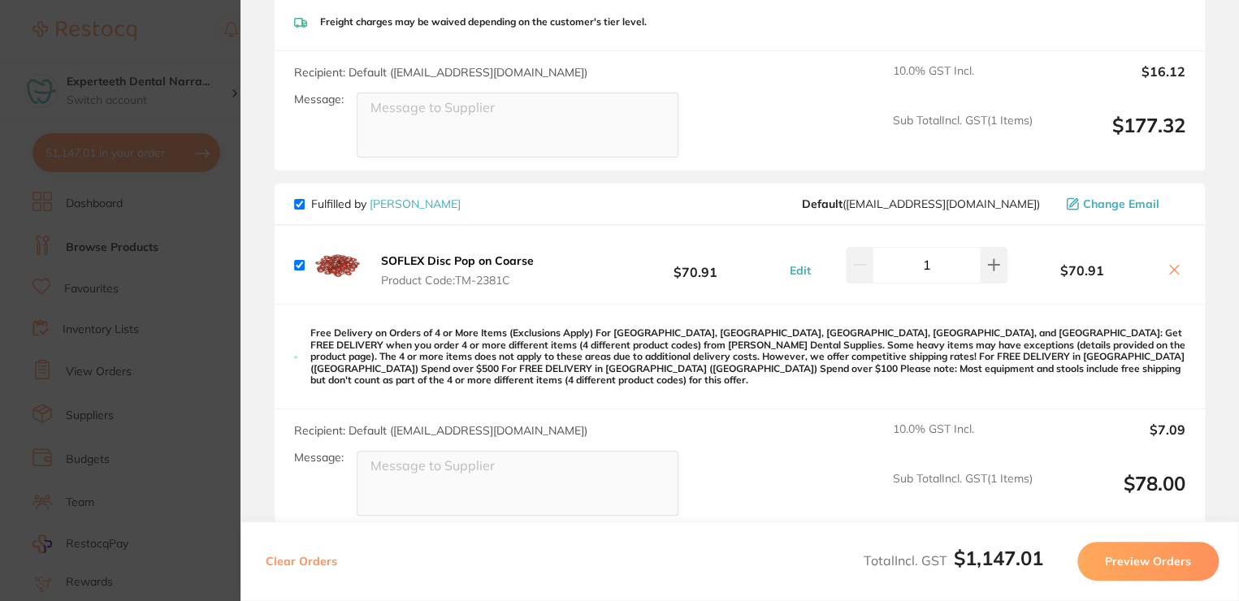
scroll to position [1056, 0]
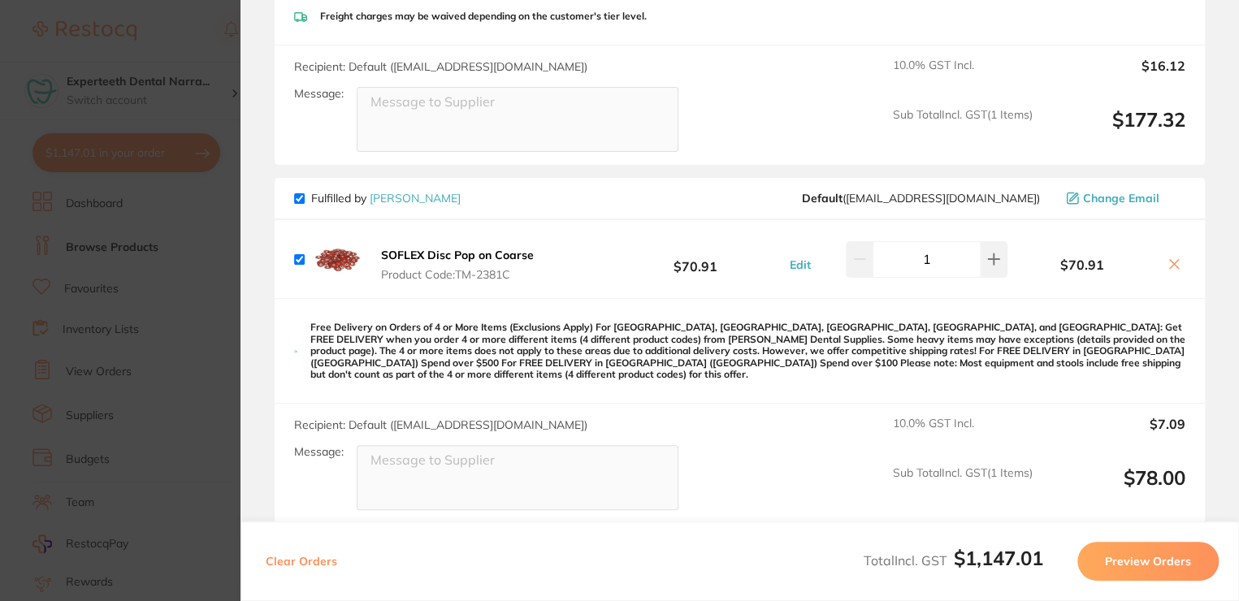
click at [343, 248] on img at bounding box center [337, 259] width 52 height 52
click at [466, 248] on b "SOFLEX Disc Pop on Coarse" at bounding box center [457, 255] width 153 height 15
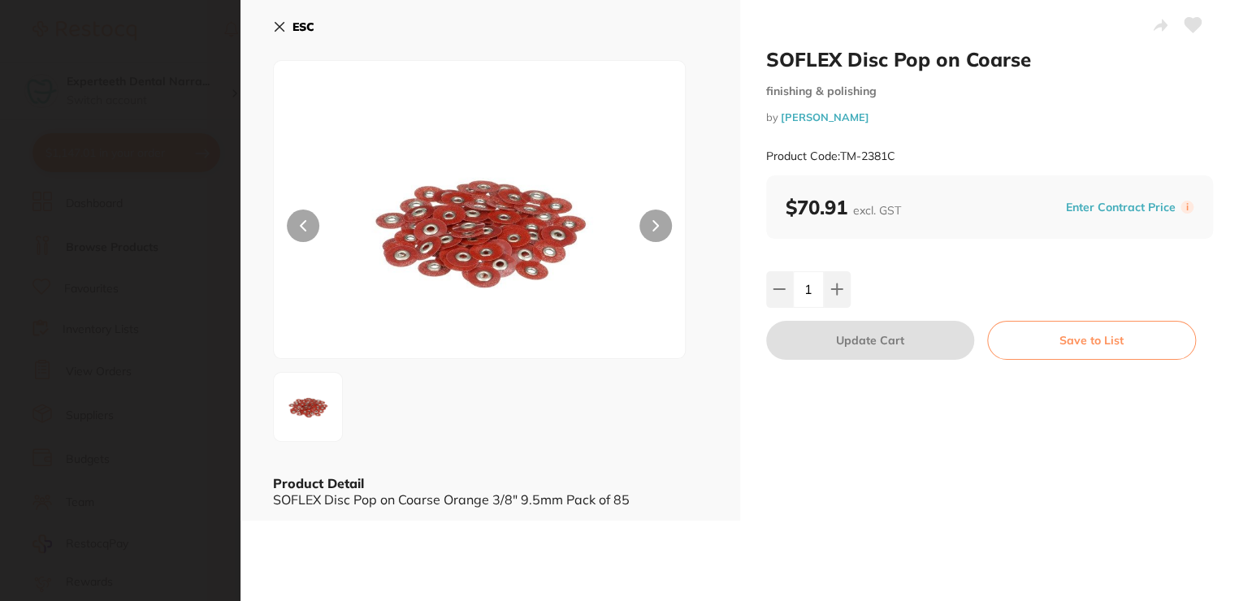
scroll to position [0, 0]
drag, startPoint x: 821, startPoint y: 62, endPoint x: 830, endPoint y: 79, distance: 19.3
click at [821, 62] on h2 "SOFLEX Disc Pop on Coarse" at bounding box center [990, 59] width 448 height 24
click at [818, 89] on small "finishing & polishing" at bounding box center [990, 91] width 448 height 14
click at [275, 26] on icon at bounding box center [279, 26] width 13 height 13
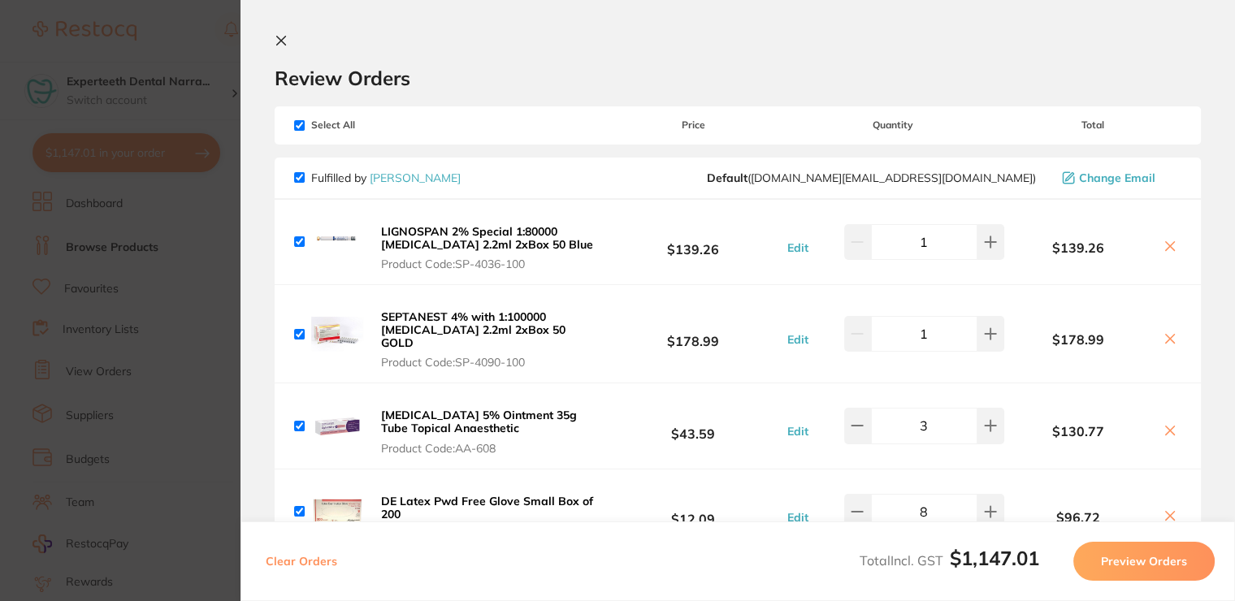
click at [292, 43] on div "Review Orders" at bounding box center [738, 62] width 926 height 56
click at [282, 43] on icon at bounding box center [281, 40] width 13 height 13
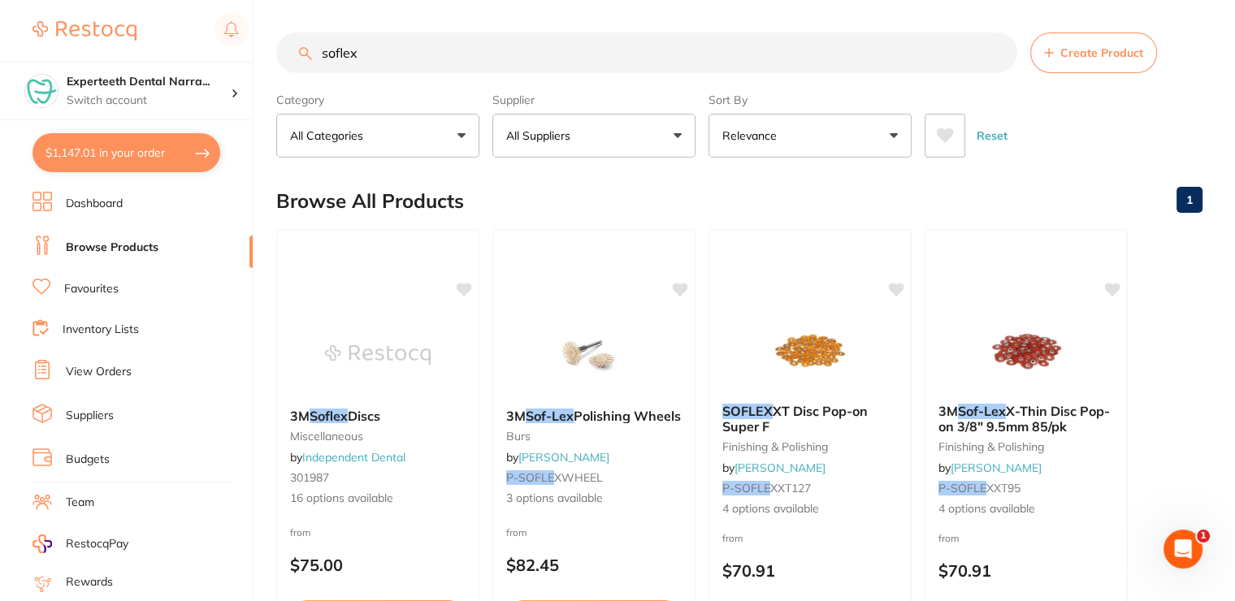
drag, startPoint x: 403, startPoint y: 53, endPoint x: 316, endPoint y: 35, distance: 88.7
click at [316, 35] on input "soflex" at bounding box center [646, 52] width 741 height 41
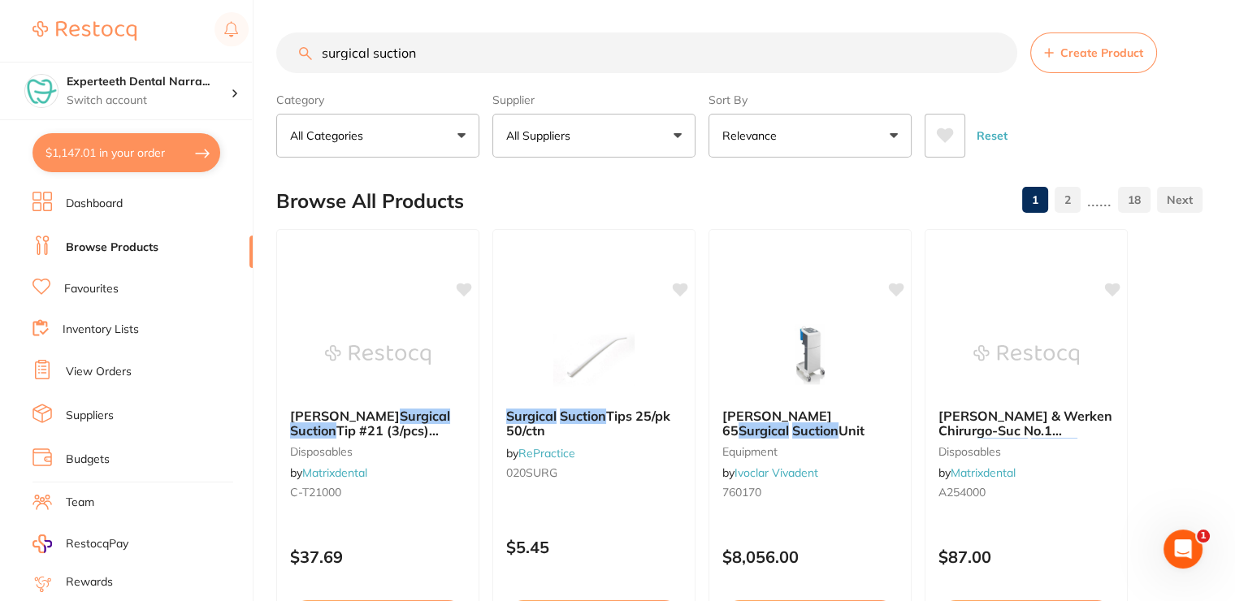
type input "surgical suction"
click at [137, 291] on li "Favourites" at bounding box center [142, 289] width 220 height 21
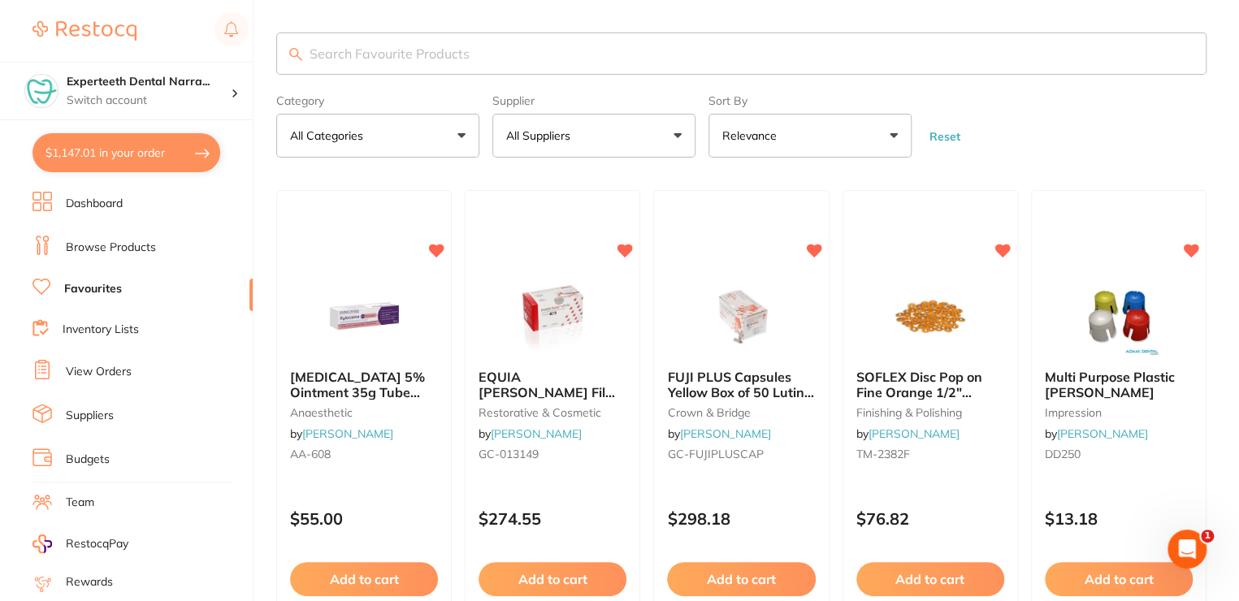
click at [457, 63] on input "search" at bounding box center [741, 53] width 930 height 42
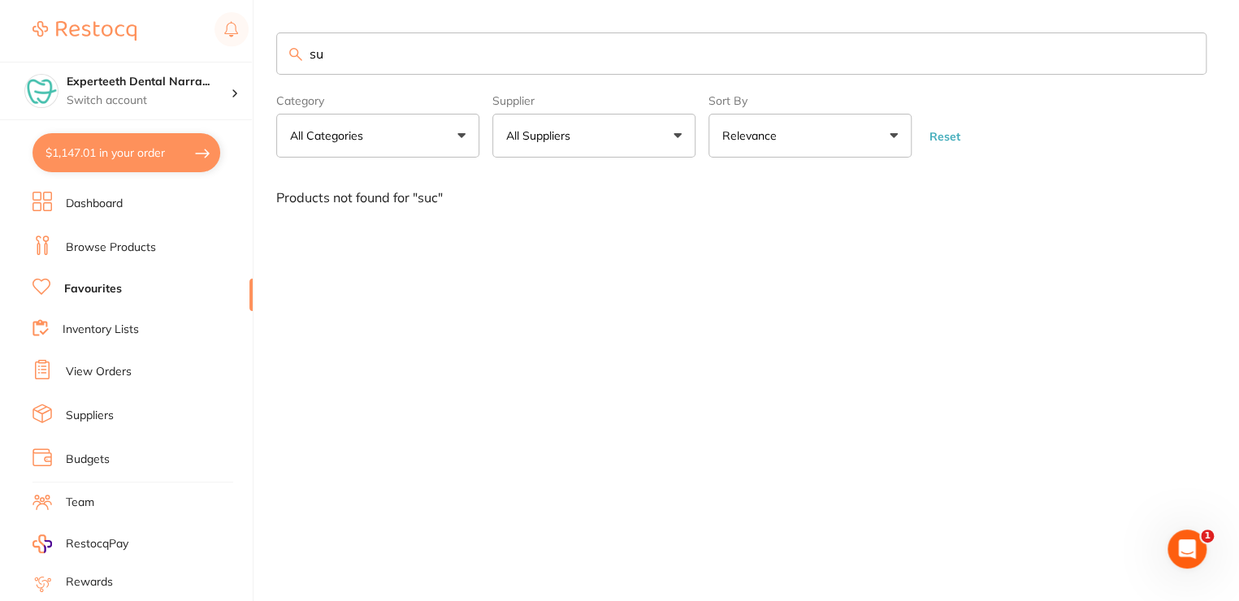
type input "s"
type input "surgical"
drag, startPoint x: 379, startPoint y: 63, endPoint x: 250, endPoint y: 53, distance: 129.5
click at [250, 53] on div "$1,147.01 Experteeth Dental Narra... Switch account Narrabri Dental Care Expert…" at bounding box center [619, 300] width 1239 height 601
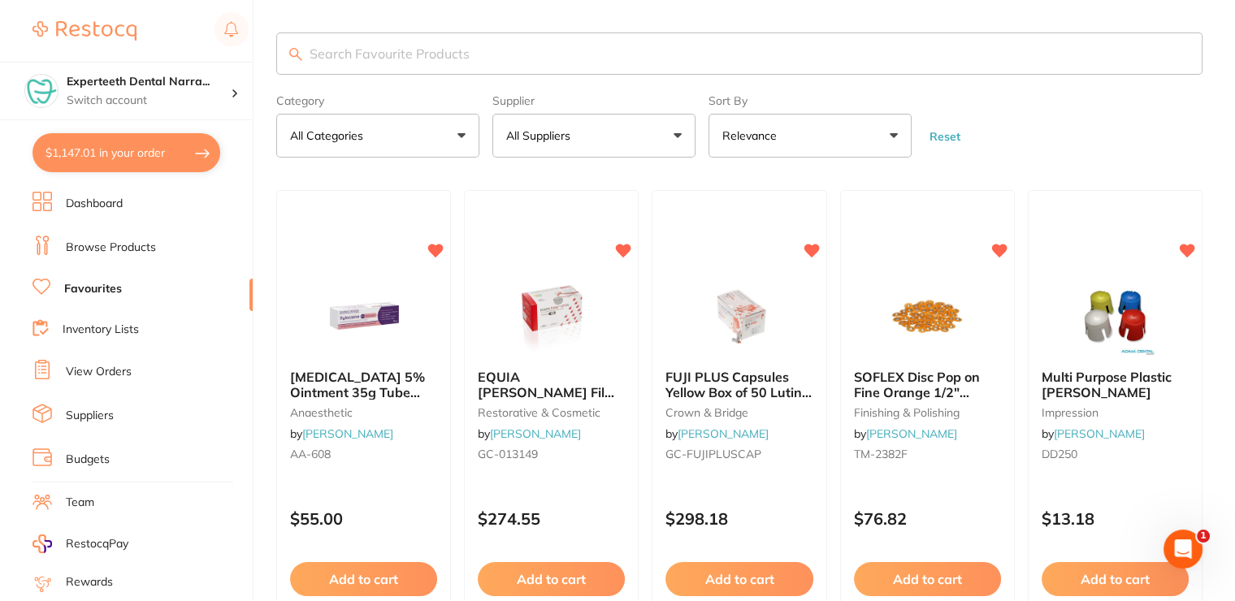
click at [342, 129] on p "All Categories" at bounding box center [330, 136] width 80 height 16
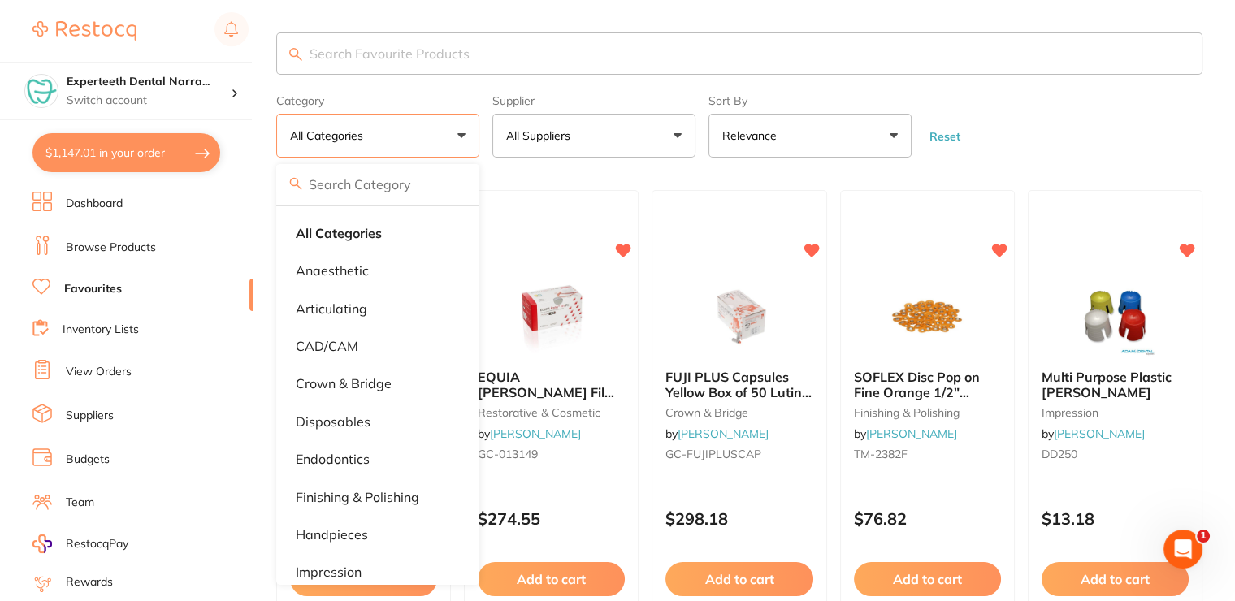
click at [1011, 109] on form "Category All Categories All Categories anaesthetic articulating CAD/CAM crown &…" at bounding box center [739, 123] width 926 height 70
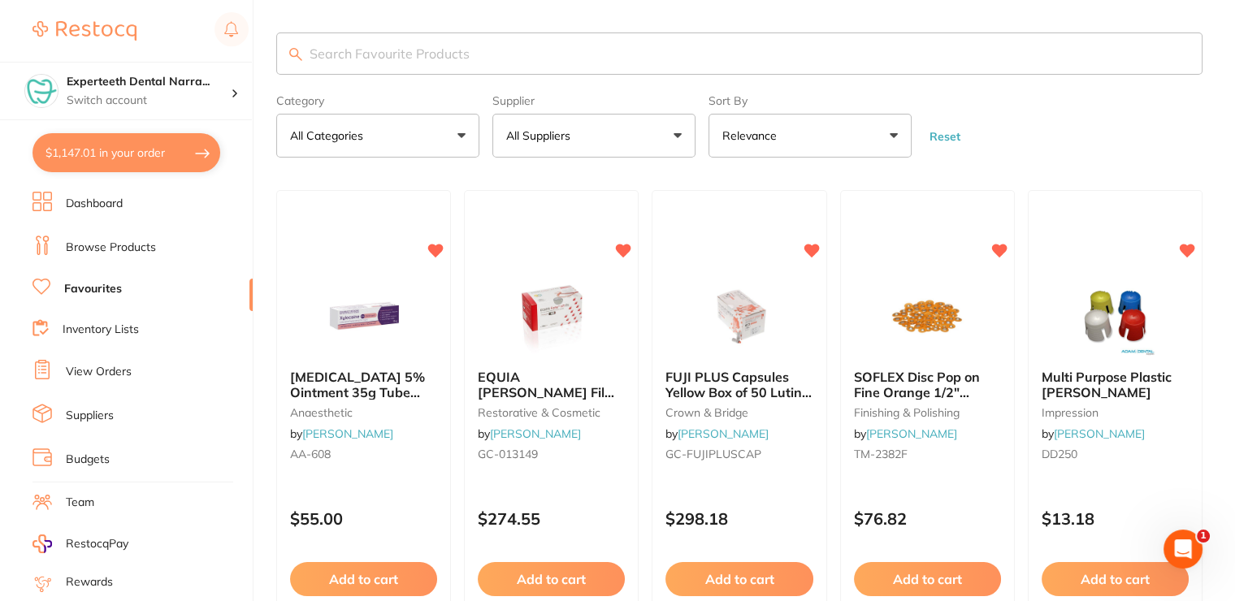
click at [589, 145] on button "All Suppliers" at bounding box center [593, 136] width 203 height 44
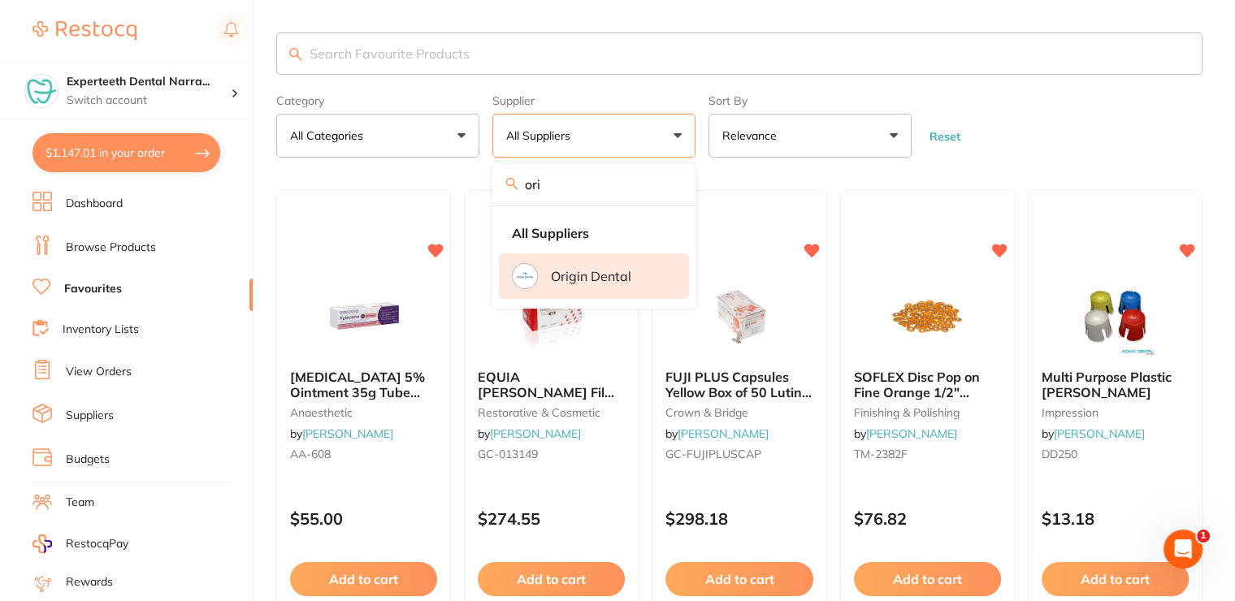
type input "ori"
click at [609, 292] on li "Origin Dental" at bounding box center [594, 275] width 190 height 45
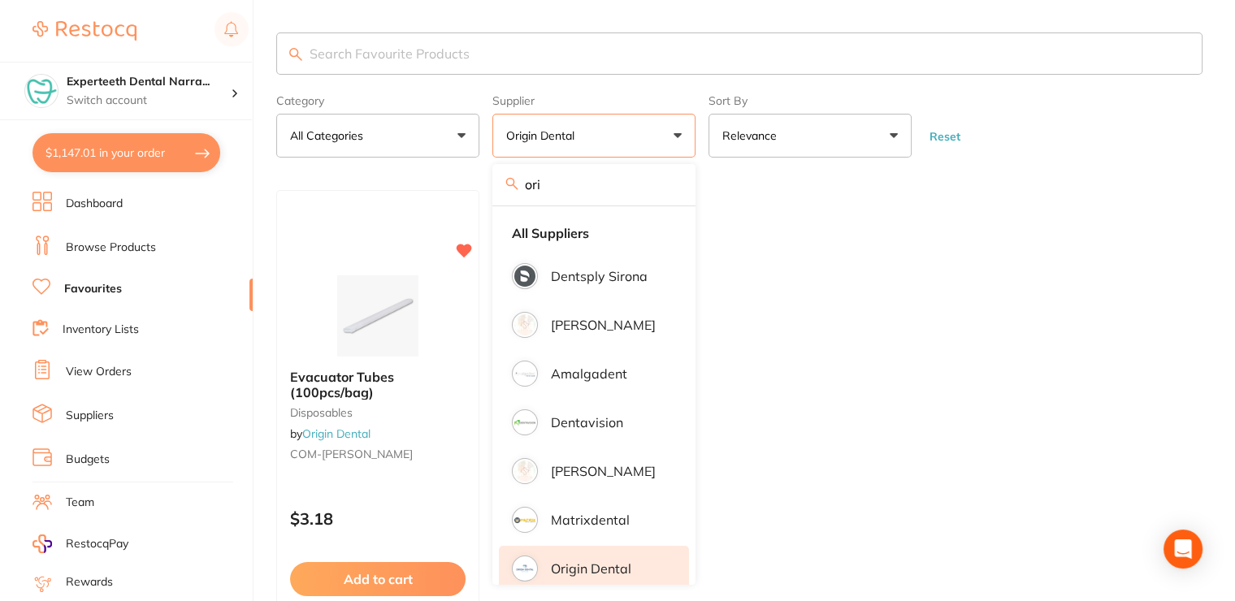
click at [943, 266] on ul "Evacuator Tubes (100pcs/bag) disposables by Origin Dental COM-EVACU TIP $3.18 A…" at bounding box center [739, 423] width 926 height 467
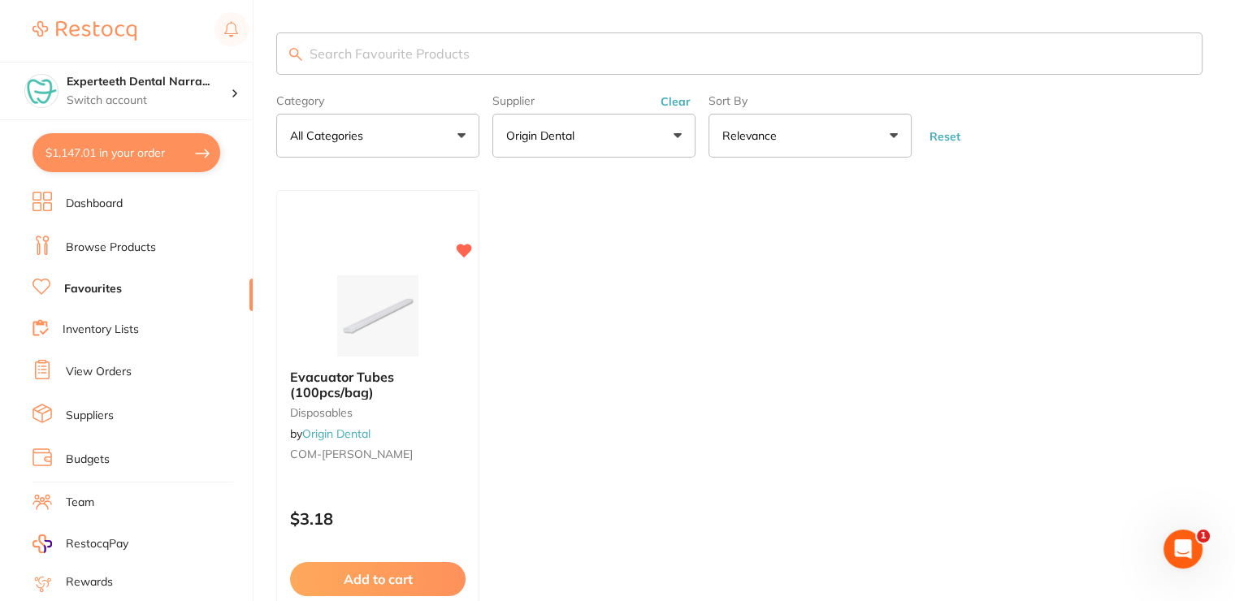
click at [596, 129] on button "Origin Dental" at bounding box center [593, 136] width 203 height 44
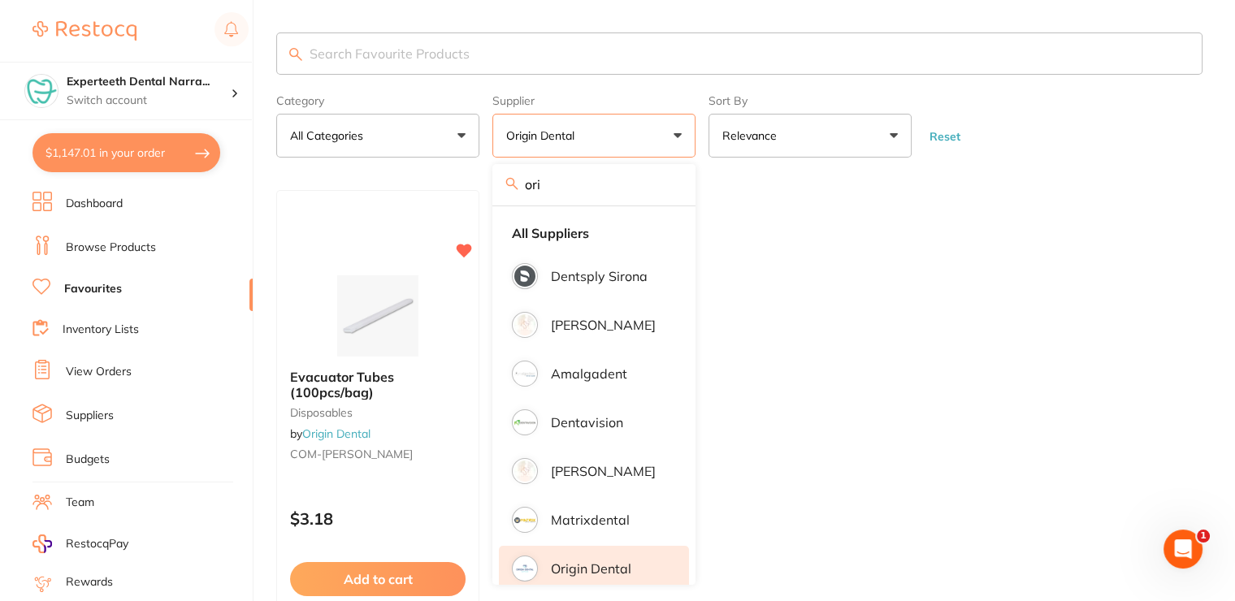
click at [673, 97] on label "Supplier" at bounding box center [593, 100] width 203 height 13
click at [677, 101] on label "Supplier" at bounding box center [593, 100] width 203 height 13
click at [729, 209] on ul "Evacuator Tubes (100pcs/bag) disposables by Origin Dental COM-EVACU TIP $3.18 A…" at bounding box center [739, 423] width 926 height 467
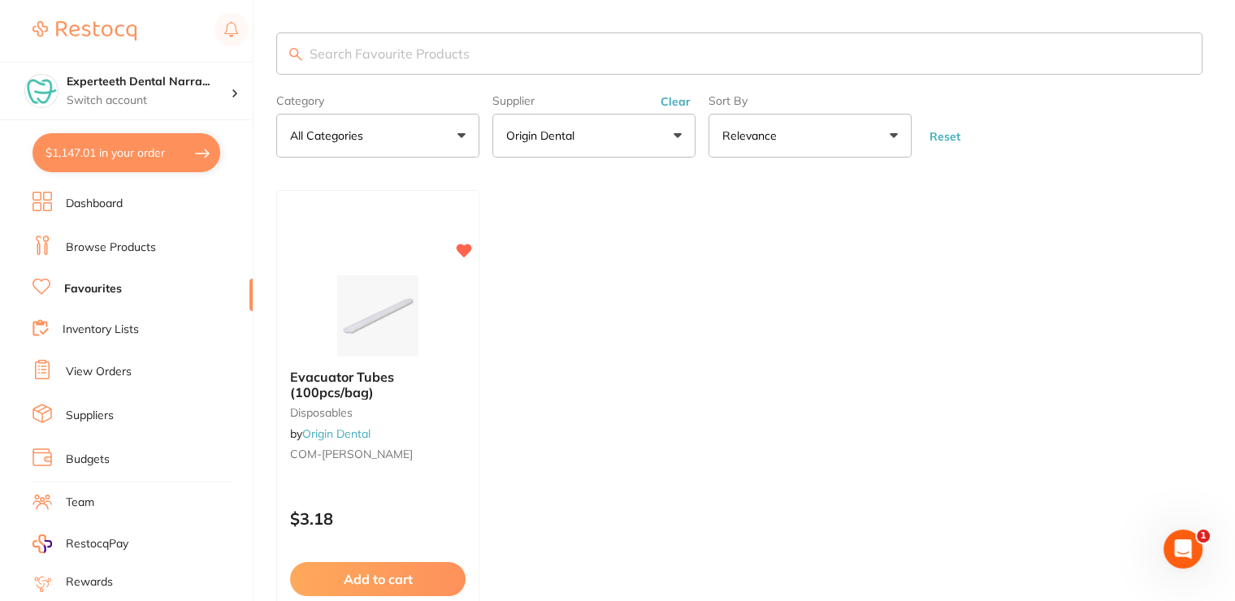
click at [677, 95] on button "Clear" at bounding box center [676, 101] width 40 height 15
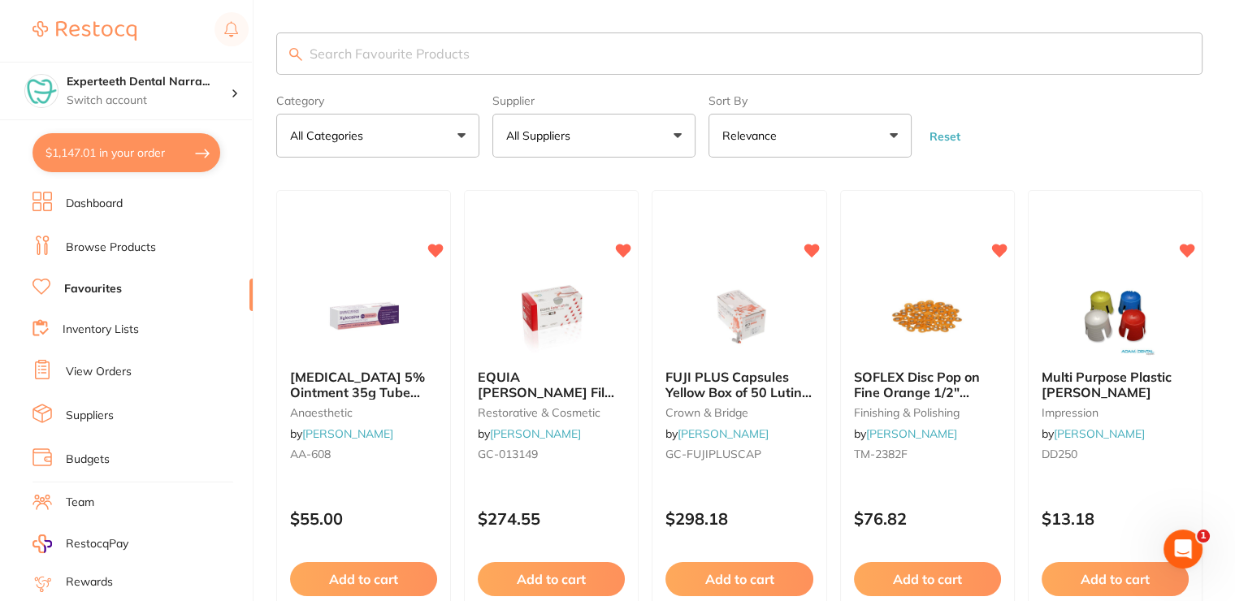
click at [71, 201] on link "Dashboard" at bounding box center [94, 204] width 57 height 16
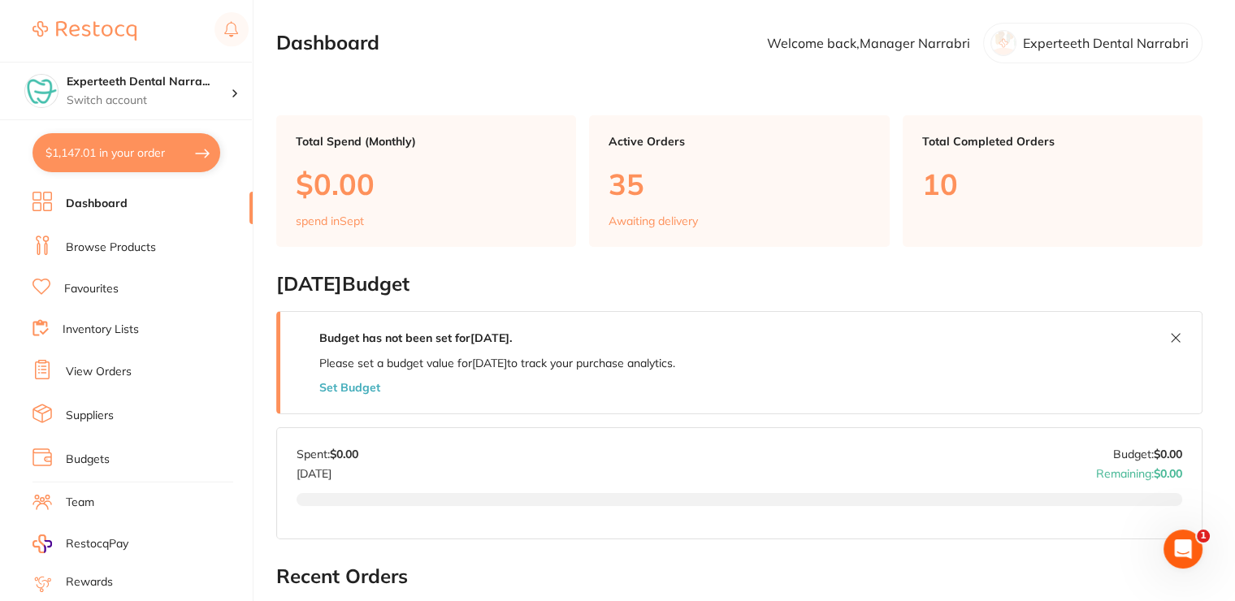
click at [102, 241] on link "Browse Products" at bounding box center [111, 248] width 90 height 16
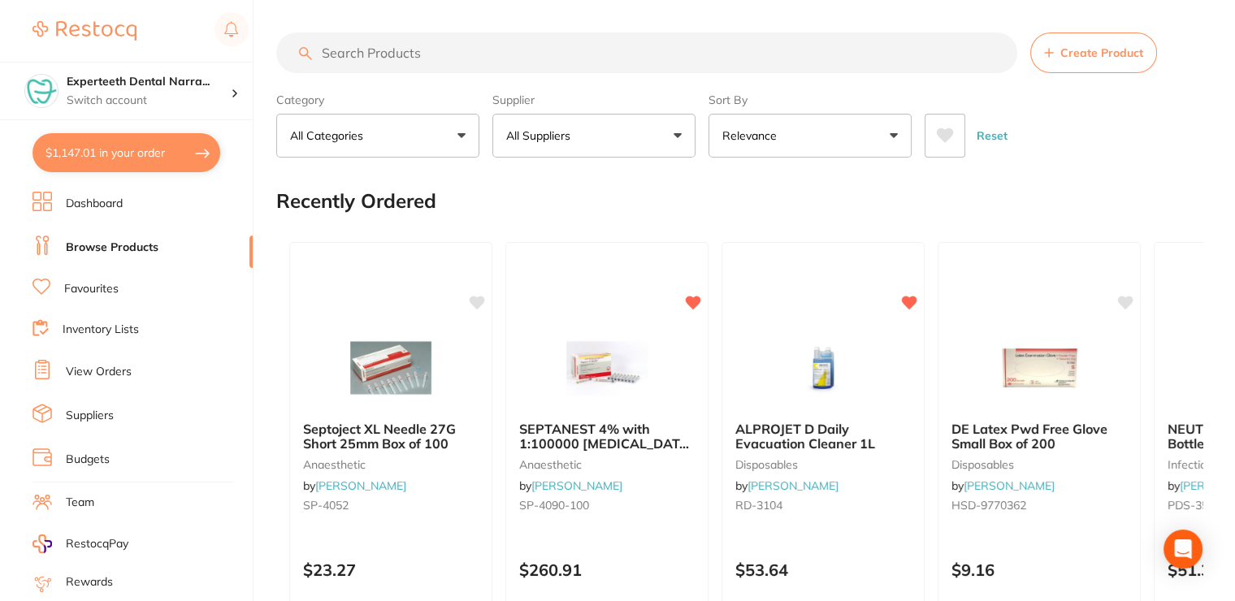
click at [362, 38] on input "search" at bounding box center [646, 52] width 741 height 41
type input "mixing wells"
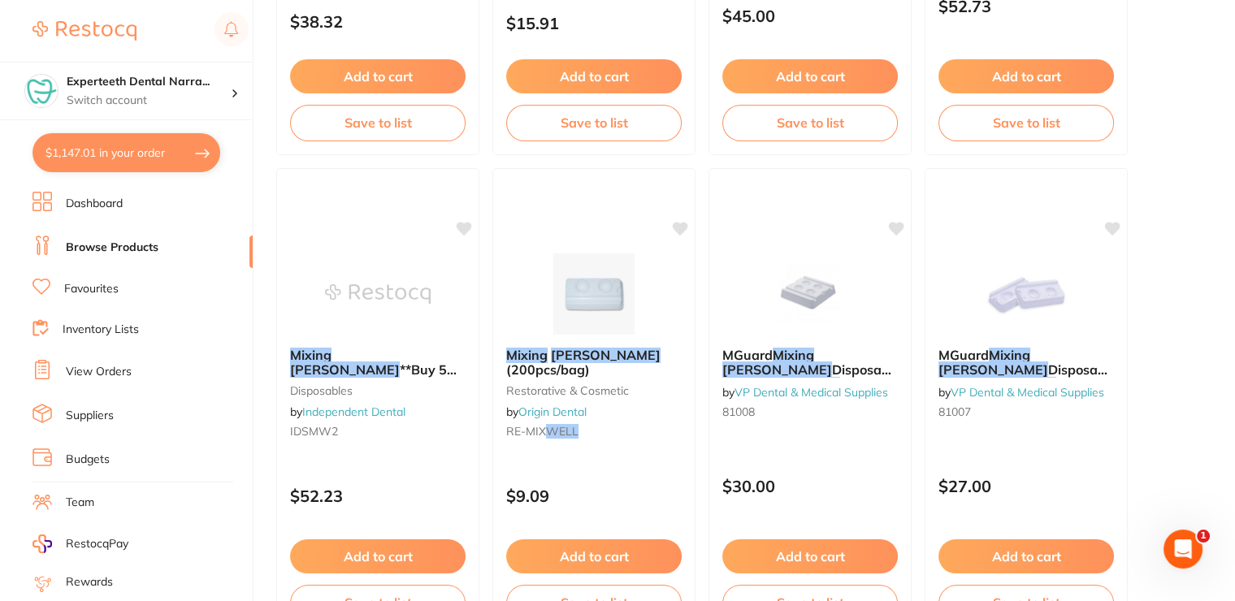
scroll to position [1056, 0]
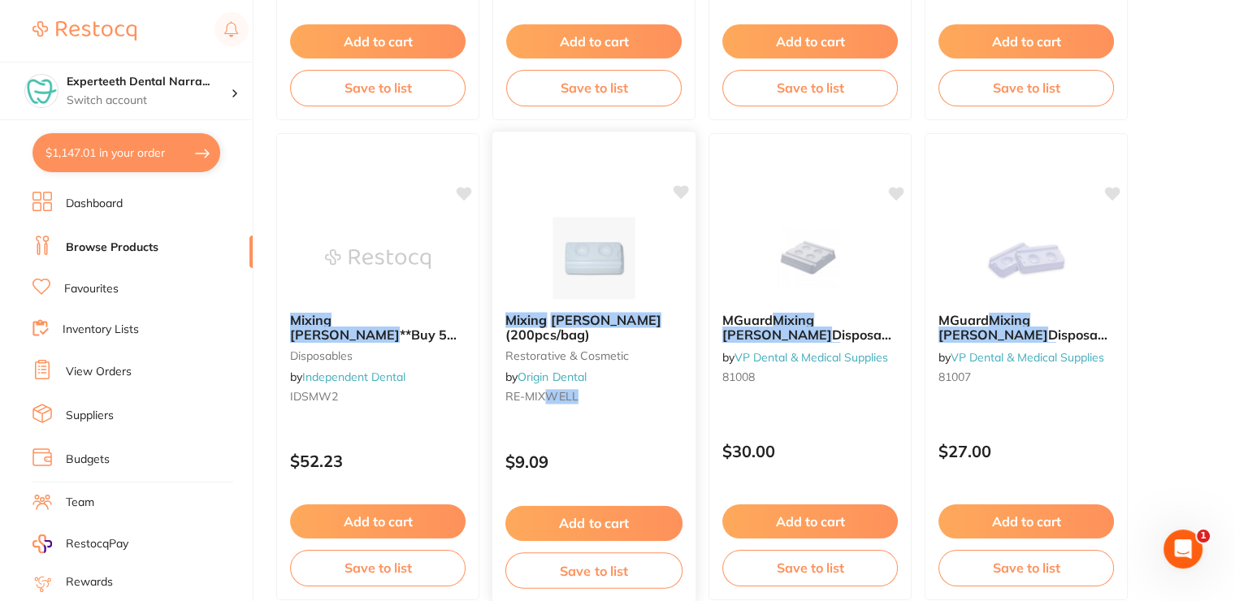
click at [579, 508] on button "Add to cart" at bounding box center [593, 523] width 177 height 35
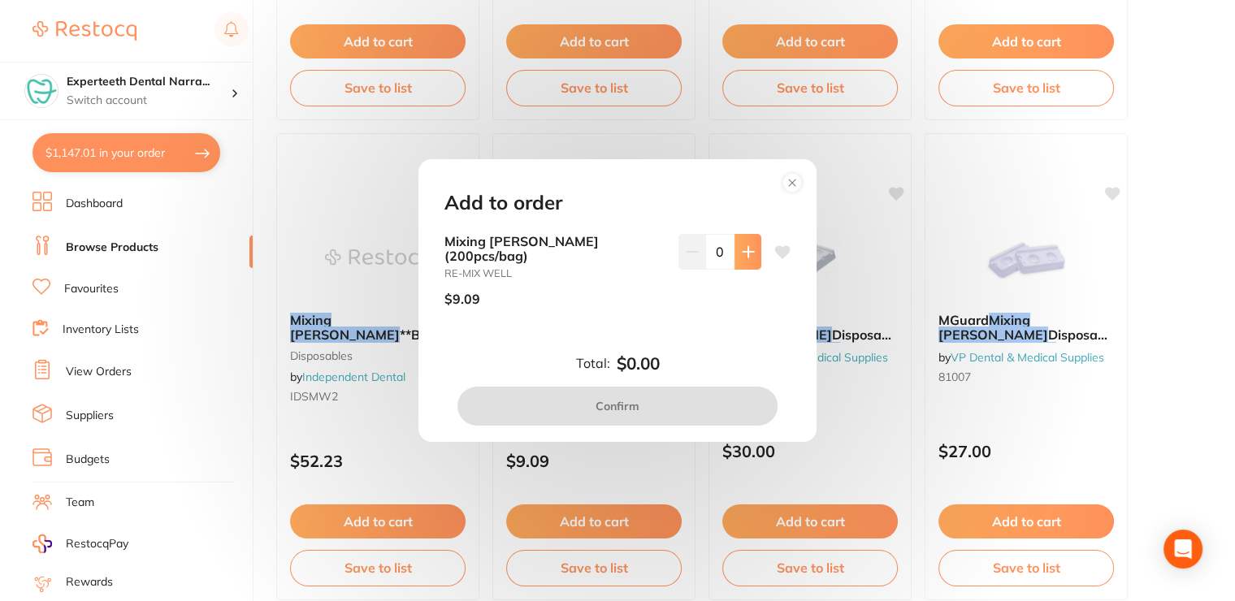
click at [736, 256] on button at bounding box center [747, 252] width 27 height 36
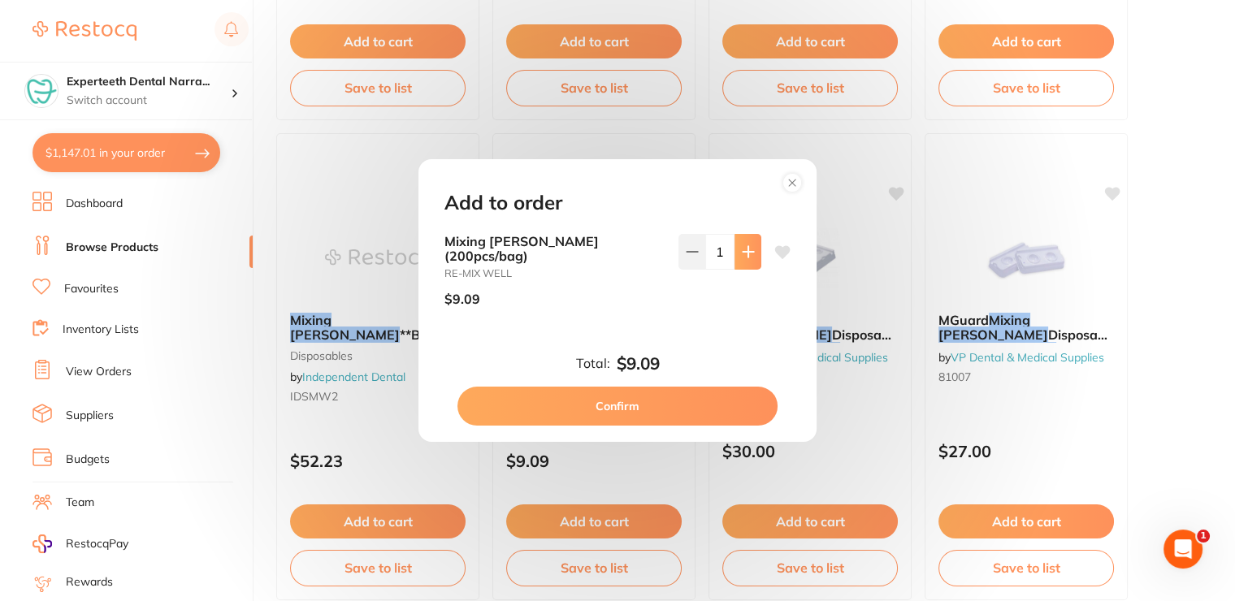
scroll to position [0, 0]
click at [736, 256] on button at bounding box center [747, 252] width 27 height 36
type input "2"
click at [653, 397] on button "Confirm" at bounding box center [617, 406] width 320 height 39
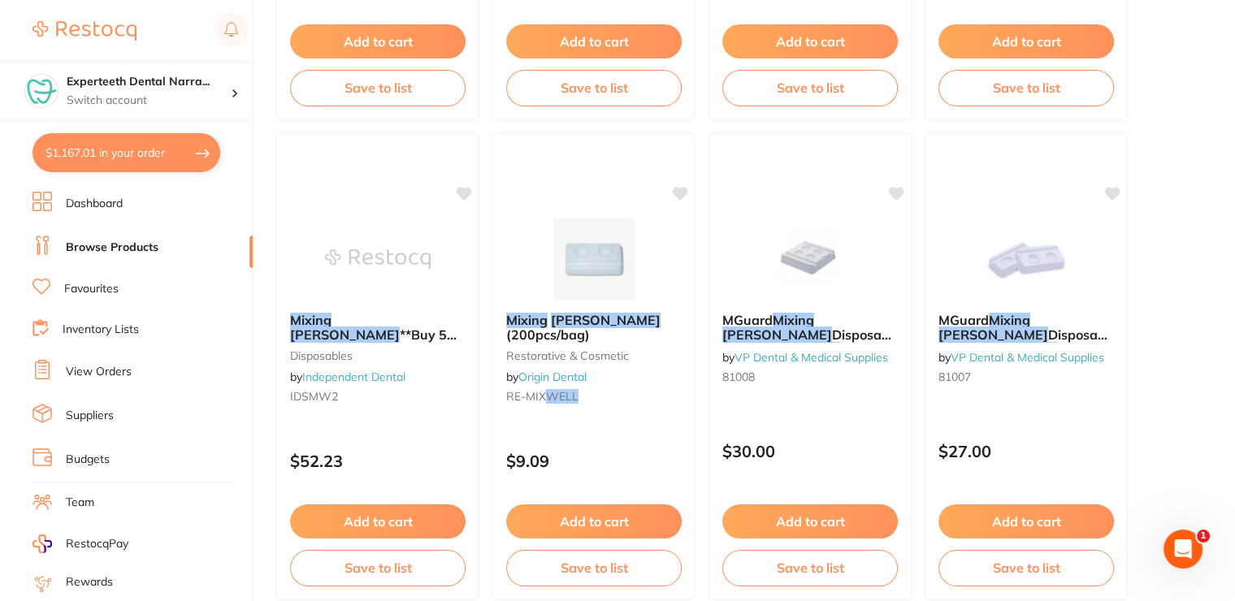
checkbox input "false"
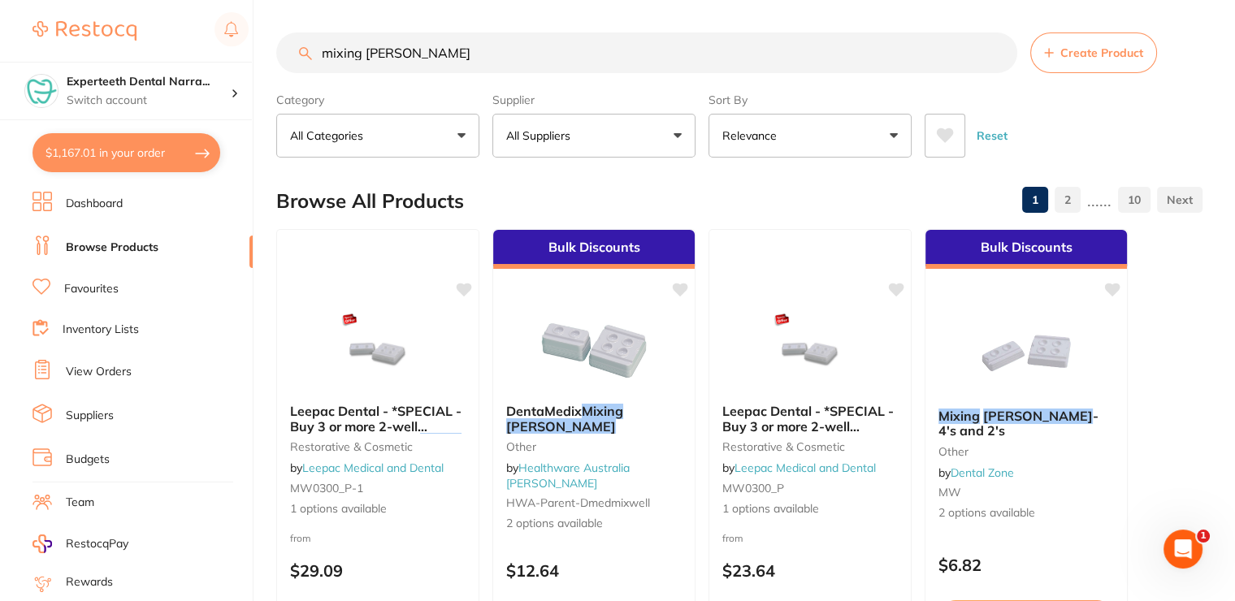
drag, startPoint x: 461, startPoint y: 64, endPoint x: 266, endPoint y: 81, distance: 195.7
click at [266, 81] on div "$1,167.01 Experteeth Dental Narra... Switch account Narrabri Dental Care Expert…" at bounding box center [617, 300] width 1235 height 601
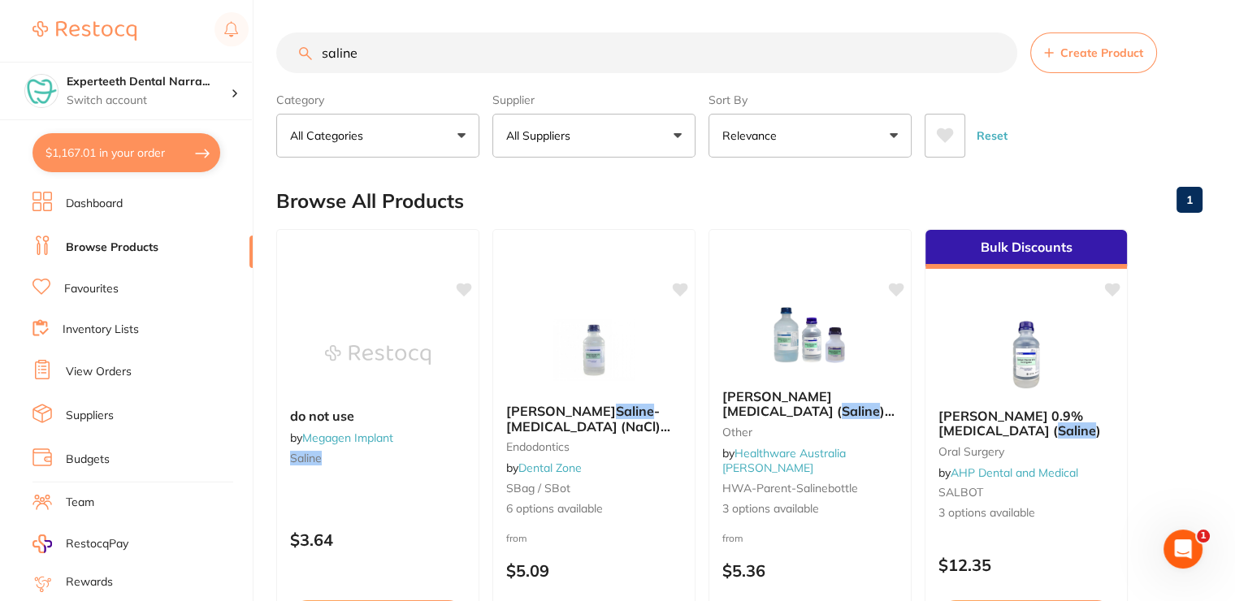
type input "saline"
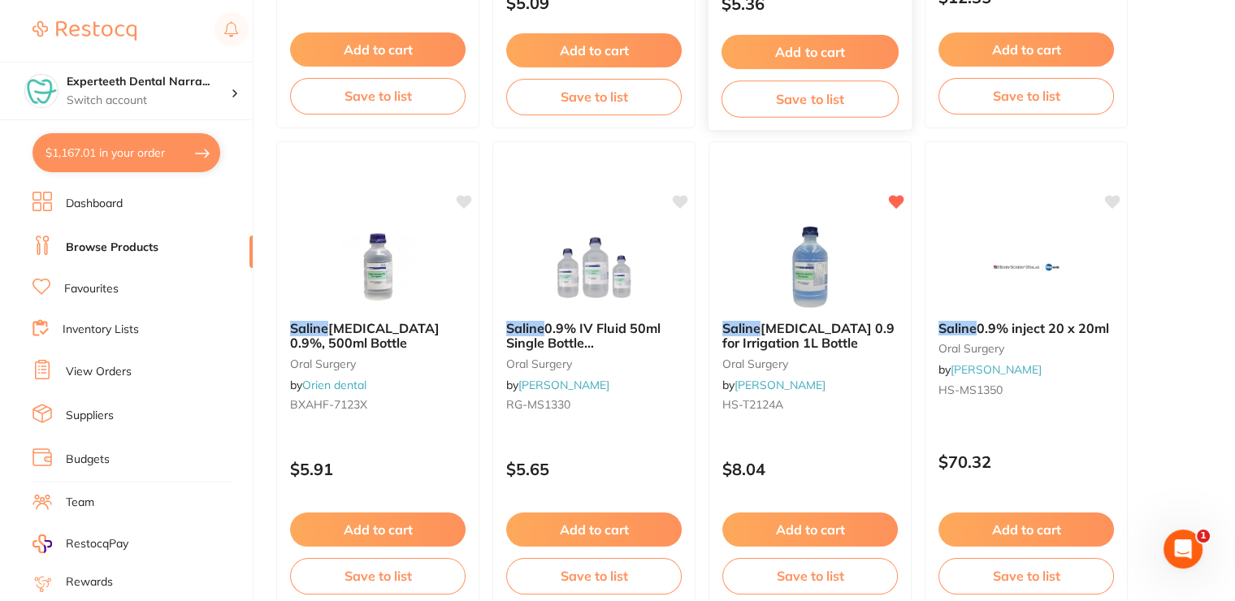
scroll to position [569, 0]
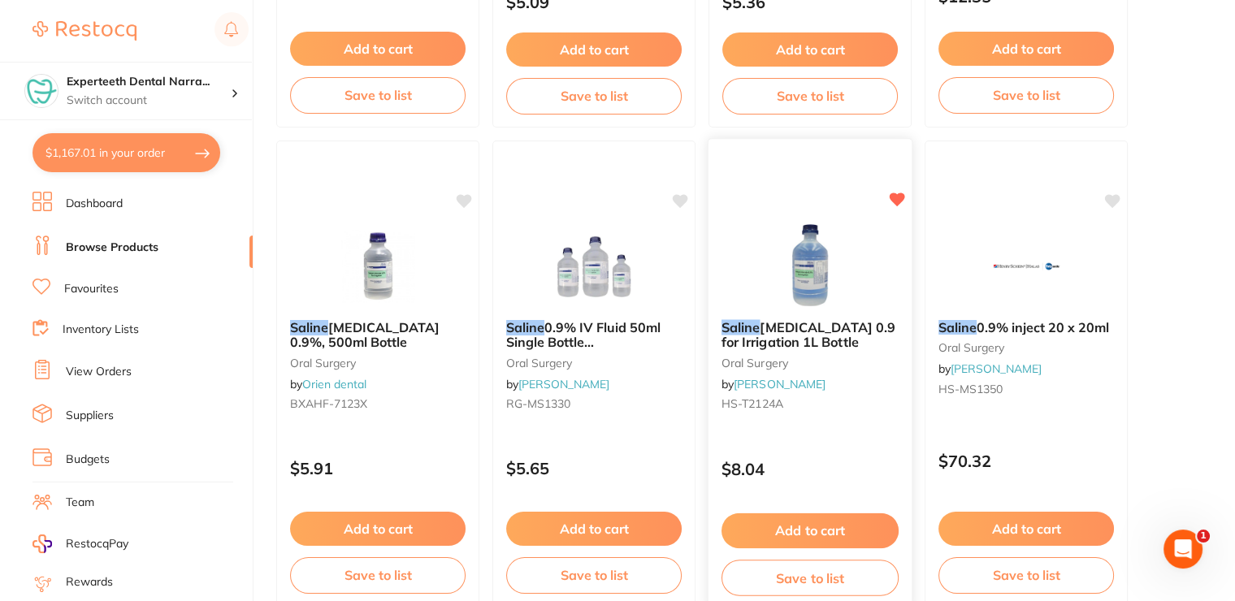
click at [773, 532] on button "Add to cart" at bounding box center [809, 530] width 177 height 35
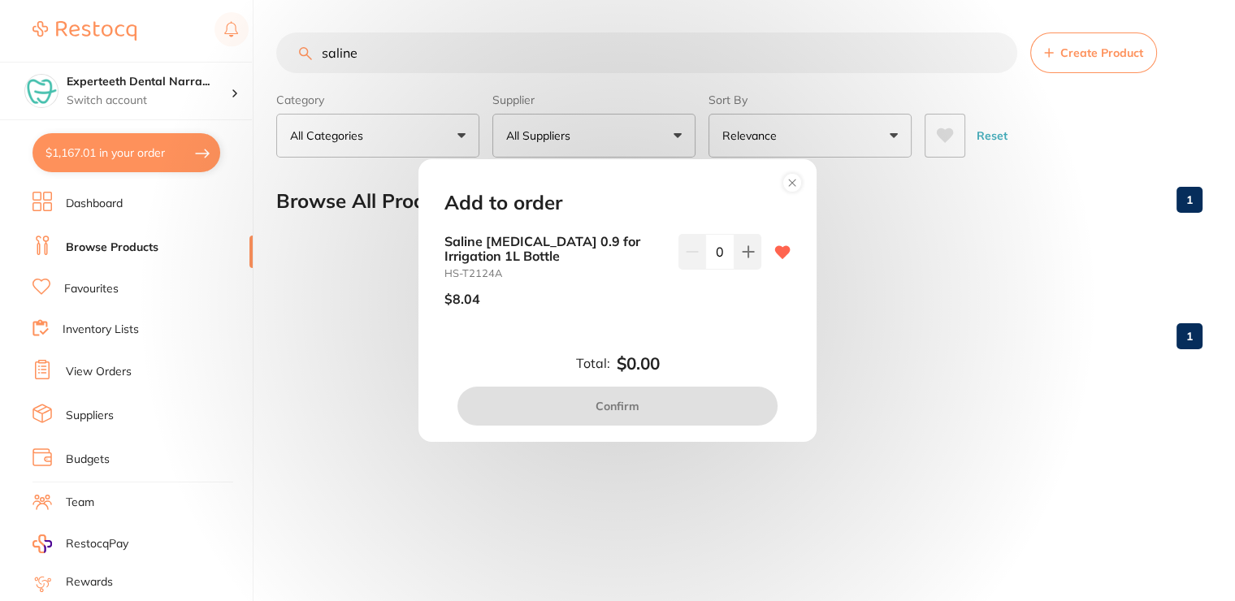
scroll to position [0, 0]
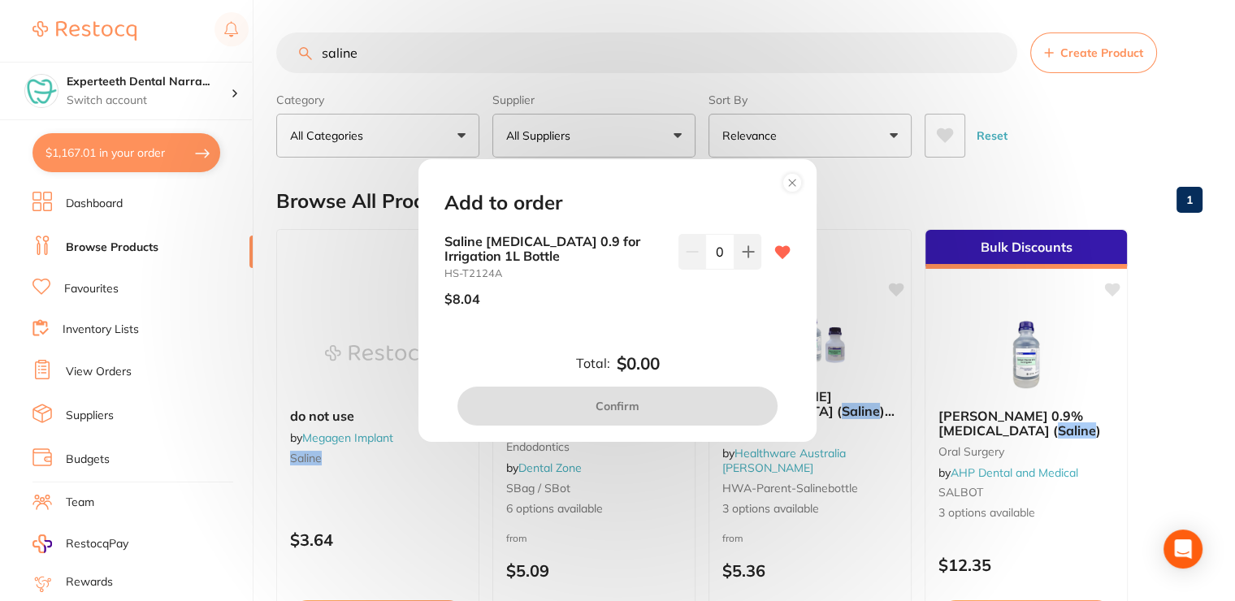
click at [743, 251] on icon at bounding box center [747, 251] width 11 height 11
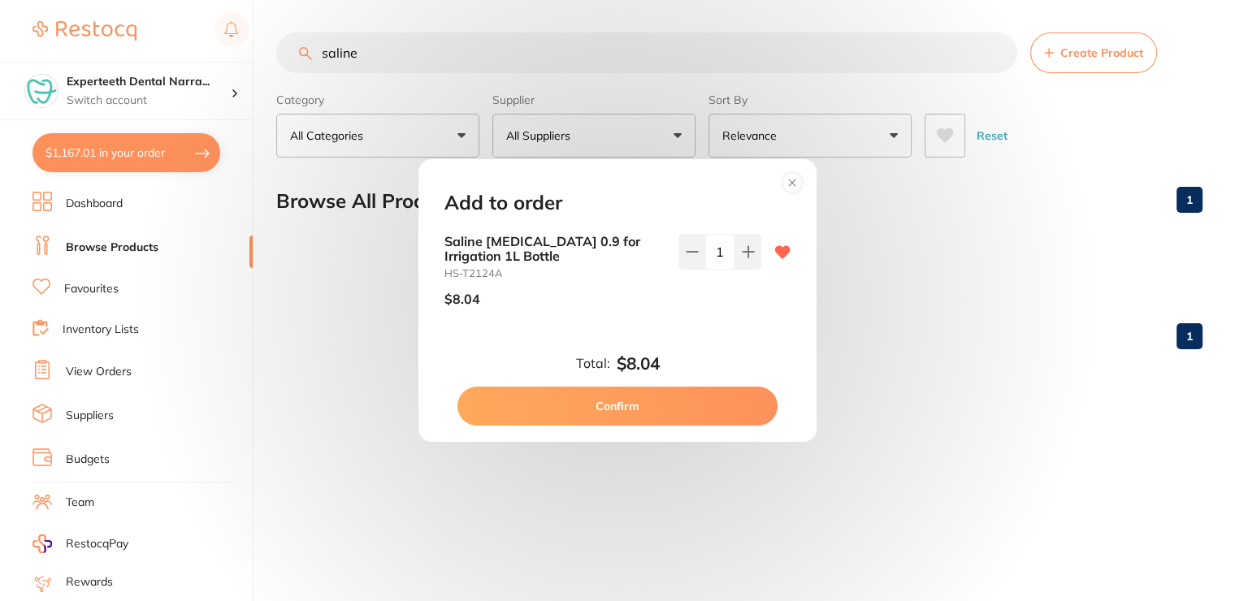
type input "1"
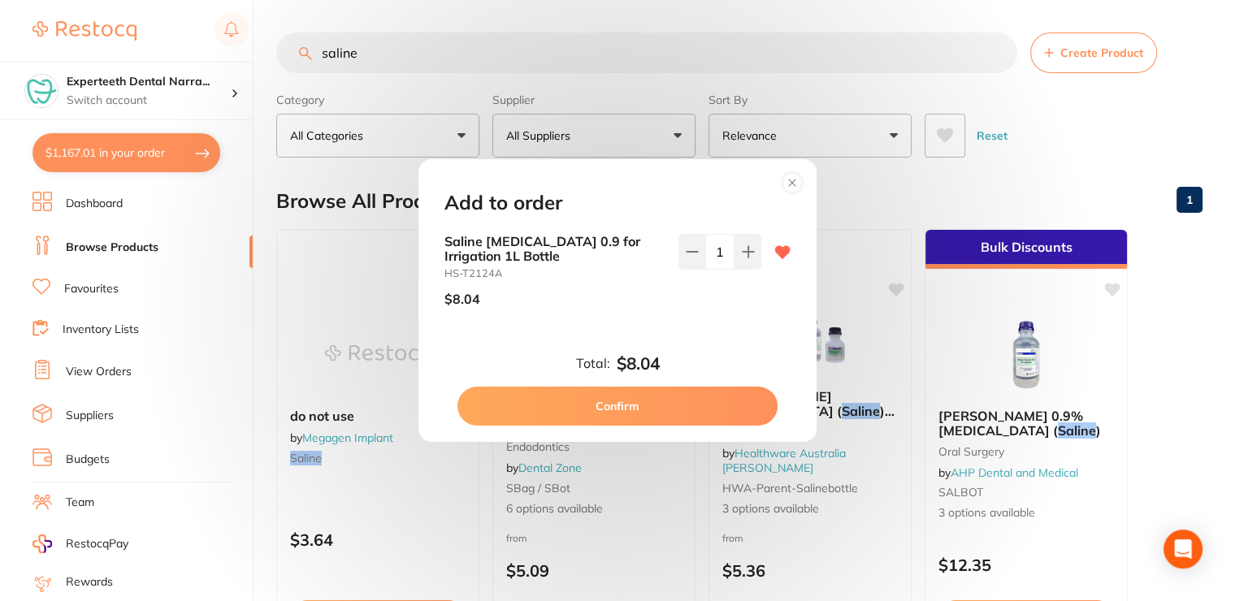
click at [673, 397] on button "Confirm" at bounding box center [617, 406] width 320 height 39
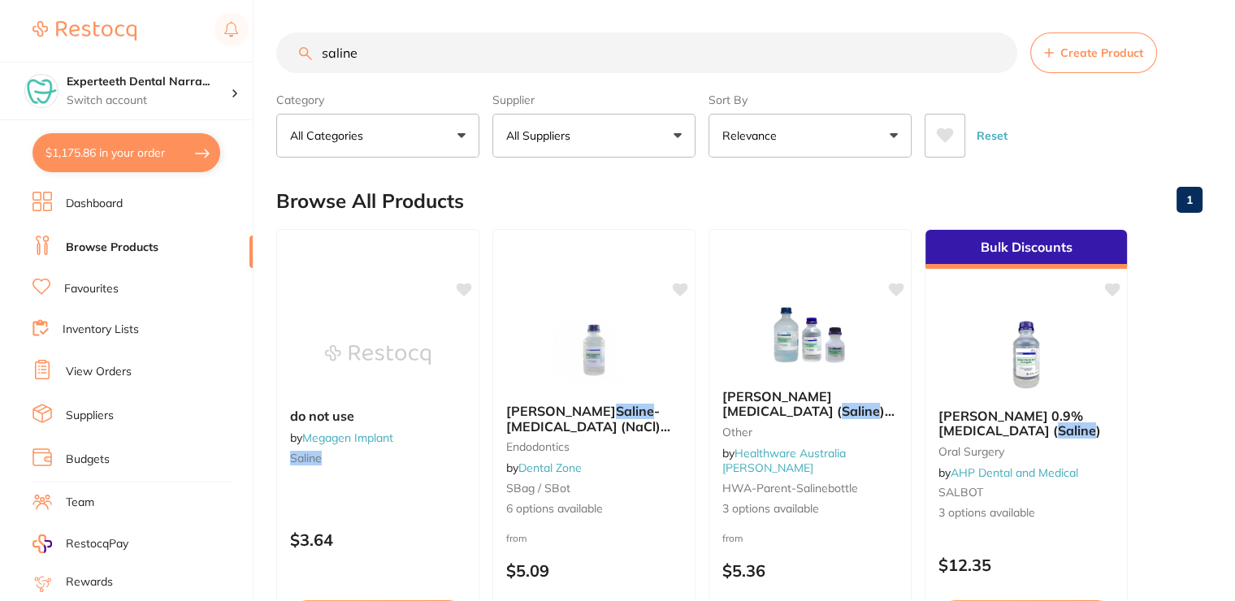
checkbox input "false"
drag, startPoint x: 392, startPoint y: 45, endPoint x: 312, endPoint y: 57, distance: 80.4
click at [312, 57] on input "saline" at bounding box center [646, 52] width 741 height 41
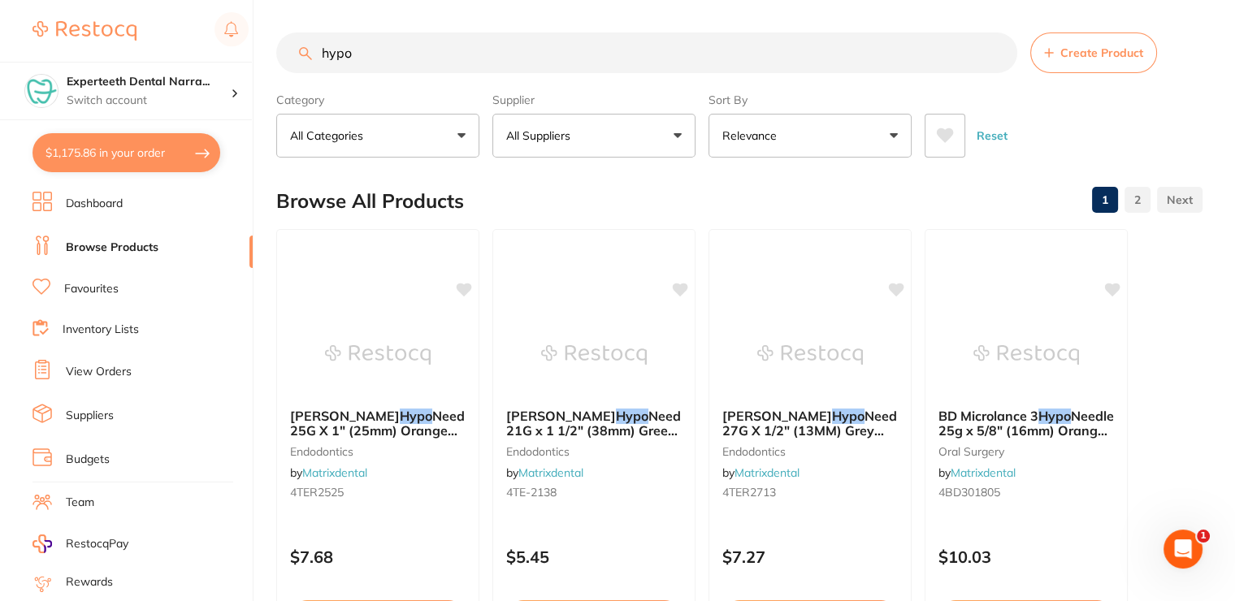
type input "hypo"
click at [161, 148] on button "$1,175.86 in your order" at bounding box center [126, 152] width 188 height 39
checkbox input "true"
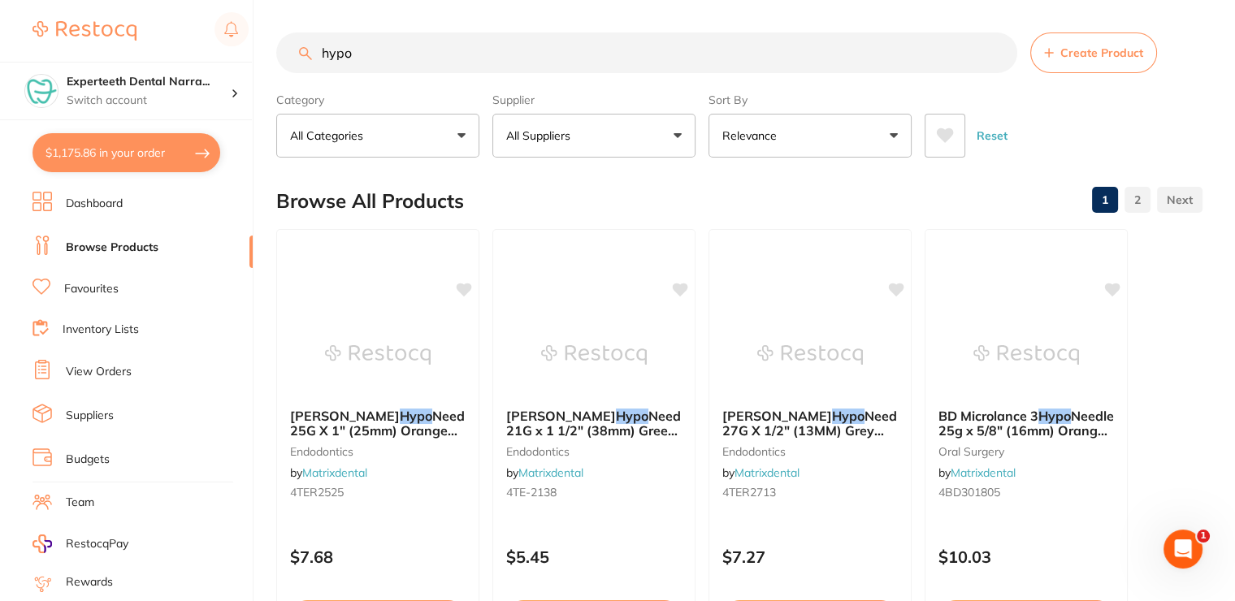
checkbox input "true"
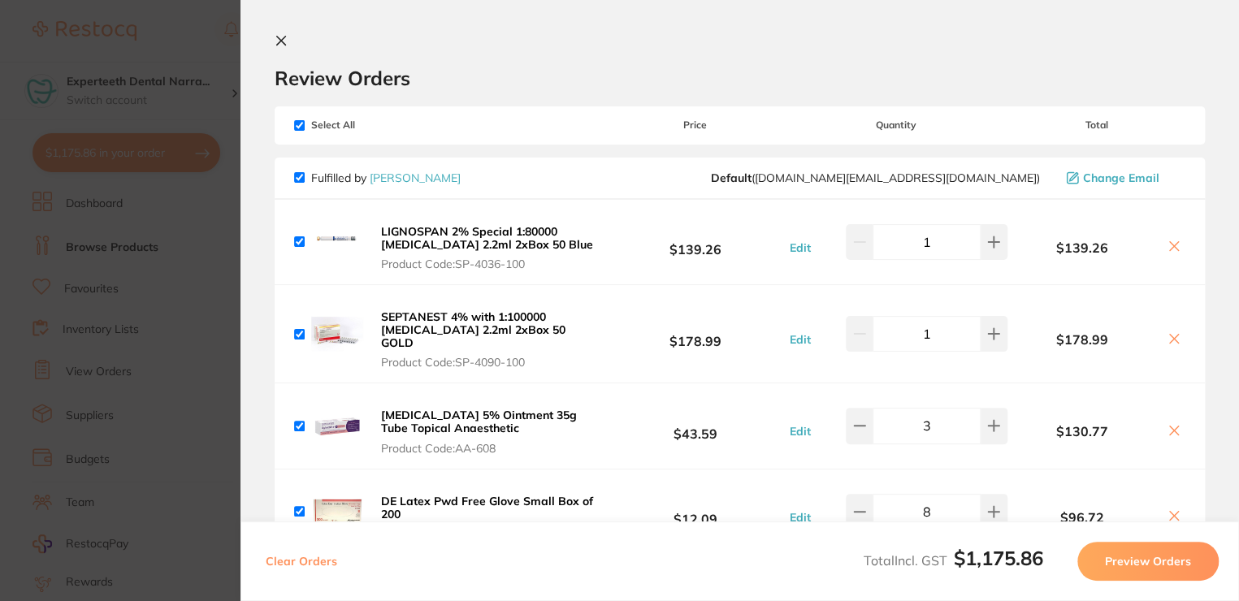
click at [275, 36] on icon at bounding box center [281, 40] width 13 height 13
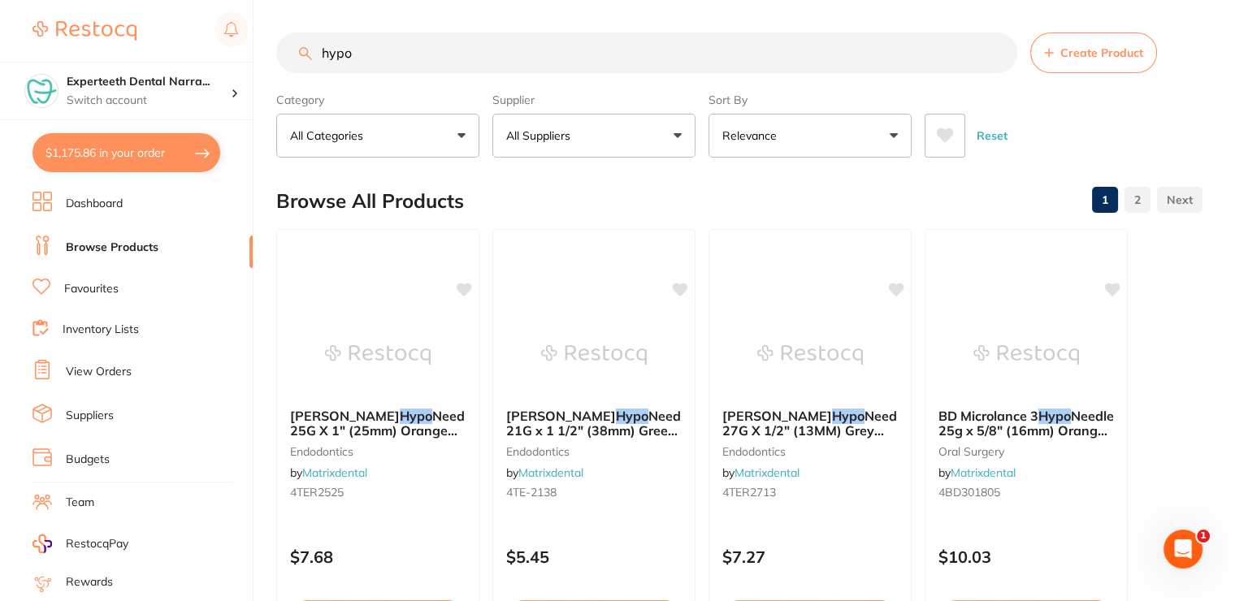
click at [379, 48] on input "hypo" at bounding box center [646, 52] width 741 height 41
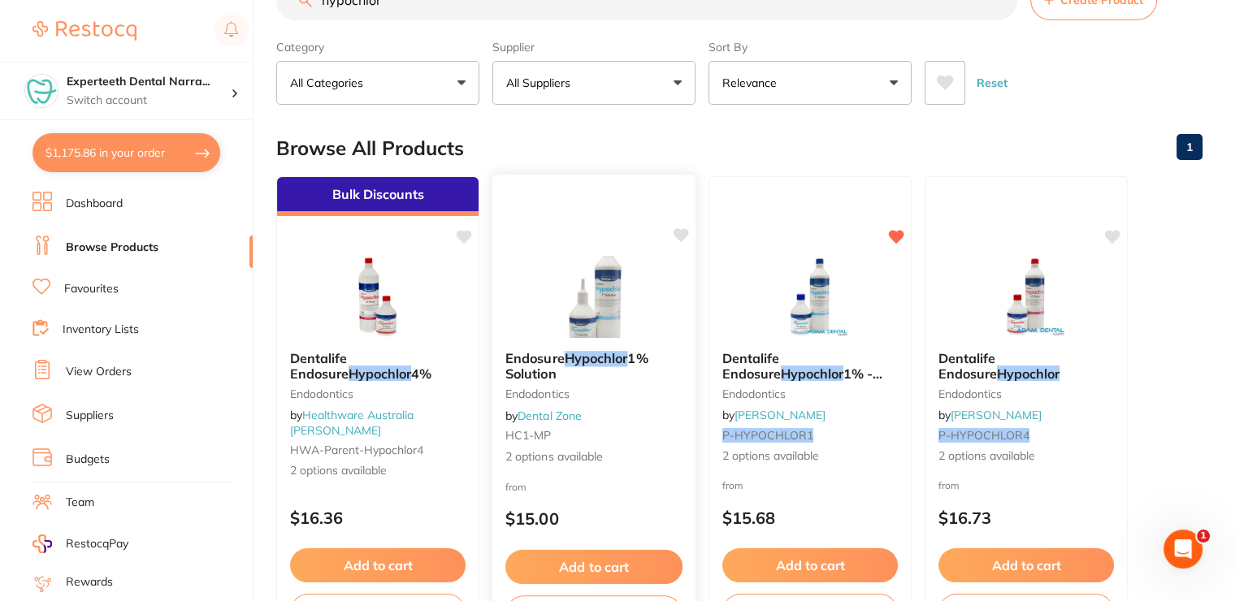
scroll to position [81, 0]
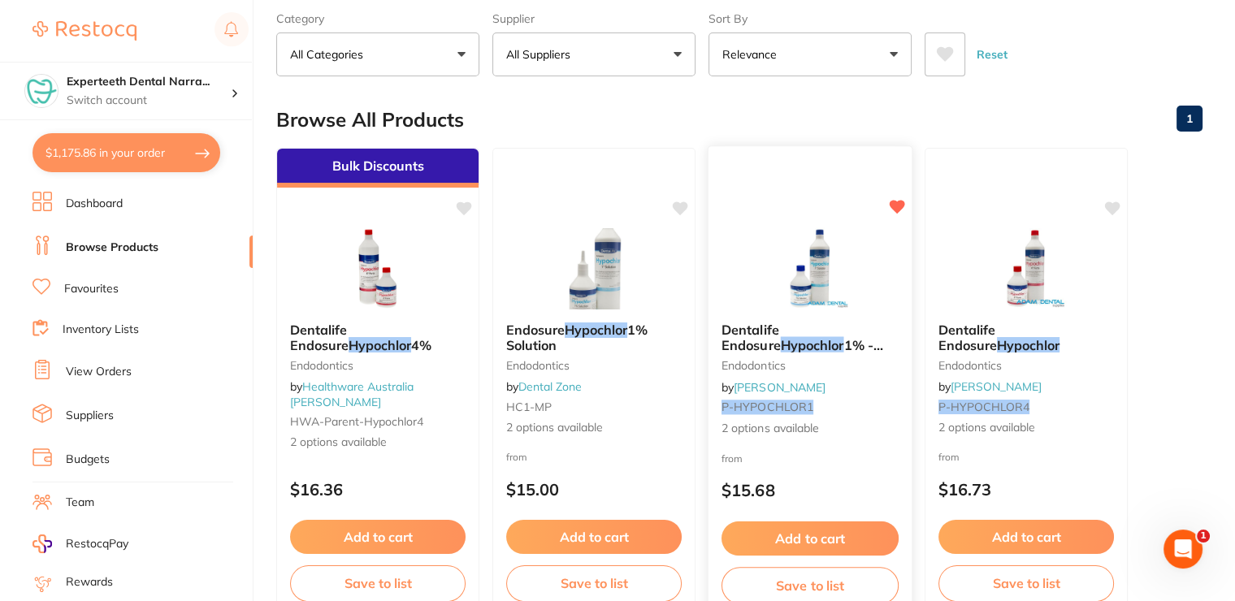
type input "hypochlor"
click at [793, 342] on span "1% - Endodontic Irrigation" at bounding box center [802, 352] width 162 height 32
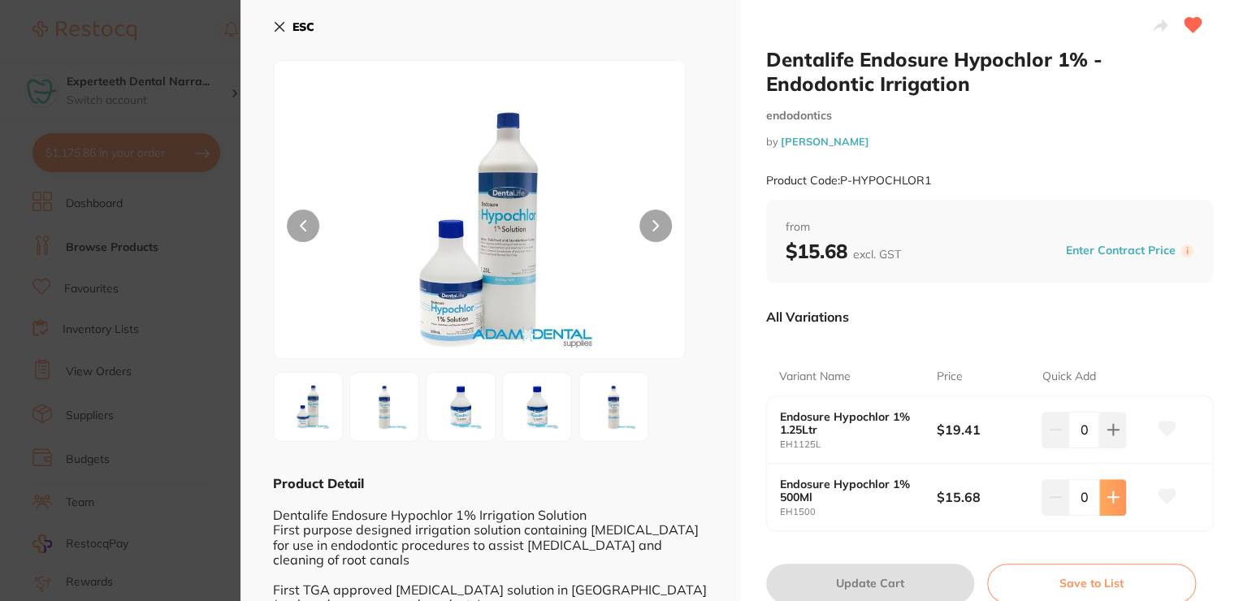
click at [1115, 500] on button at bounding box center [1112, 497] width 27 height 36
type input "2"
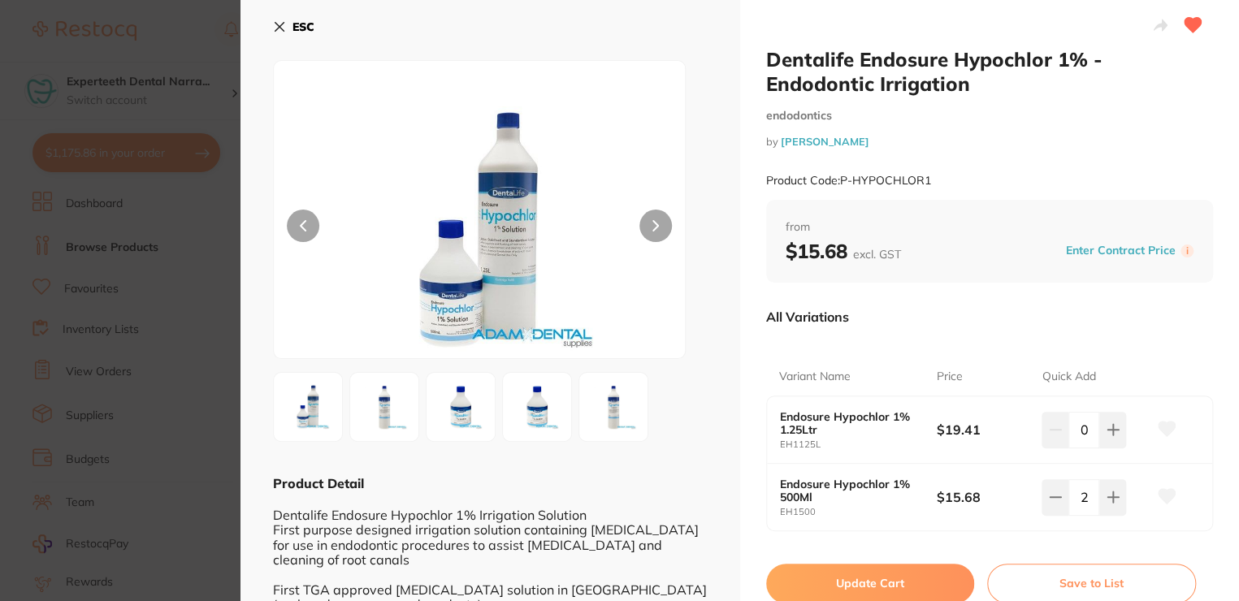
click at [893, 582] on button "Update Cart" at bounding box center [870, 583] width 209 height 39
checkbox input "false"
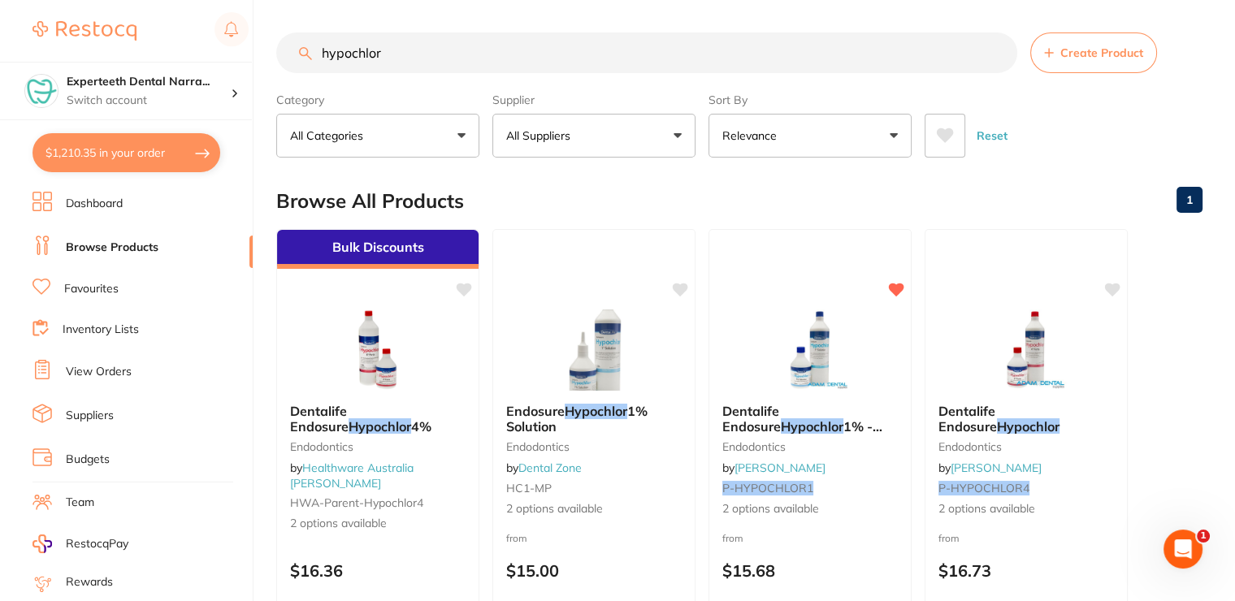
drag, startPoint x: 422, startPoint y: 54, endPoint x: 312, endPoint y: 45, distance: 110.8
click at [312, 45] on input "hypochlor" at bounding box center [646, 52] width 741 height 41
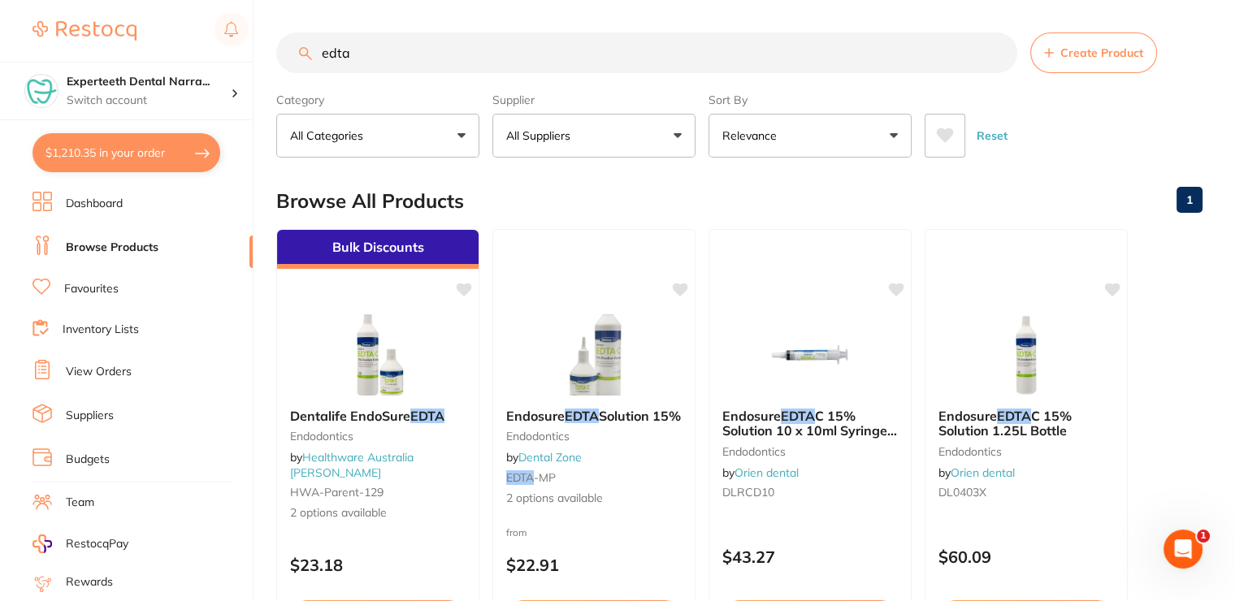
type input "edta"
click at [543, 136] on p "All Suppliers" at bounding box center [541, 136] width 71 height 16
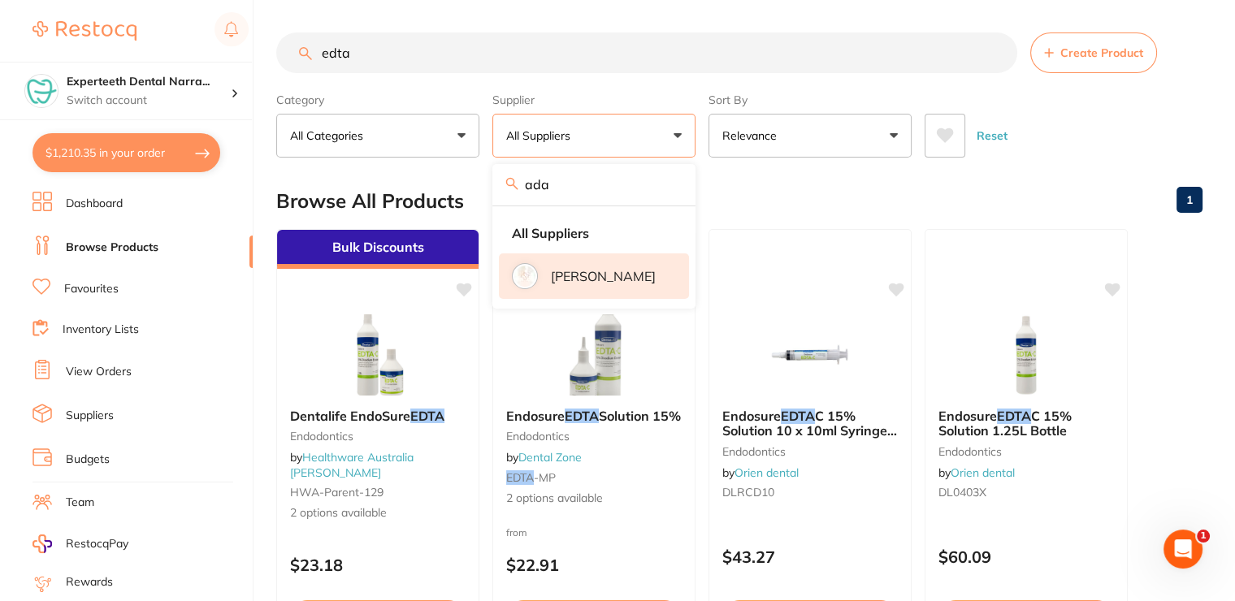
type input "ada"
click at [625, 278] on p "[PERSON_NAME]" at bounding box center [603, 276] width 105 height 15
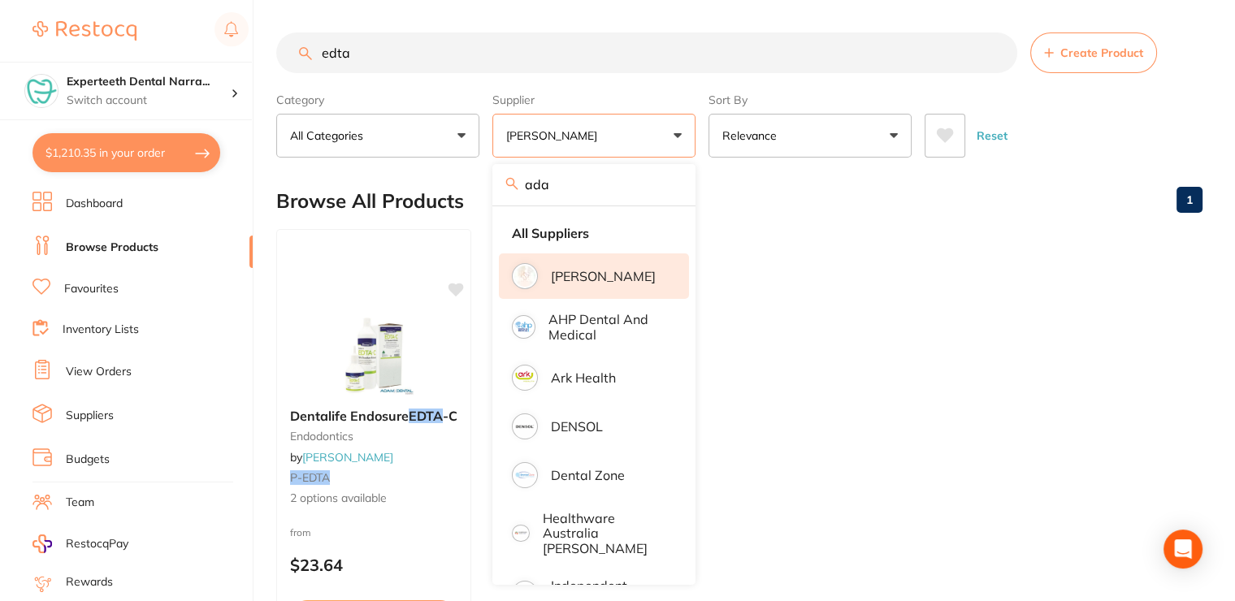
click at [812, 300] on ul "Dentalife Endosure EDTA -C endodontics by Adam Dental P-EDTA 2 options availabl…" at bounding box center [739, 462] width 926 height 467
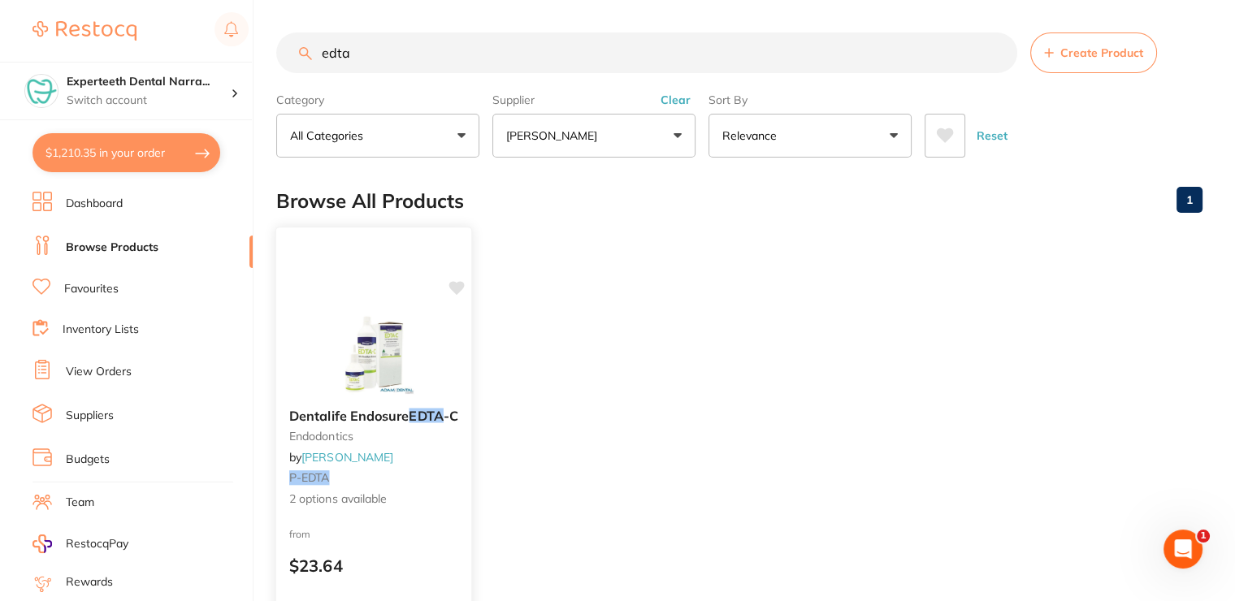
click at [459, 288] on icon at bounding box center [456, 288] width 15 height 14
click at [387, 463] on div "Dentalife Endosure EDTA -C endodontics by Adam Dental P-EDTA 2 options available" at bounding box center [373, 457] width 195 height 125
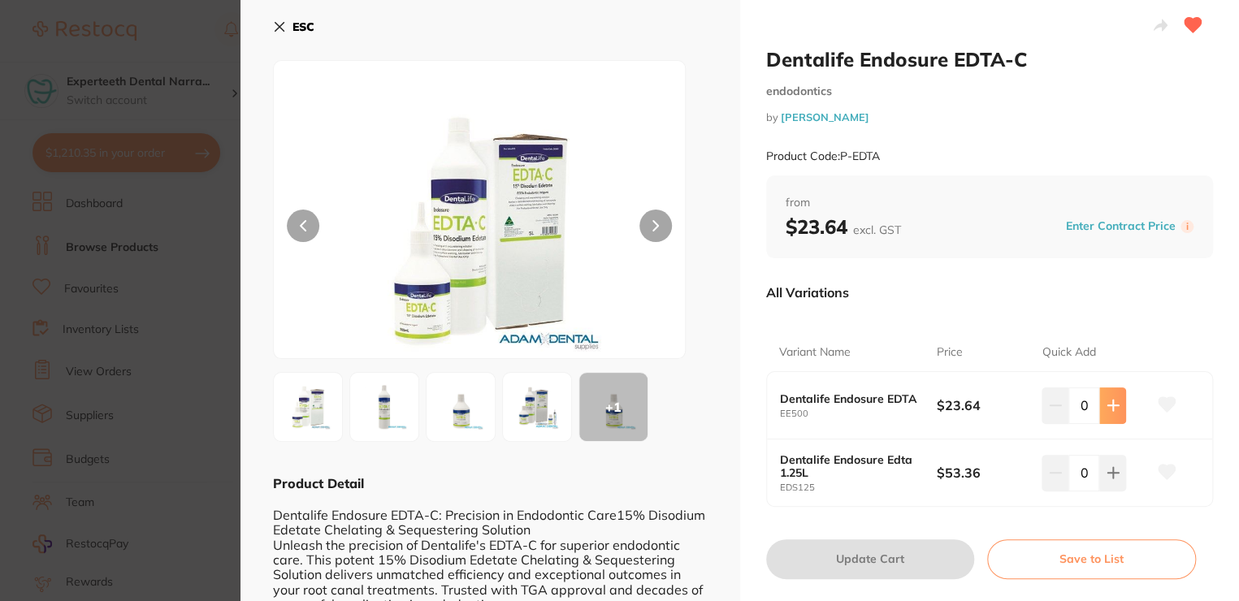
click at [1106, 407] on icon at bounding box center [1112, 405] width 13 height 13
type input "1"
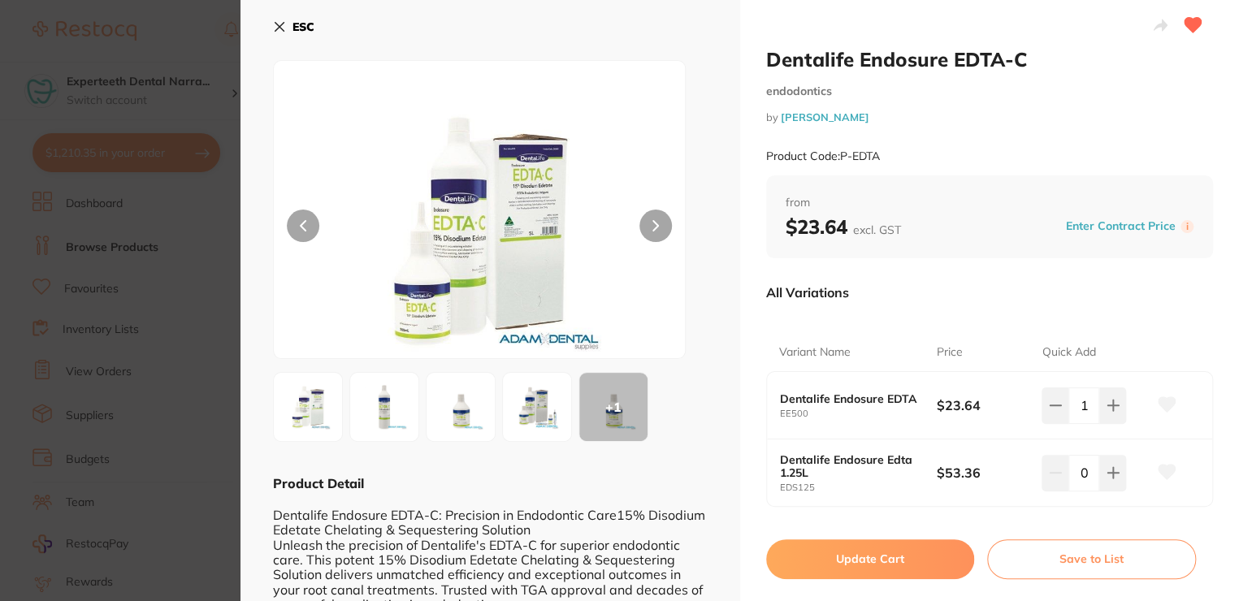
click at [867, 561] on button "Update Cart" at bounding box center [870, 558] width 209 height 39
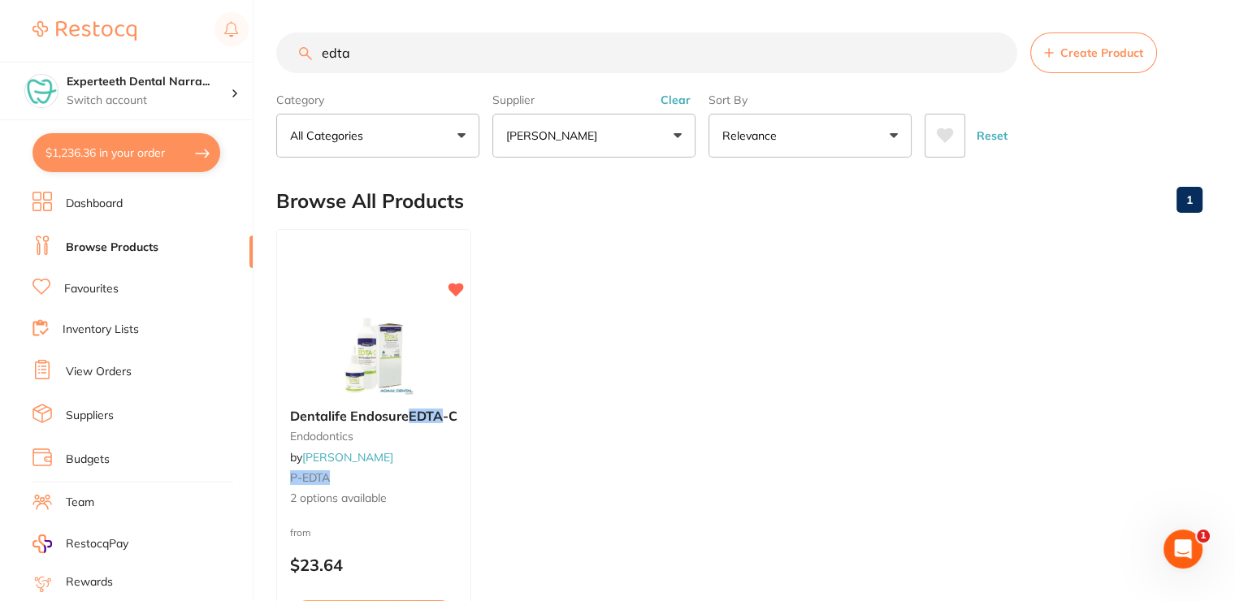
drag, startPoint x: 379, startPoint y: 26, endPoint x: 304, endPoint y: 6, distance: 78.0
click at [304, 6] on main "edta Create Product Category All Categories All Categories endodontics Clear Ca…" at bounding box center [755, 390] width 959 height 781
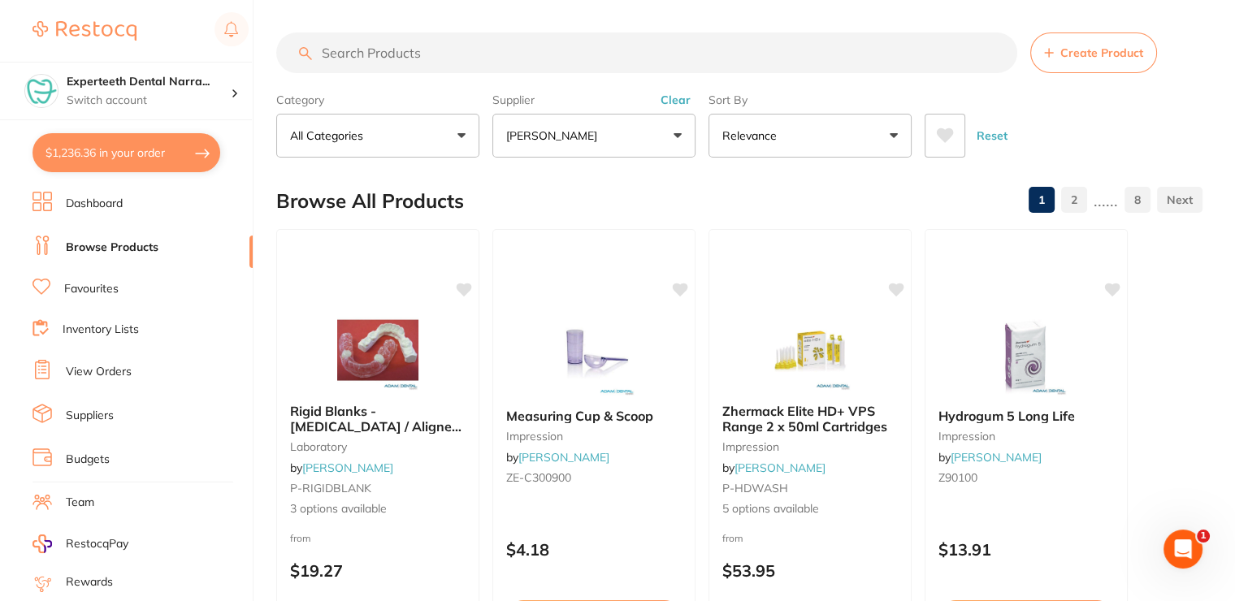
click at [404, 41] on input "search" at bounding box center [646, 52] width 741 height 41
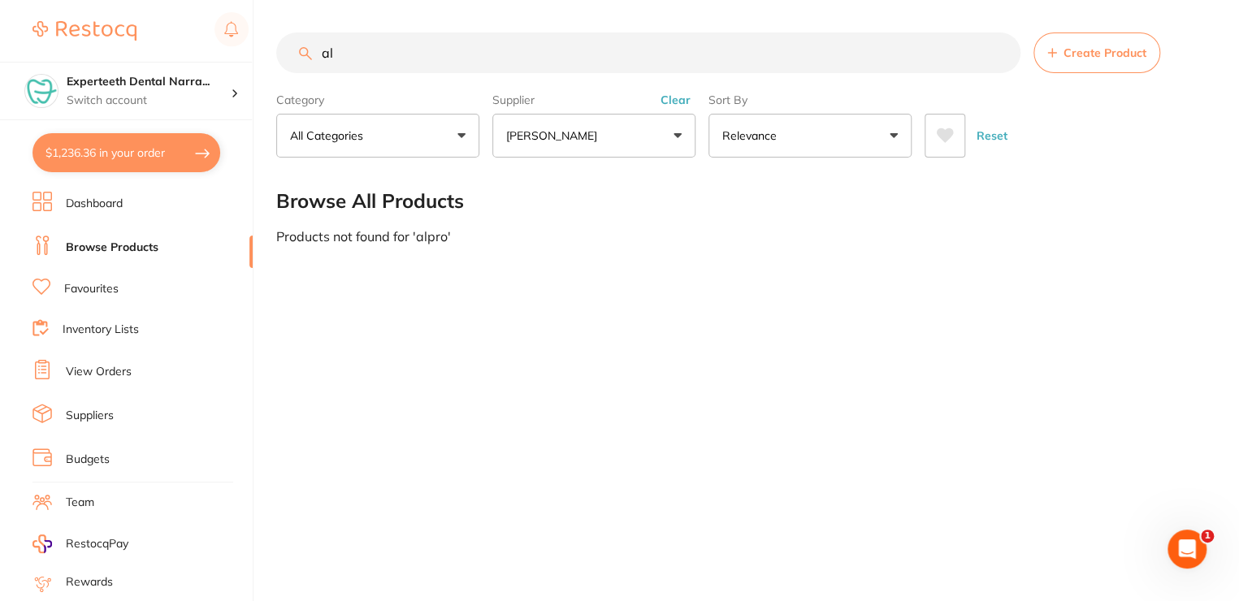
type input "a"
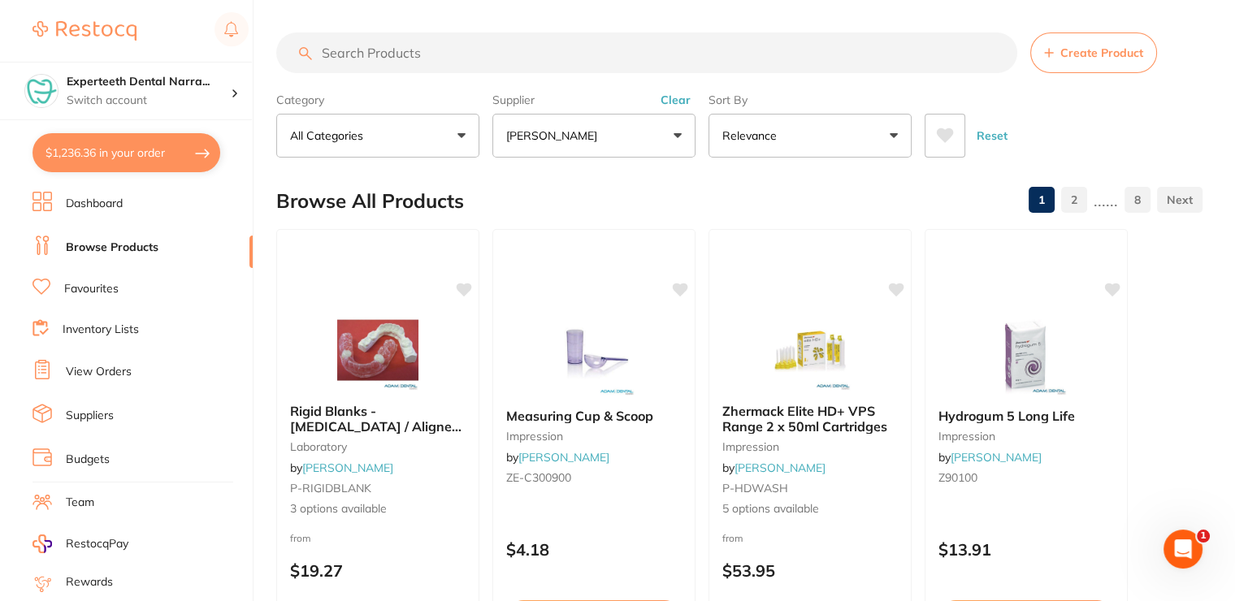
click at [105, 292] on link "Favourites" at bounding box center [91, 289] width 54 height 16
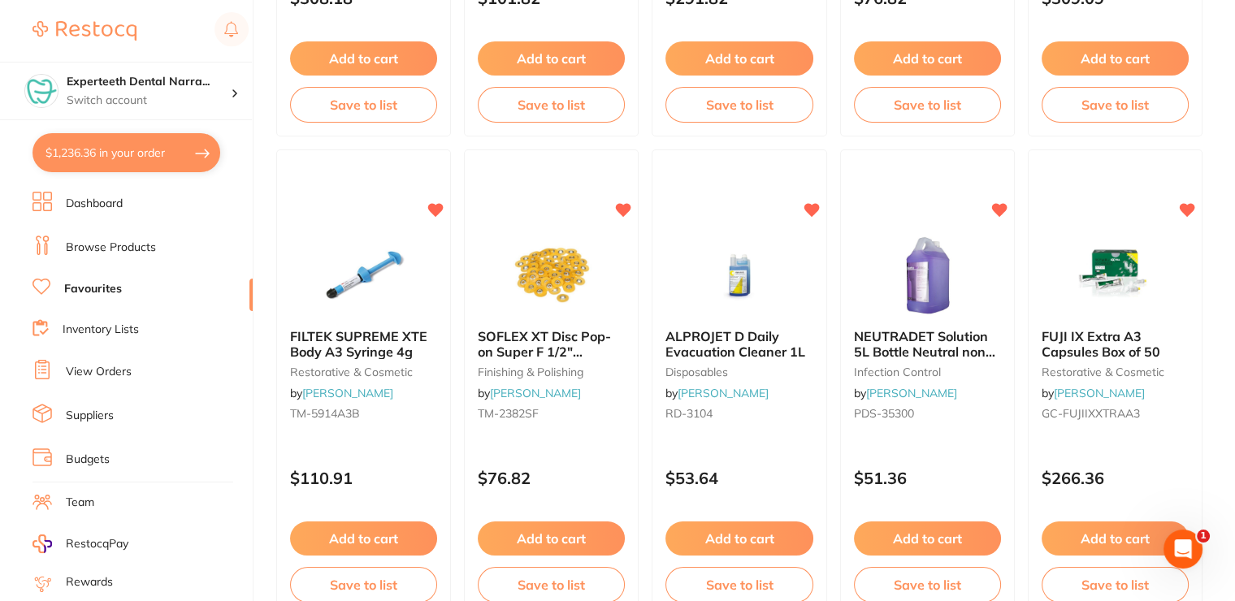
scroll to position [2924, 0]
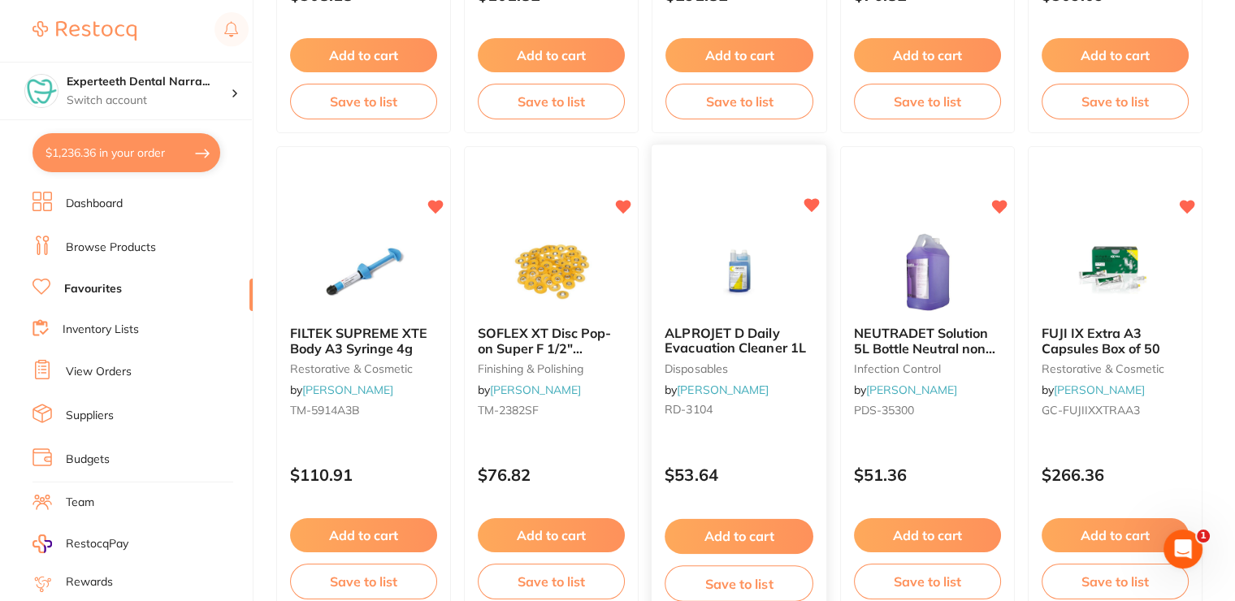
click at [755, 281] on img at bounding box center [739, 272] width 106 height 82
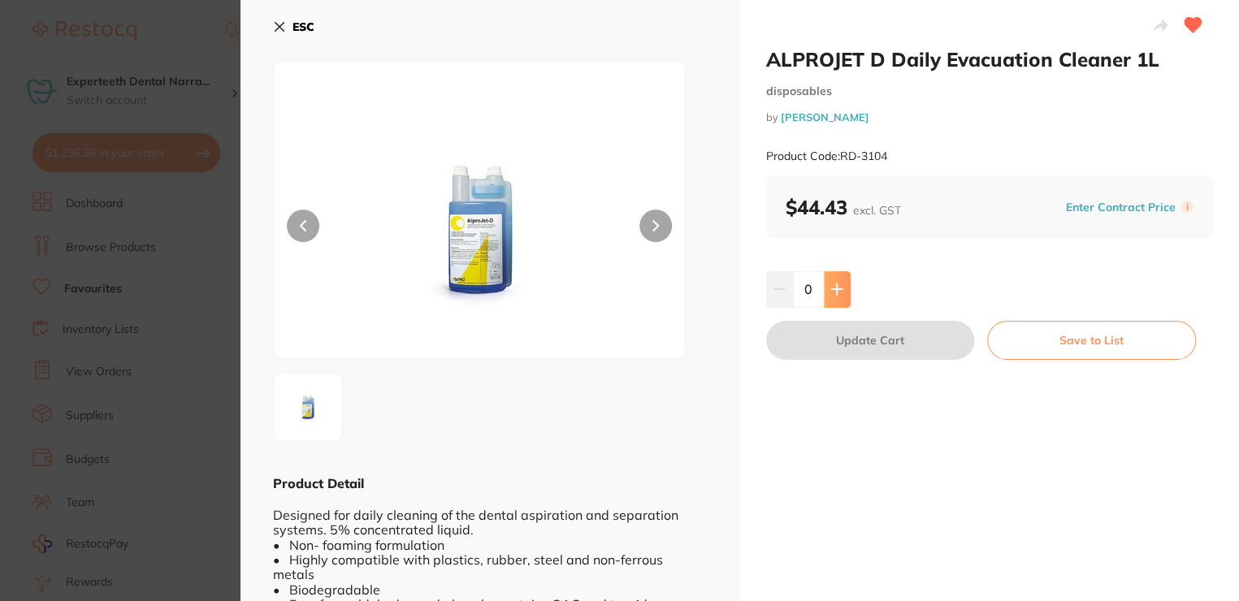
click at [830, 283] on icon at bounding box center [836, 289] width 13 height 13
type input "2"
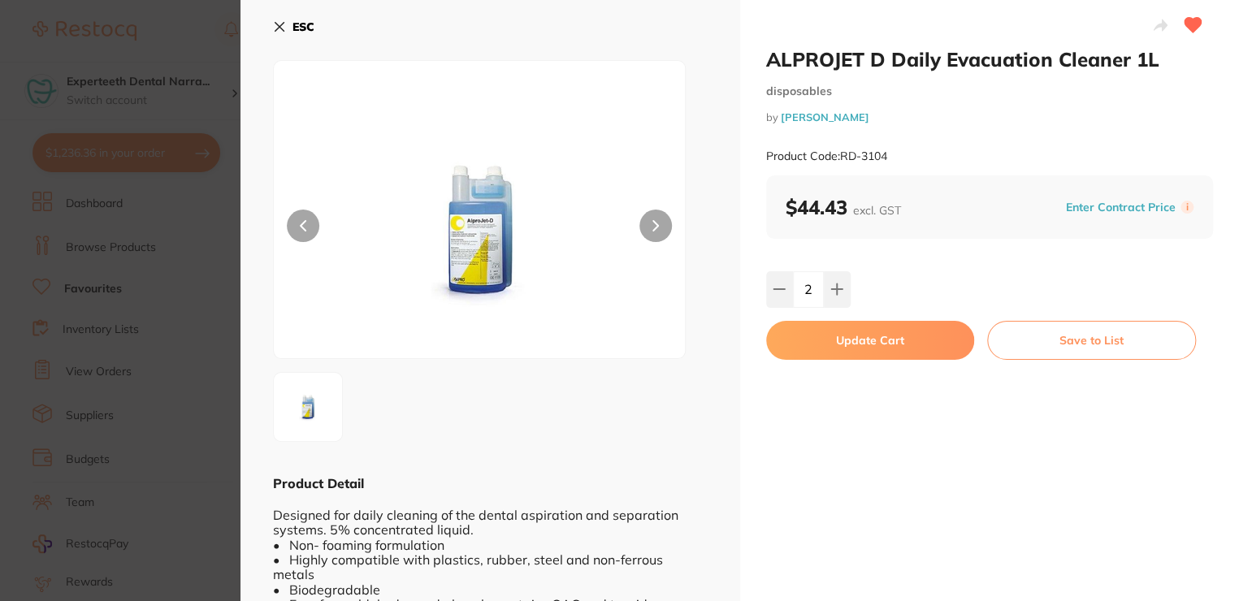
click at [820, 353] on button "Update Cart" at bounding box center [870, 340] width 209 height 39
checkbox input "false"
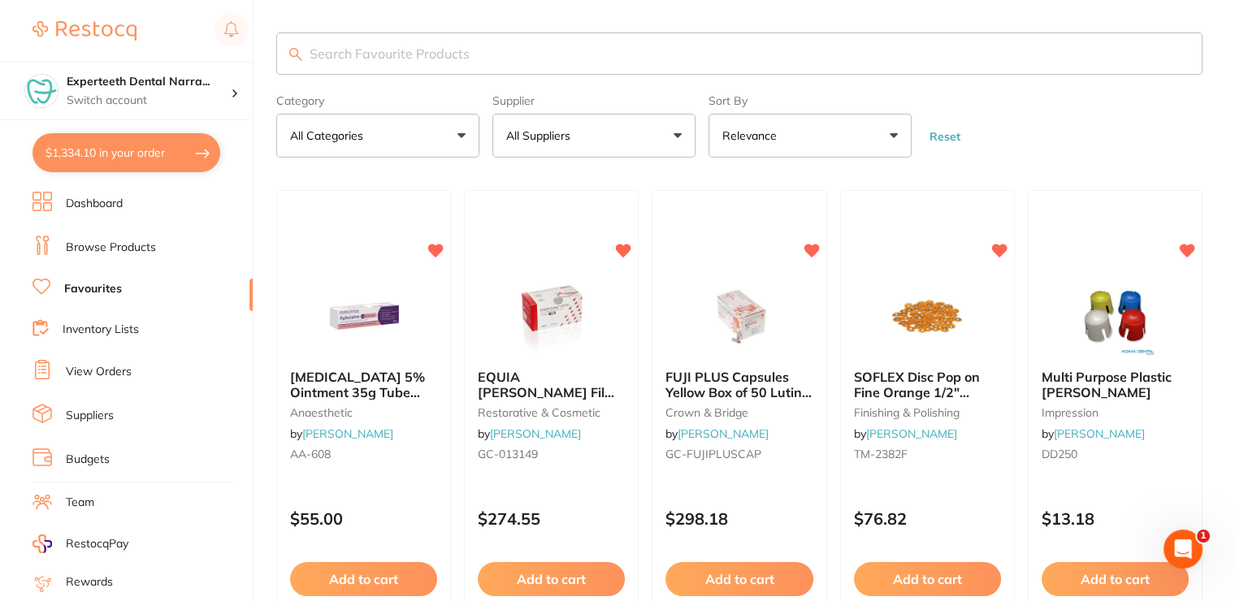
click at [167, 251] on li "Browse Products" at bounding box center [142, 248] width 220 height 24
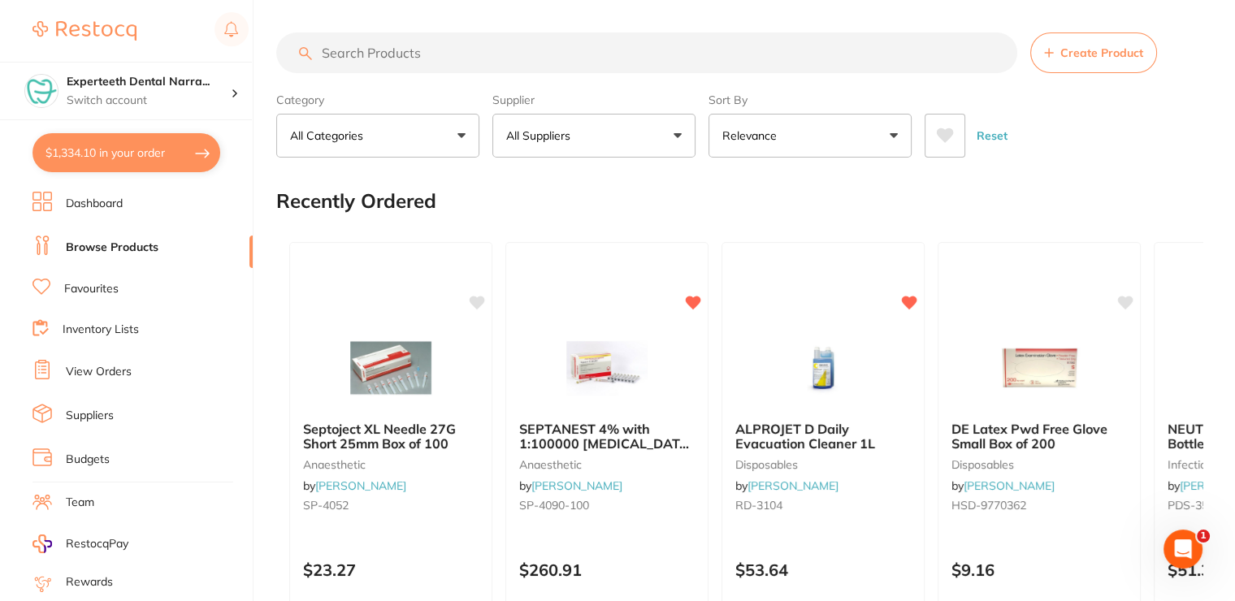
click at [425, 61] on input "search" at bounding box center [646, 52] width 741 height 41
type input "medizyme"
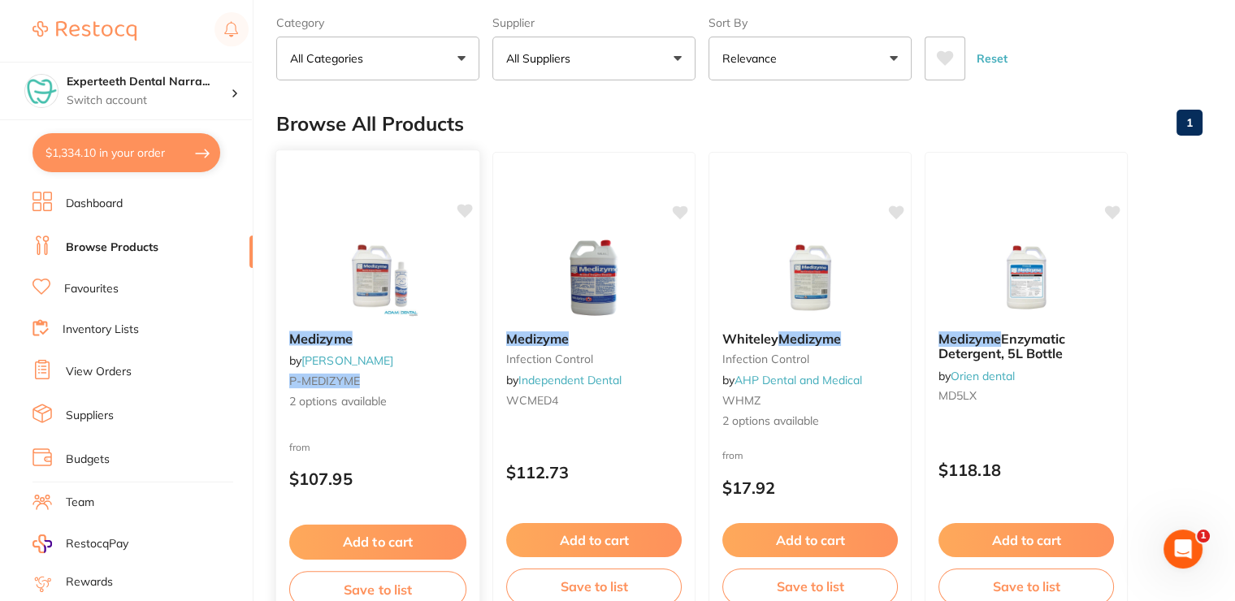
scroll to position [81, 0]
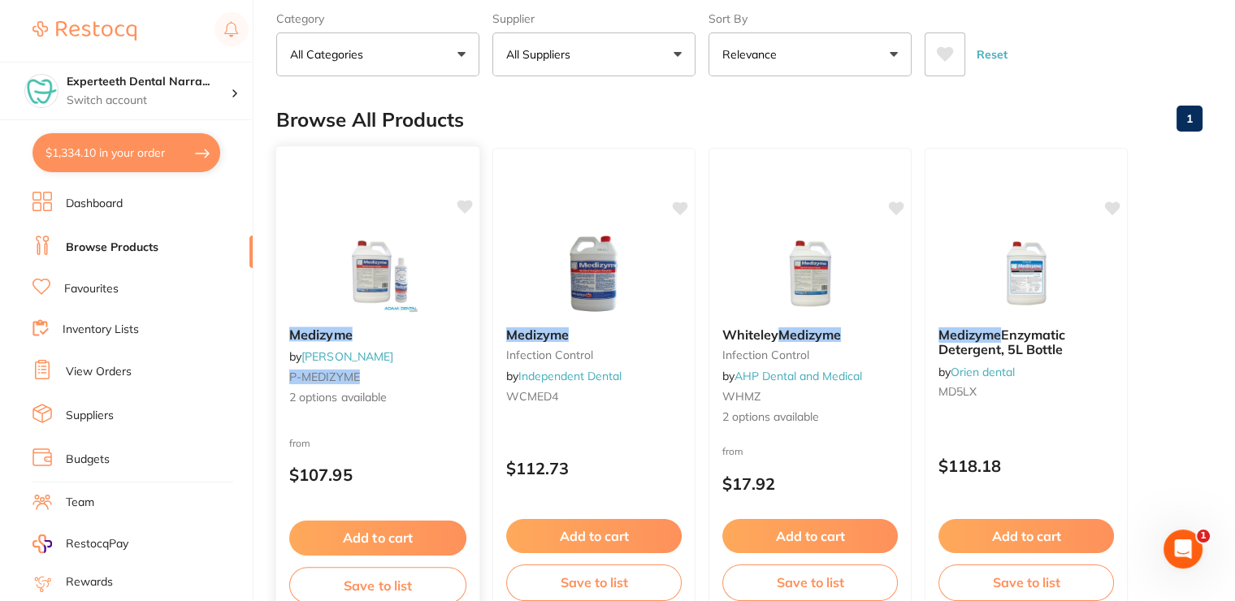
click at [381, 535] on button "Add to cart" at bounding box center [377, 538] width 177 height 35
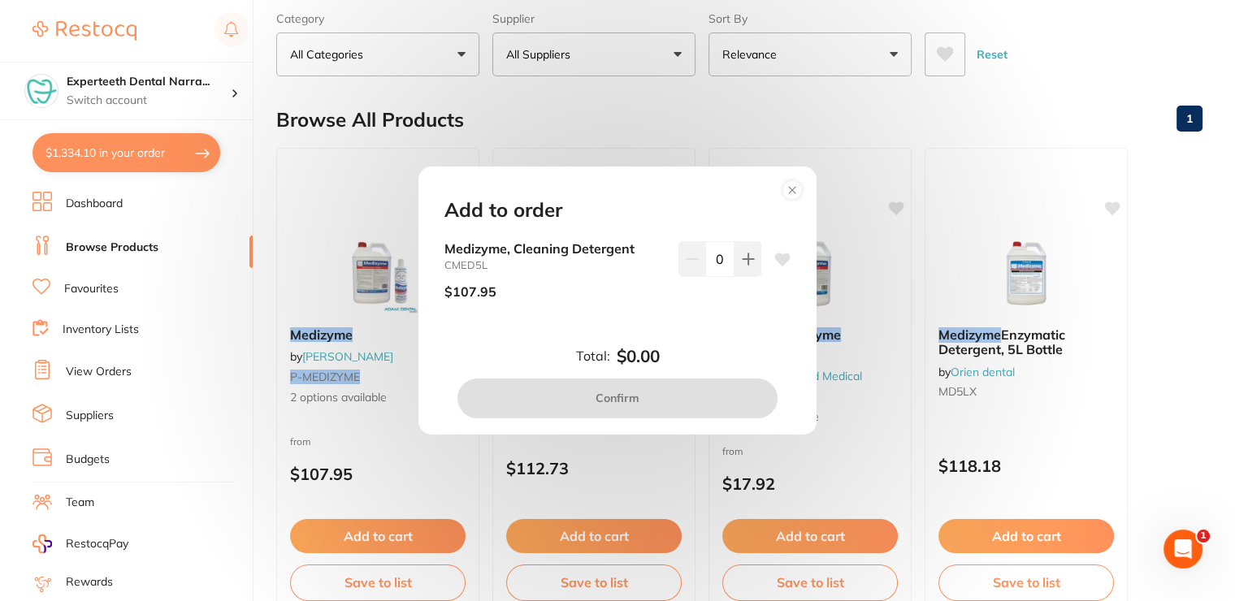
scroll to position [0, 0]
click at [735, 262] on button at bounding box center [747, 259] width 27 height 36
type input "1"
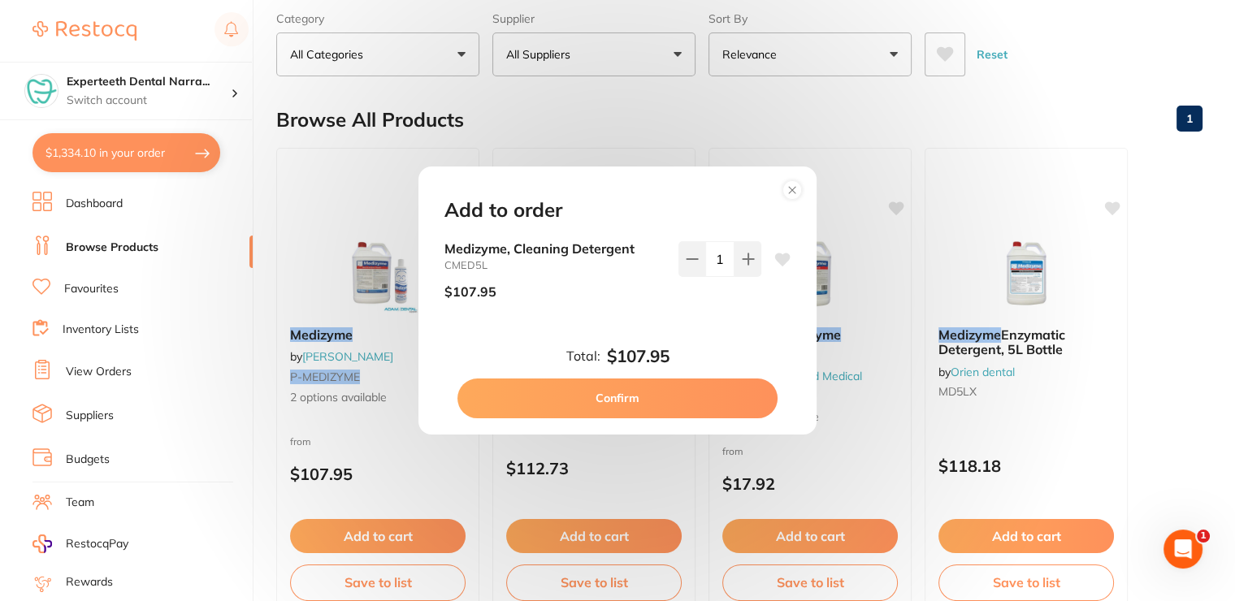
click at [633, 397] on button "Confirm" at bounding box center [617, 398] width 320 height 39
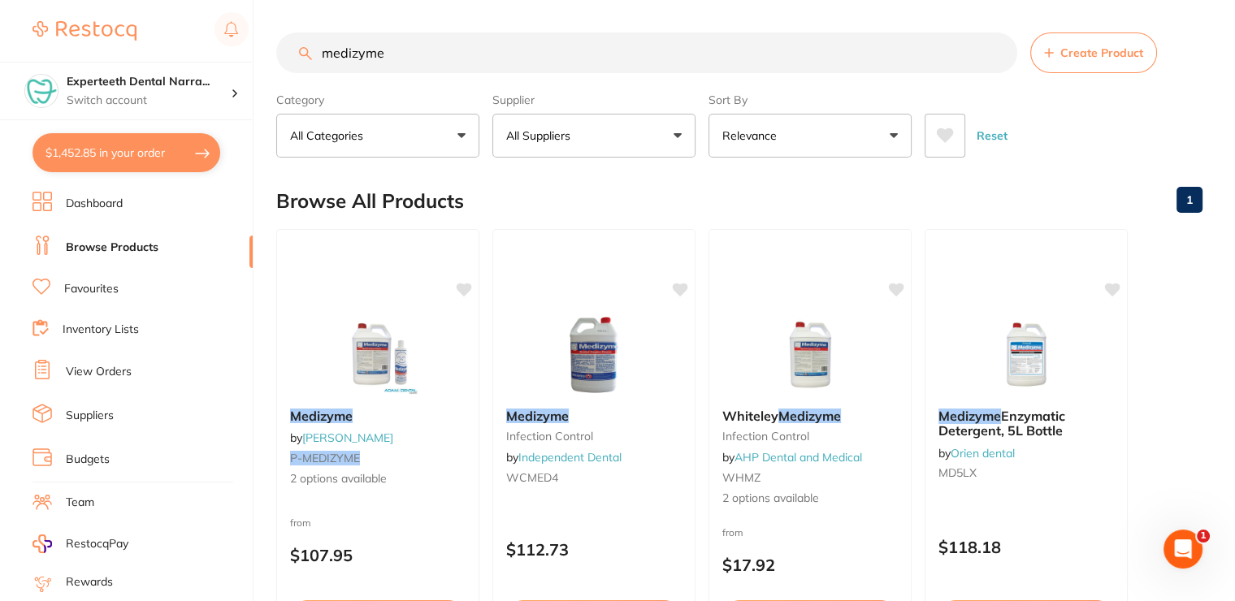
drag, startPoint x: 437, startPoint y: 57, endPoint x: 304, endPoint y: 49, distance: 133.5
click at [304, 49] on div "medizyme Create Product" at bounding box center [739, 52] width 926 height 41
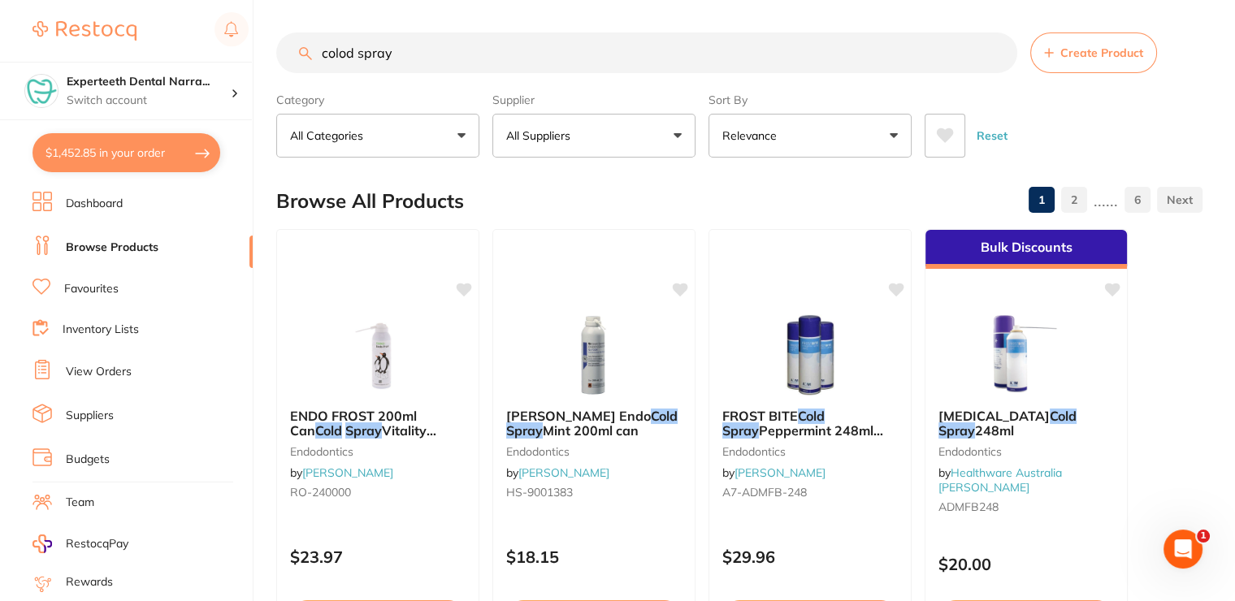
click at [347, 52] on input "colod spray" at bounding box center [646, 52] width 741 height 41
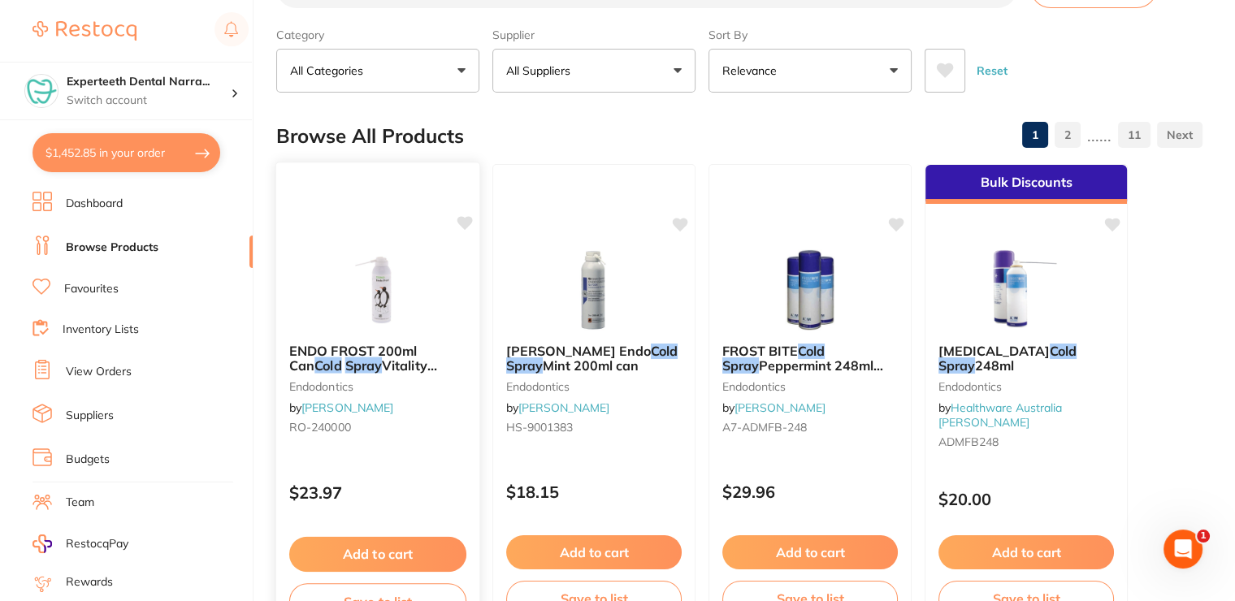
scroll to position [162, 0]
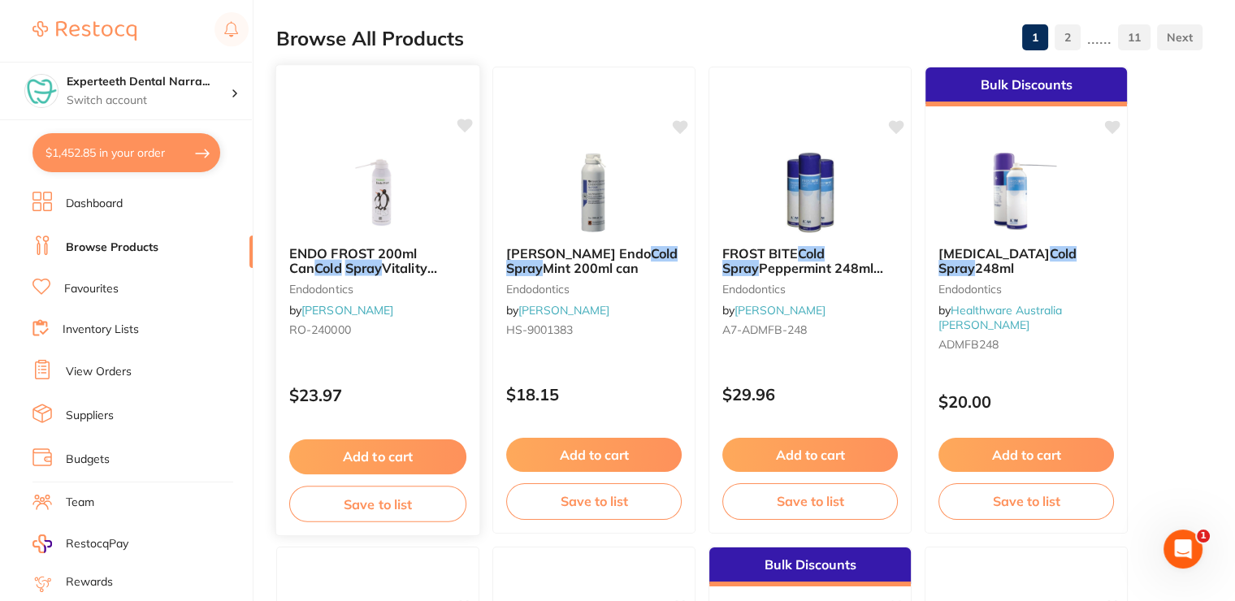
type input "cold spray"
click at [421, 461] on button "Add to cart" at bounding box center [377, 456] width 177 height 35
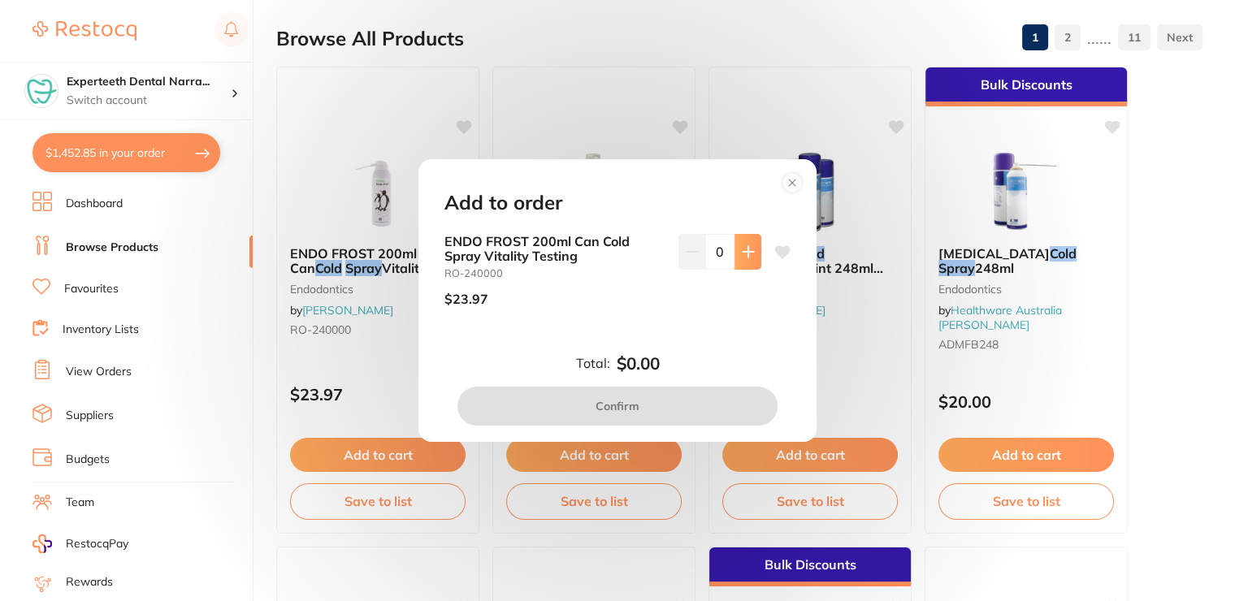
click at [747, 261] on button at bounding box center [747, 252] width 27 height 36
type input "1"
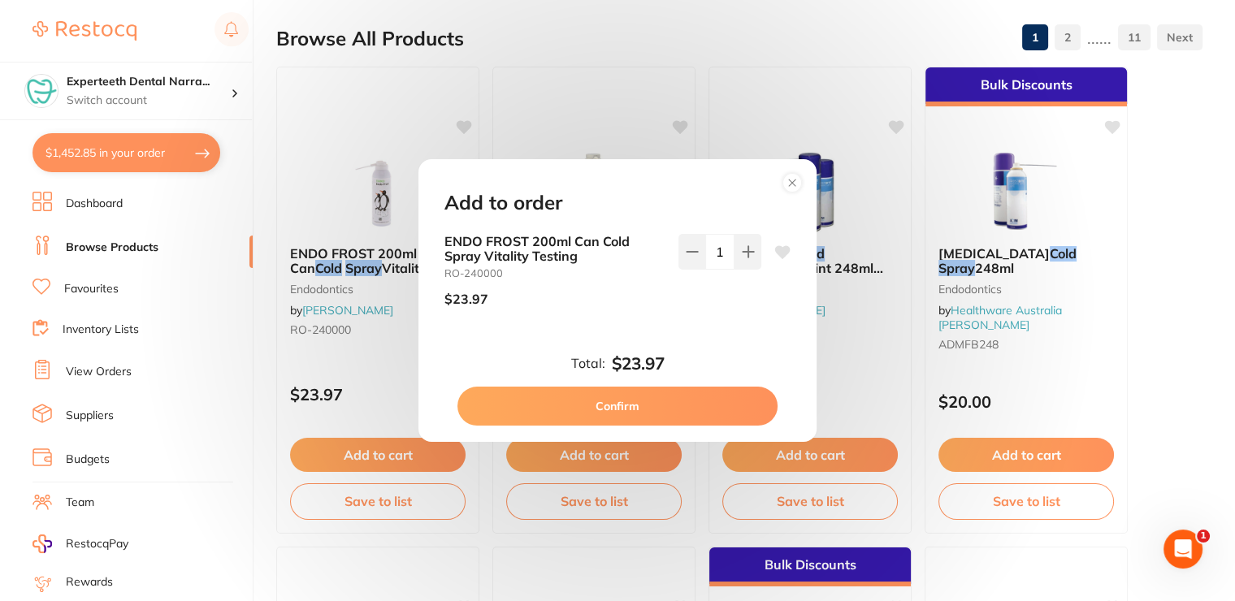
scroll to position [0, 0]
click at [616, 402] on button "Confirm" at bounding box center [617, 406] width 320 height 39
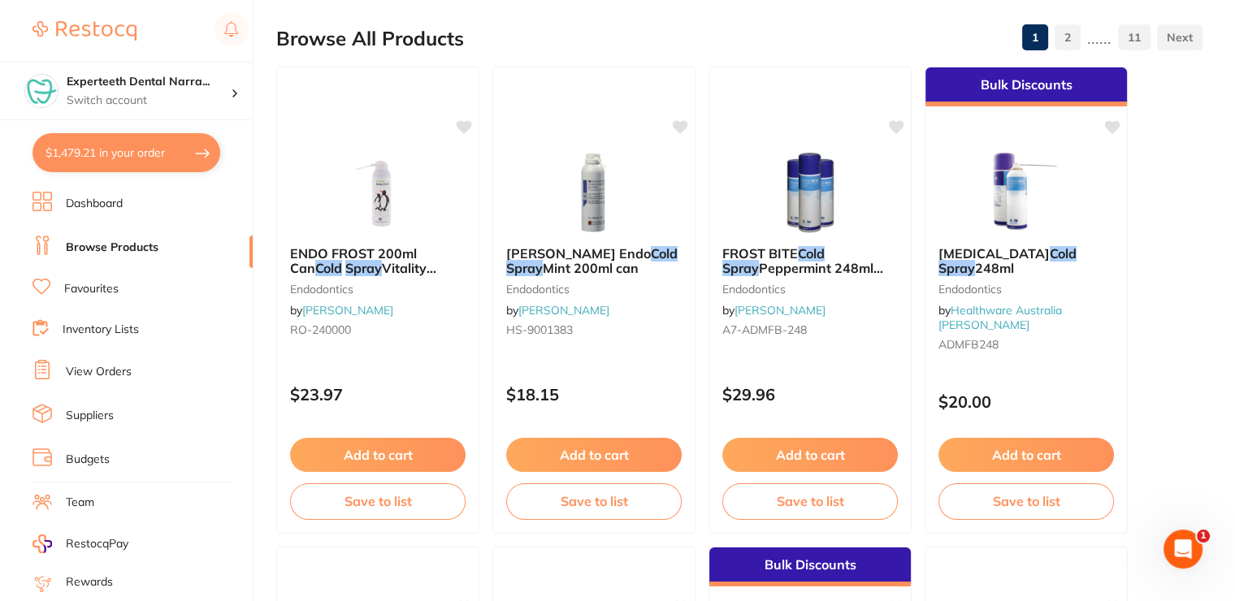
click at [136, 289] on li "Favourites" at bounding box center [142, 289] width 220 height 21
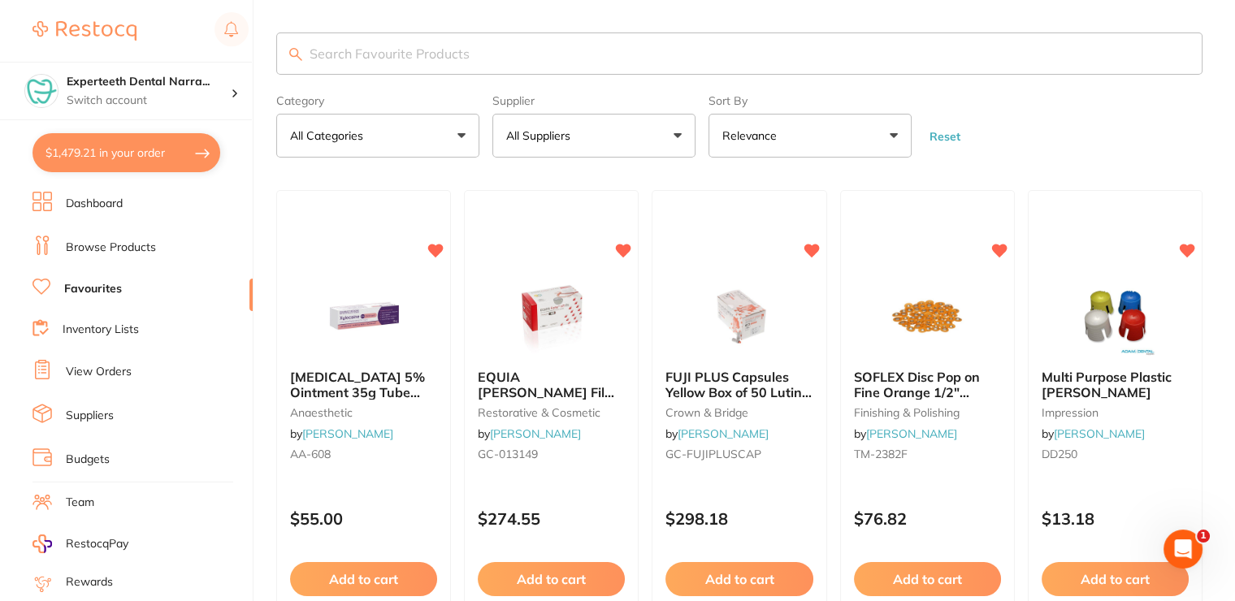
click at [438, 58] on input "search" at bounding box center [739, 53] width 926 height 42
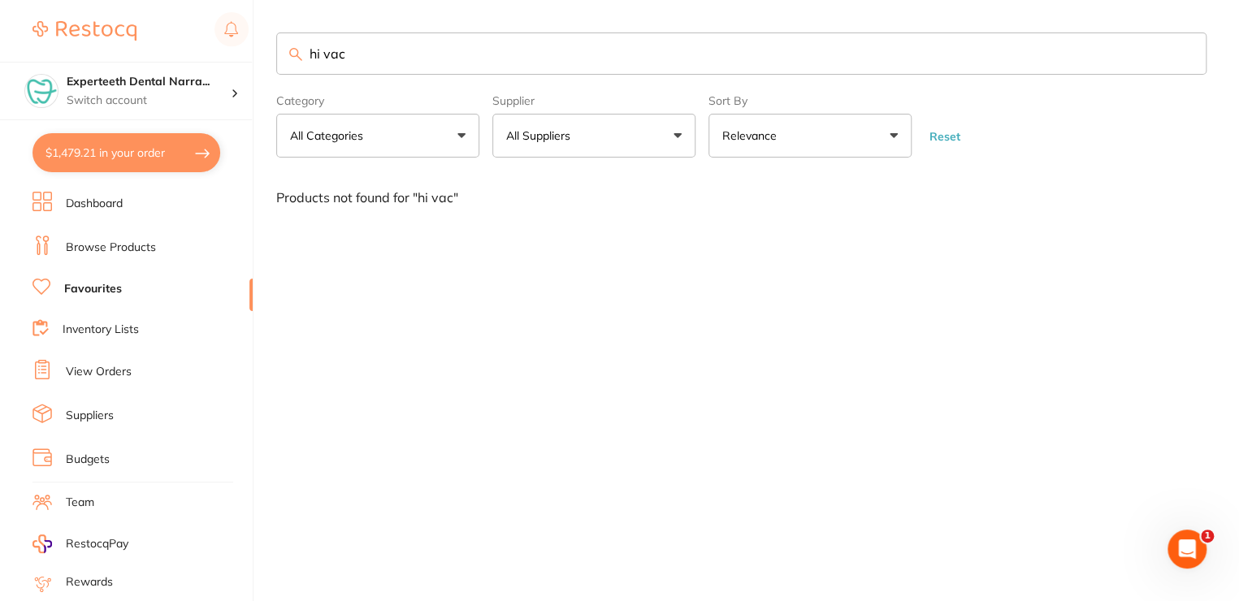
drag, startPoint x: 367, startPoint y: 47, endPoint x: 296, endPoint y: 41, distance: 70.9
click at [296, 41] on input "hi vac" at bounding box center [741, 53] width 930 height 42
type input "s"
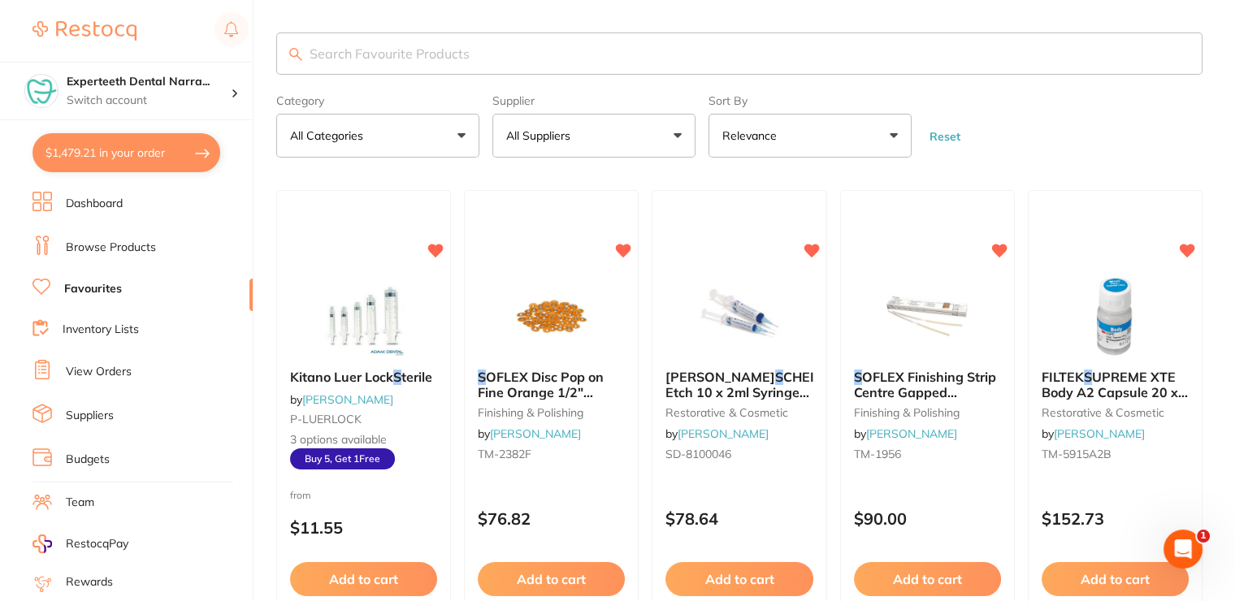
click at [584, 145] on button "All Suppliers" at bounding box center [593, 136] width 203 height 44
click at [276, 114] on button "All Categories" at bounding box center [377, 136] width 203 height 44
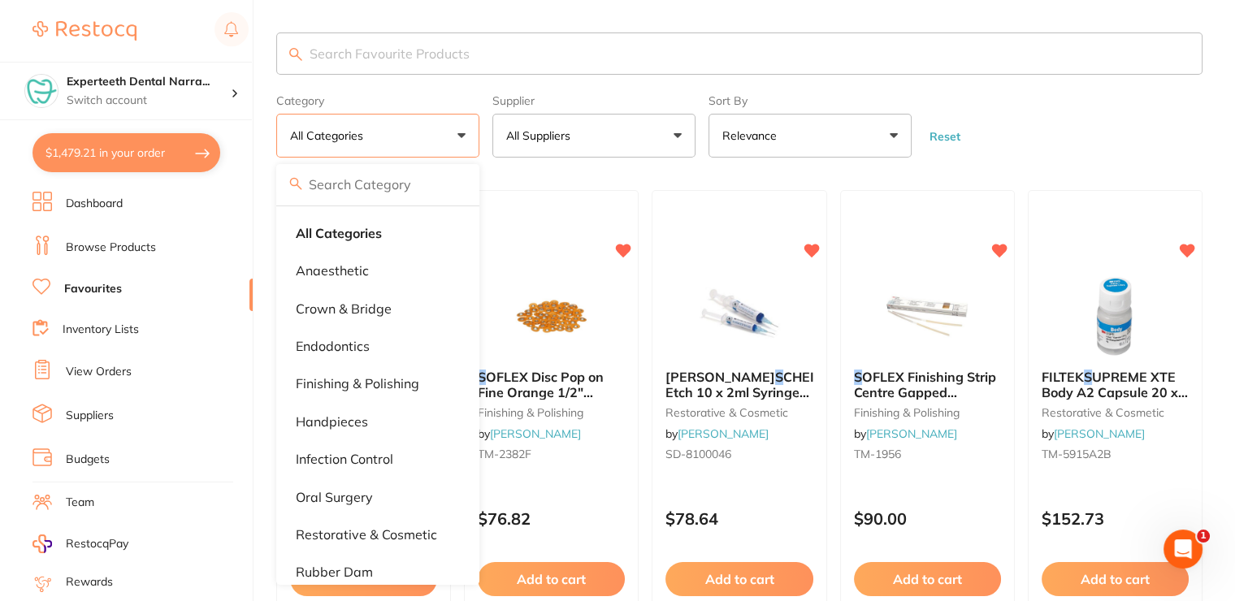
click at [562, 118] on button "All Suppliers" at bounding box center [593, 136] width 203 height 44
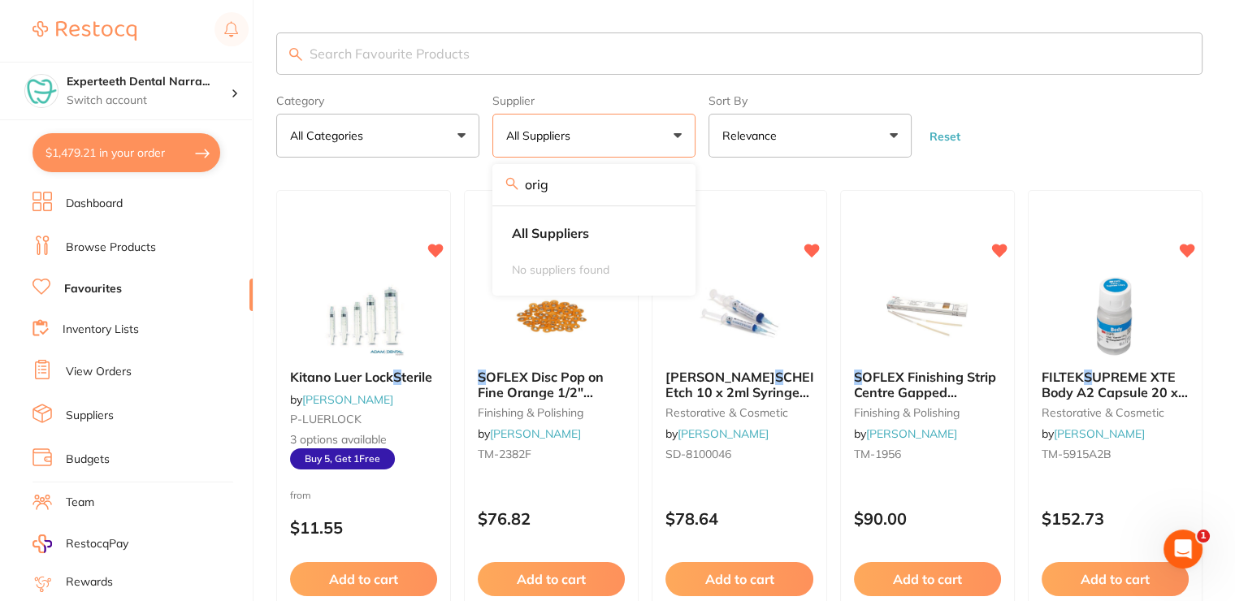
click at [569, 180] on input "orig" at bounding box center [593, 184] width 203 height 41
type input "o"
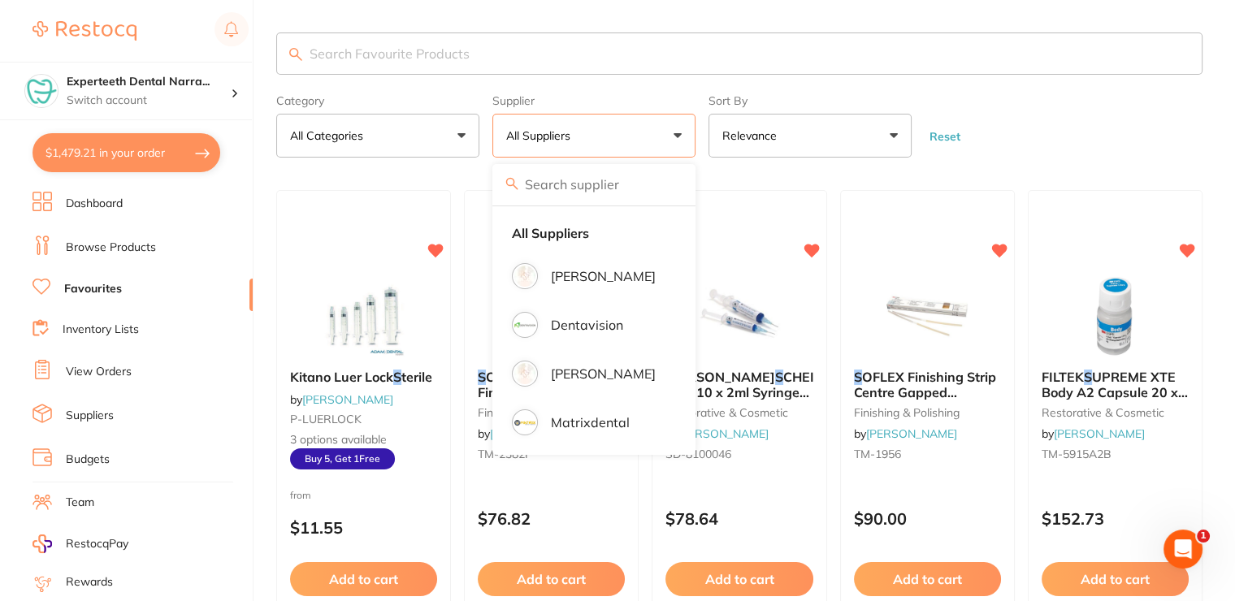
click at [1058, 97] on form "Category All Categories All Categories anaesthetic crown & bridge endodontics f…" at bounding box center [739, 123] width 926 height 70
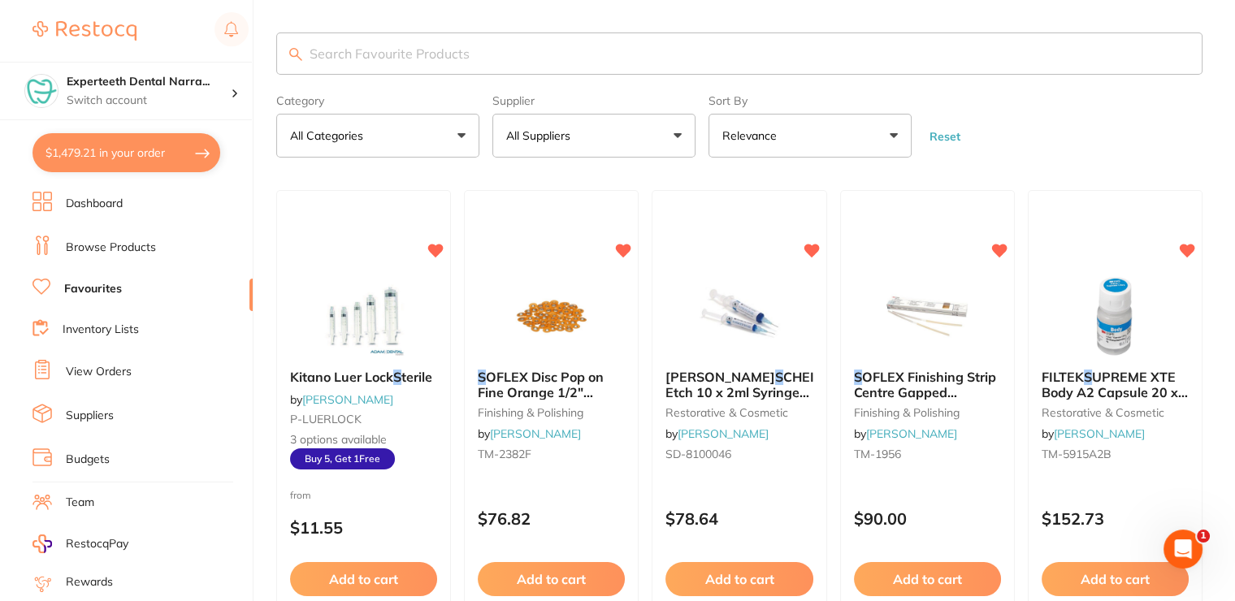
click at [119, 245] on link "Browse Products" at bounding box center [111, 248] width 90 height 16
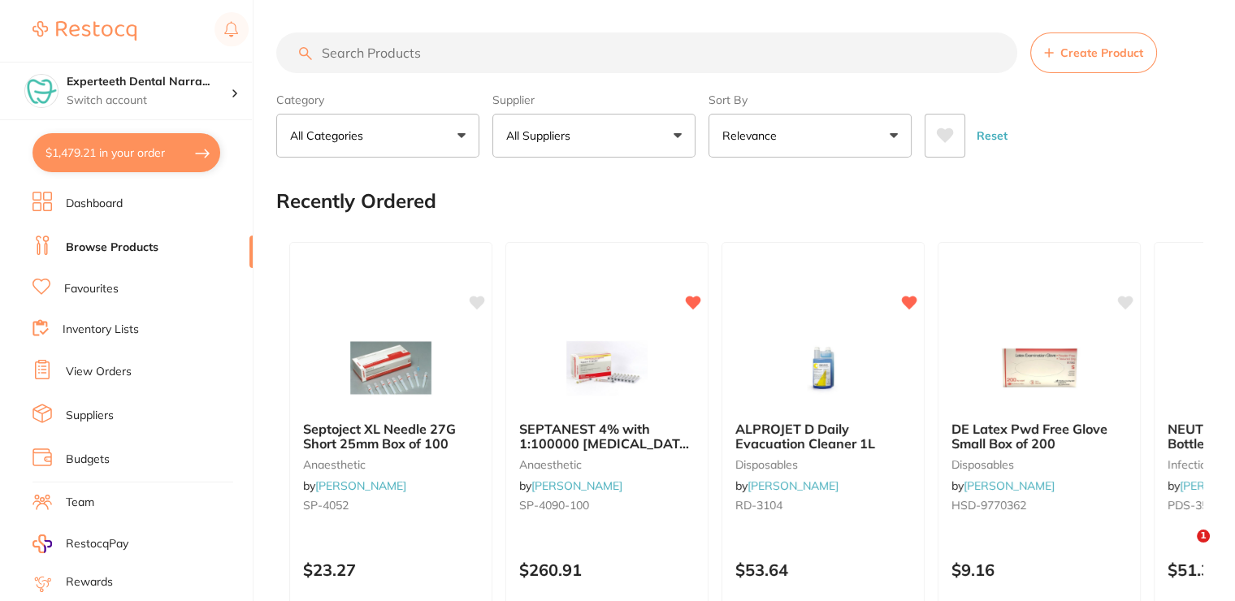
click at [438, 43] on input "search" at bounding box center [646, 52] width 741 height 41
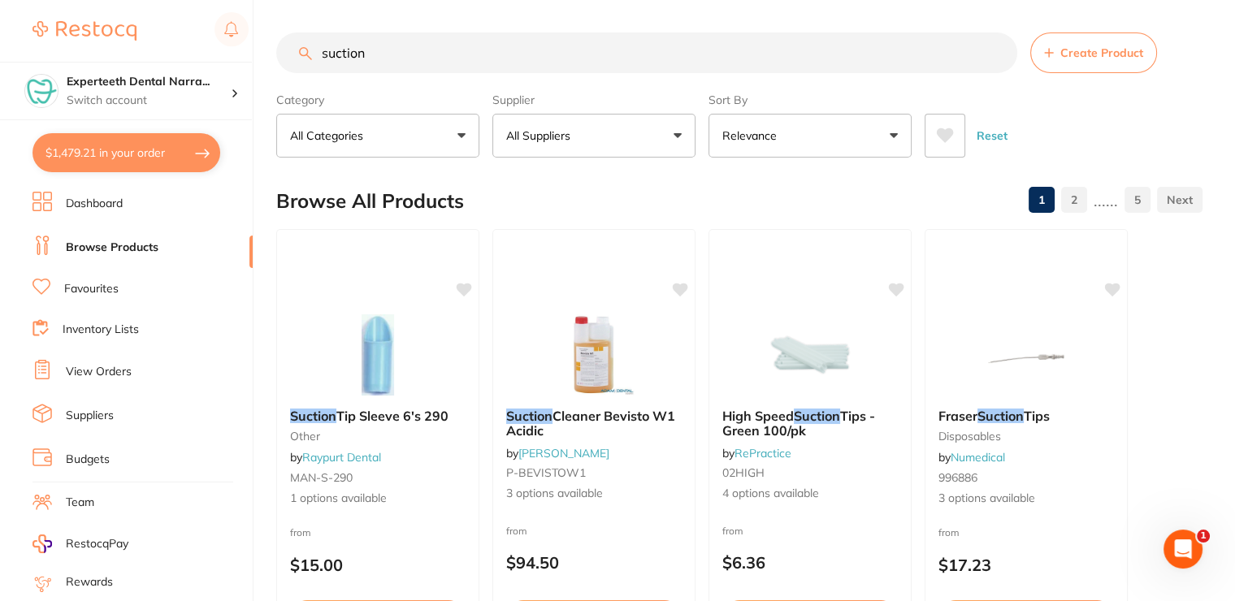
drag, startPoint x: 474, startPoint y: 124, endPoint x: 394, endPoint y: 72, distance: 95.1
click at [349, 54] on section "suction Create Product Category All Categories All Categories anaesthetic dispo…" at bounding box center [739, 94] width 926 height 125
drag, startPoint x: 357, startPoint y: 54, endPoint x: 302, endPoint y: 41, distance: 56.0
click at [302, 41] on input "suction" at bounding box center [646, 52] width 741 height 41
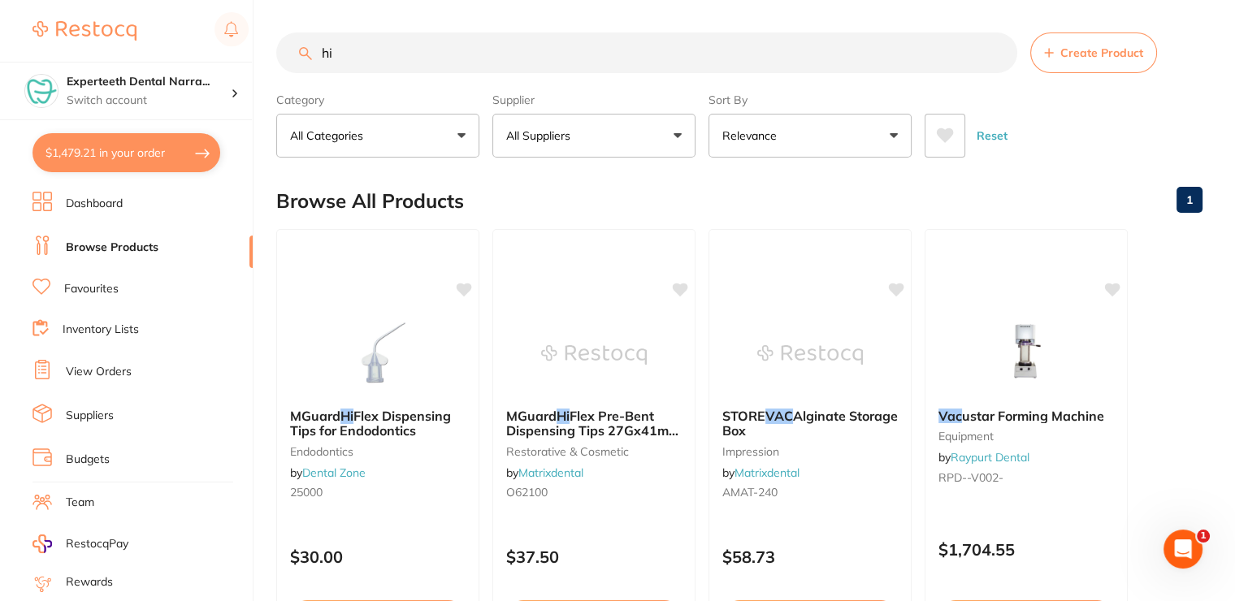
type input "h"
type input "suction"
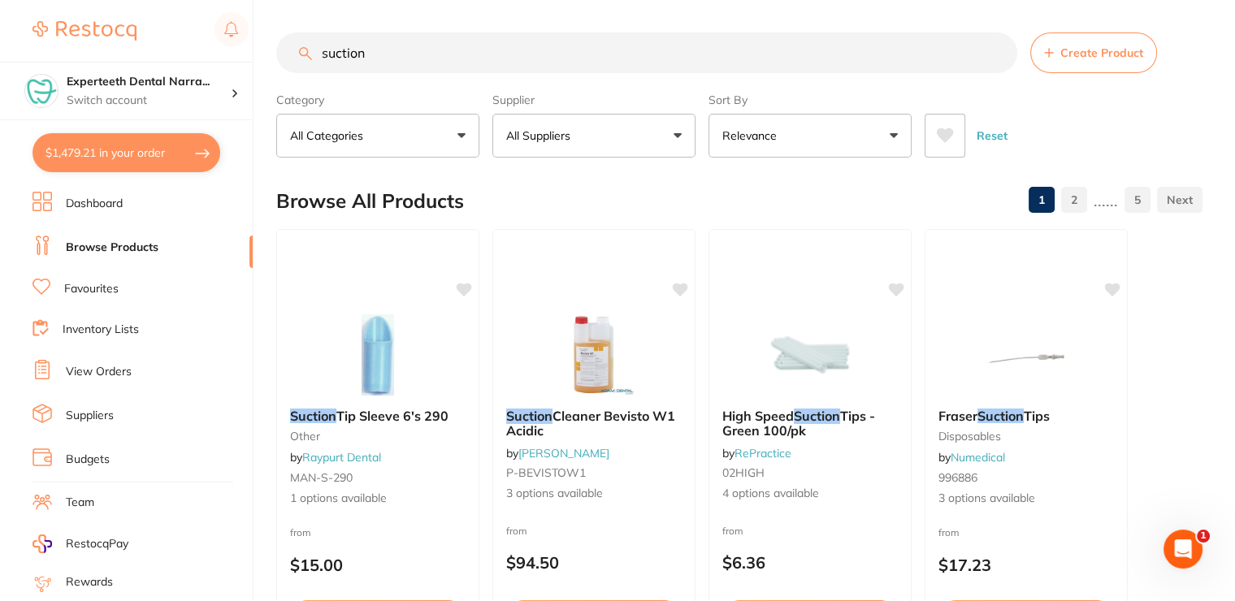
click at [574, 123] on button "All Suppliers" at bounding box center [593, 136] width 203 height 44
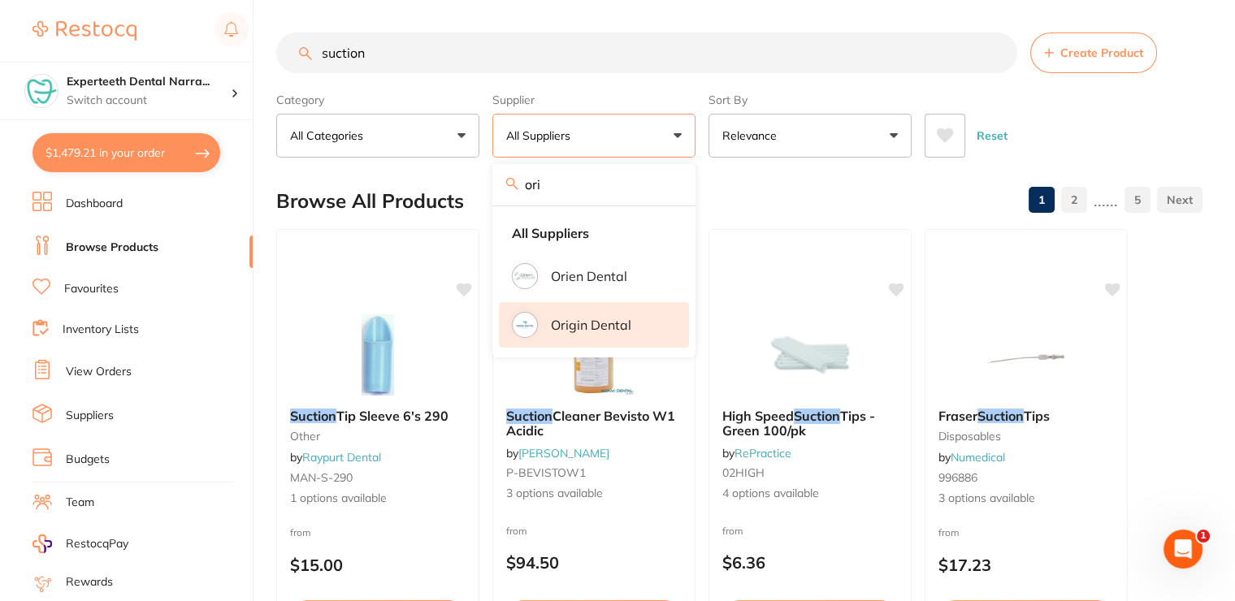
type input "ori"
click at [617, 335] on li "Origin Dental" at bounding box center [594, 324] width 190 height 45
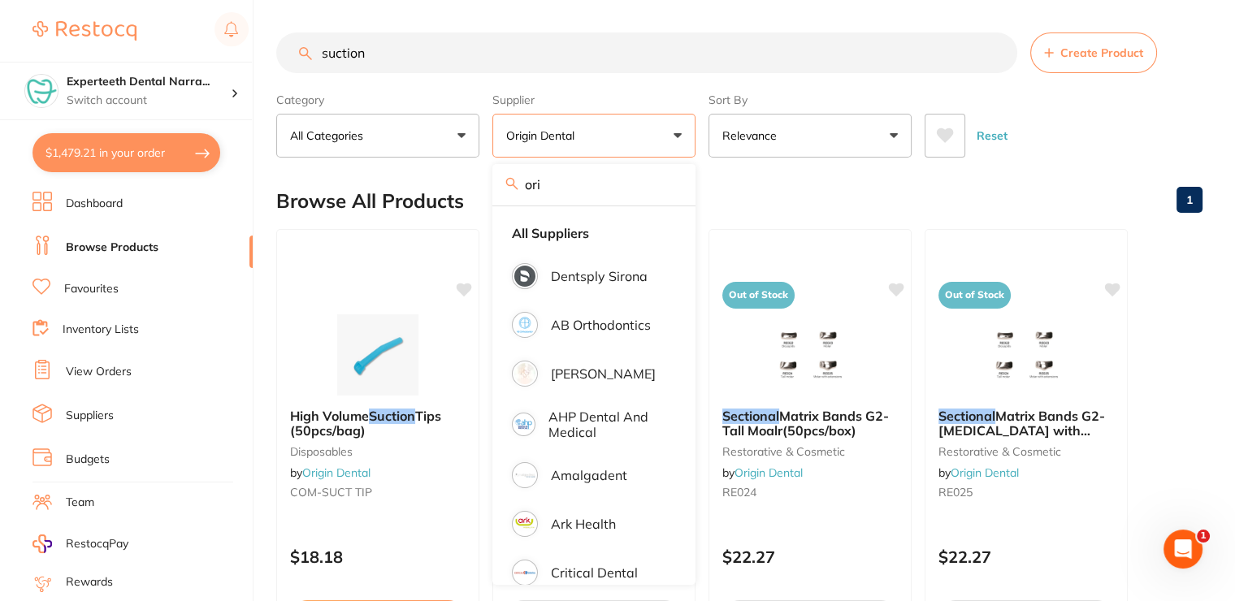
click at [1123, 140] on div "Reset" at bounding box center [1056, 129] width 265 height 57
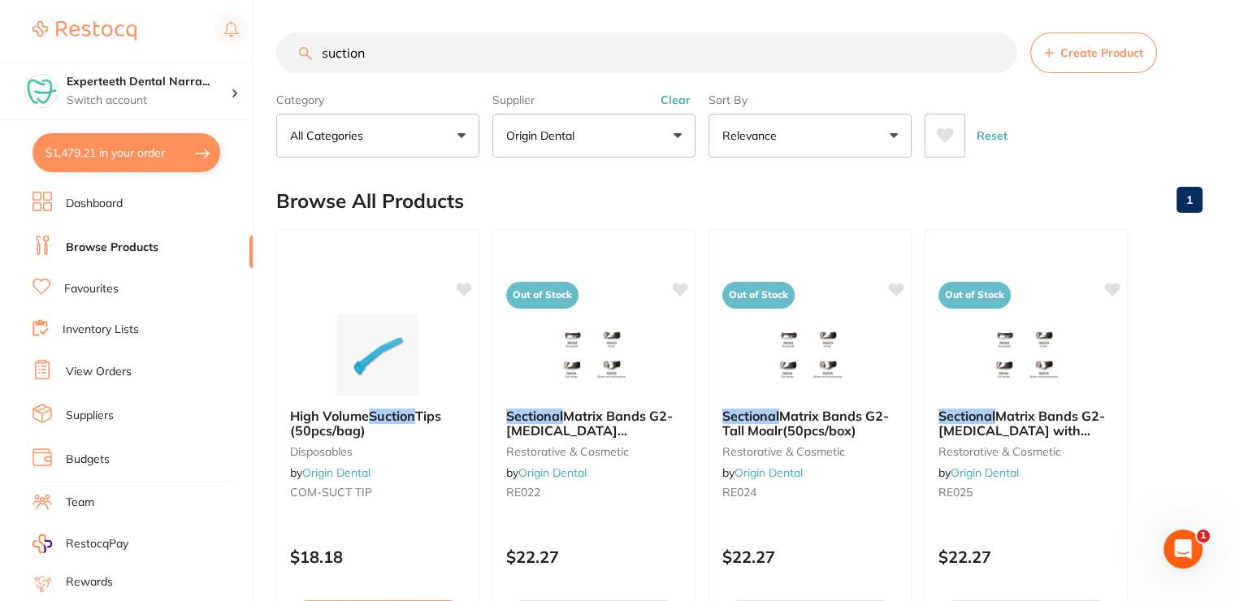
drag, startPoint x: 402, startPoint y: 59, endPoint x: 316, endPoint y: 58, distance: 86.1
click at [316, 58] on input "suction" at bounding box center [646, 52] width 741 height 41
paste input "COM-EVACU TIP-DXX"
type input "COM-EVACU TIP-DXX"
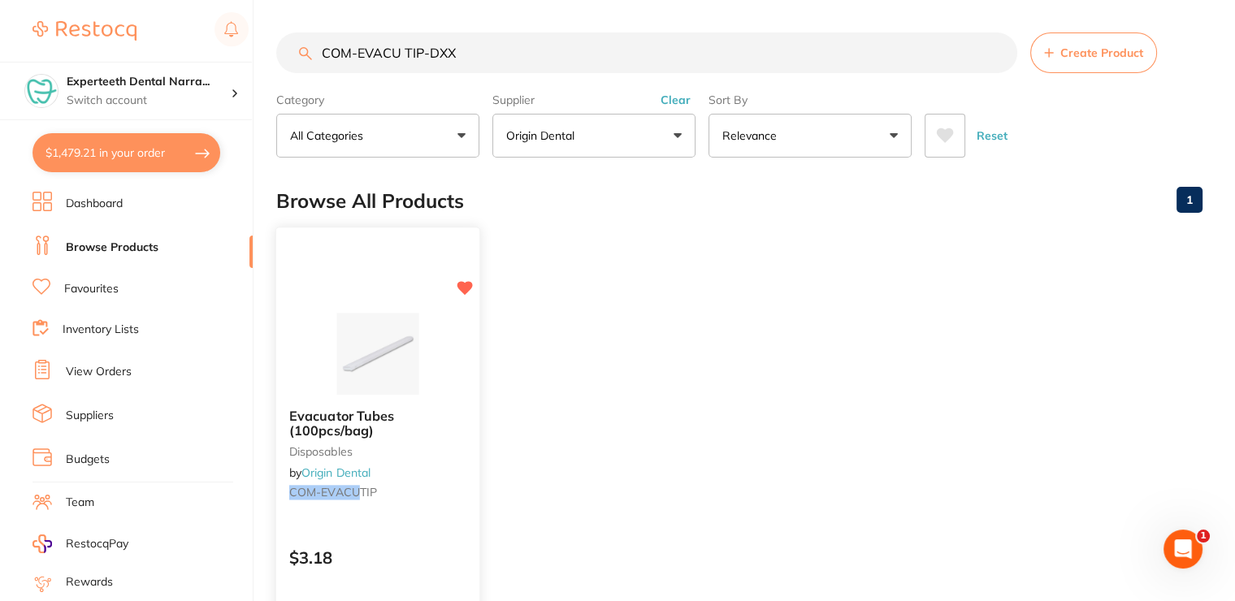
click at [398, 402] on div "Evacuator Tubes (100pcs/bag) disposables by Origin Dental COM-EVACU TIP" at bounding box center [377, 457] width 203 height 124
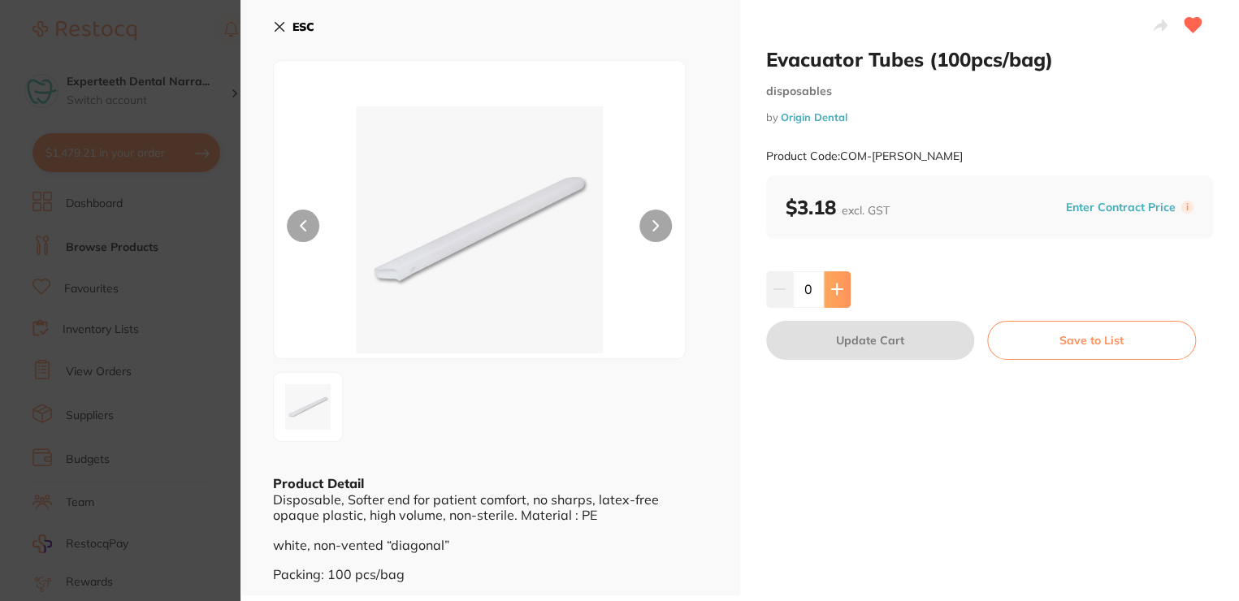
click at [834, 292] on icon at bounding box center [836, 289] width 11 height 11
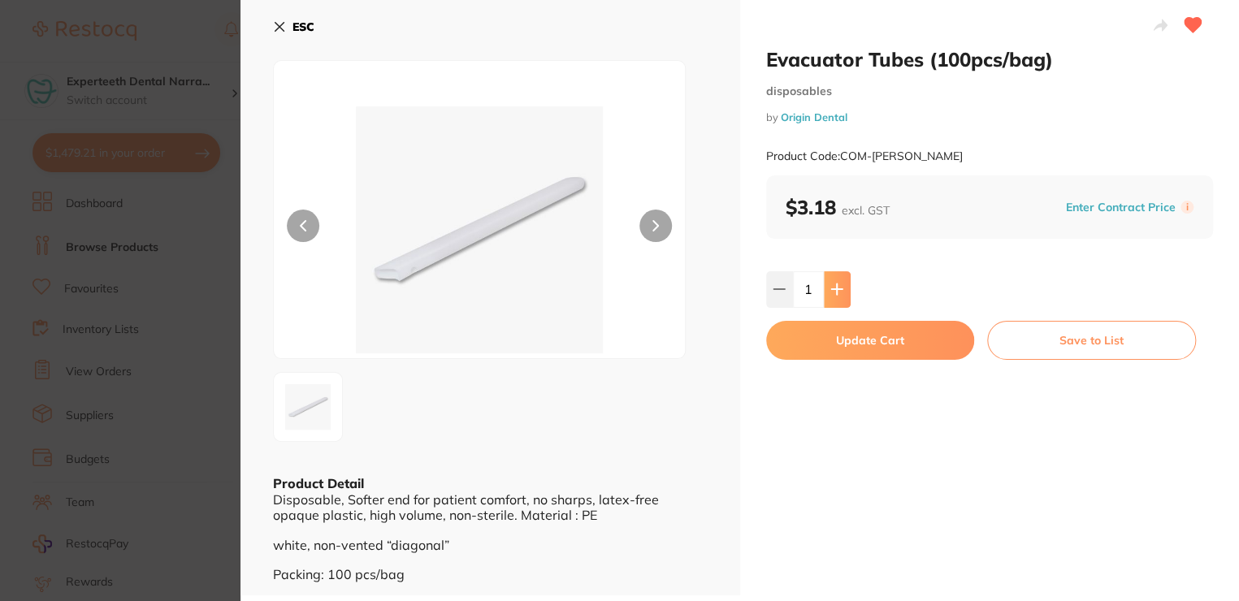
click at [834, 292] on icon at bounding box center [836, 289] width 11 height 11
type input "3"
click at [790, 346] on button "Update Cart" at bounding box center [870, 340] width 209 height 39
checkbox input "false"
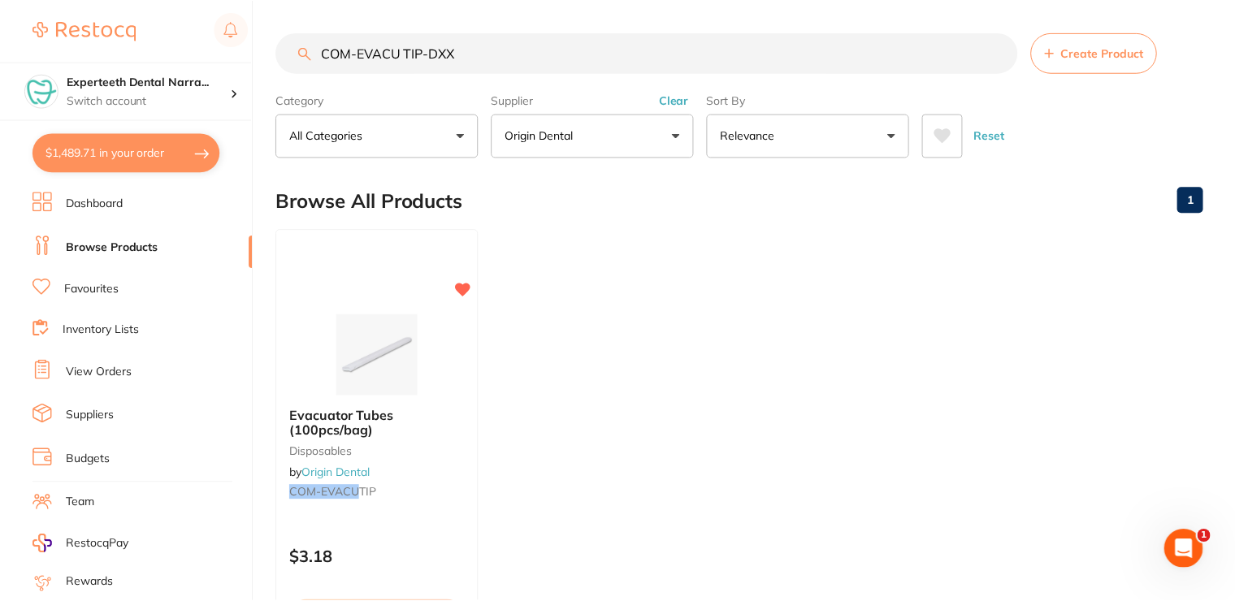
scroll to position [2, 0]
drag, startPoint x: 465, startPoint y: 54, endPoint x: 309, endPoint y: 40, distance: 156.6
click at [309, 40] on input "COM-EVACU TIP-DXX" at bounding box center [646, 51] width 741 height 41
paste input "SURG TIP"
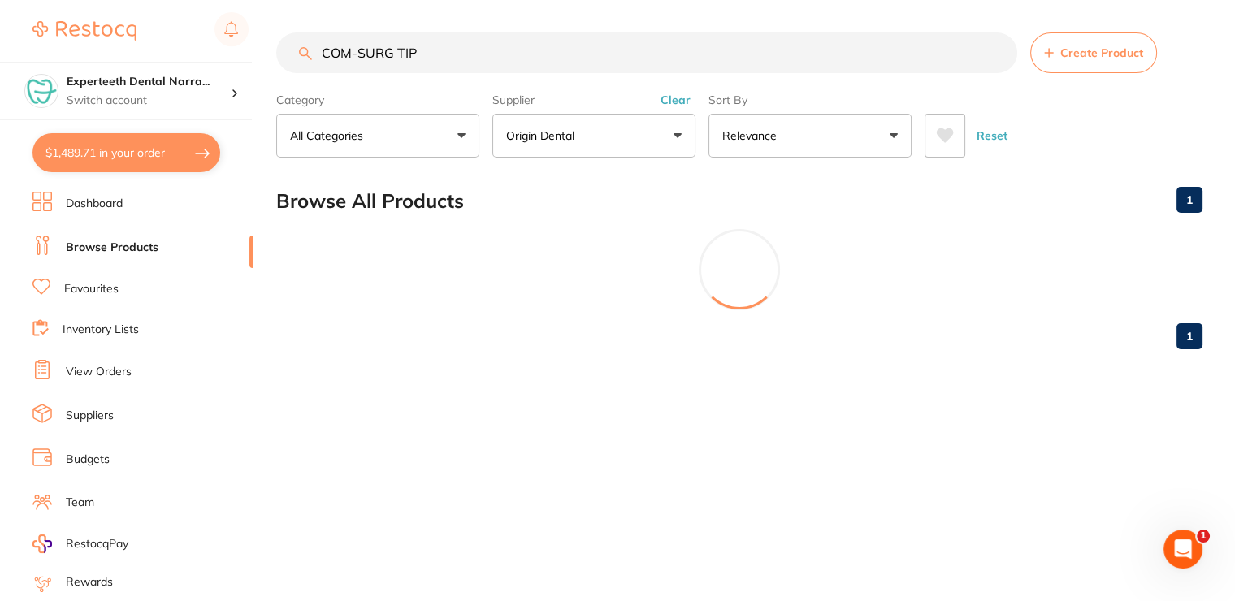
scroll to position [0, 0]
type input "COM-SURG TIP"
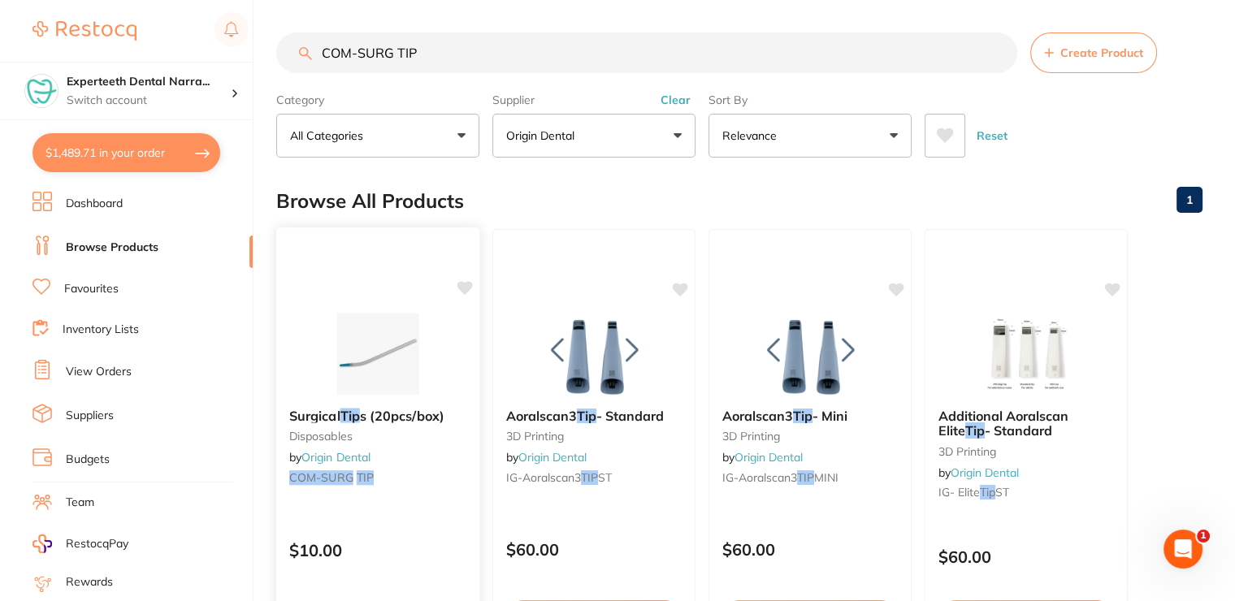
click at [464, 288] on icon at bounding box center [464, 288] width 15 height 14
click at [399, 396] on div "Surgical Tip s (20pcs/box) disposables by Origin Dental COM-SURG TIP" at bounding box center [377, 450] width 201 height 108
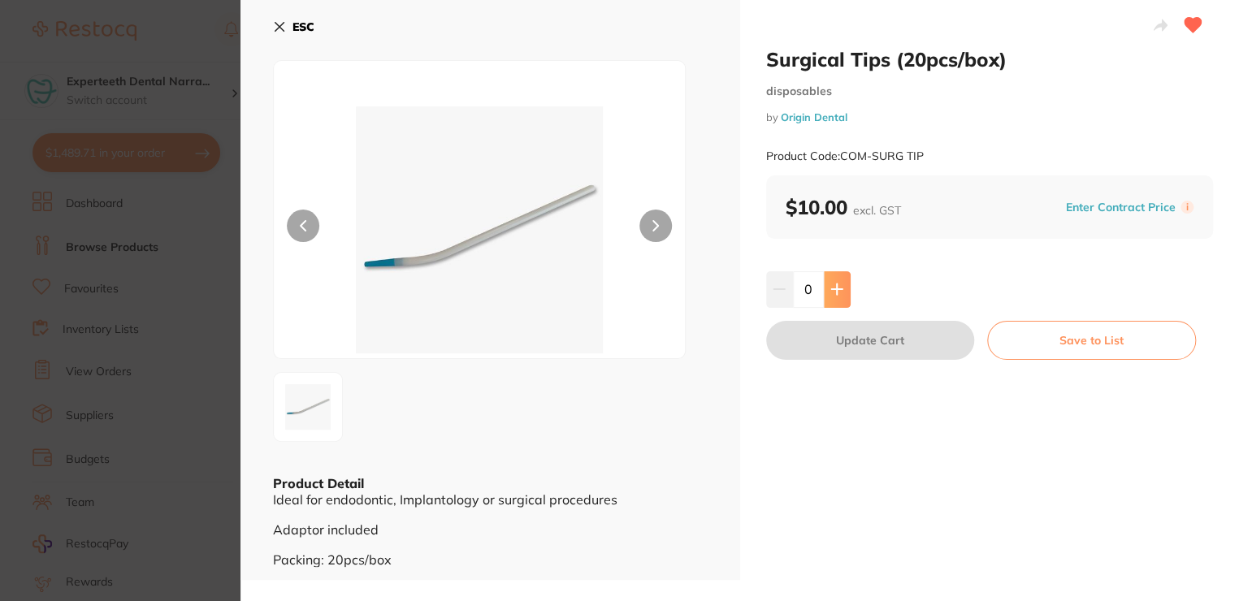
click at [838, 283] on icon at bounding box center [836, 289] width 13 height 13
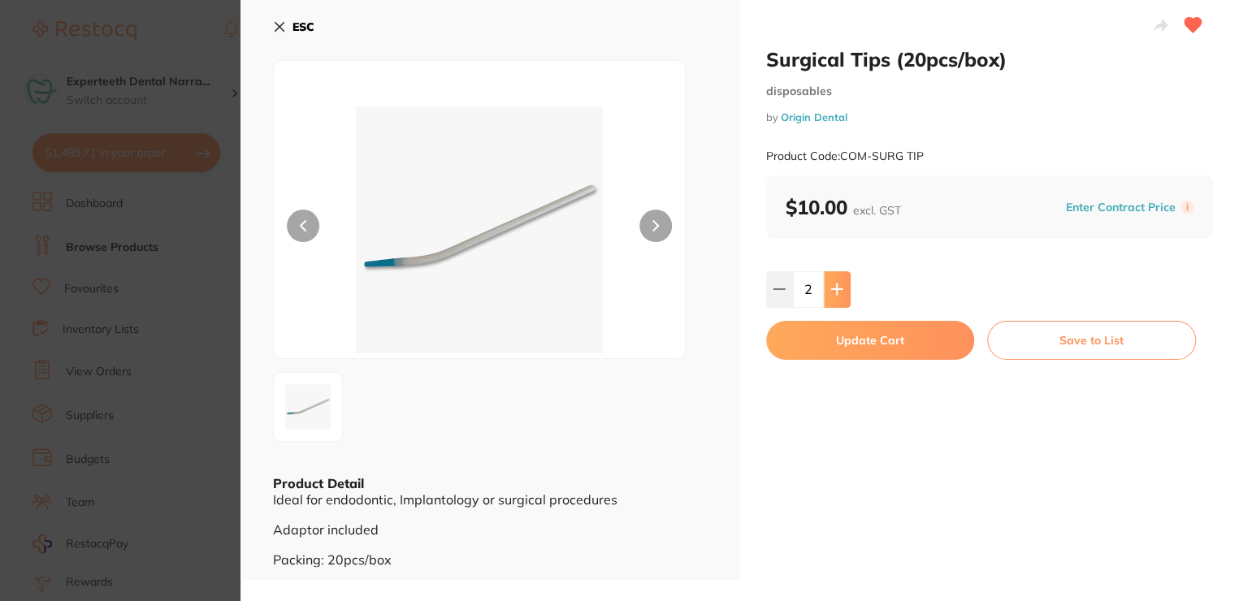
click at [838, 283] on icon at bounding box center [836, 289] width 13 height 13
type input "3"
click at [839, 333] on button "Update Cart" at bounding box center [870, 340] width 209 height 39
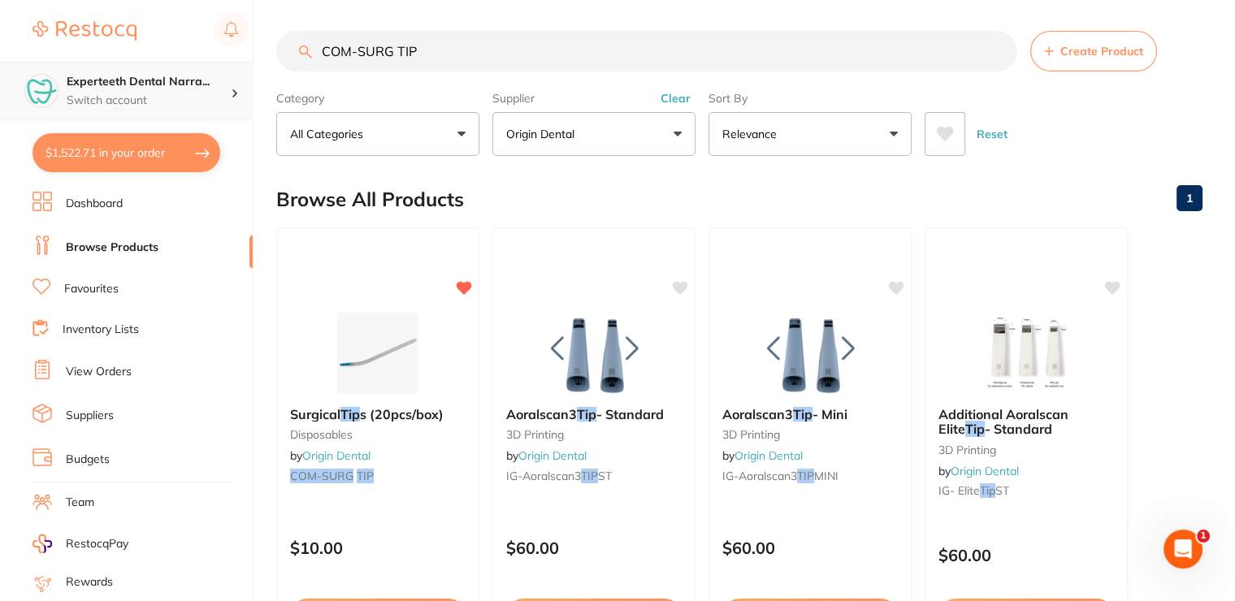
drag, startPoint x: 434, startPoint y: 54, endPoint x: 234, endPoint y: 79, distance: 201.3
click at [234, 79] on div "$1,522.71 Experteeth Dental Narra... Switch account Narrabri Dental Care Expert…" at bounding box center [617, 298] width 1235 height 601
type input "paper points"
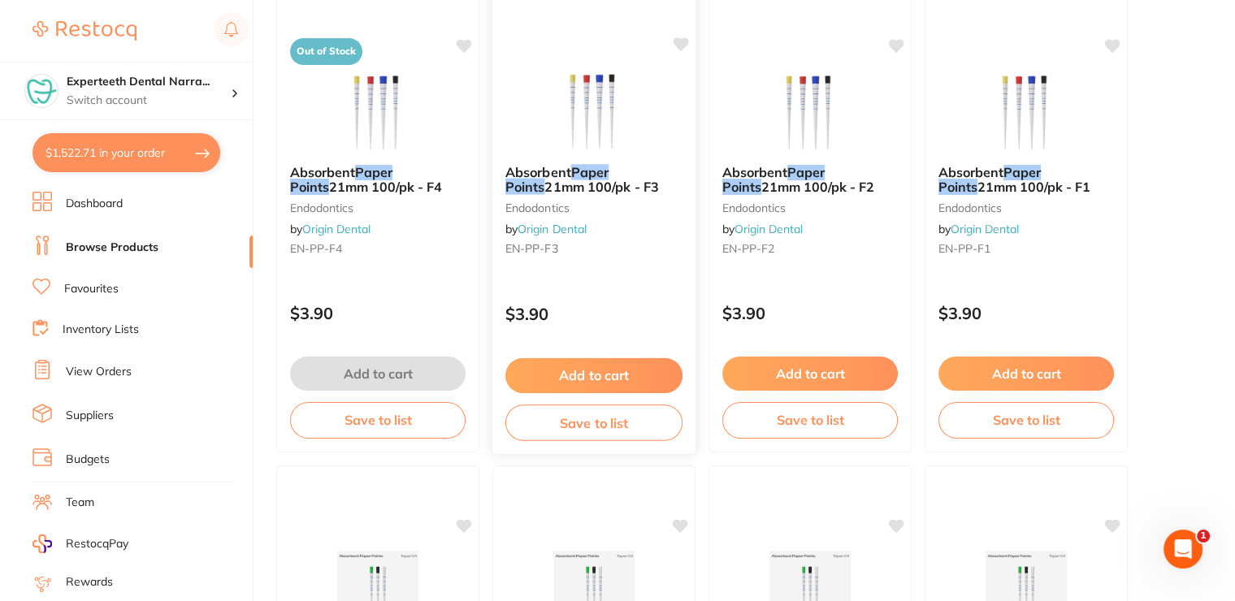
scroll to position [569, 0]
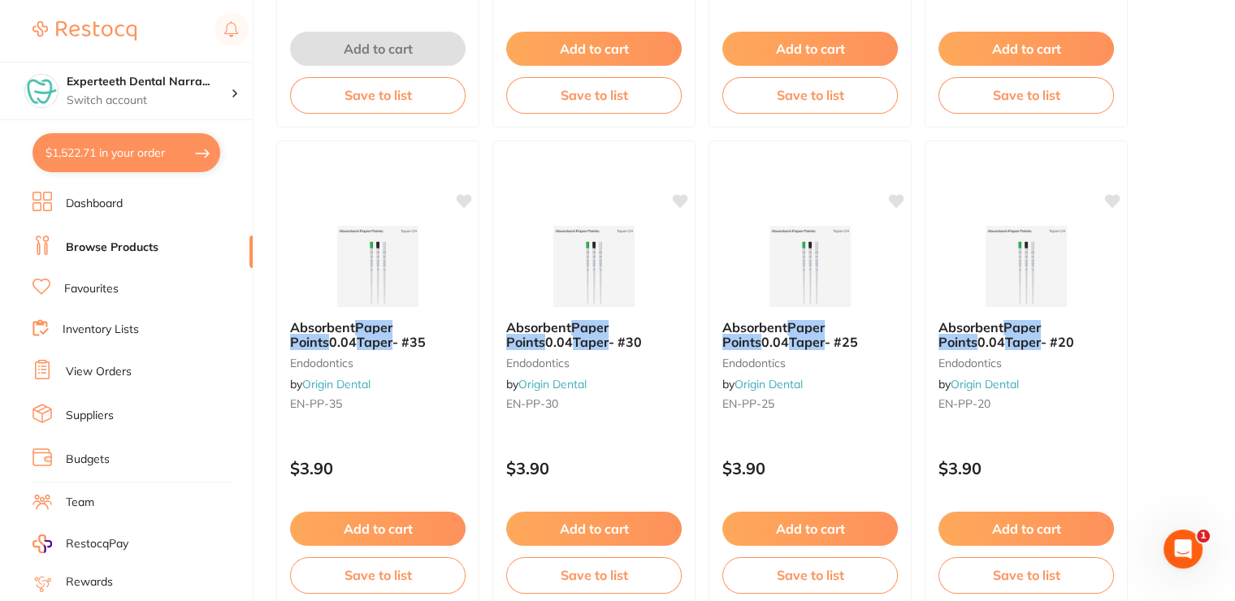
click at [101, 290] on link "Favourites" at bounding box center [91, 289] width 54 height 16
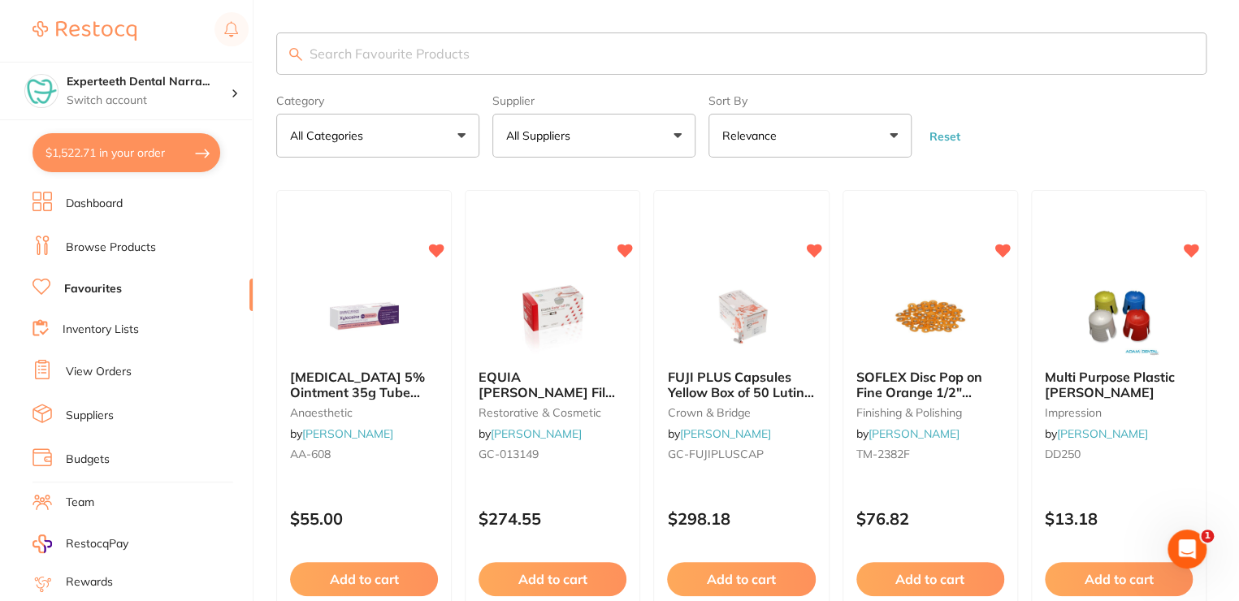
click at [485, 62] on input "search" at bounding box center [739, 53] width 926 height 42
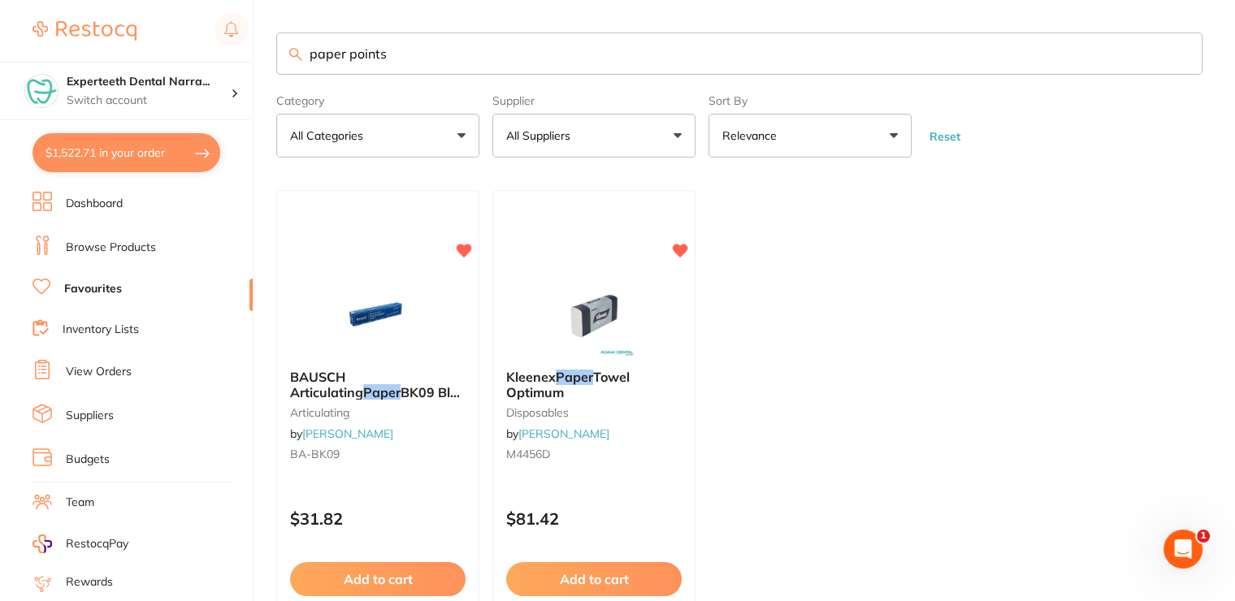
type input "paper points"
click at [102, 236] on li "Browse Products" at bounding box center [142, 248] width 220 height 24
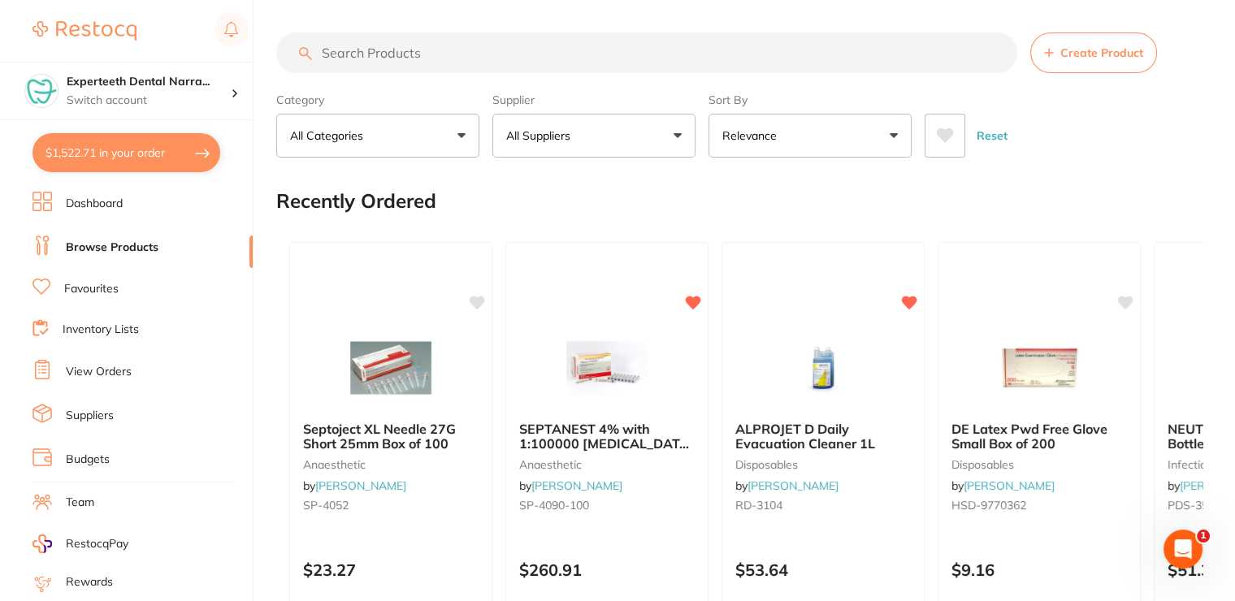
click at [396, 52] on input "search" at bounding box center [646, 52] width 741 height 41
type input "paper points"
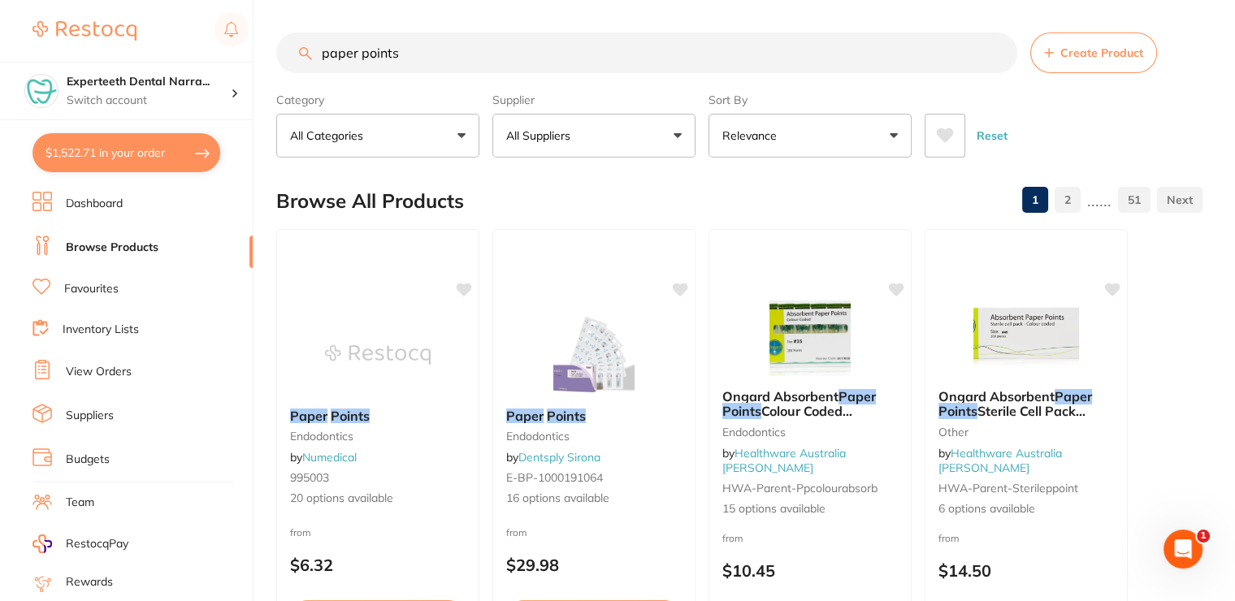
click at [626, 382] on img at bounding box center [594, 354] width 106 height 81
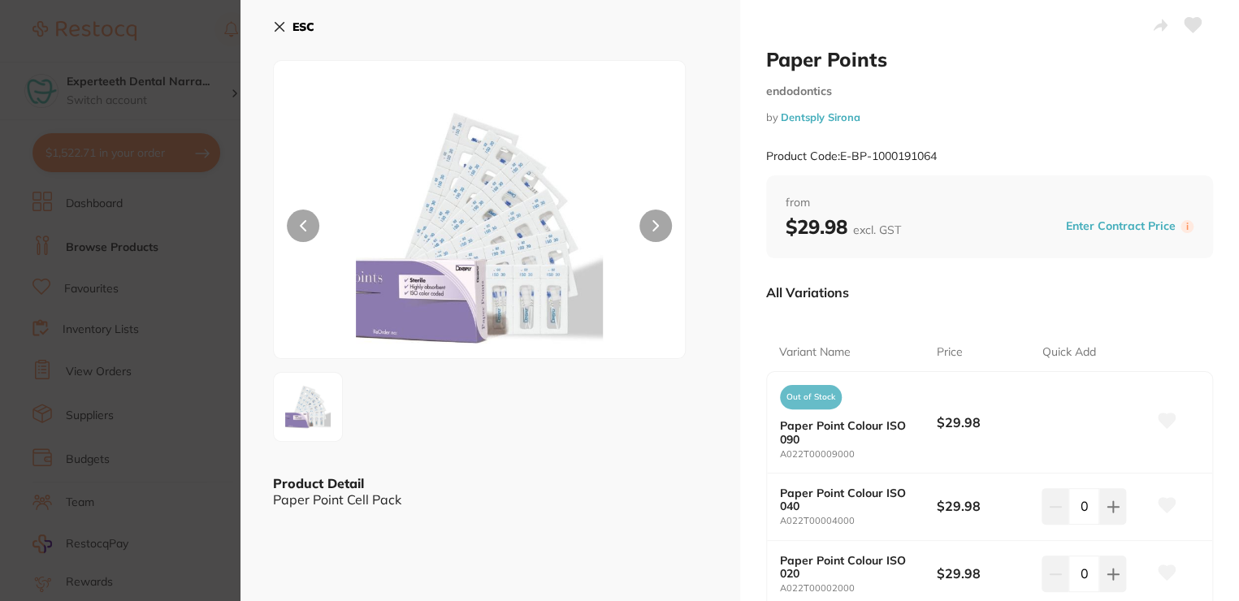
click at [284, 25] on icon at bounding box center [279, 26] width 13 height 13
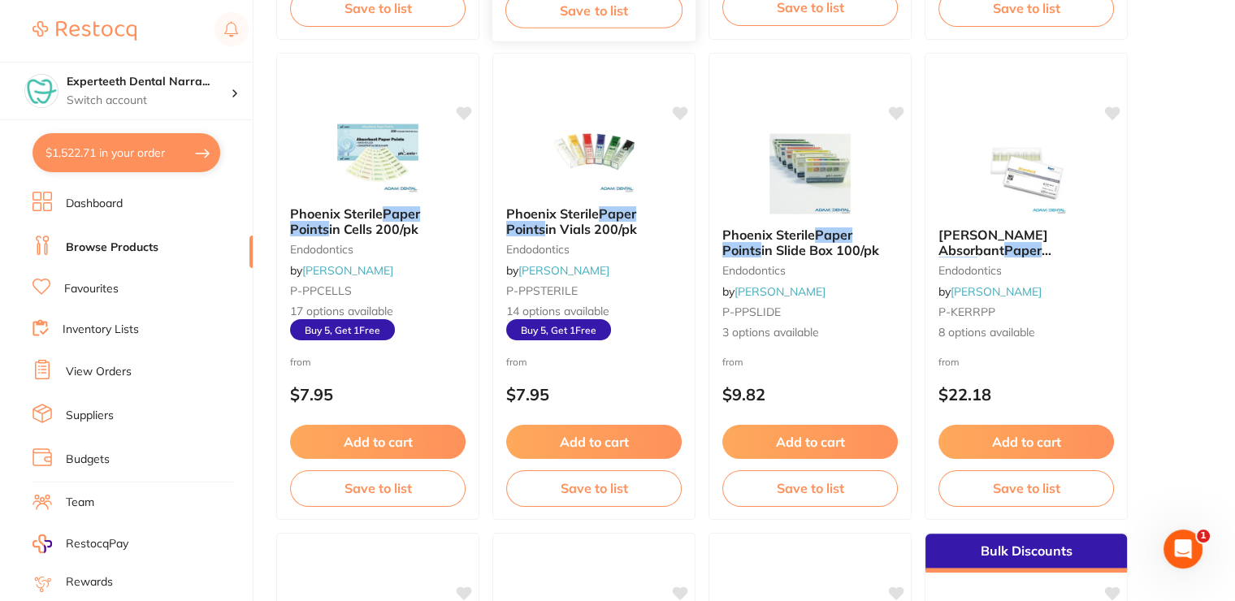
scroll to position [1137, 0]
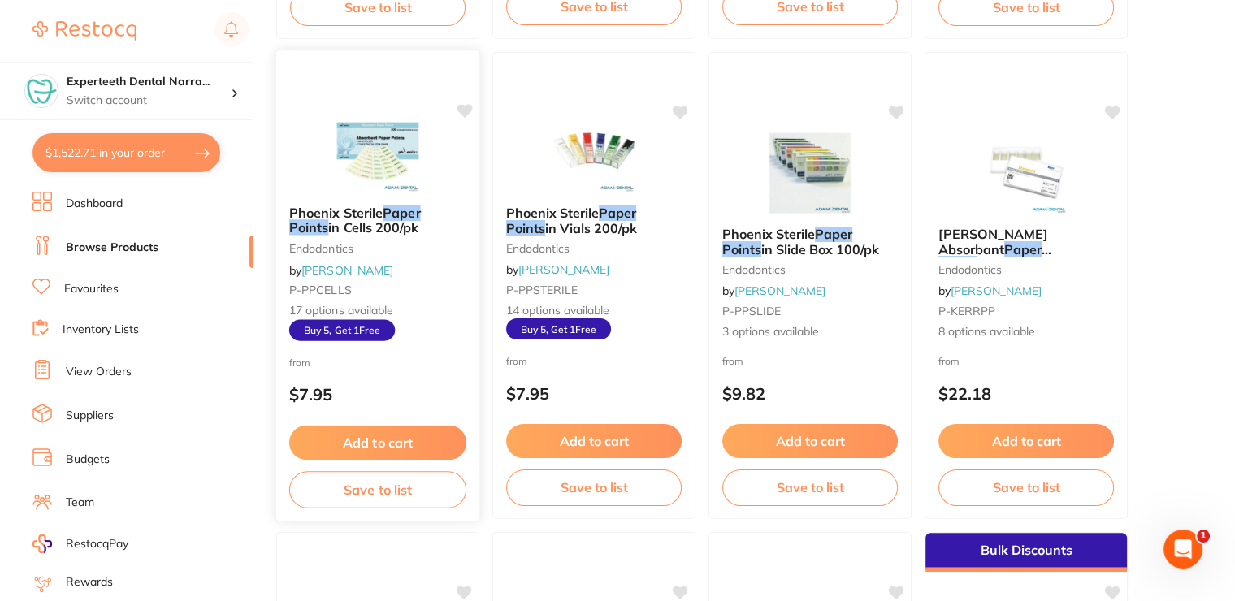
click at [340, 145] on img at bounding box center [377, 151] width 106 height 82
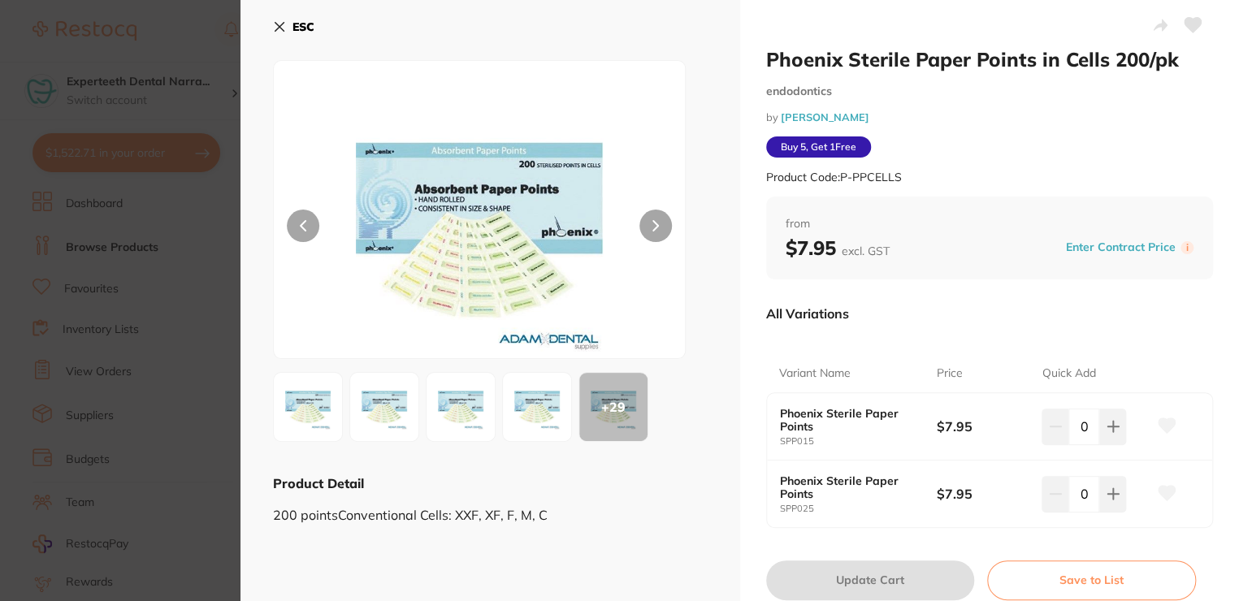
click at [652, 220] on icon at bounding box center [655, 225] width 6 height 11
click at [478, 423] on img at bounding box center [460, 407] width 58 height 58
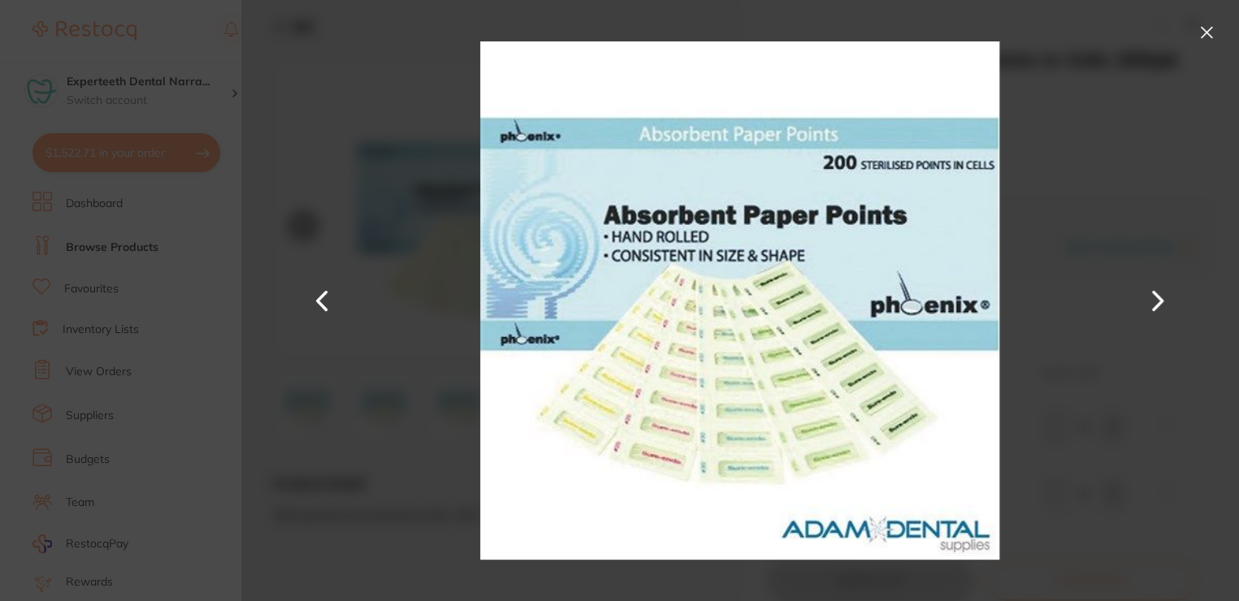
click at [329, 297] on button at bounding box center [321, 300] width 39 height 301
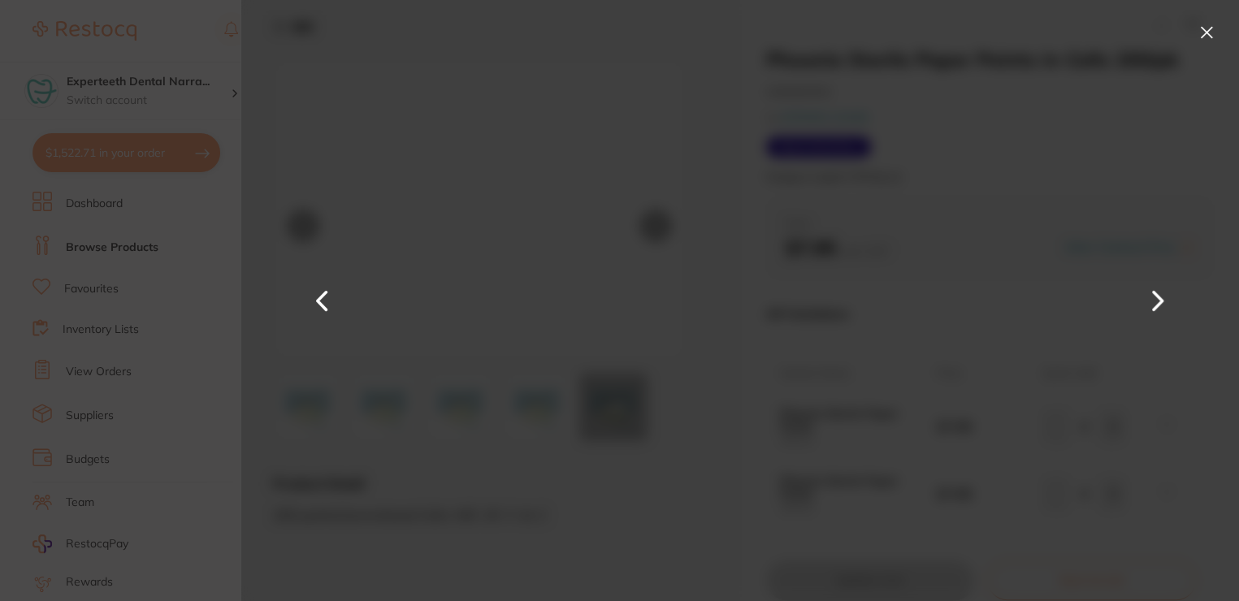
click at [329, 297] on button at bounding box center [321, 300] width 39 height 301
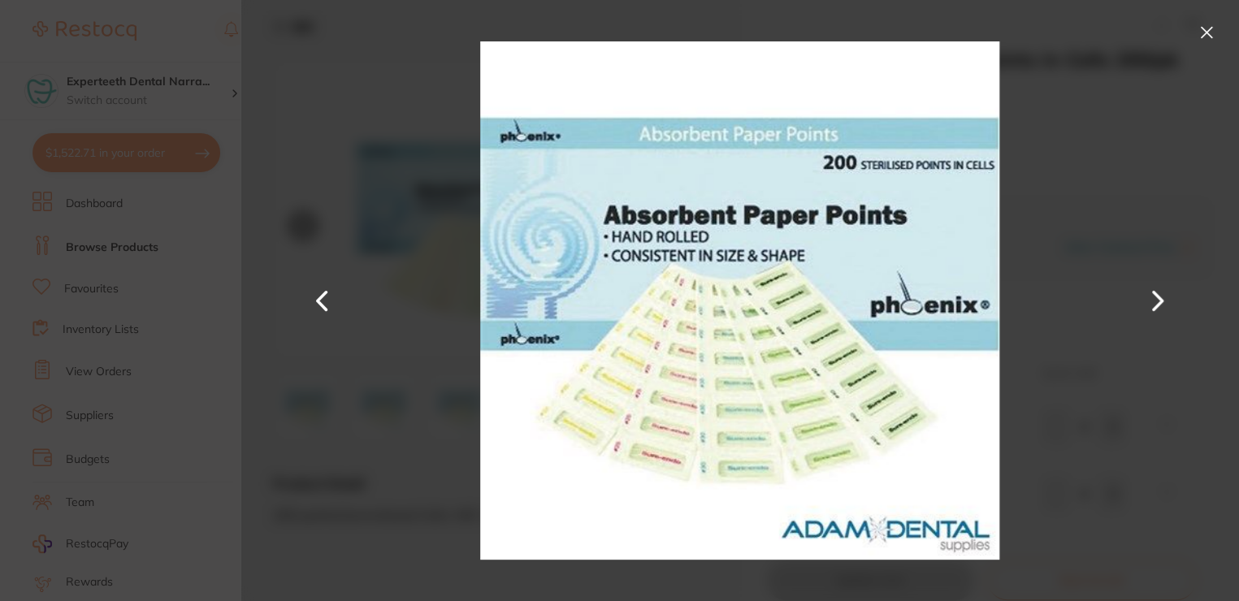
click at [329, 297] on button at bounding box center [321, 300] width 39 height 301
click at [1214, 37] on button at bounding box center [1206, 32] width 26 height 26
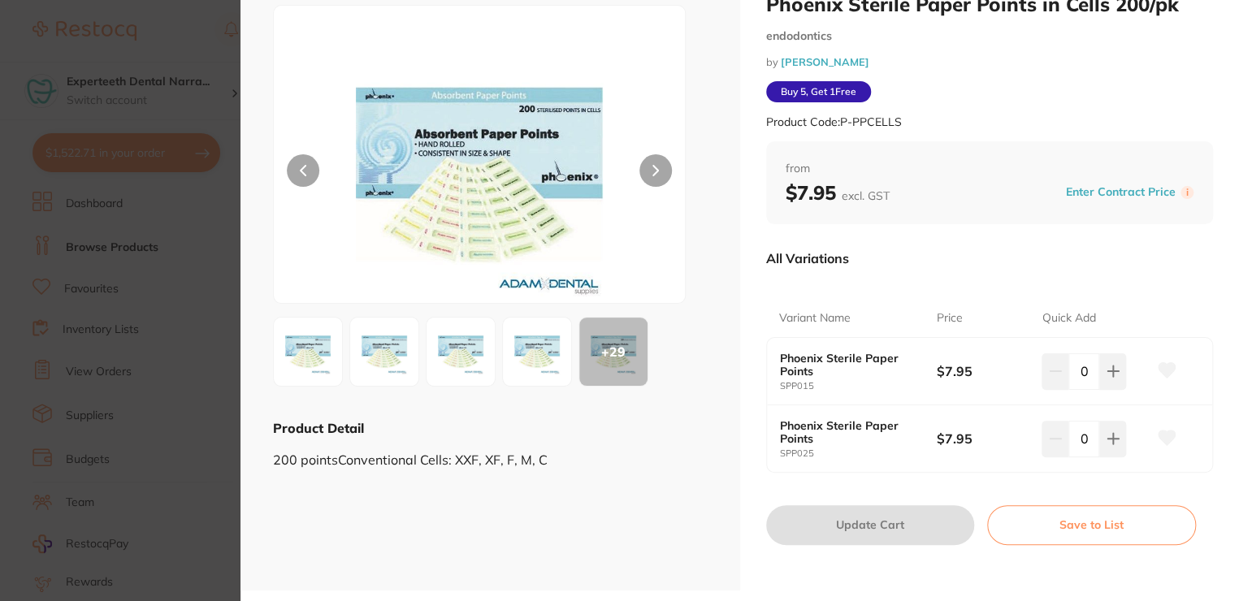
scroll to position [56, 0]
click at [1111, 370] on icon at bounding box center [1112, 371] width 11 height 11
type input "1"
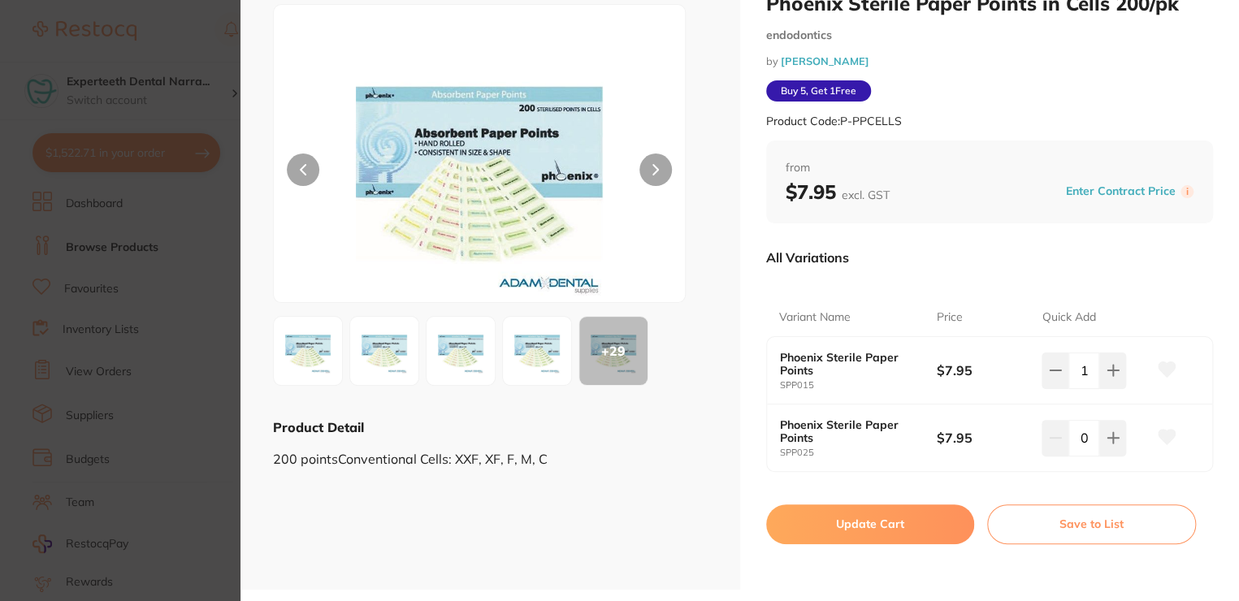
click at [845, 516] on button "Update Cart" at bounding box center [870, 523] width 209 height 39
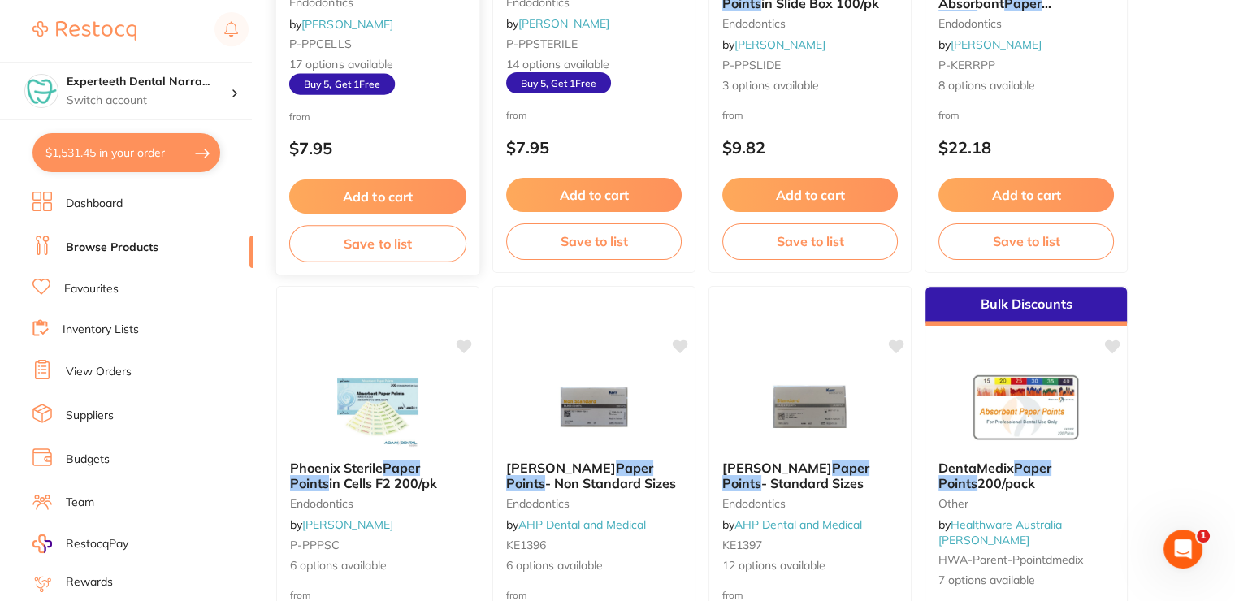
scroll to position [1462, 0]
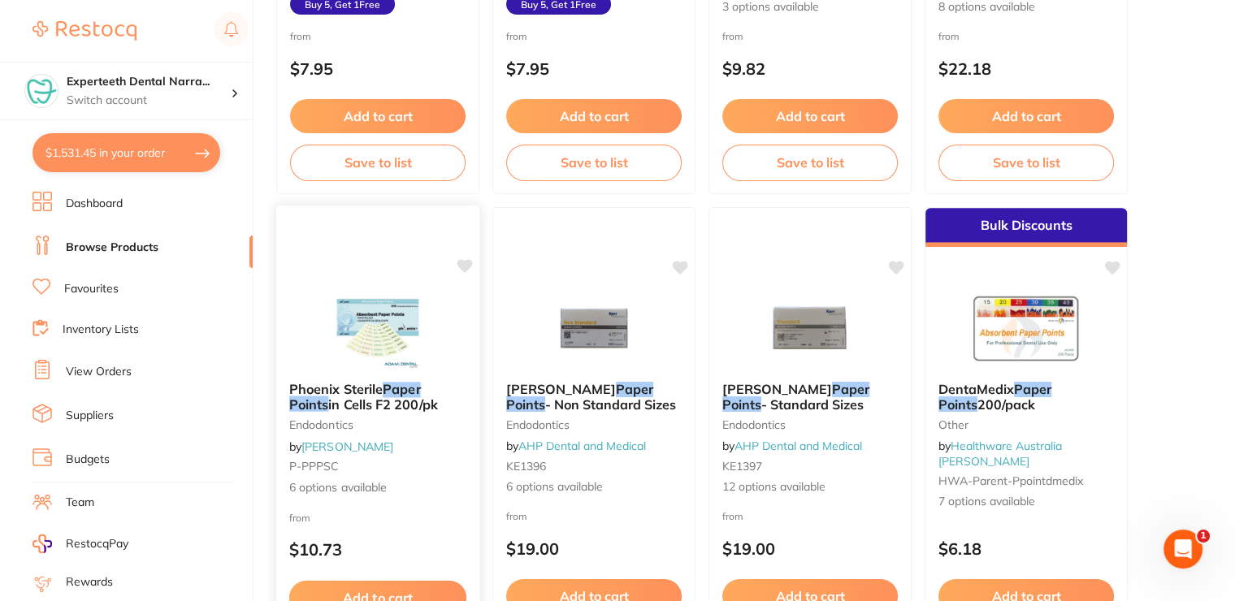
click at [409, 349] on img at bounding box center [377, 328] width 106 height 82
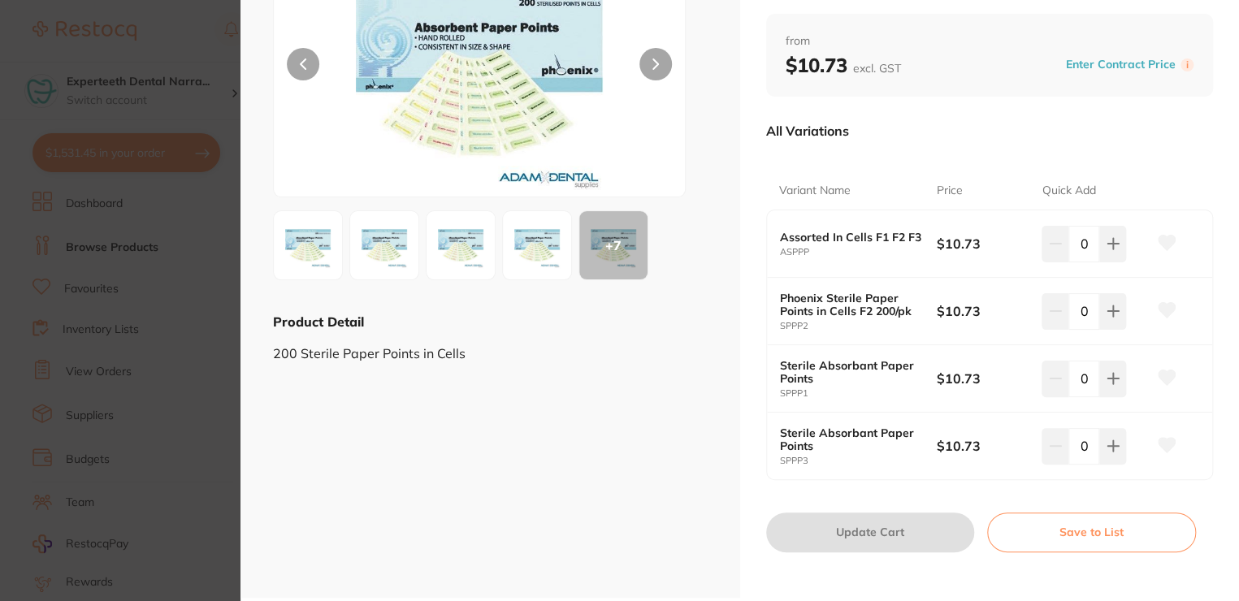
scroll to position [162, 0]
click at [1109, 308] on icon at bounding box center [1112, 310] width 11 height 11
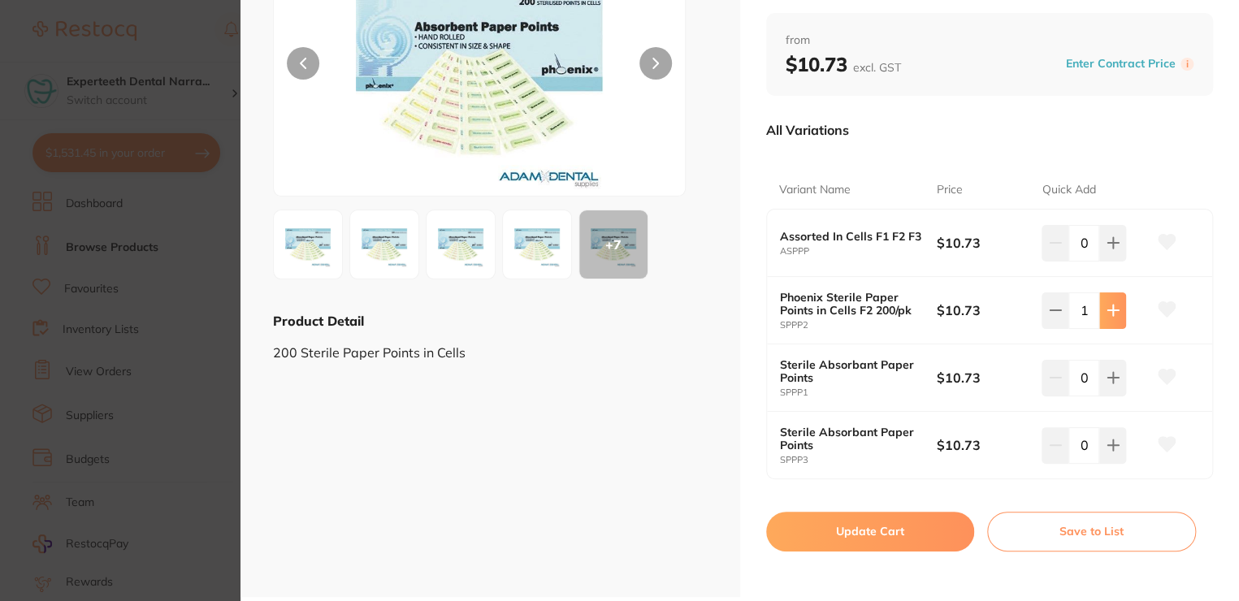
type input "1"
click at [862, 539] on button "Update Cart" at bounding box center [870, 531] width 209 height 39
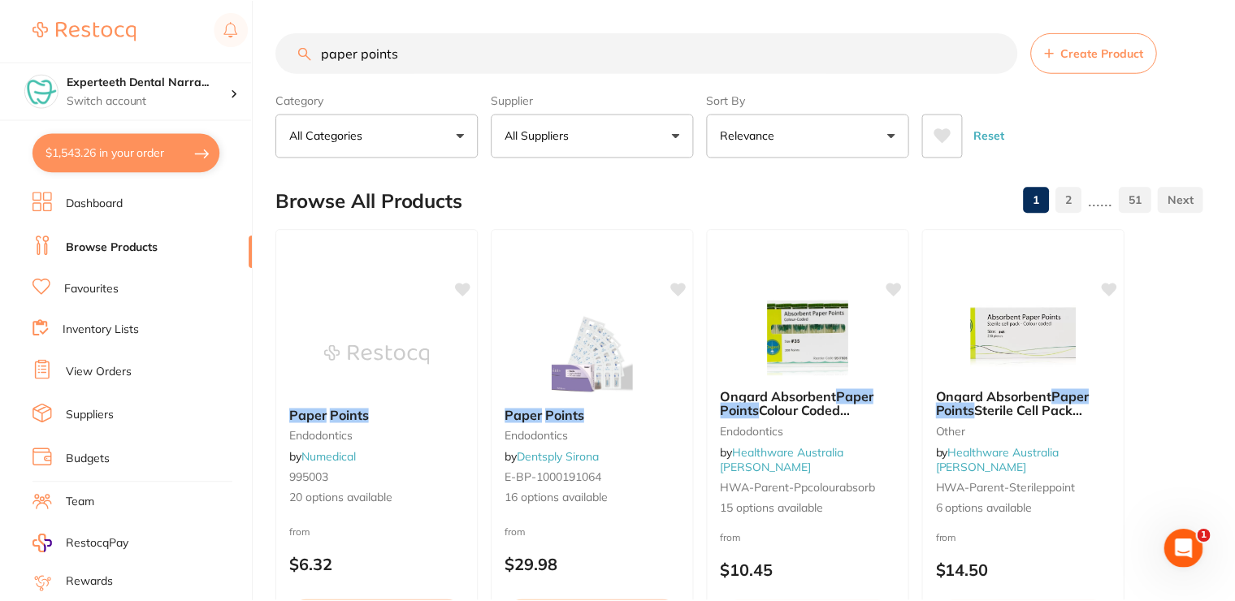
scroll to position [1462, 0]
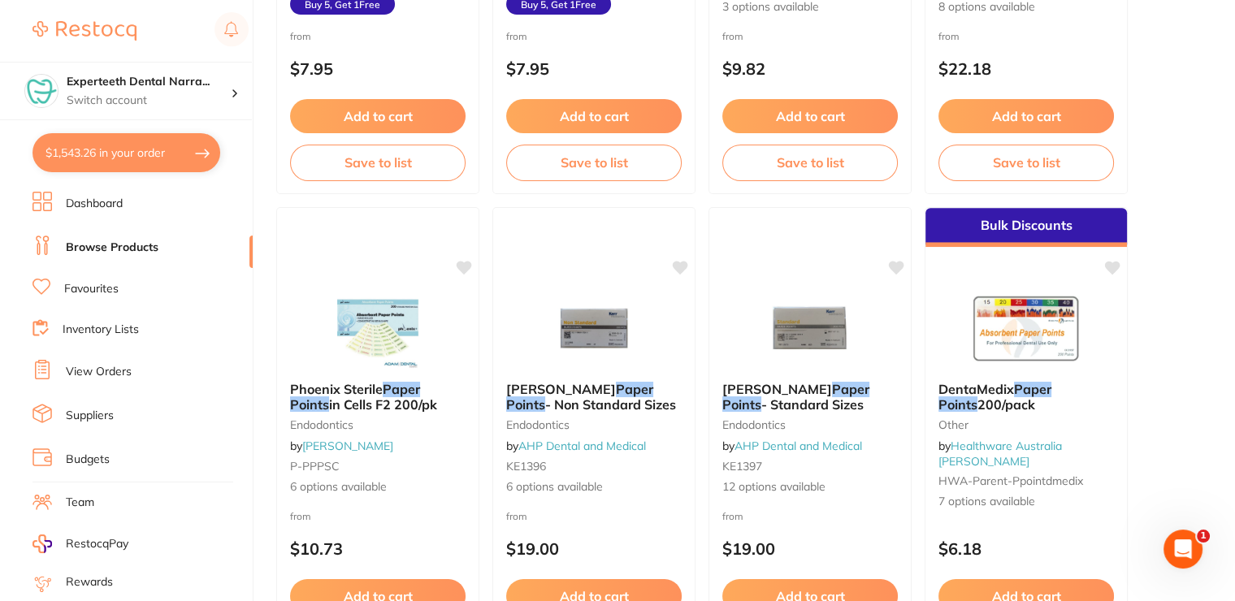
click at [131, 157] on button "$1,543.26 in your order" at bounding box center [126, 152] width 188 height 39
checkbox input "true"
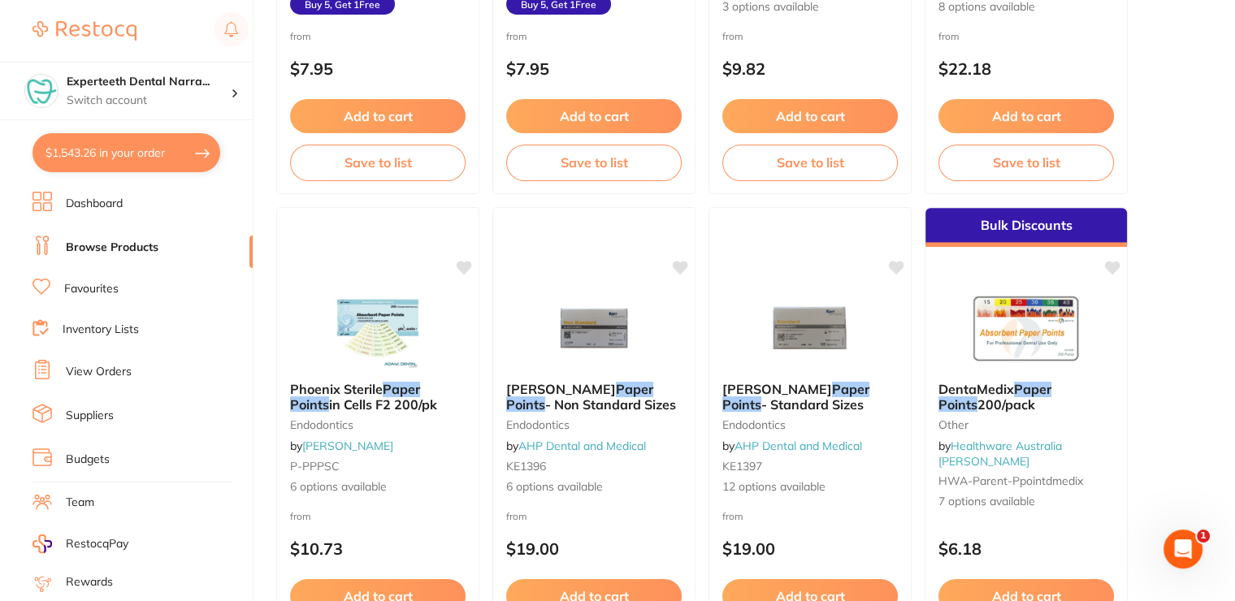
checkbox input "true"
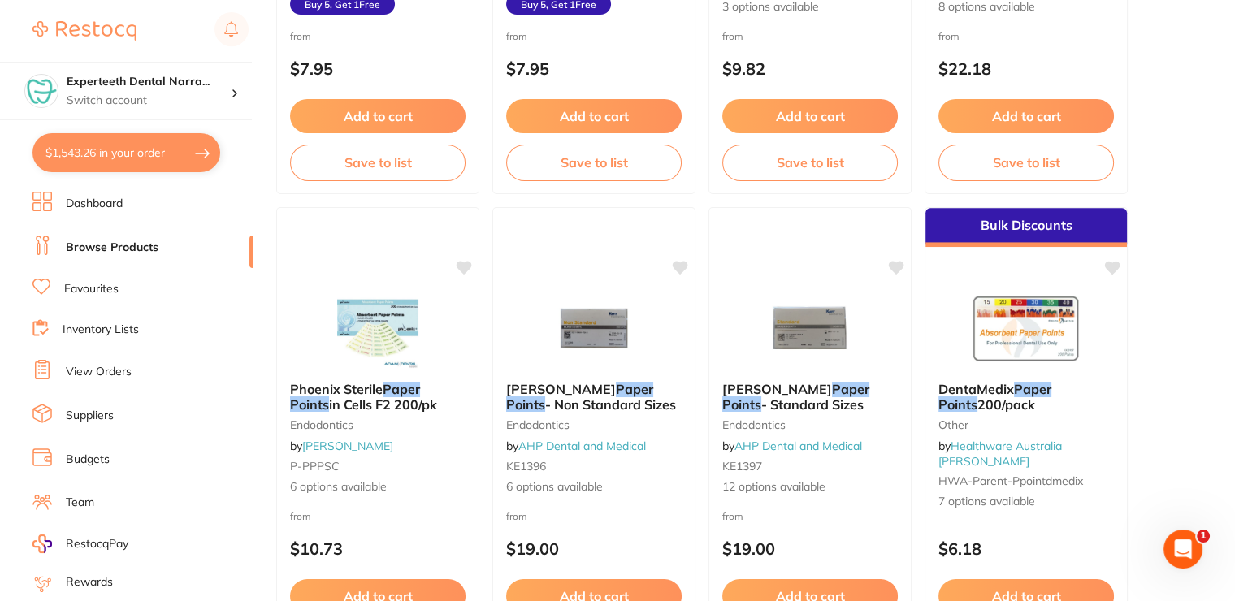
checkbox input "true"
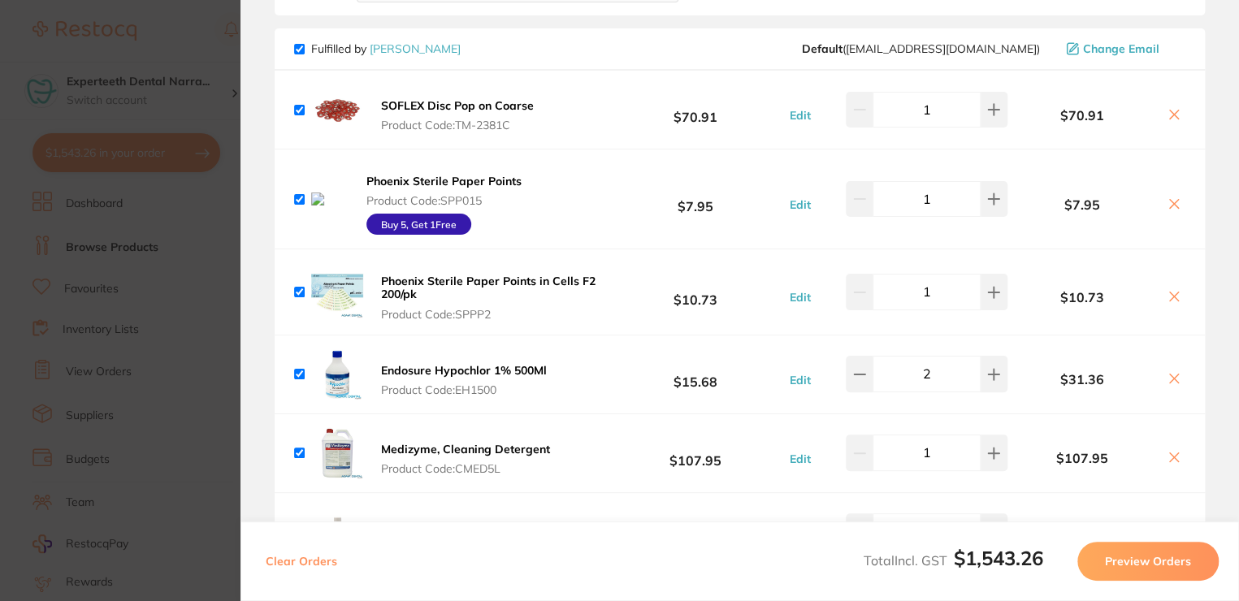
click at [1171, 197] on icon at bounding box center [1173, 203] width 13 height 13
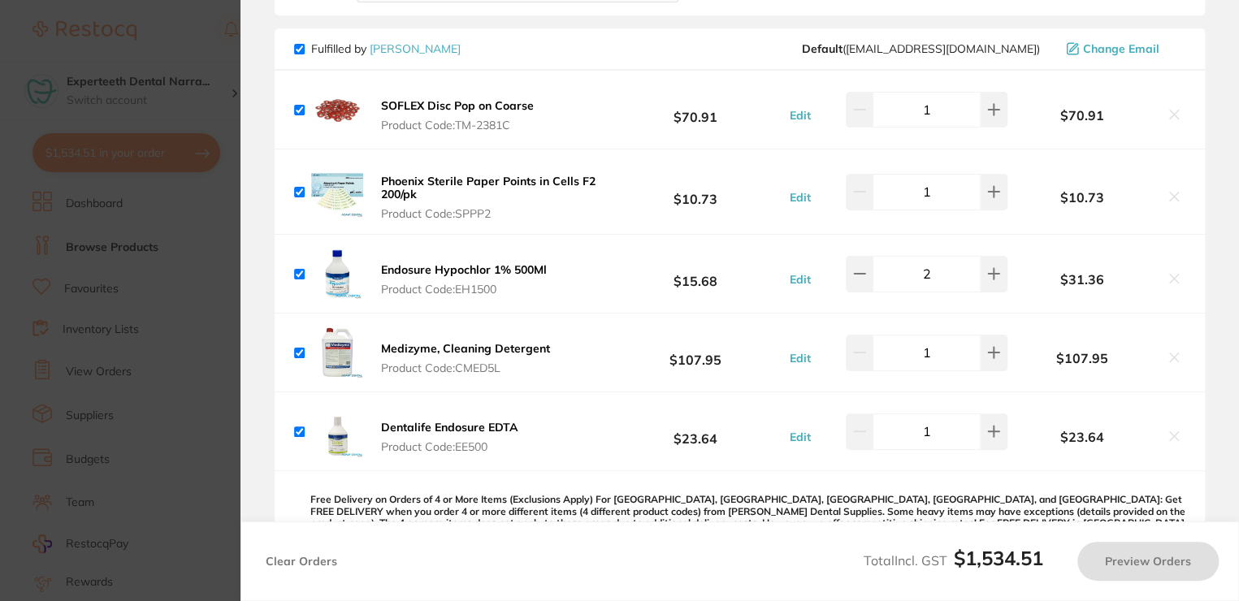
checkbox input "true"
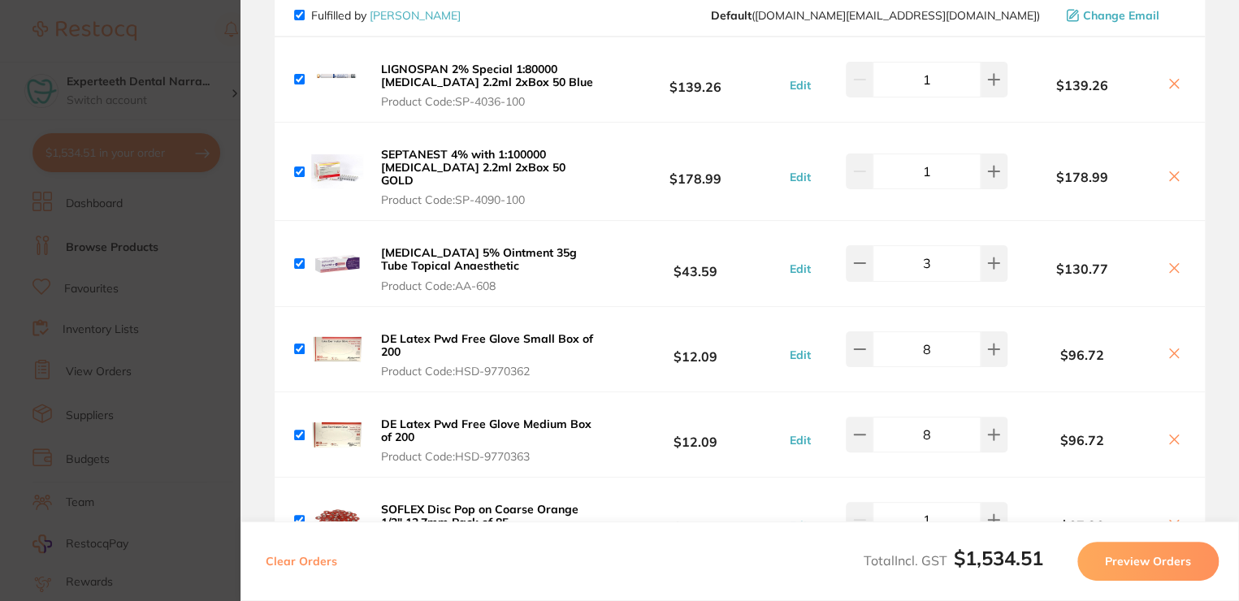
scroll to position [0, 0]
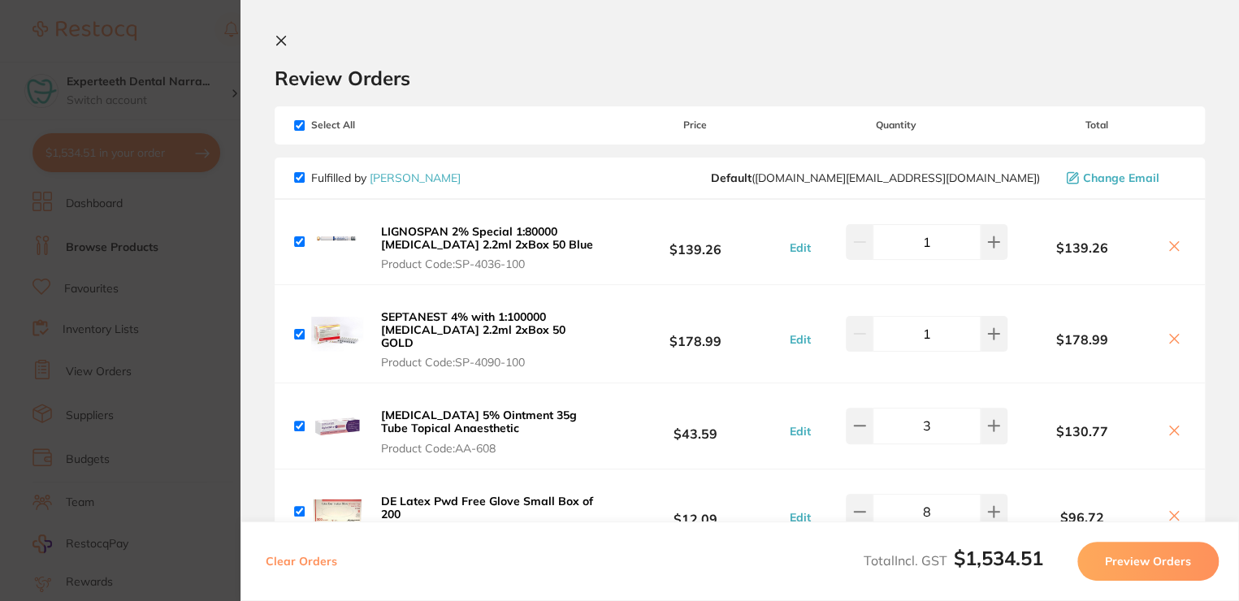
click at [275, 41] on icon at bounding box center [281, 40] width 13 height 13
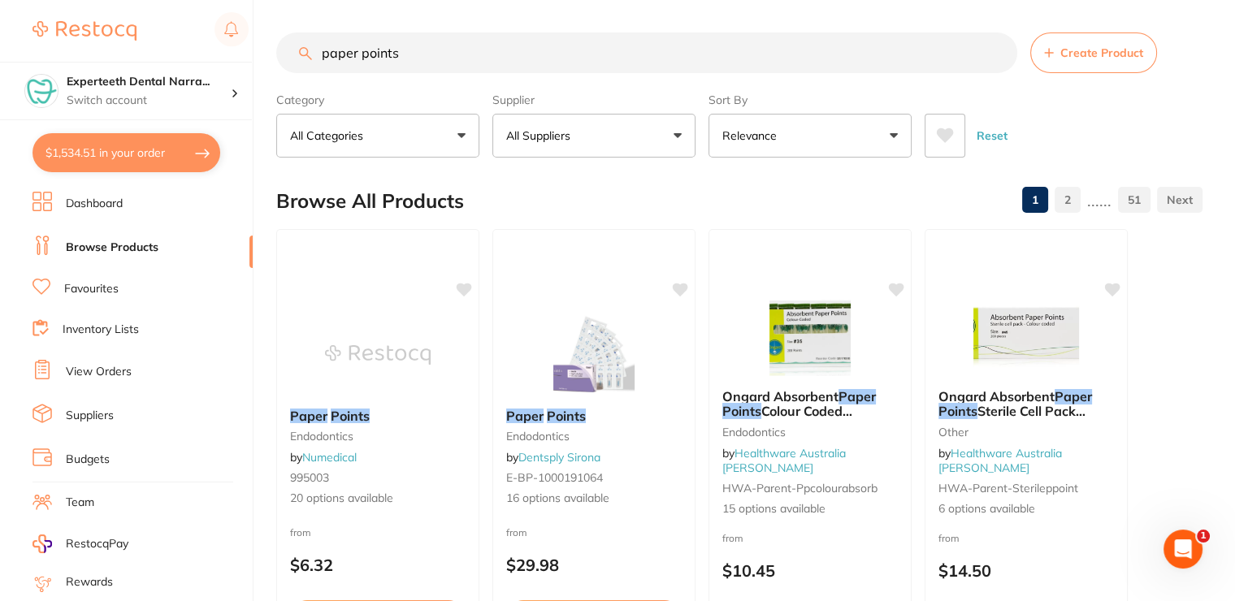
drag, startPoint x: 430, startPoint y: 67, endPoint x: 253, endPoint y: 64, distance: 177.1
click at [253, 64] on div "$1,534.51 Experteeth Dental Narra... Switch account Narrabri Dental Care Expert…" at bounding box center [617, 300] width 1235 height 601
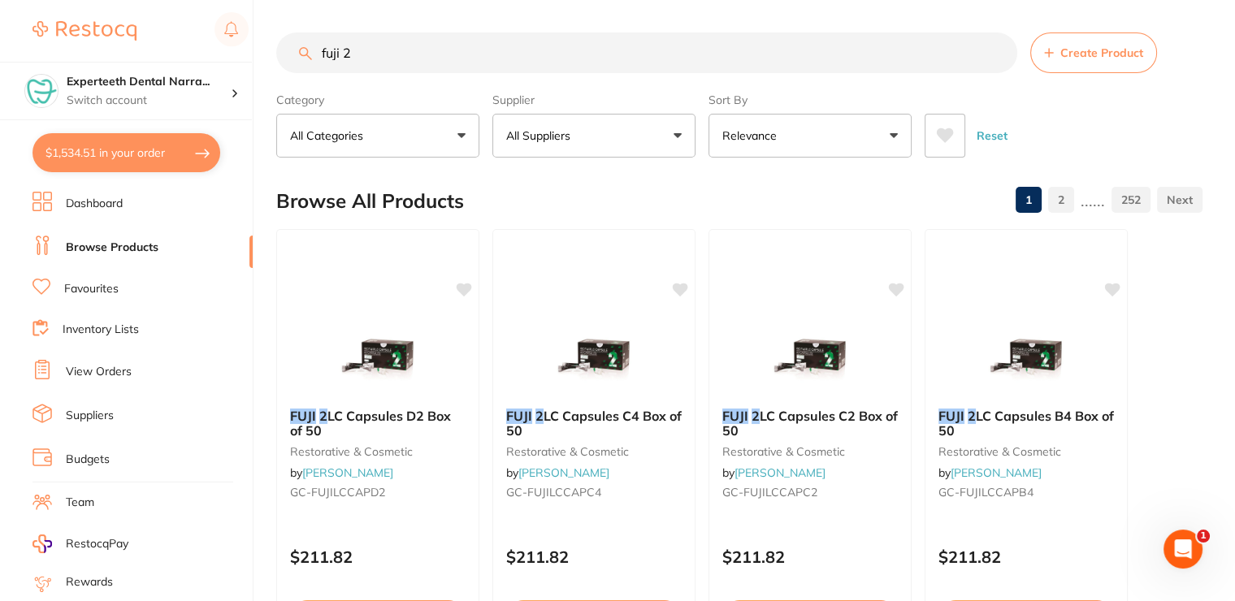
type input "fuji 2"
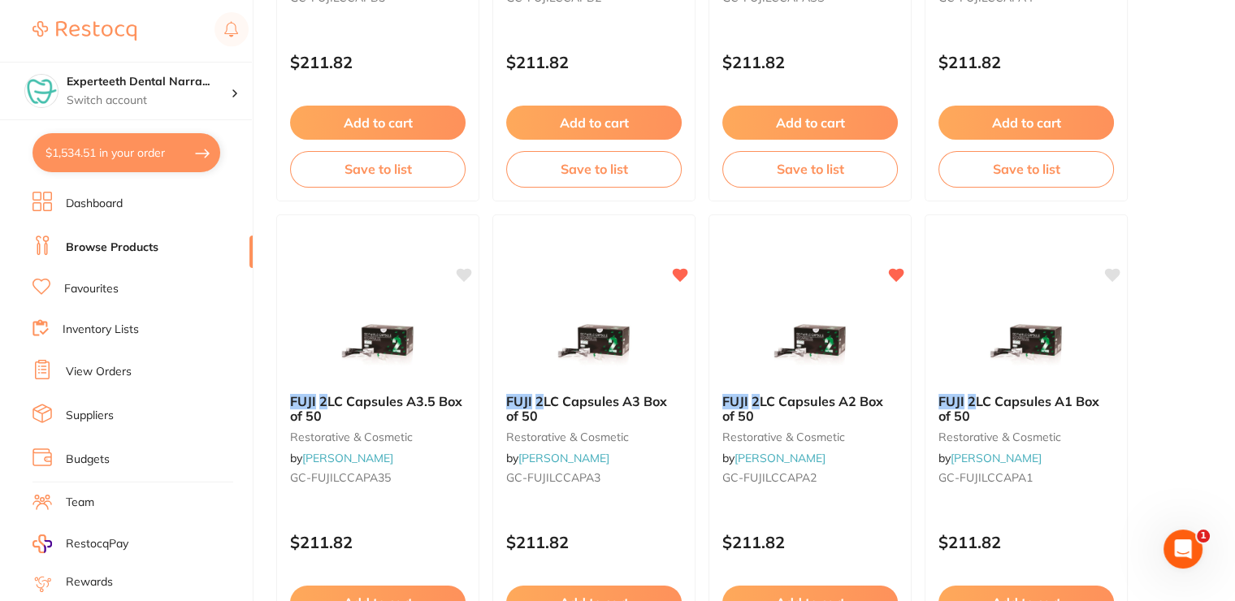
scroll to position [1056, 0]
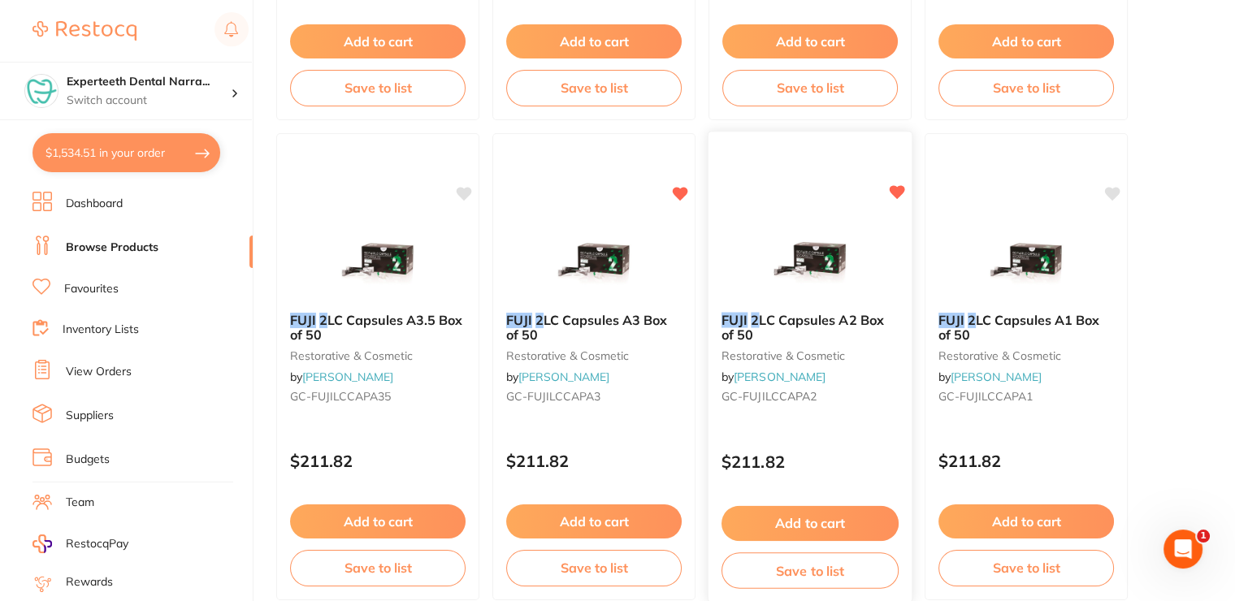
click at [841, 521] on button "Add to cart" at bounding box center [809, 523] width 177 height 35
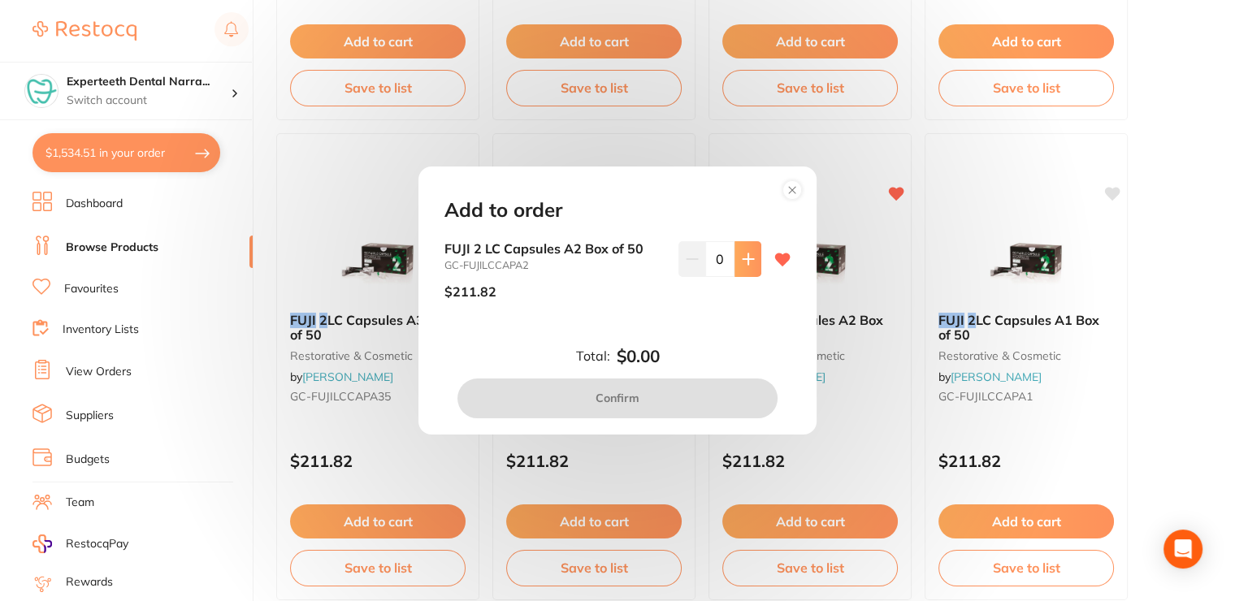
click at [742, 263] on icon at bounding box center [748, 259] width 13 height 13
type input "1"
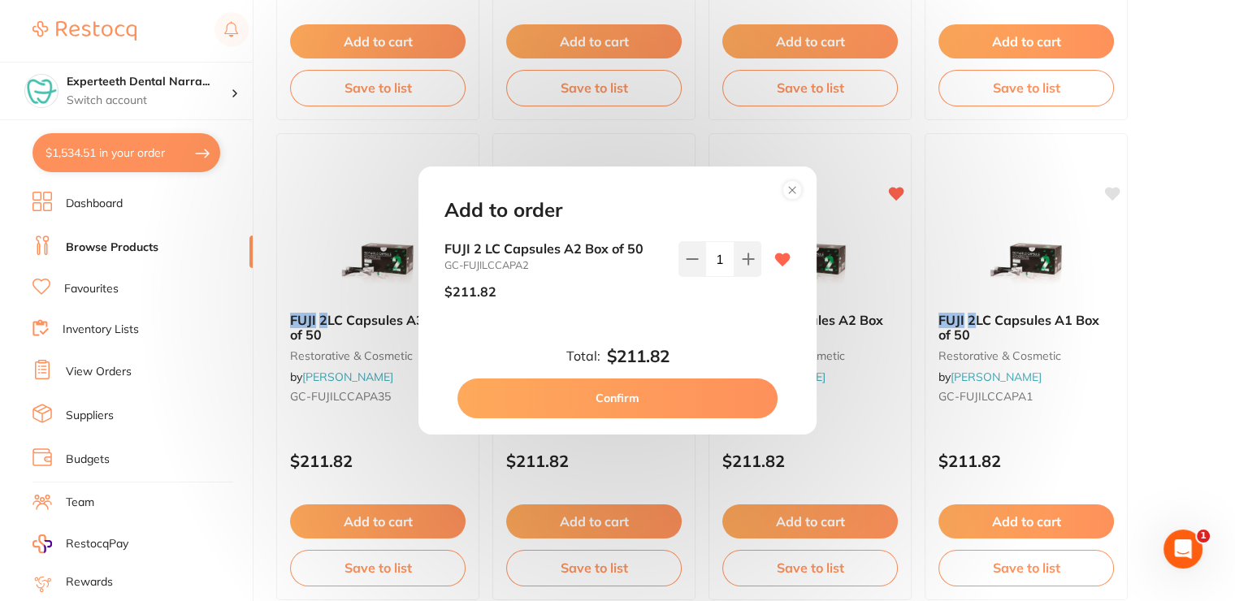
scroll to position [0, 0]
click at [655, 392] on button "Confirm" at bounding box center [617, 398] width 320 height 39
checkbox input "false"
